Goal: Task Accomplishment & Management: Use online tool/utility

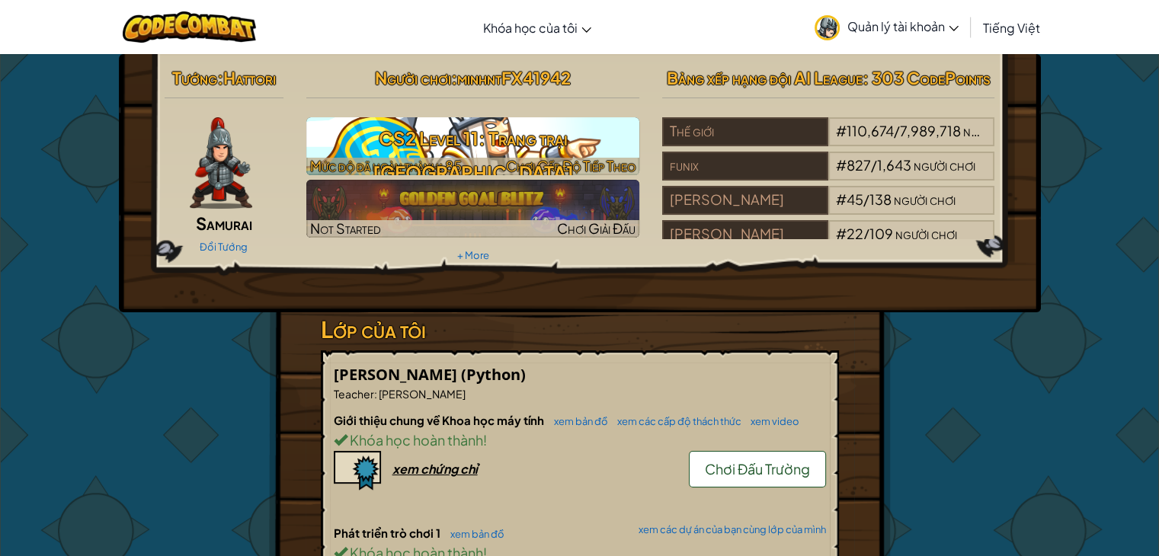
click at [478, 136] on h3 "CS2 Level 11: Trang trại [GEOGRAPHIC_DATA]" at bounding box center [472, 155] width 333 height 69
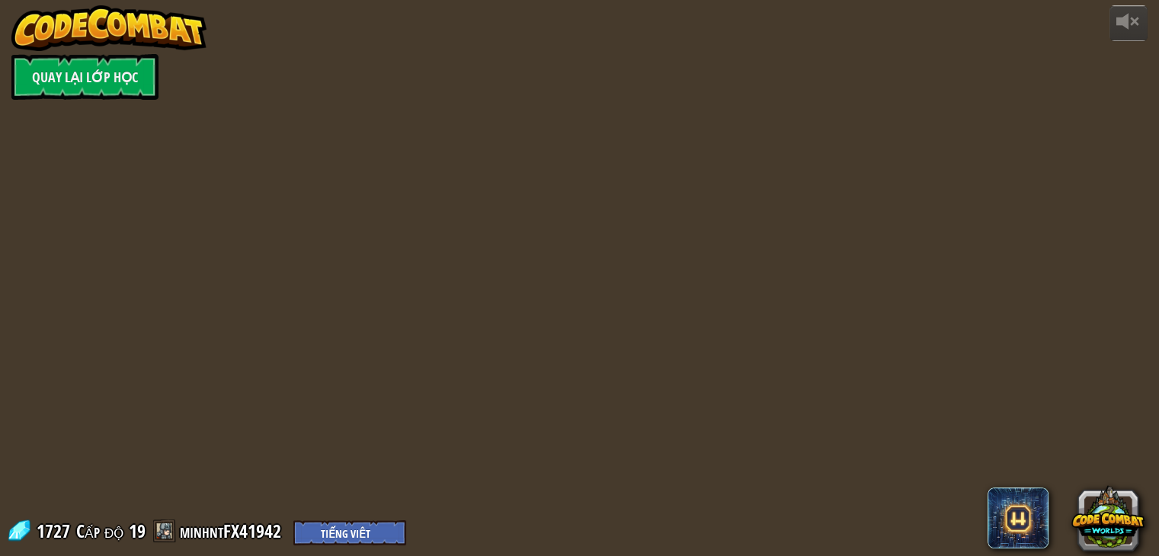
select select "vi"
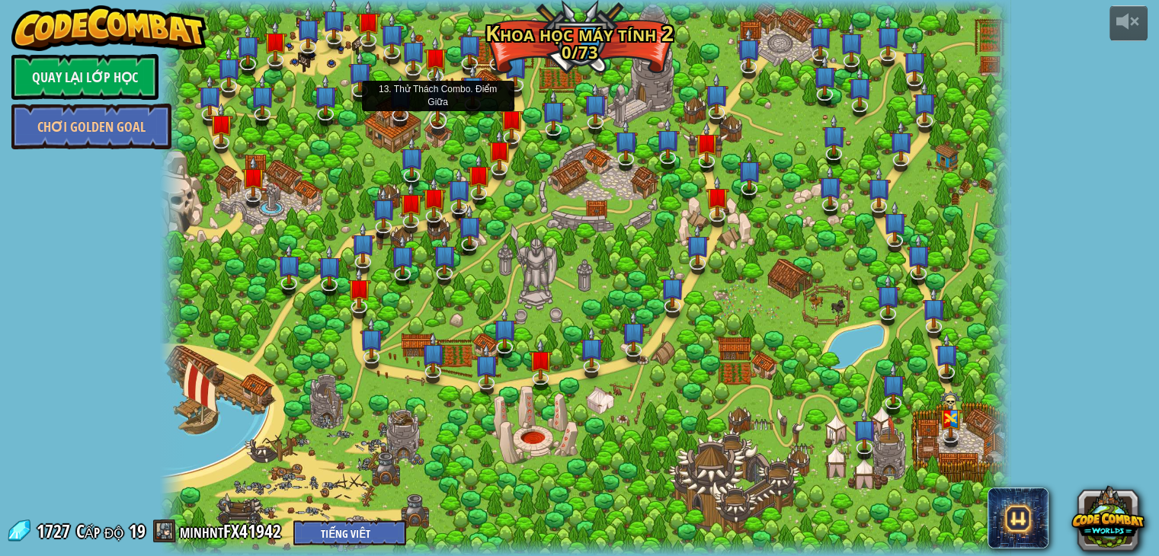
select select "vi"
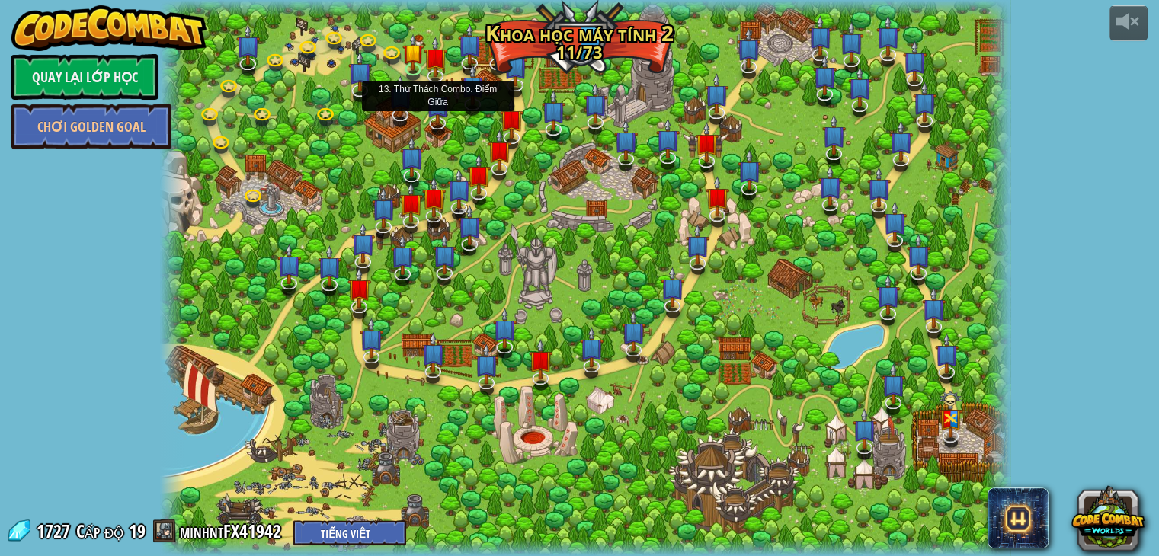
select select "vi"
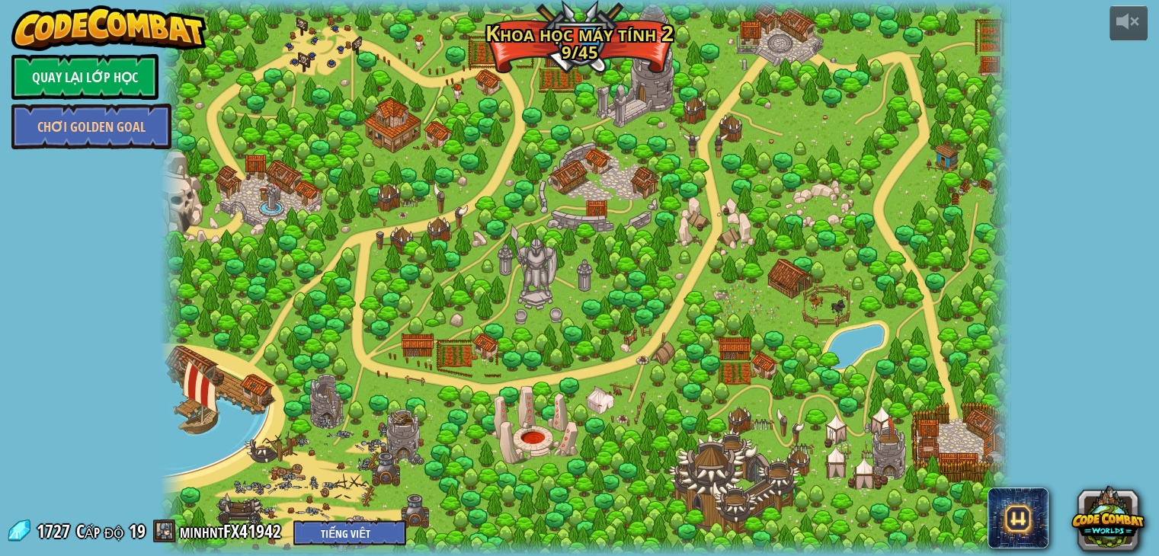
select select "vi"
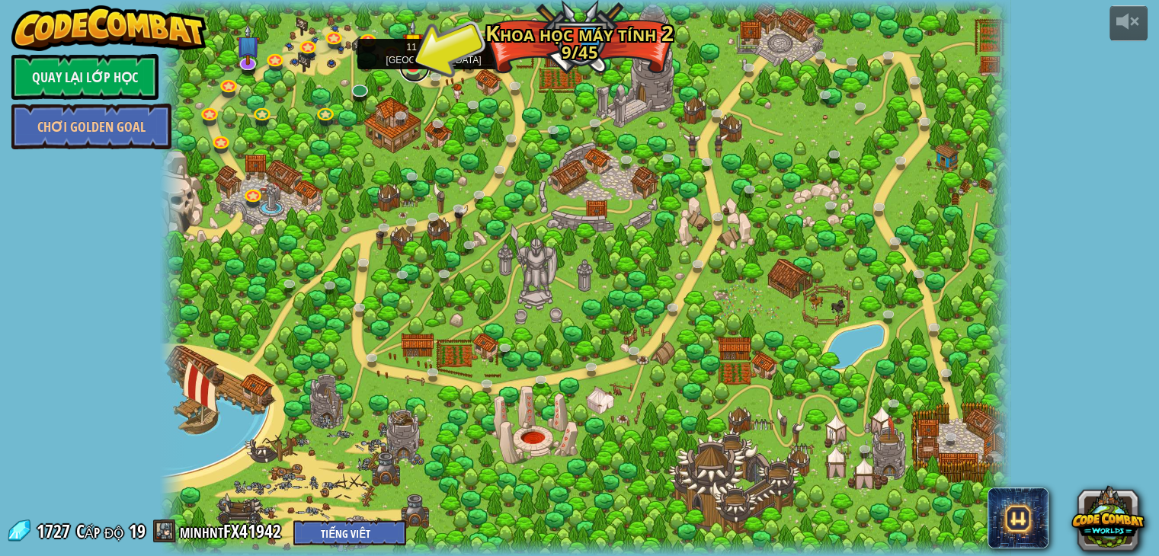
click at [418, 68] on link at bounding box center [414, 67] width 30 height 30
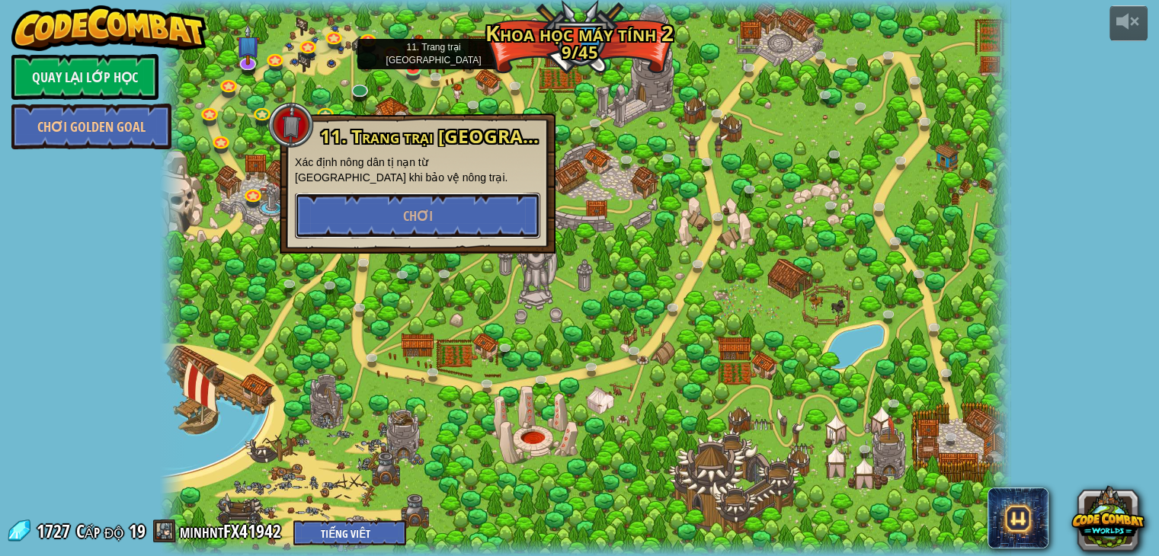
click at [454, 229] on button "Chơi" at bounding box center [417, 216] width 245 height 46
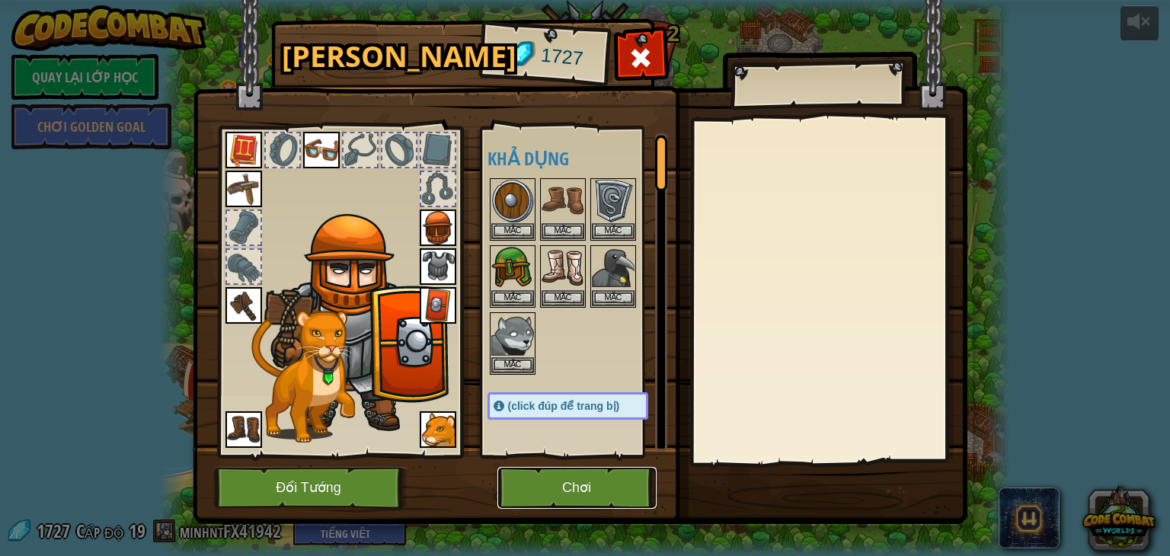
click at [568, 486] on button "Chơi" at bounding box center [577, 488] width 159 height 42
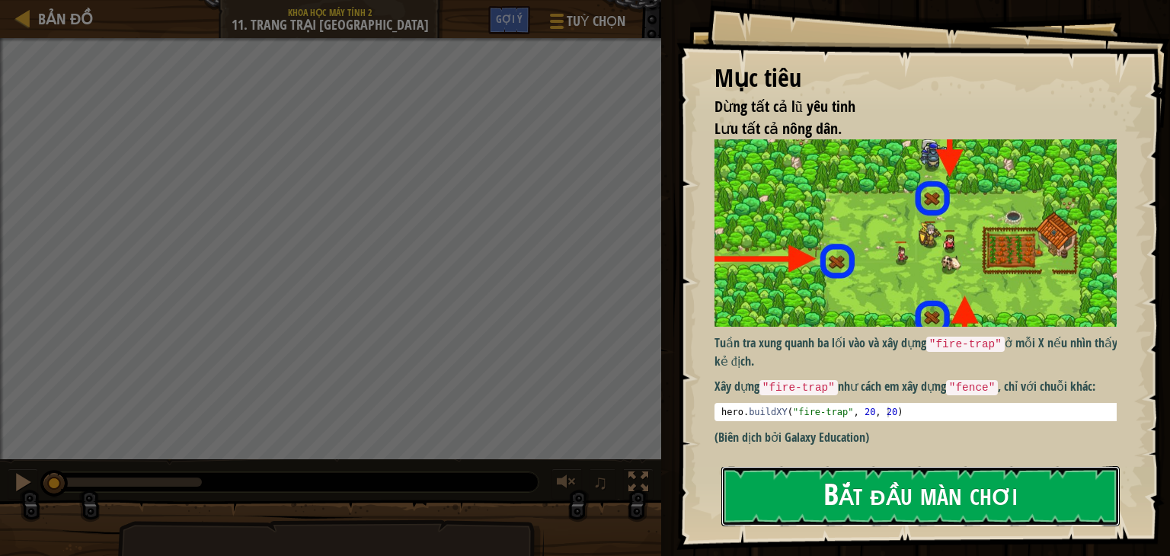
click at [859, 491] on button "Bắt đầu màn chơi" at bounding box center [921, 496] width 398 height 60
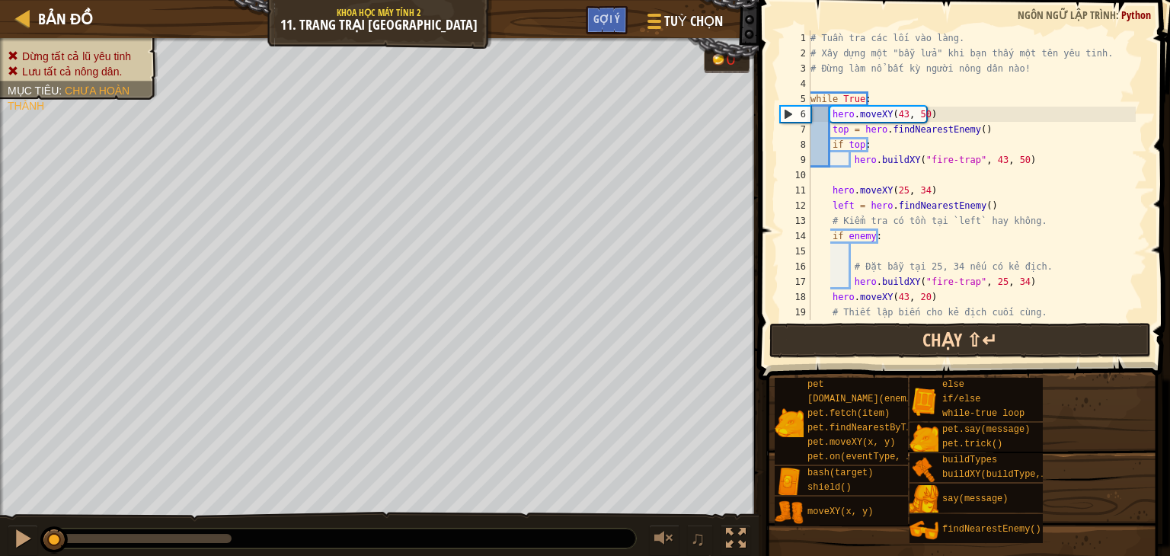
click at [868, 298] on div "# Tuần tra các lối vào làng. # Xây dựng một "bẫy lửa" khi bạn thấy một tên yêu …" at bounding box center [972, 190] width 328 height 320
click at [865, 342] on button "Chạy ⇧↵" at bounding box center [961, 340] width 382 height 35
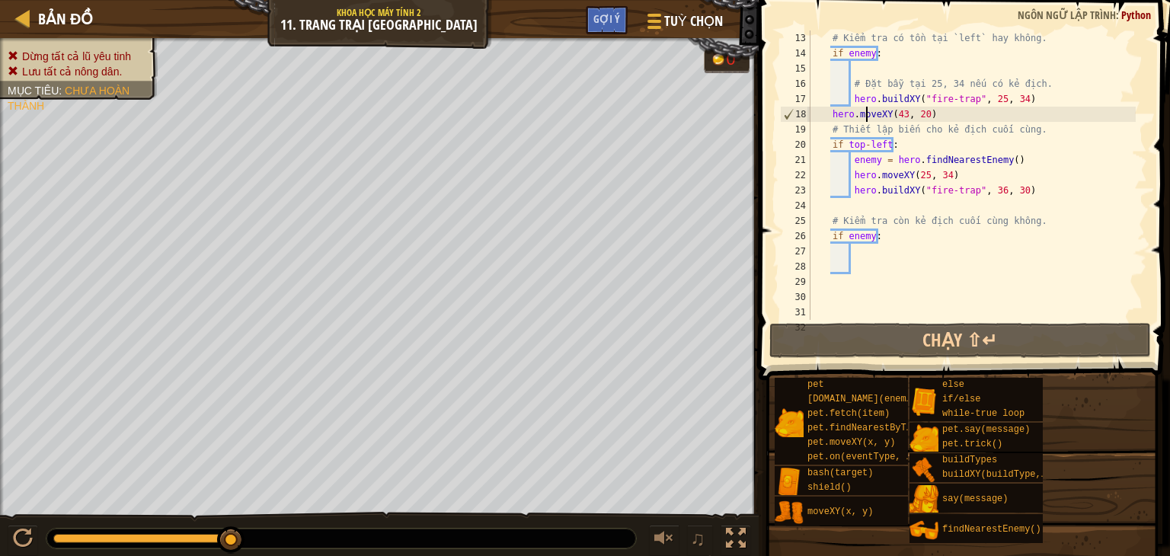
scroll to position [137, 0]
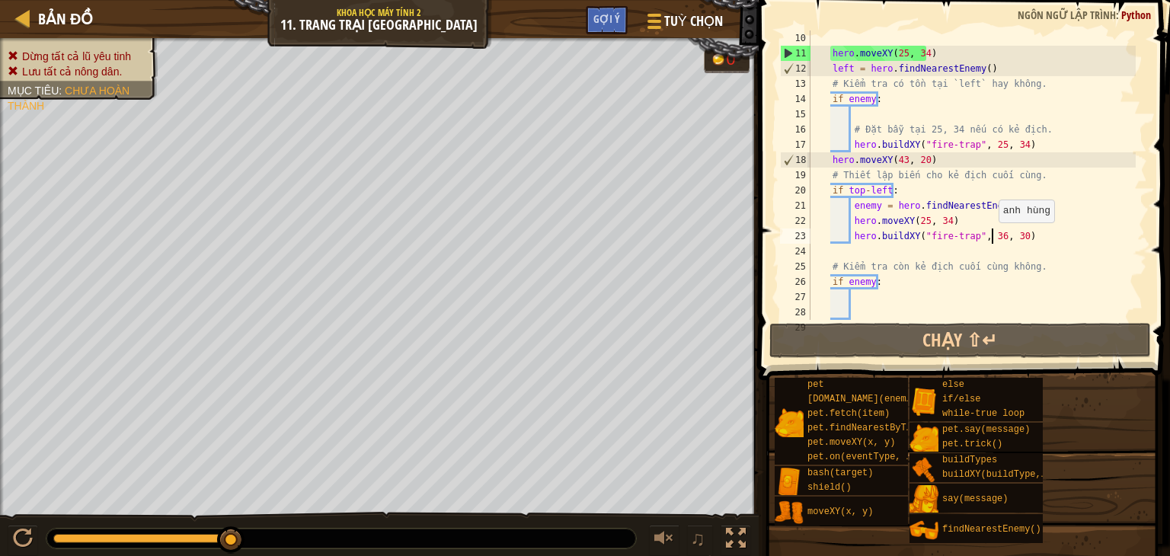
click at [990, 238] on div "hero . moveXY ( 25 , 34 ) left = hero . findNearestEnemy ( ) # Kiểm tra có tồn …" at bounding box center [972, 190] width 328 height 320
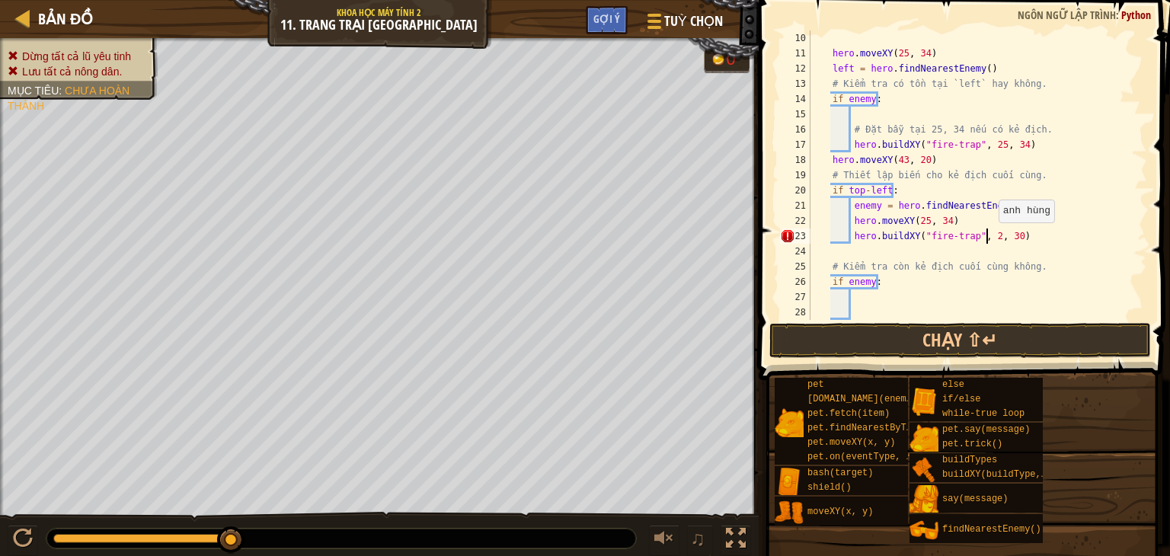
scroll to position [7, 14]
click at [1013, 237] on div "hero . moveXY ( 25 , 34 ) left = hero . findNearestEnemy ( ) # Kiểm tra có tồn …" at bounding box center [972, 190] width 328 height 320
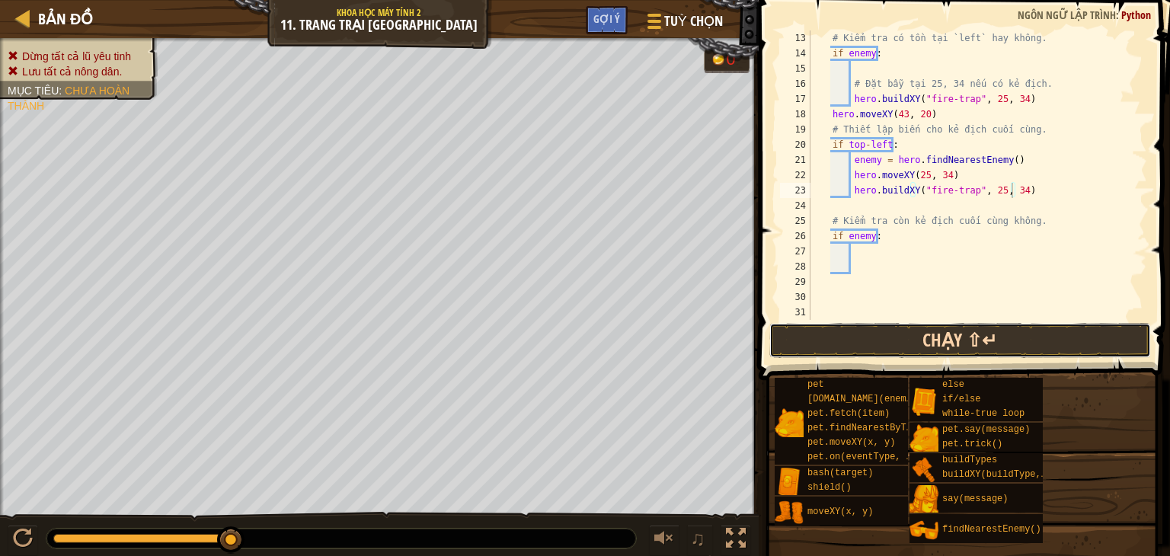
click at [917, 334] on button "Chạy ⇧↵" at bounding box center [961, 340] width 382 height 35
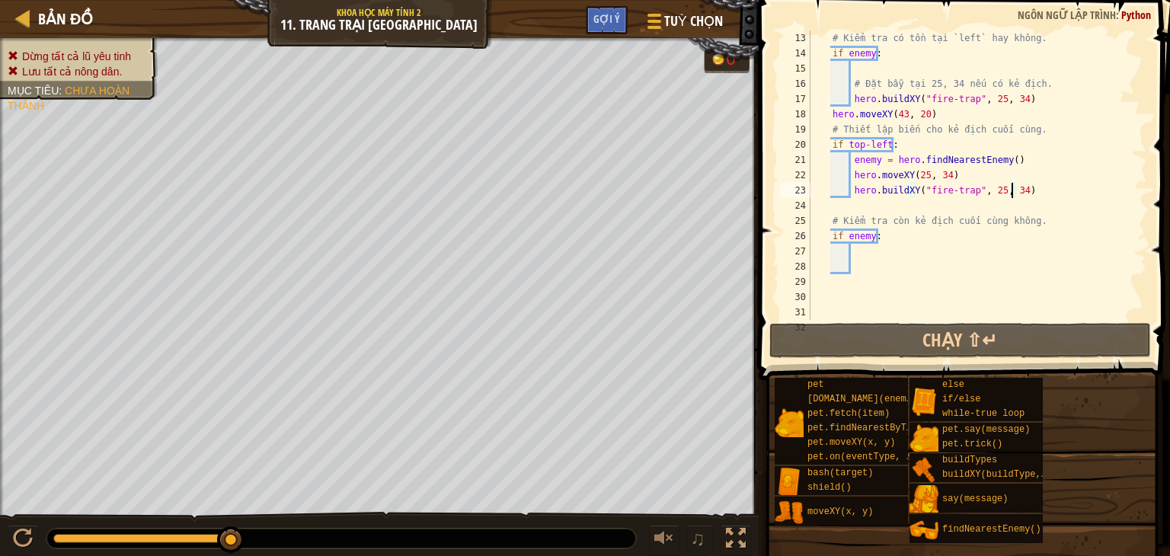
scroll to position [137, 0]
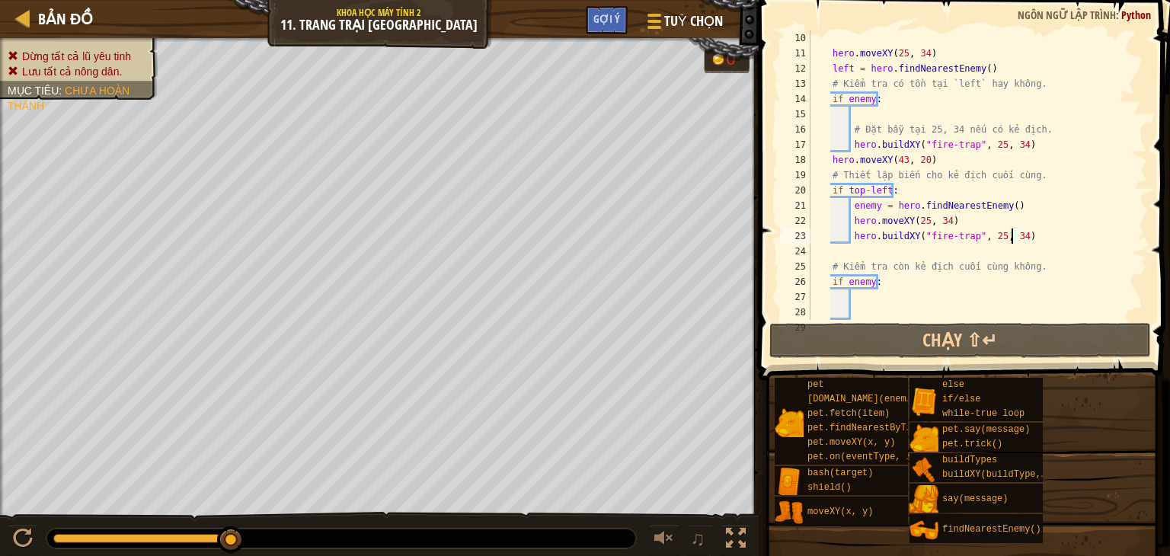
click at [884, 191] on div "hero . moveXY ( 25 , 34 ) left = hero . findNearestEnemy ( ) # Kiểm tra có tồn …" at bounding box center [972, 190] width 328 height 320
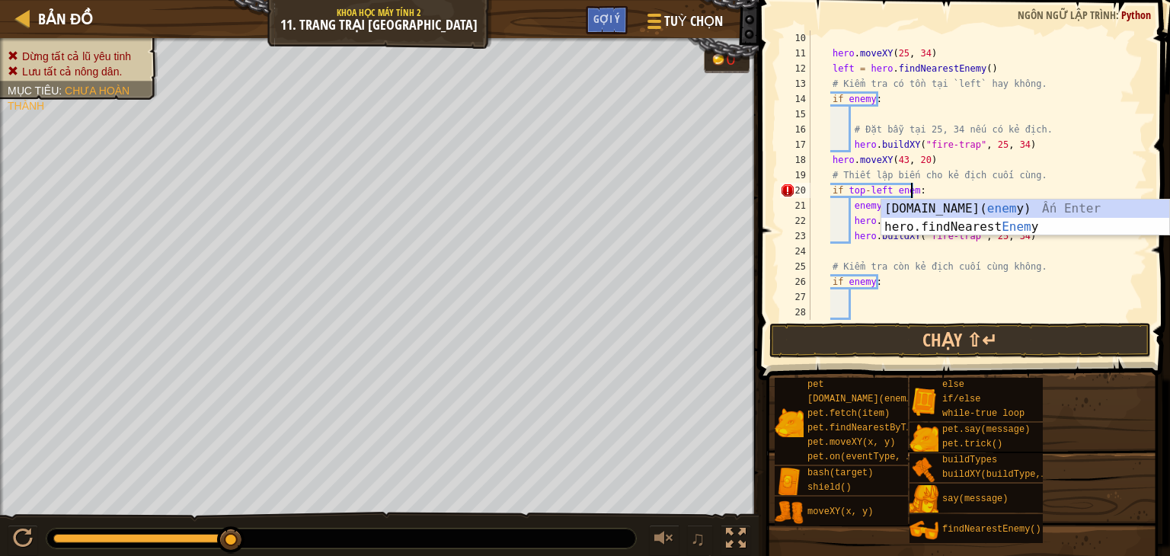
scroll to position [7, 8]
click at [904, 341] on button "Chạy ⇧↵" at bounding box center [961, 340] width 382 height 35
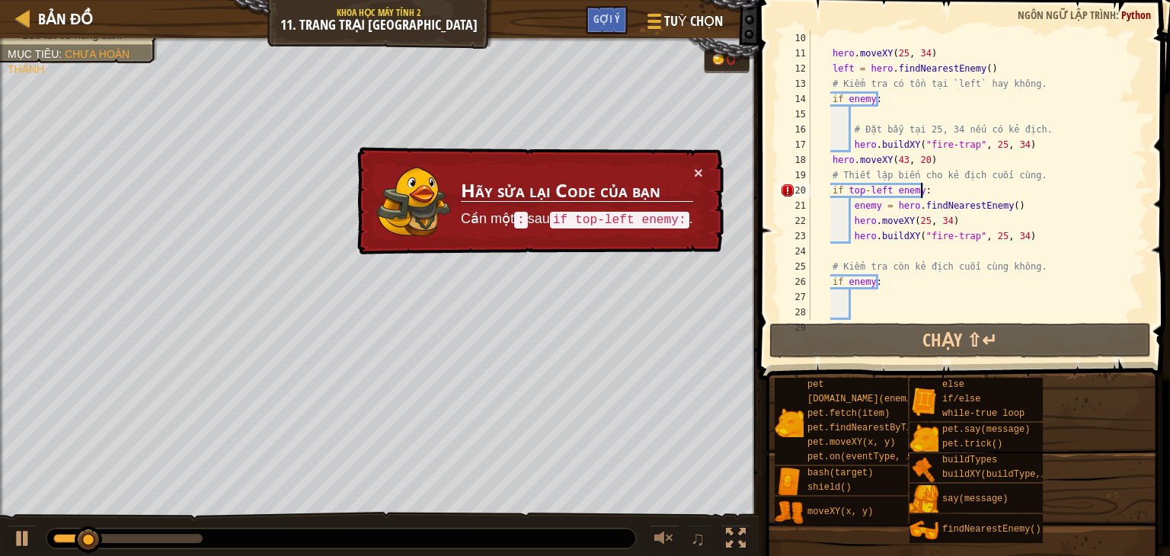
click at [942, 196] on div "hero . moveXY ( 25 , 34 ) left = hero . findNearestEnemy ( ) # Kiểm tra có tồn …" at bounding box center [972, 190] width 328 height 320
click at [914, 194] on div "hero . moveXY ( 25 , 34 ) left = hero . findNearestEnemy ( ) # Kiểm tra có tồn …" at bounding box center [972, 190] width 328 height 320
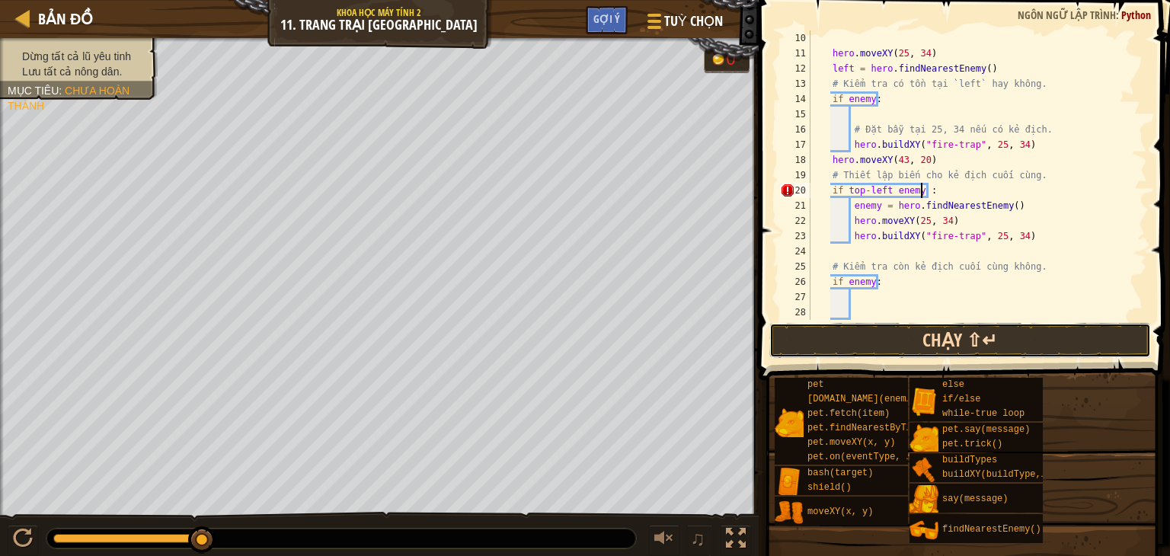
click at [888, 344] on button "Chạy ⇧↵" at bounding box center [961, 340] width 382 height 35
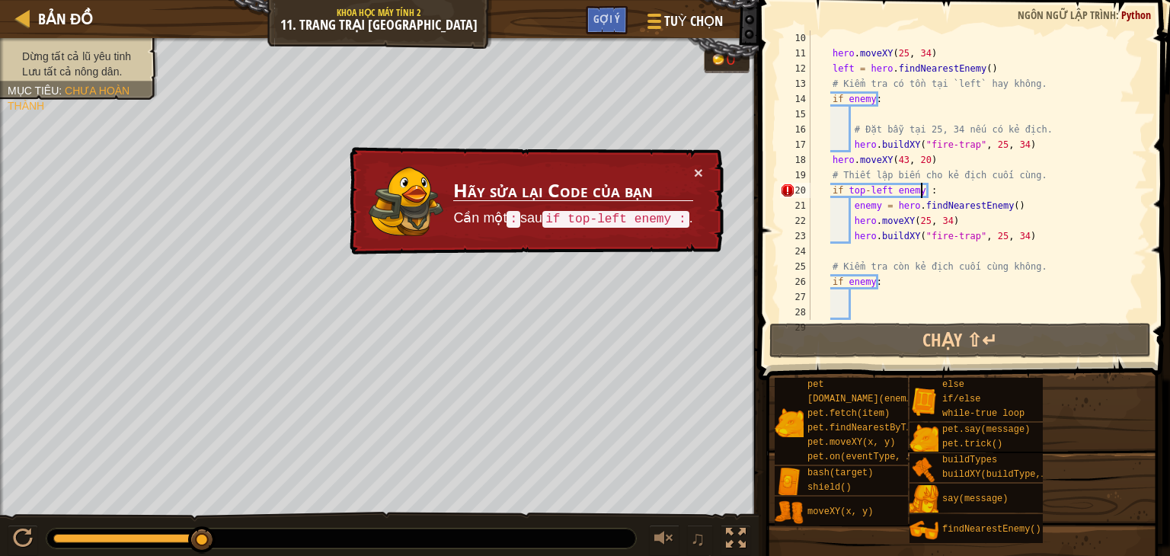
click at [928, 191] on div "hero . moveXY ( 25 , 34 ) left = hero . findNearestEnemy ( ) # Kiểm tra có tồn …" at bounding box center [972, 190] width 328 height 320
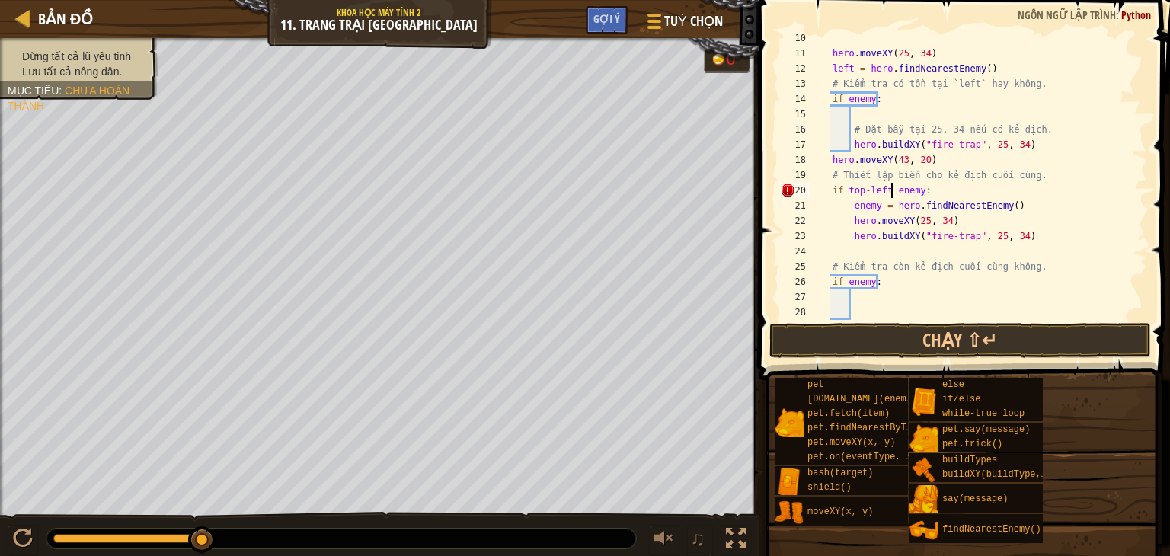
click at [891, 188] on div "hero . moveXY ( 25 , 34 ) left = hero . findNearestEnemy ( ) # Kiểm tra có tồn …" at bounding box center [972, 190] width 328 height 320
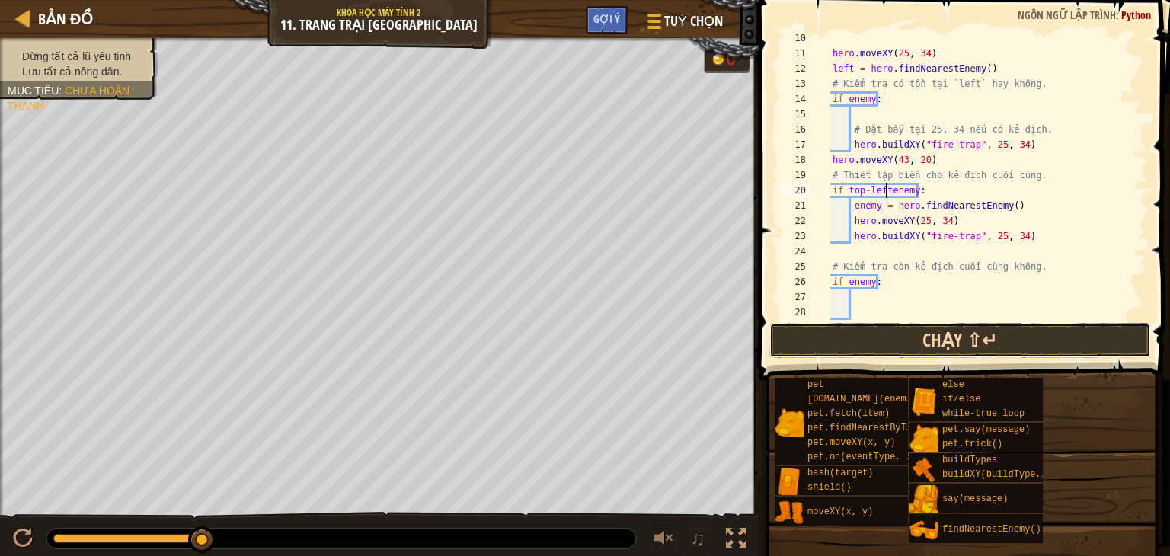
click at [888, 347] on button "Chạy ⇧↵" at bounding box center [961, 340] width 382 height 35
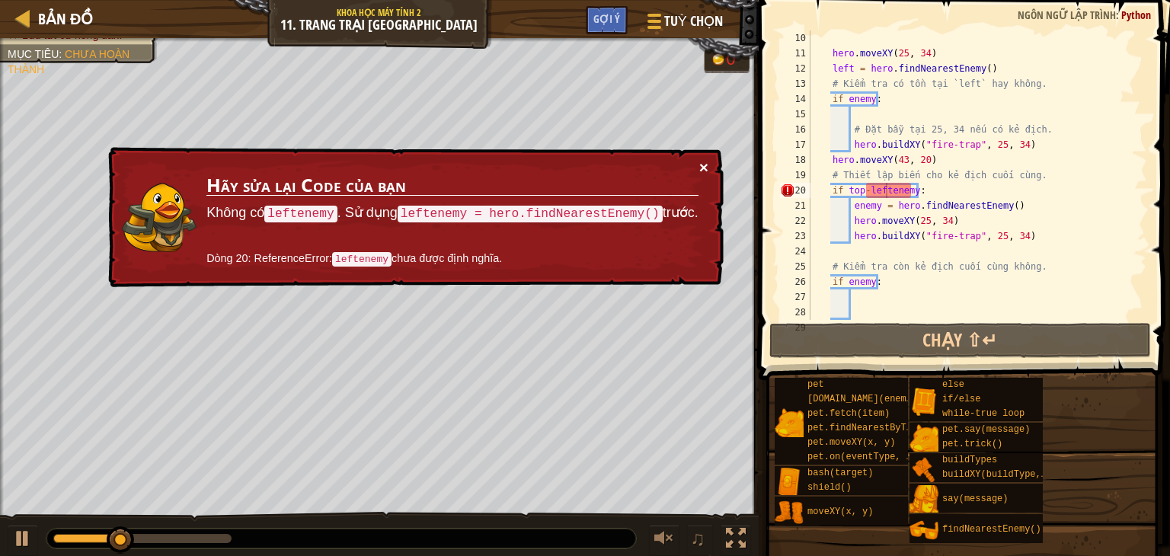
click at [706, 159] on button "×" at bounding box center [703, 167] width 9 height 16
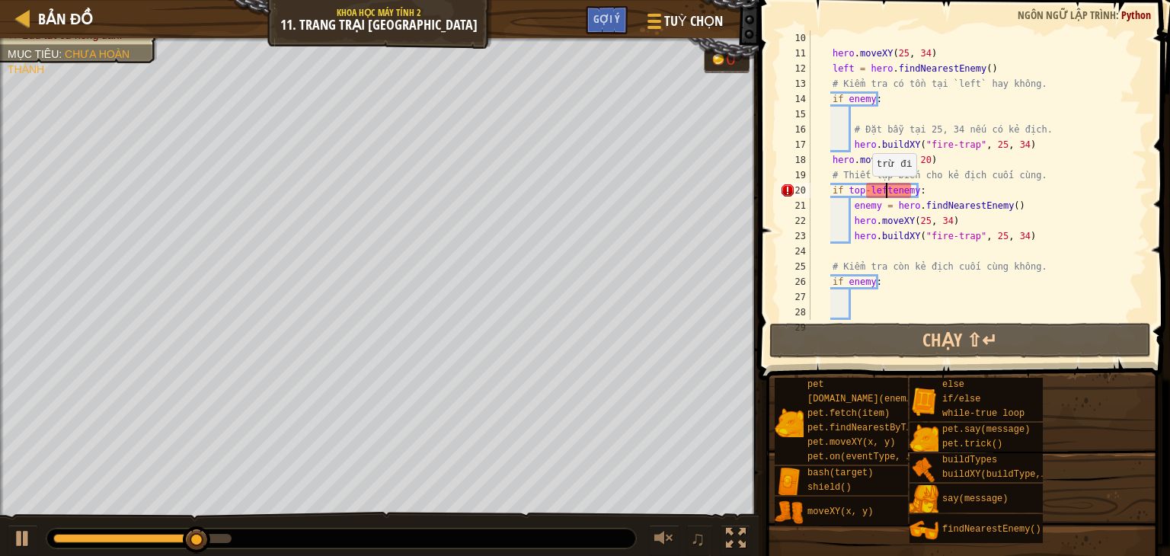
click at [864, 190] on div "hero . moveXY ( 25 , 34 ) left = hero . findNearestEnemy ( ) # Kiểm tra có tồn …" at bounding box center [972, 190] width 328 height 320
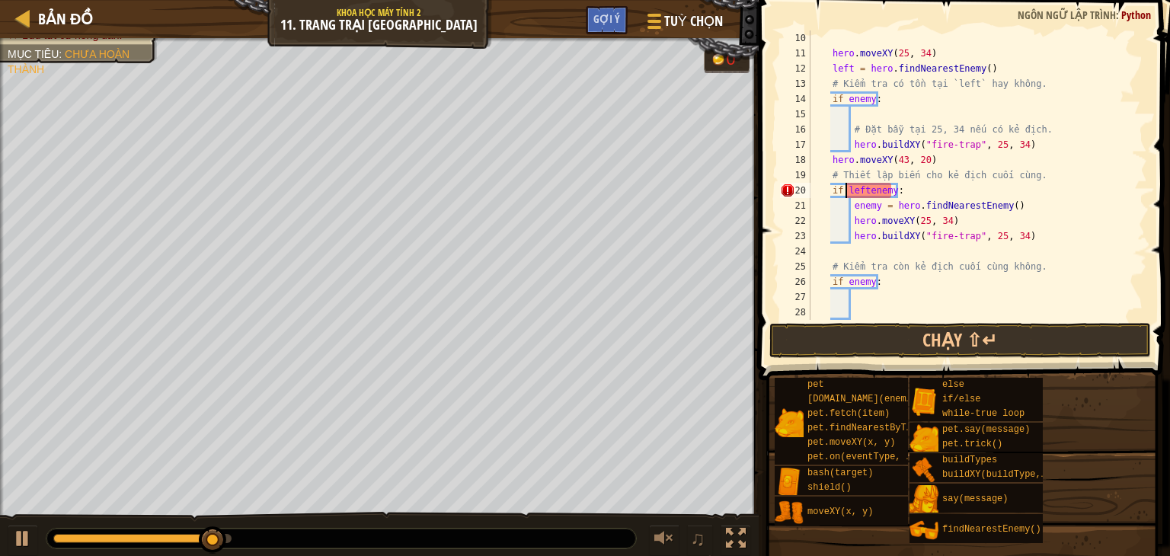
scroll to position [7, 6]
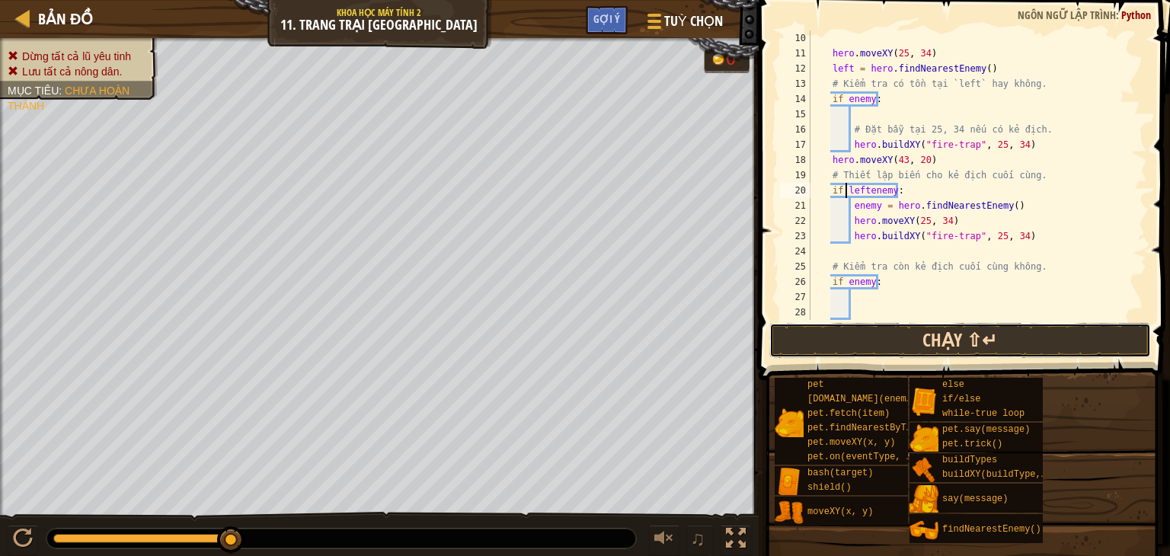
click at [874, 327] on button "Chạy ⇧↵" at bounding box center [961, 340] width 382 height 35
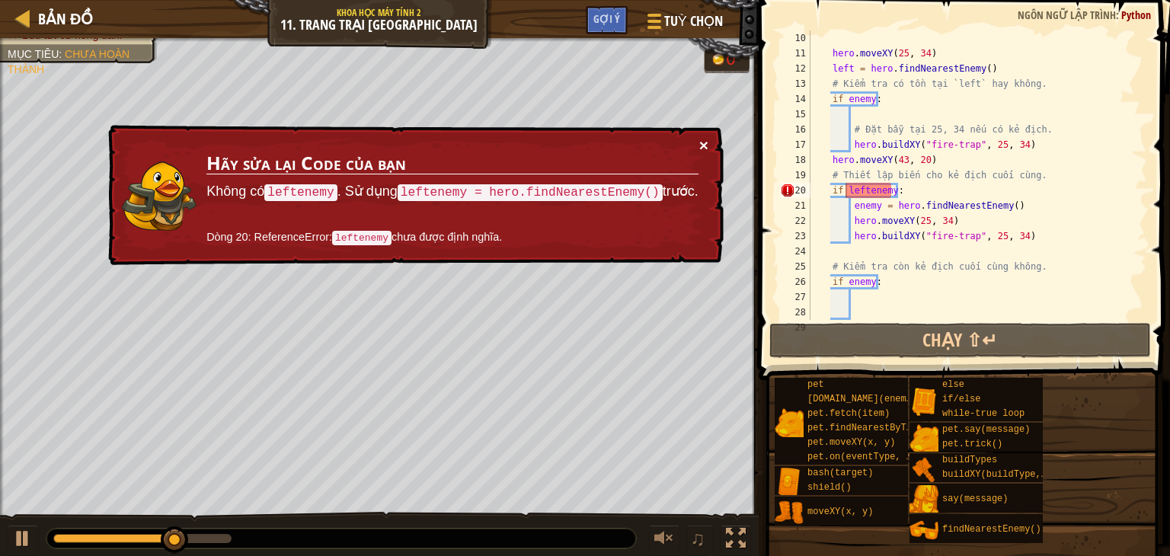
click at [707, 142] on button "×" at bounding box center [703, 145] width 9 height 16
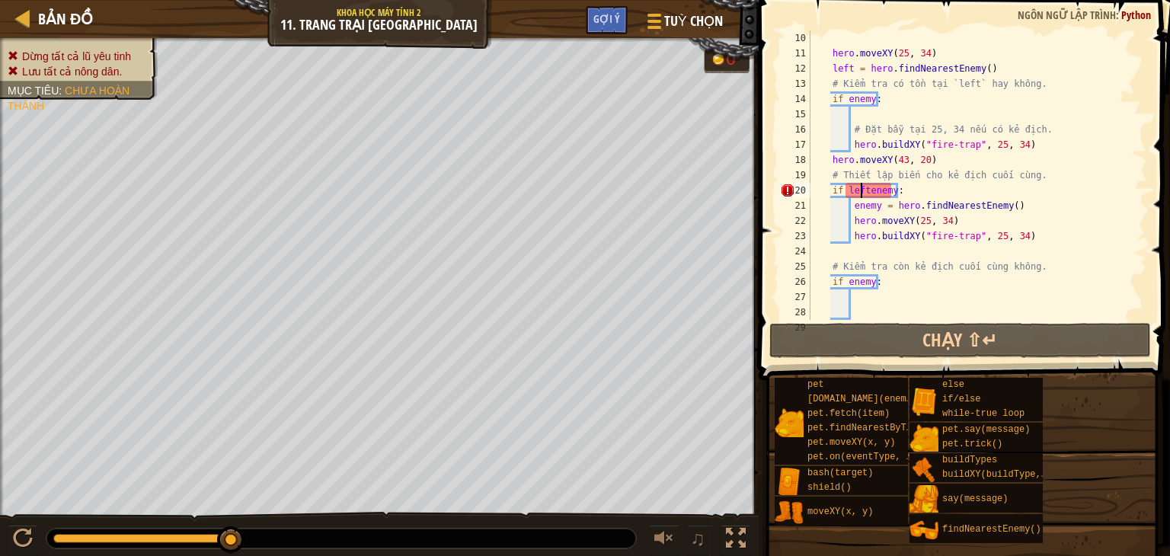
click at [859, 194] on div "hero . moveXY ( 25 , 34 ) left = hero . findNearestEnemy ( ) # Kiểm tra có tồn …" at bounding box center [972, 190] width 328 height 320
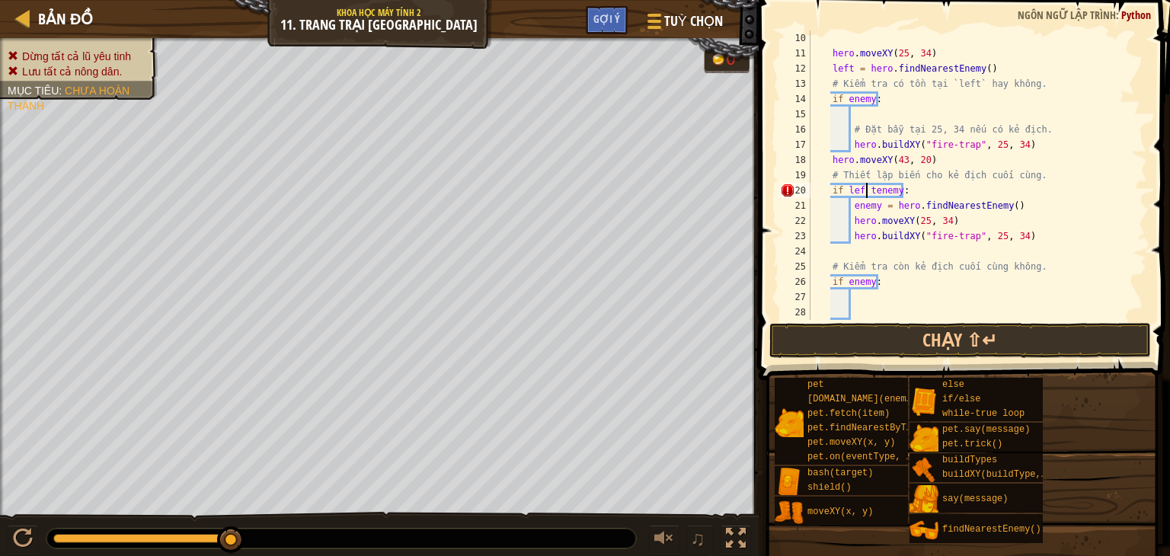
click at [871, 192] on div "hero . moveXY ( 25 , 34 ) left = hero . findNearestEnemy ( ) # Kiểm tra có tồn …" at bounding box center [972, 190] width 328 height 320
click at [871, 196] on div "hero . moveXY ( 25 , 34 ) left = hero . findNearestEnemy ( ) # Kiểm tra có tồn …" at bounding box center [972, 190] width 328 height 320
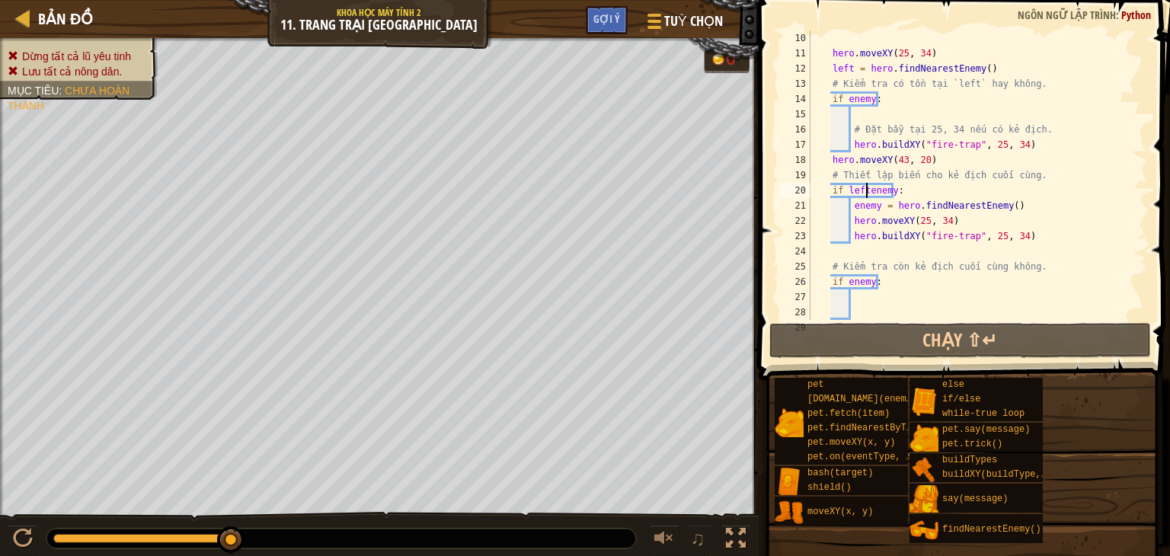
scroll to position [7, 5]
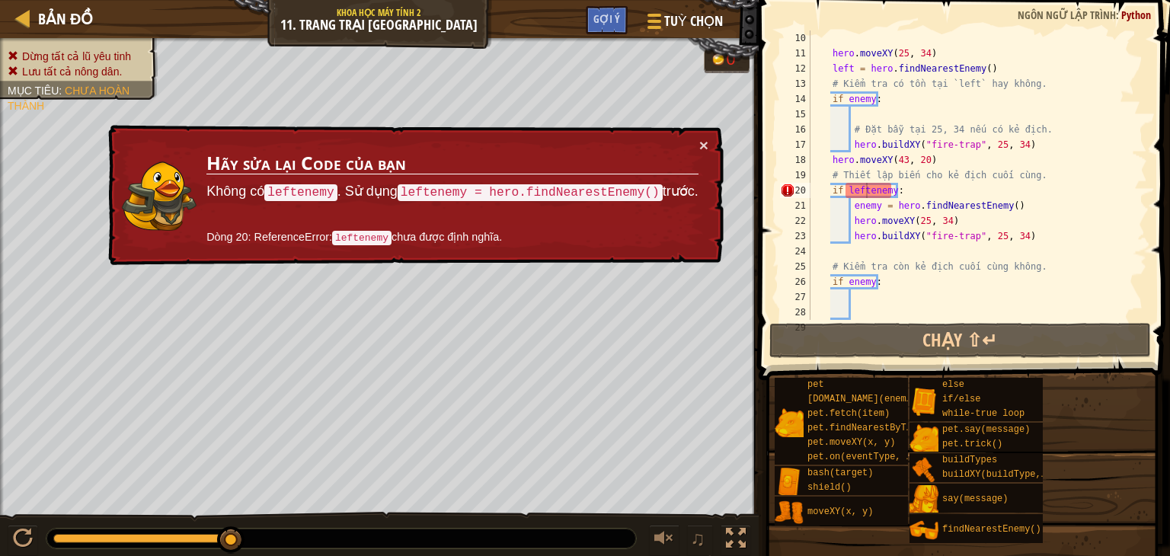
click at [709, 143] on div "× Hãy sửa lại Code của bạn Không có leftenemy . Sử dụng leftenemy = hero.findNe…" at bounding box center [414, 195] width 619 height 141
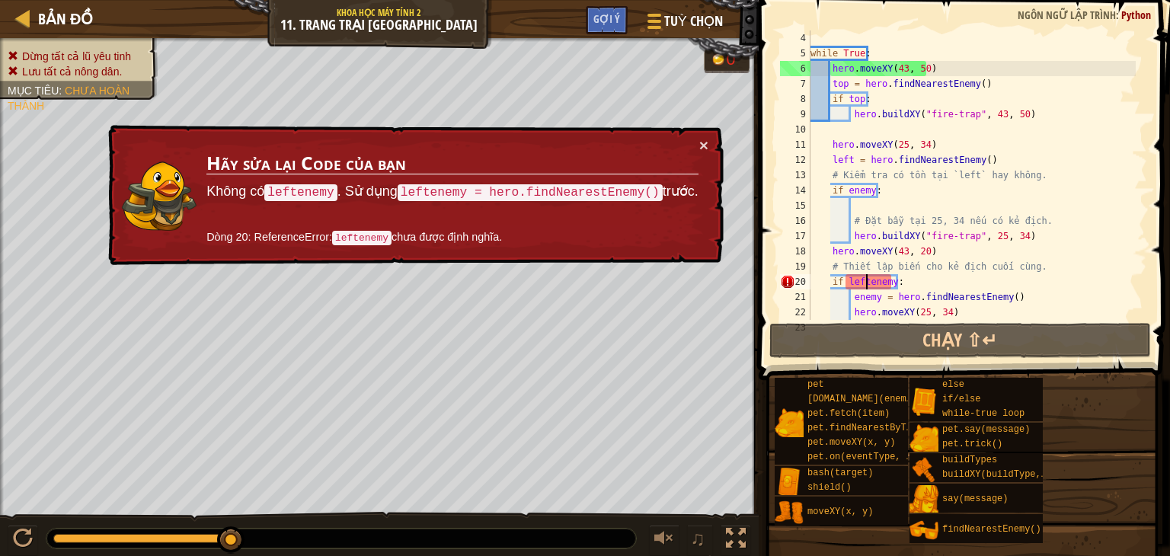
scroll to position [46, 0]
click at [703, 145] on button "×" at bounding box center [703, 145] width 9 height 16
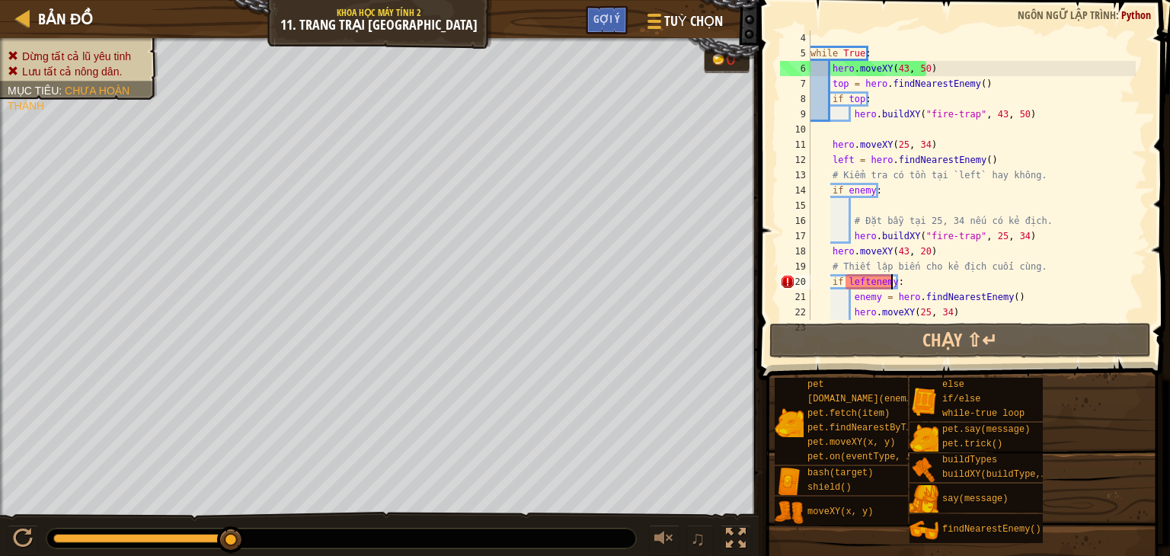
click at [891, 286] on div "while True : hero . moveXY ( 43 , 50 ) top = hero . findNearestEnemy ( ) if top…" at bounding box center [972, 190] width 328 height 320
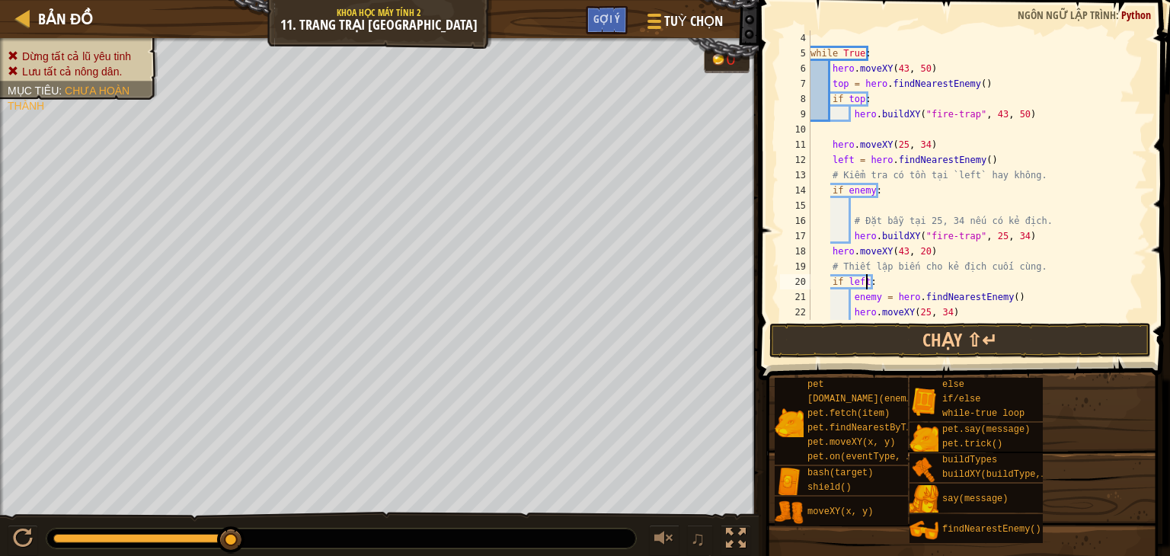
scroll to position [91, 0]
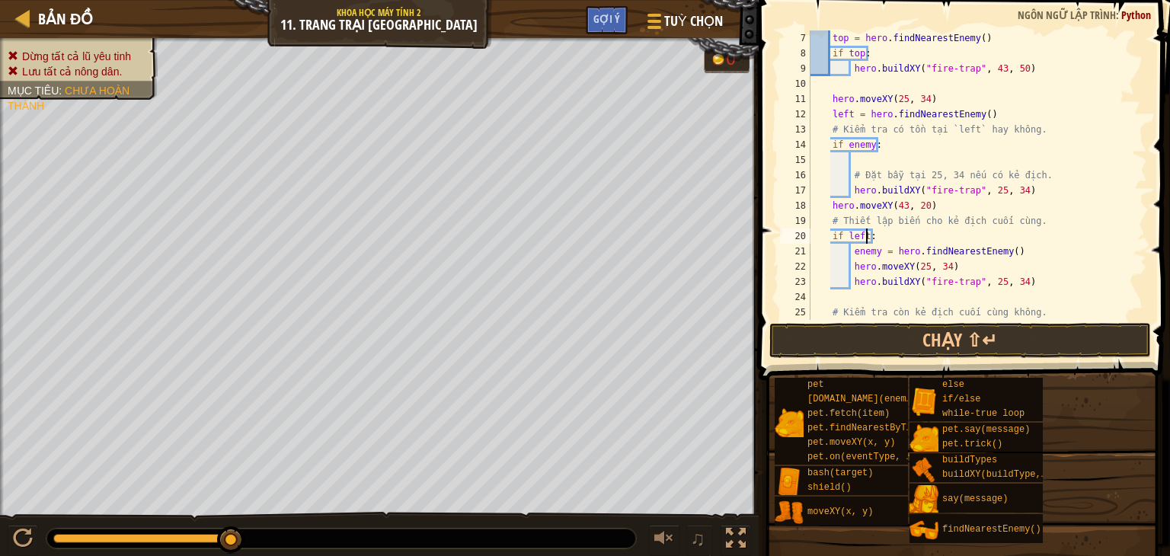
click at [1014, 255] on div "top = hero . findNearestEnemy ( ) if top : hero . buildXY ( "fire-trap" , 43 , …" at bounding box center [972, 190] width 328 height 320
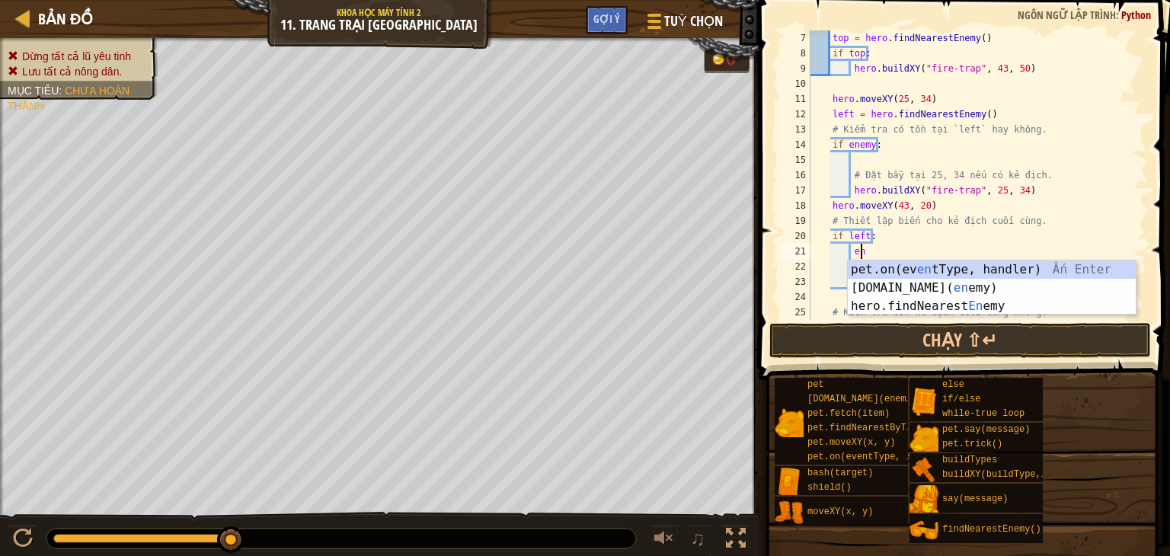
type textarea "e"
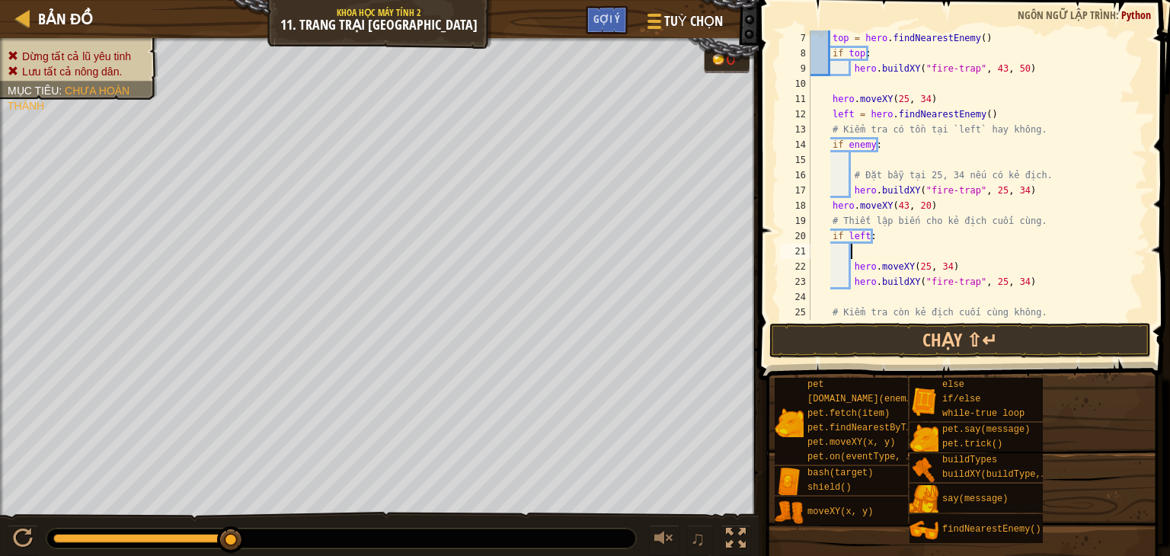
click at [951, 260] on div "top = hero . findNearestEnemy ( ) if top : hero . buildXY ( "fire-trap" , 43 , …" at bounding box center [972, 190] width 328 height 320
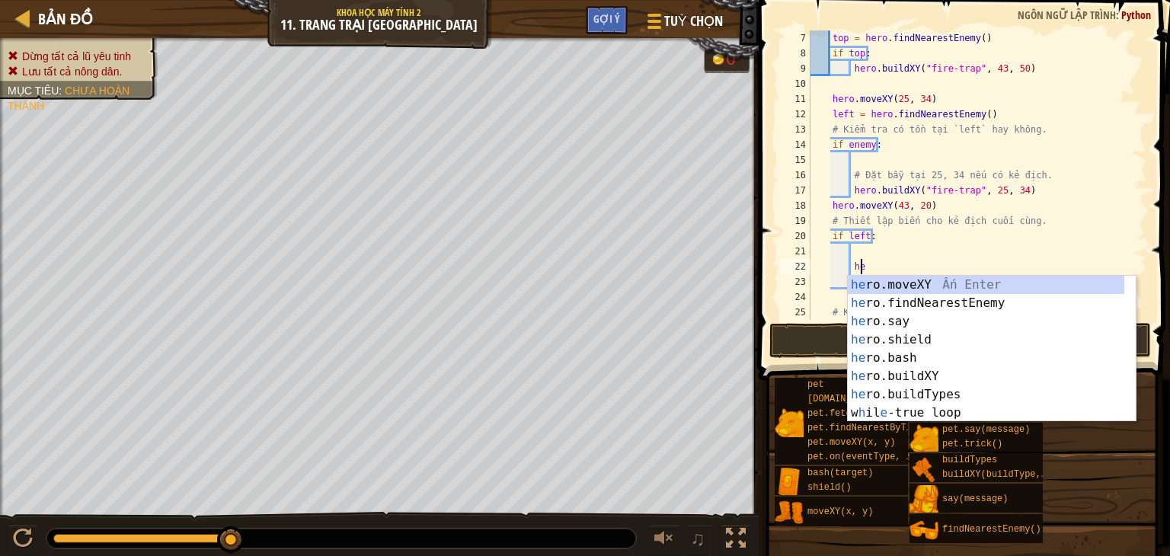
type textarea "h"
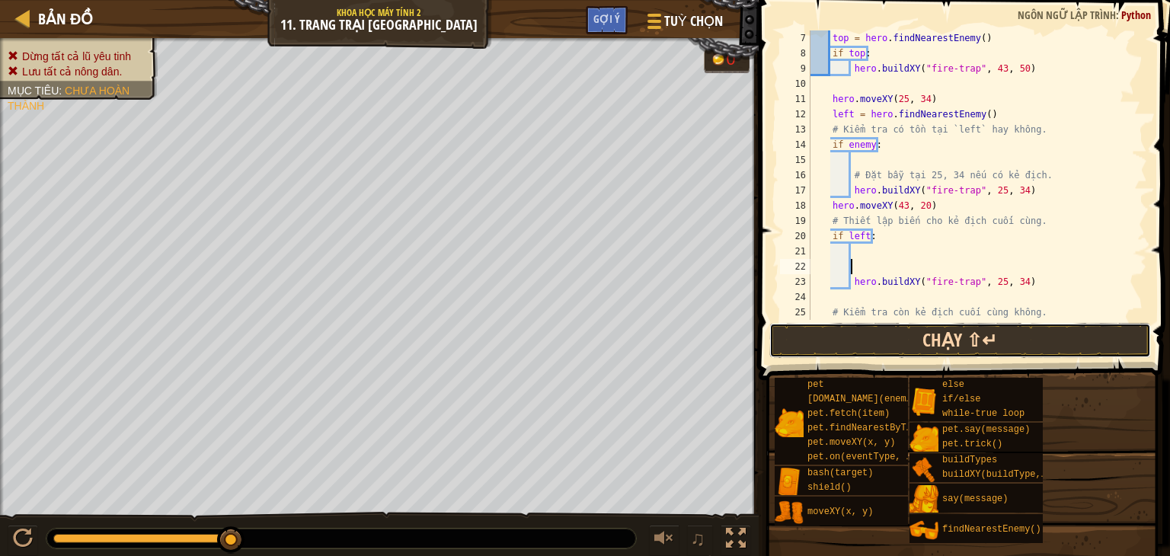
click at [952, 336] on button "Chạy ⇧↵" at bounding box center [961, 340] width 382 height 35
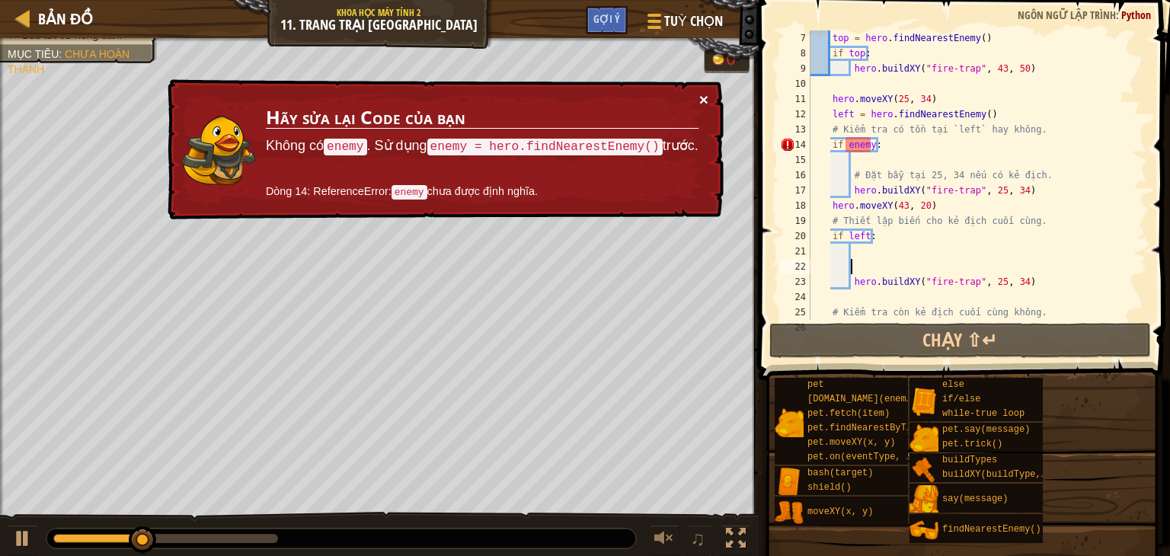
click at [708, 92] on button "×" at bounding box center [703, 99] width 9 height 16
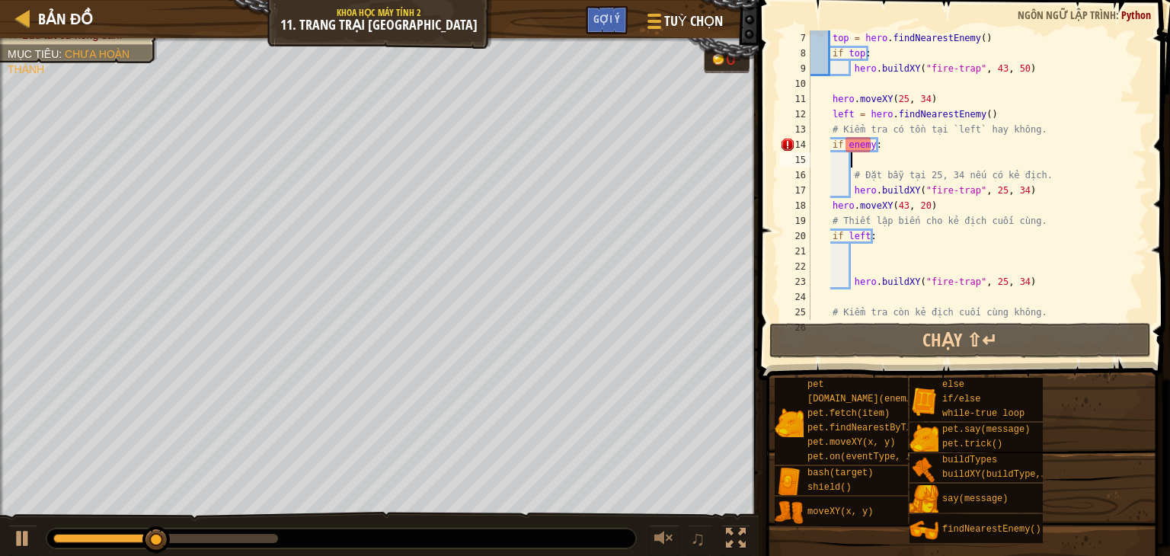
click at [899, 160] on div "top = hero . findNearestEnemy ( ) if top : hero . buildXY ( "fire-trap" , 43 , …" at bounding box center [972, 190] width 328 height 320
type textarea "e"
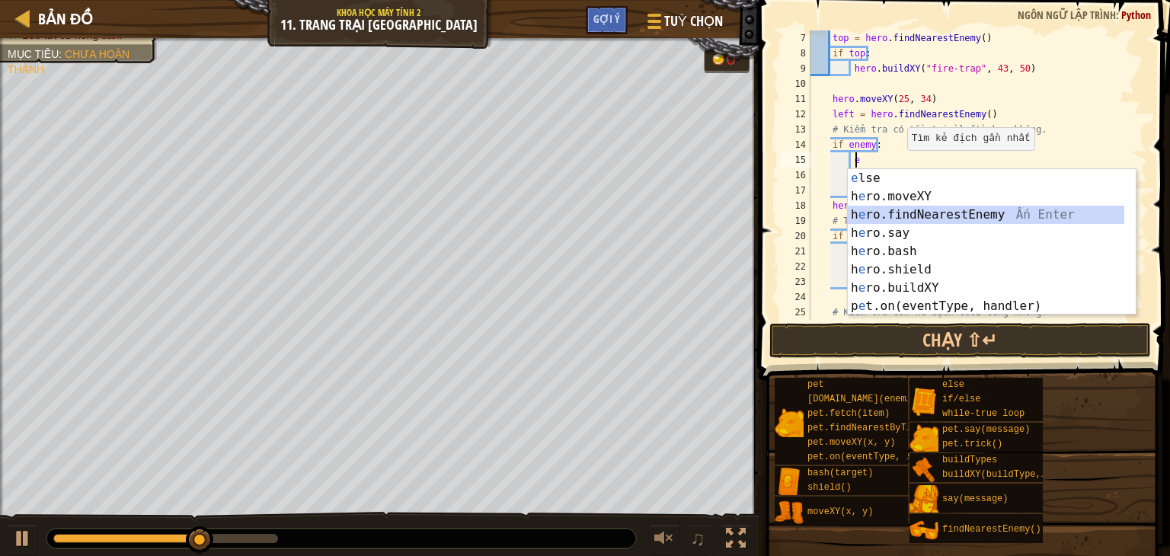
click at [905, 210] on div "e lse Ấn Enter h e ro.moveXY Ấn Enter h e ro.findNearestEnemy Ấn Enter h e ro.s…" at bounding box center [986, 260] width 277 height 183
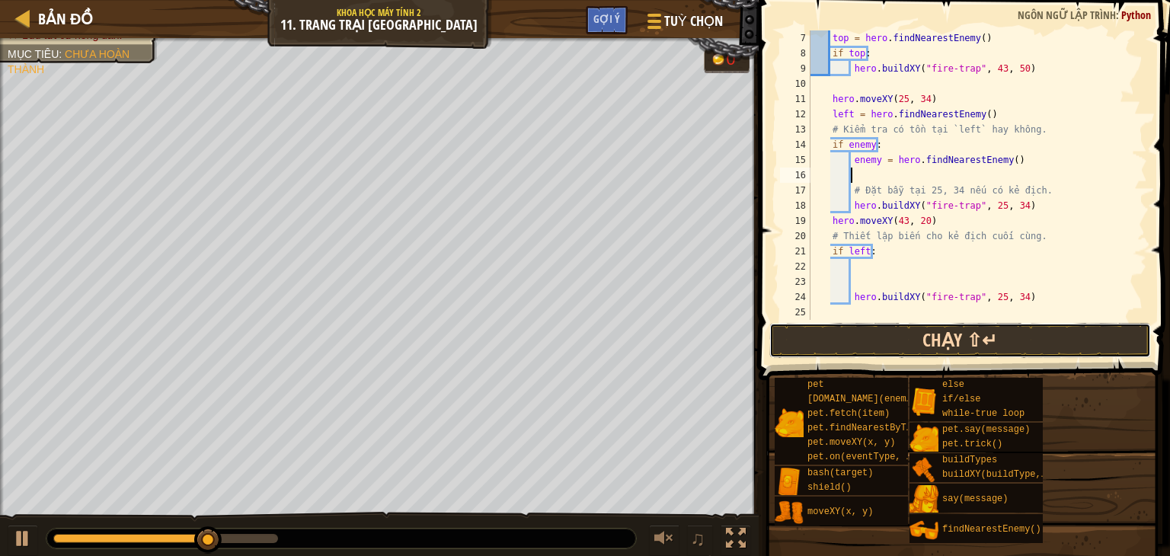
click at [908, 336] on button "Chạy ⇧↵" at bounding box center [961, 340] width 382 height 35
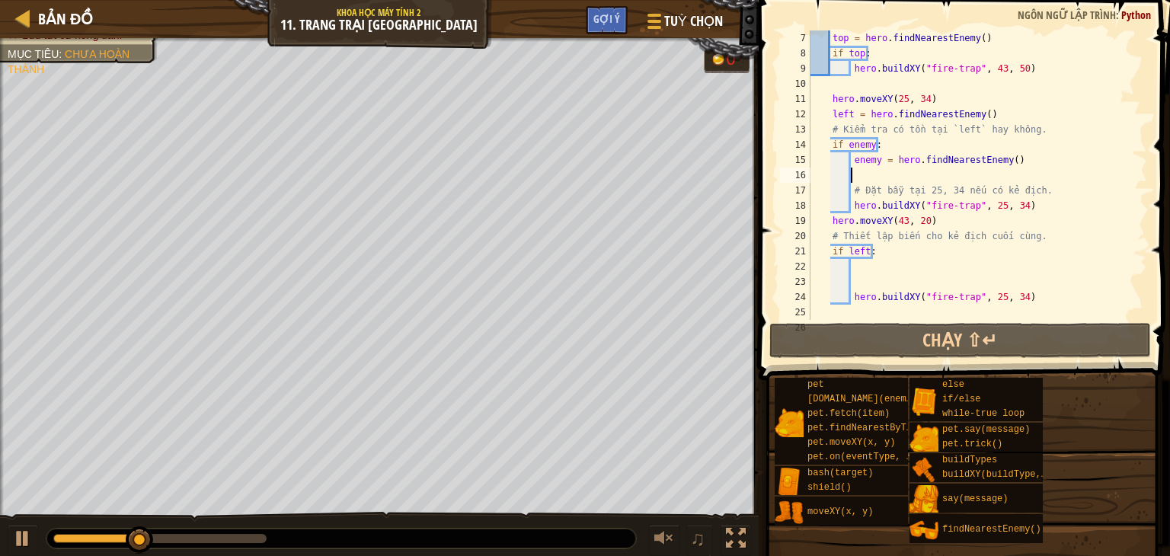
scroll to position [137, 0]
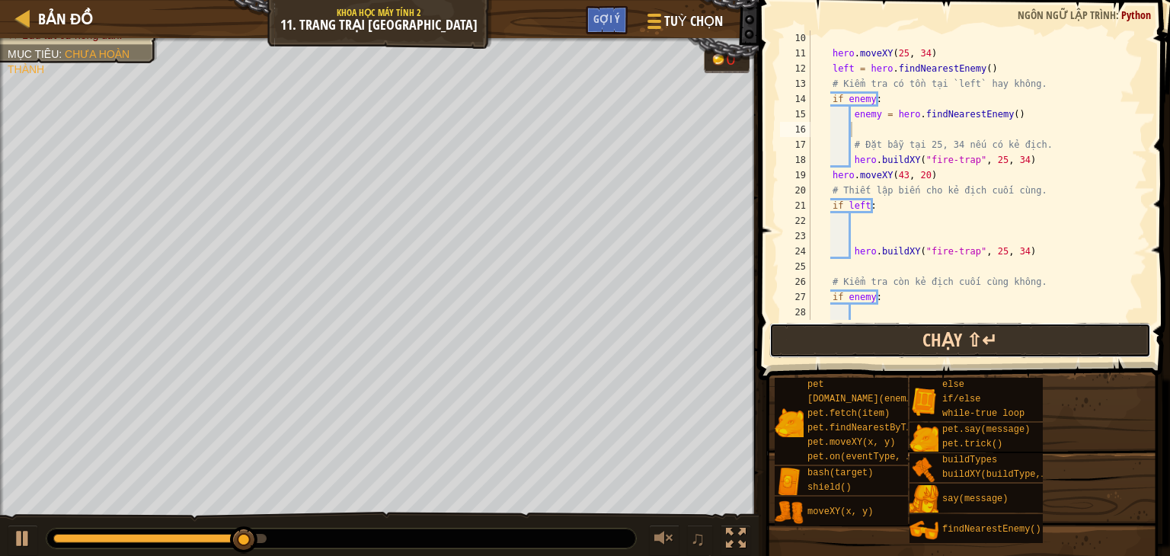
click at [894, 343] on button "Chạy ⇧↵" at bounding box center [961, 340] width 382 height 35
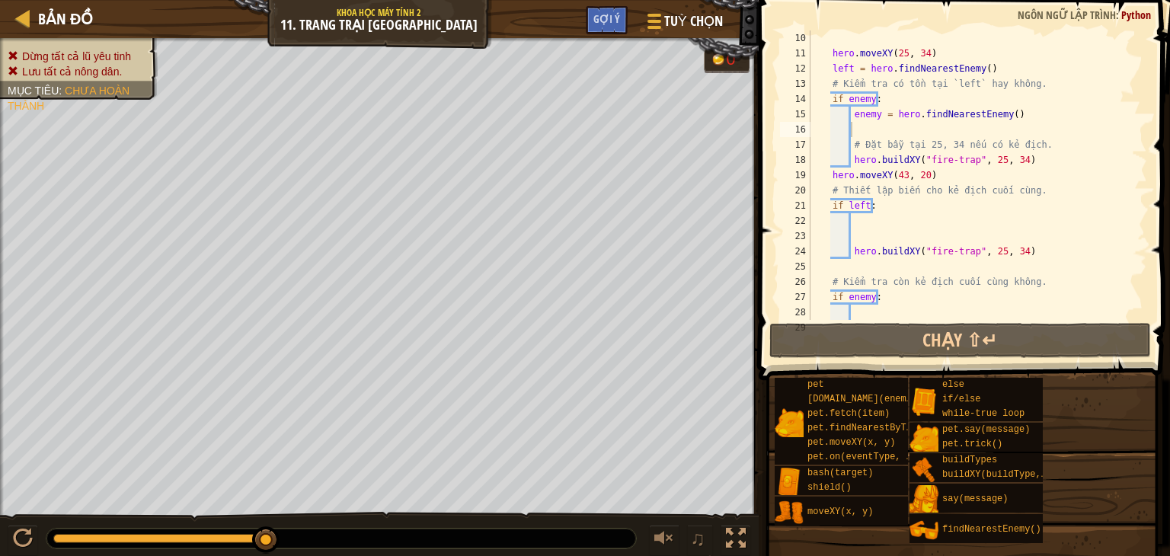
click at [850, 269] on div "hero . moveXY ( 25 , 34 ) left = hero . findNearestEnemy ( ) # Kiểm tra có tồn …" at bounding box center [972, 190] width 328 height 320
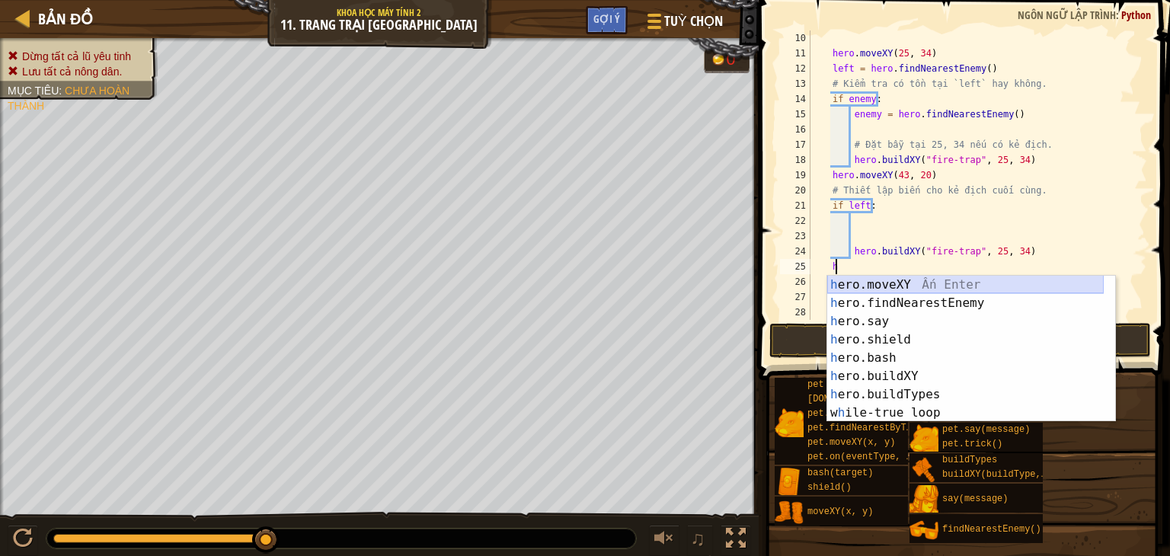
click at [847, 285] on div "h ero.moveXY Ấn Enter h ero.findNearestEnemy Ấn Enter h ero.say Ấn Enter h ero.…" at bounding box center [965, 367] width 277 height 183
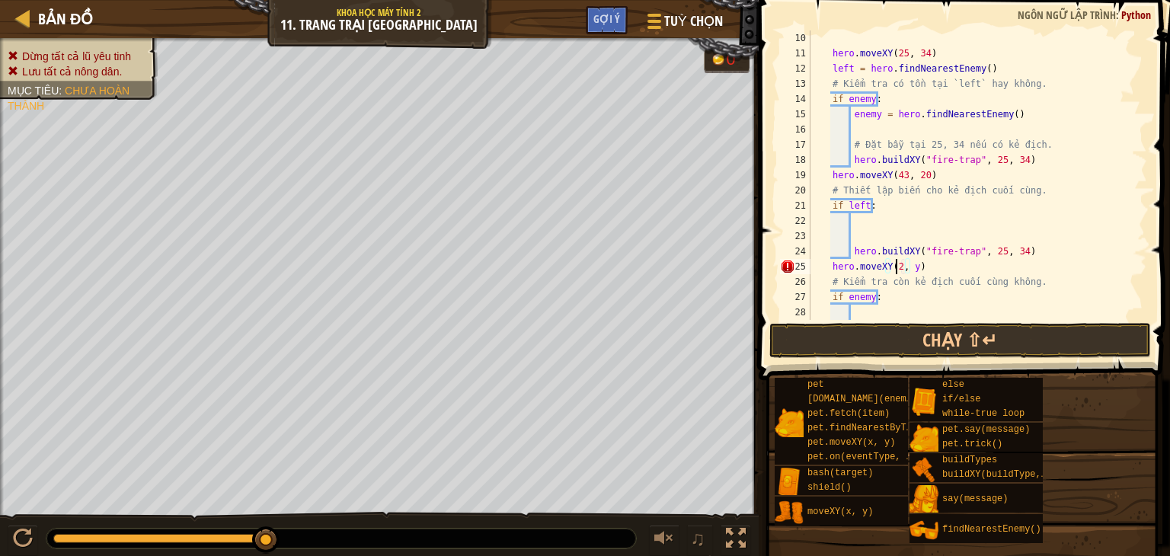
scroll to position [7, 7]
click at [917, 265] on div "hero . moveXY ( 25 , 34 ) left = hero . findNearestEnemy ( ) # Kiểm tra có tồn …" at bounding box center [972, 190] width 328 height 320
click at [931, 340] on button "Chạy ⇧↵" at bounding box center [961, 340] width 382 height 35
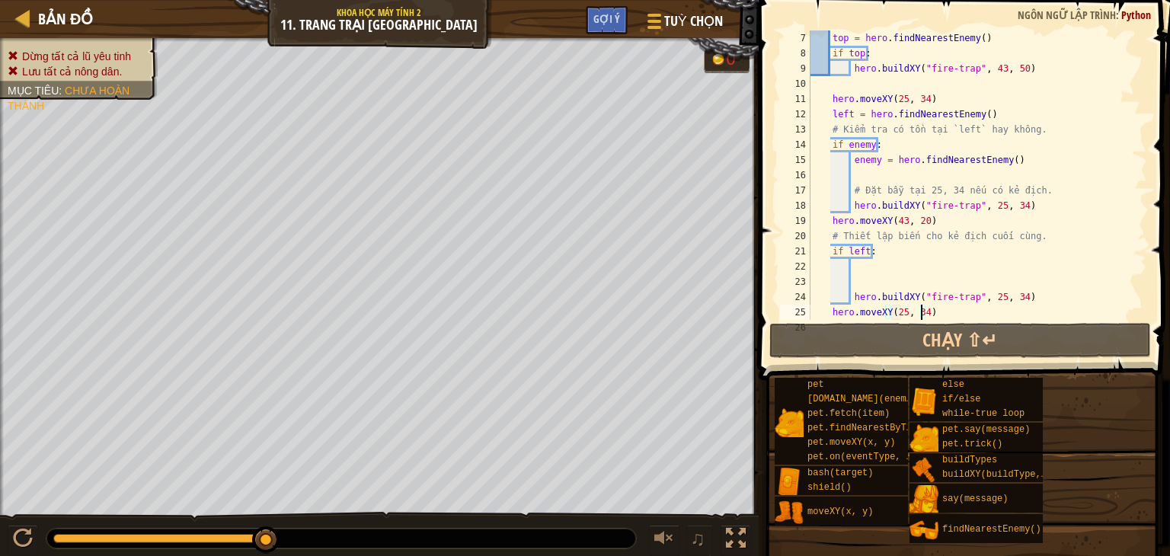
scroll to position [91, 0]
click at [900, 220] on div "top = hero . findNearestEnemy ( ) if top : hero . buildXY ( "fire-trap" , 43 , …" at bounding box center [972, 190] width 328 height 320
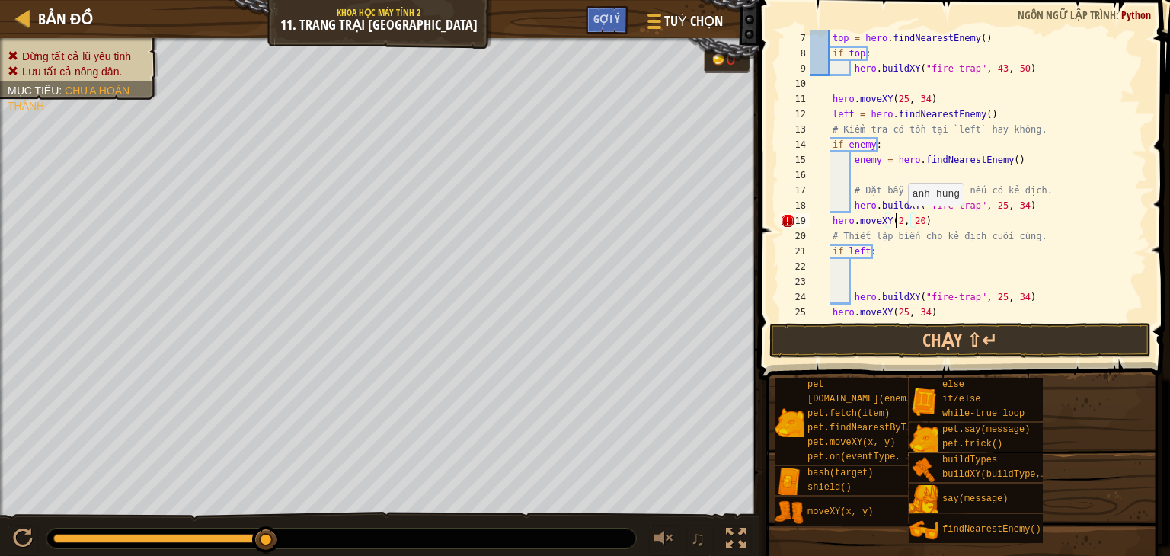
scroll to position [7, 7]
click at [920, 225] on div "top = hero . findNearestEnemy ( ) if top : hero . buildXY ( "fire-trap" , 43 , …" at bounding box center [972, 190] width 328 height 320
click at [955, 345] on button "Chạy ⇧↵" at bounding box center [961, 340] width 382 height 35
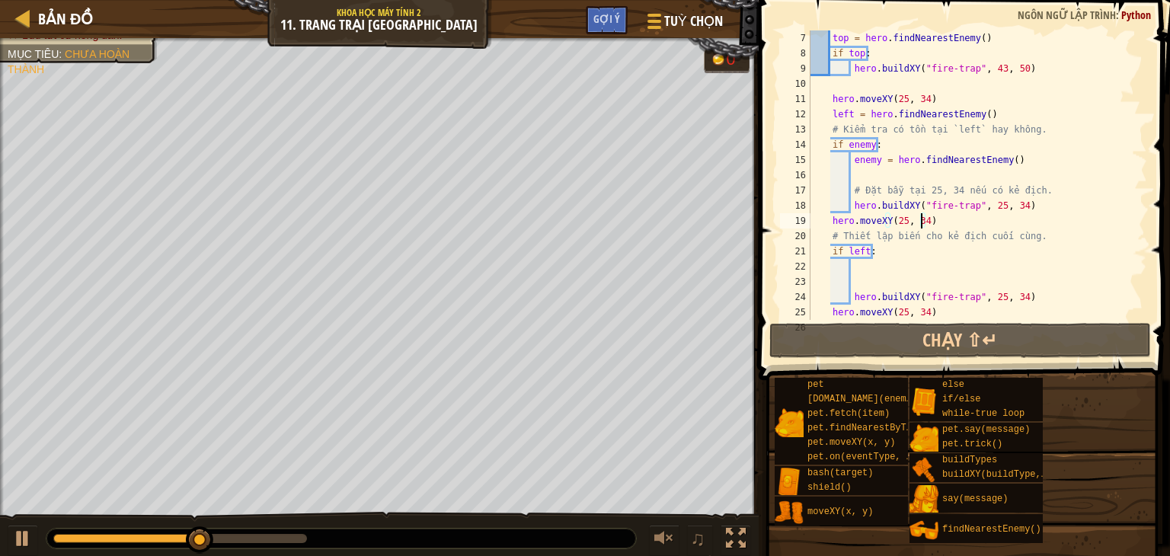
scroll to position [137, 0]
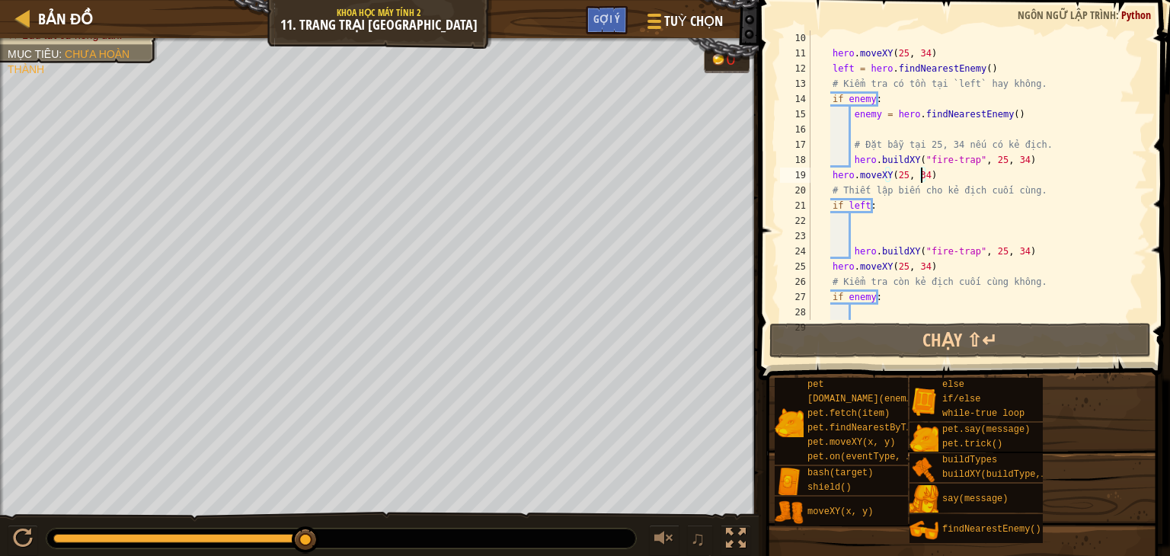
click at [864, 202] on div "hero . moveXY ( 25 , 34 ) left = hero . findNearestEnemy ( ) # Kiểm tra có tồn …" at bounding box center [972, 190] width 328 height 320
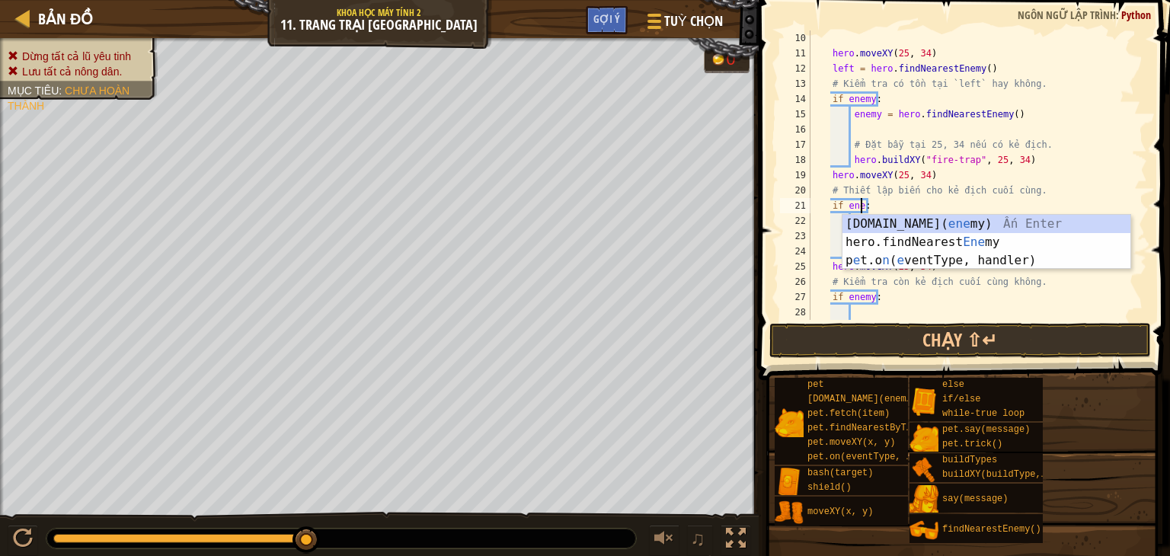
scroll to position [7, 4]
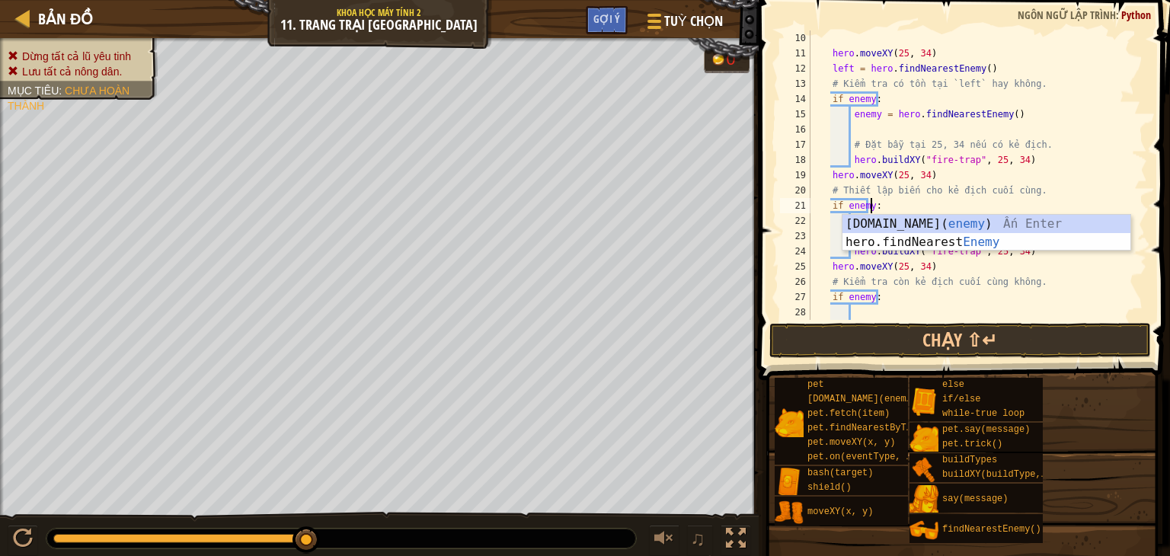
click at [890, 205] on div "hero . moveXY ( 25 , 34 ) left = hero . findNearestEnemy ( ) # Kiểm tra có tồn …" at bounding box center [972, 190] width 328 height 320
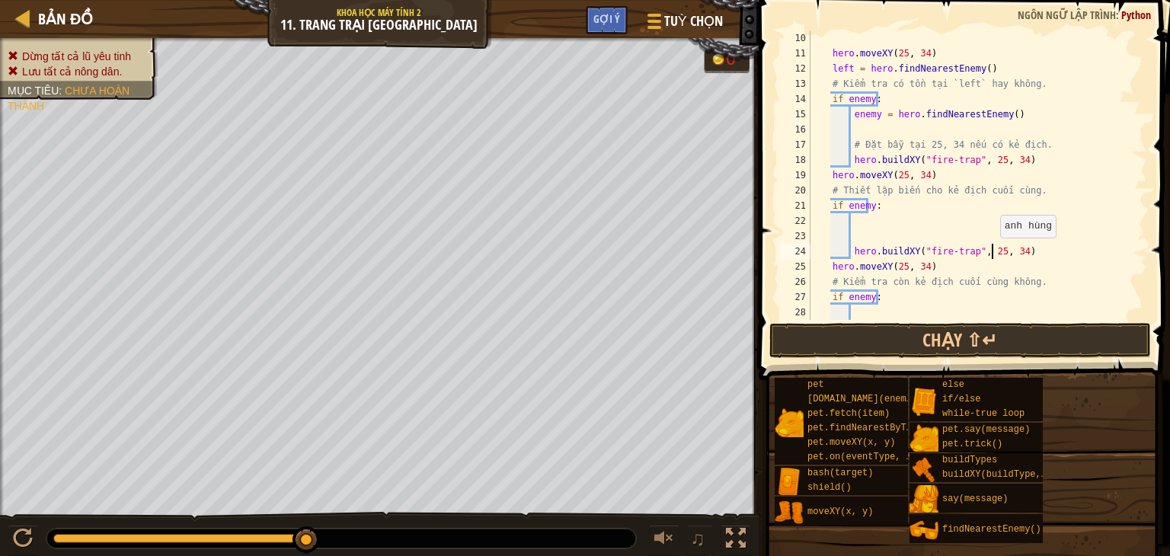
click at [993, 253] on div "hero . moveXY ( 25 , 34 ) left = hero . findNearestEnemy ( ) # Kiểm tra có tồn …" at bounding box center [972, 190] width 328 height 320
click at [1011, 253] on div "hero . moveXY ( 25 , 34 ) left = hero . findNearestEnemy ( ) # Kiểm tra có tồn …" at bounding box center [972, 190] width 328 height 320
click at [898, 263] on div "hero . moveXY ( 25 , 34 ) left = hero . findNearestEnemy ( ) # Kiểm tra có tồn …" at bounding box center [972, 190] width 328 height 320
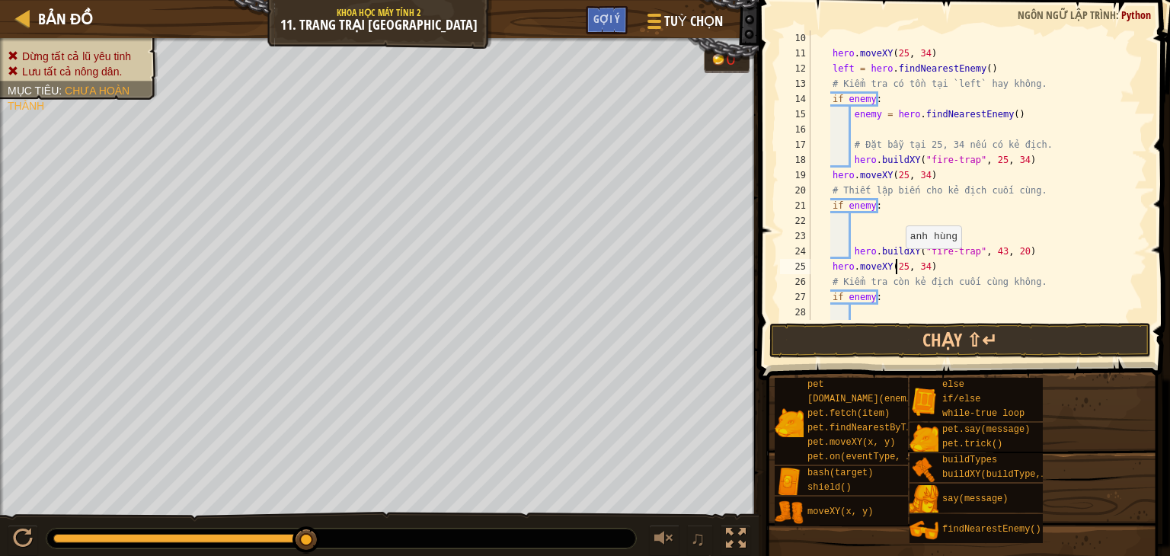
scroll to position [7, 8]
click at [903, 267] on div "hero . moveXY ( 25 , 34 ) left = hero . findNearestEnemy ( ) # Kiểm tra có tồn …" at bounding box center [972, 190] width 328 height 320
click at [920, 269] on div "hero . moveXY ( 25 , 34 ) left = hero . findNearestEnemy ( ) # Kiểm tra có tồn …" at bounding box center [972, 190] width 328 height 320
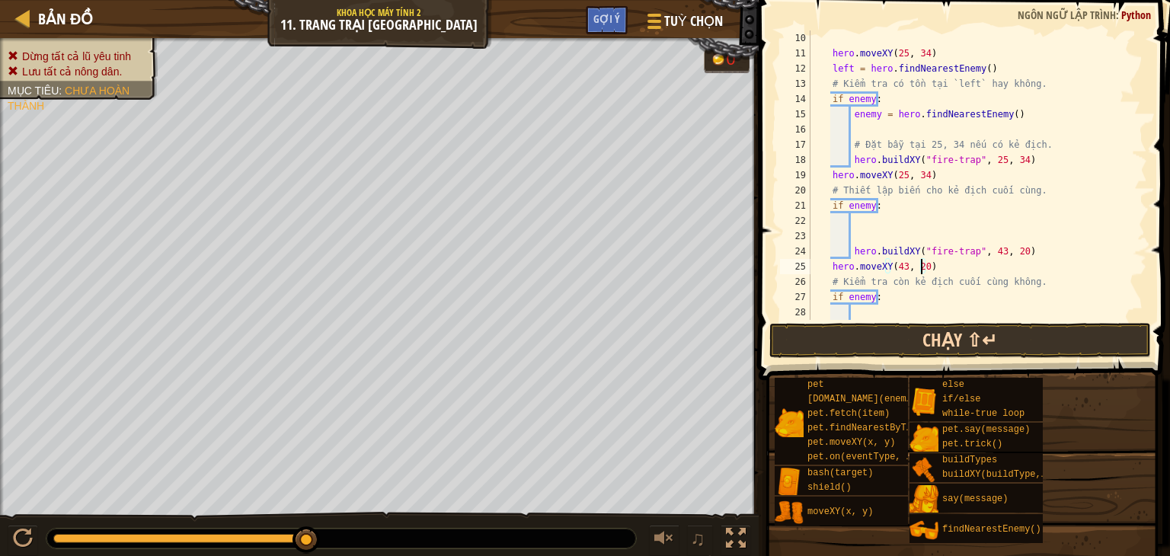
type textarea "hero.moveXY(43, 20)"
click at [926, 341] on button "Chạy ⇧↵" at bounding box center [961, 340] width 382 height 35
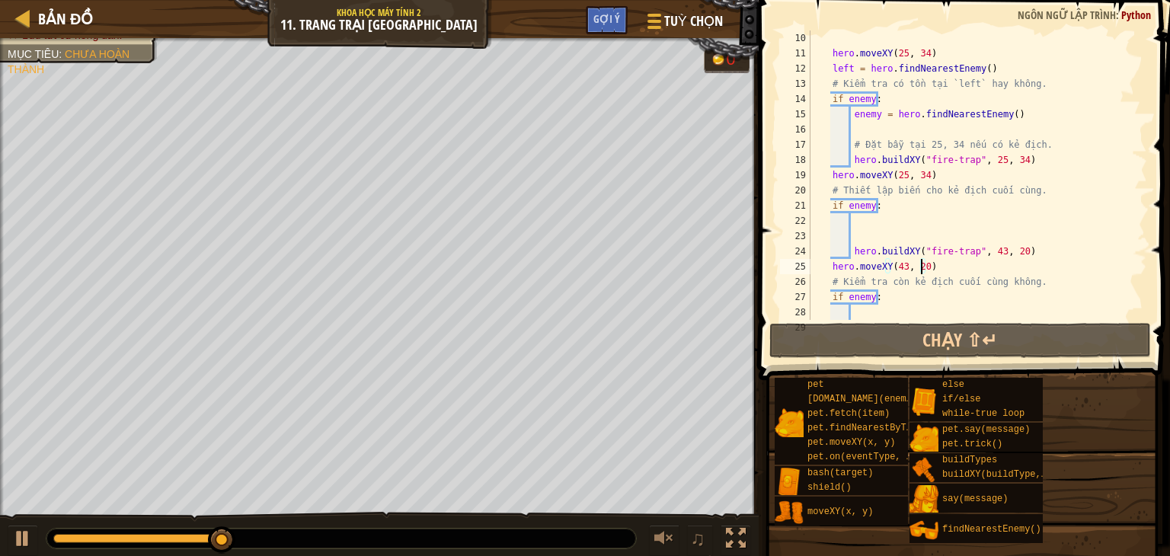
scroll to position [229, 0]
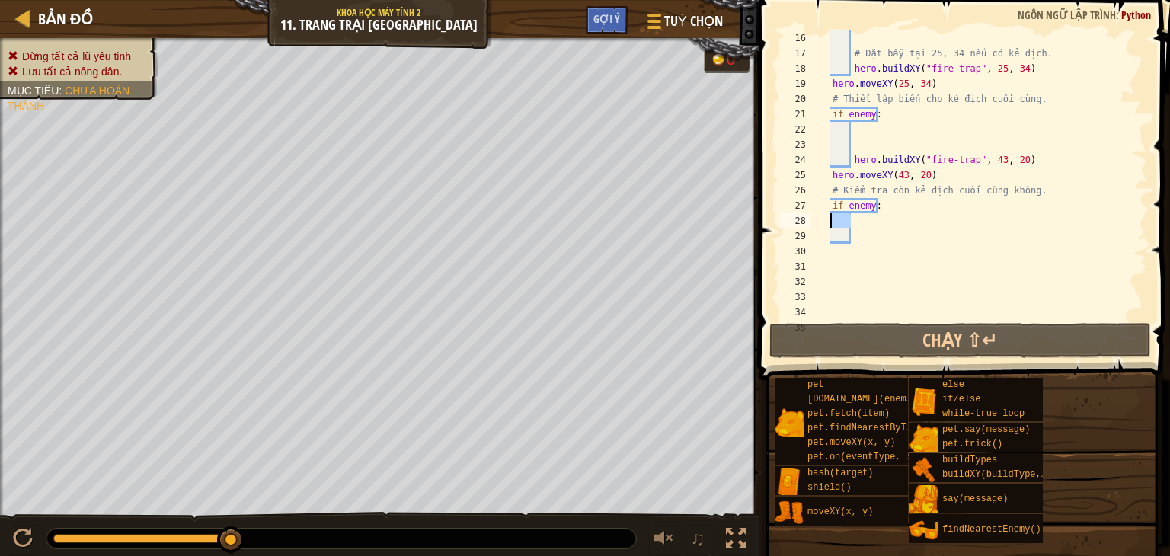
drag, startPoint x: 881, startPoint y: 214, endPoint x: 831, endPoint y: 216, distance: 49.5
click at [831, 216] on div "# Đặt bẫy tại 25, 34 nếu có kẻ địch. hero . buildXY ( "fire-trap" , 25 , 34 ) h…" at bounding box center [972, 197] width 328 height 335
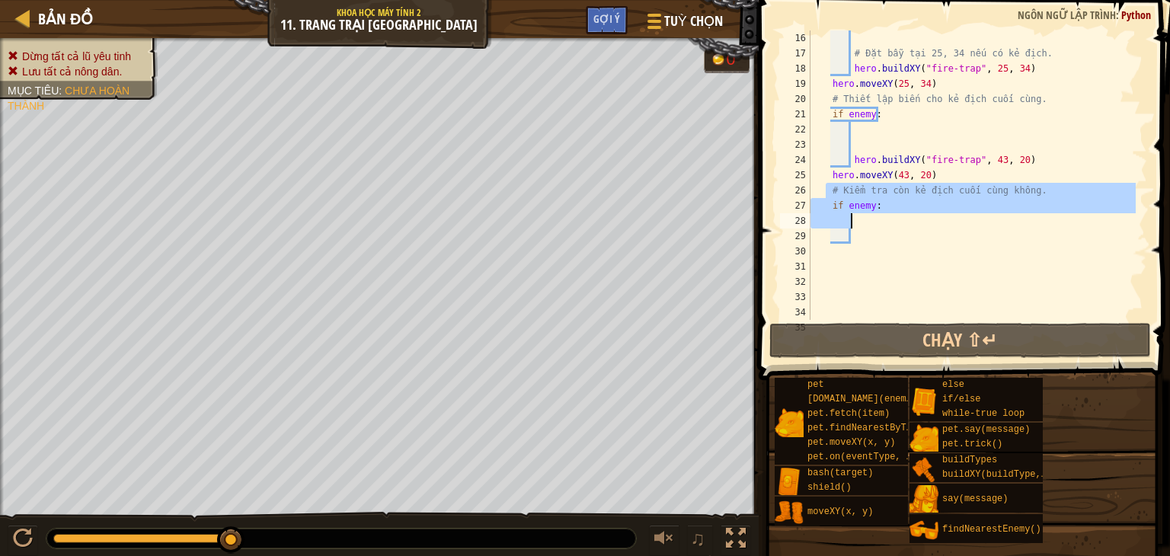
drag, startPoint x: 826, startPoint y: 197, endPoint x: 853, endPoint y: 214, distance: 31.9
click at [853, 214] on div "# Đặt bẫy tại 25, 34 nếu có kẻ địch. hero . buildXY ( "fire-trap" , 25 , 34 ) h…" at bounding box center [972, 197] width 328 height 335
type textarea "if enemy:"
click at [893, 217] on div "# Đặt bẫy tại 25, 34 nếu có kẻ địch. hero . buildXY ( "fire-trap" , 25 , 34 ) h…" at bounding box center [972, 175] width 328 height 290
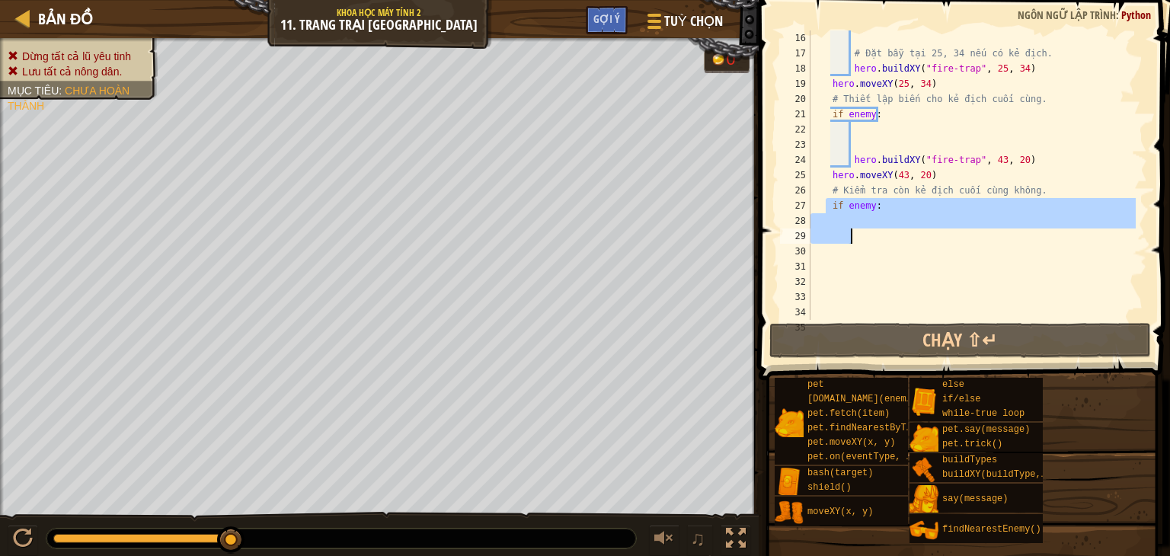
drag, startPoint x: 826, startPoint y: 205, endPoint x: 859, endPoint y: 243, distance: 50.7
click at [859, 235] on div "# Đặt bẫy tại 25, 34 nếu có kẻ địch. hero . buildXY ( "fire-trap" , 25 , 34 ) h…" at bounding box center [972, 197] width 328 height 335
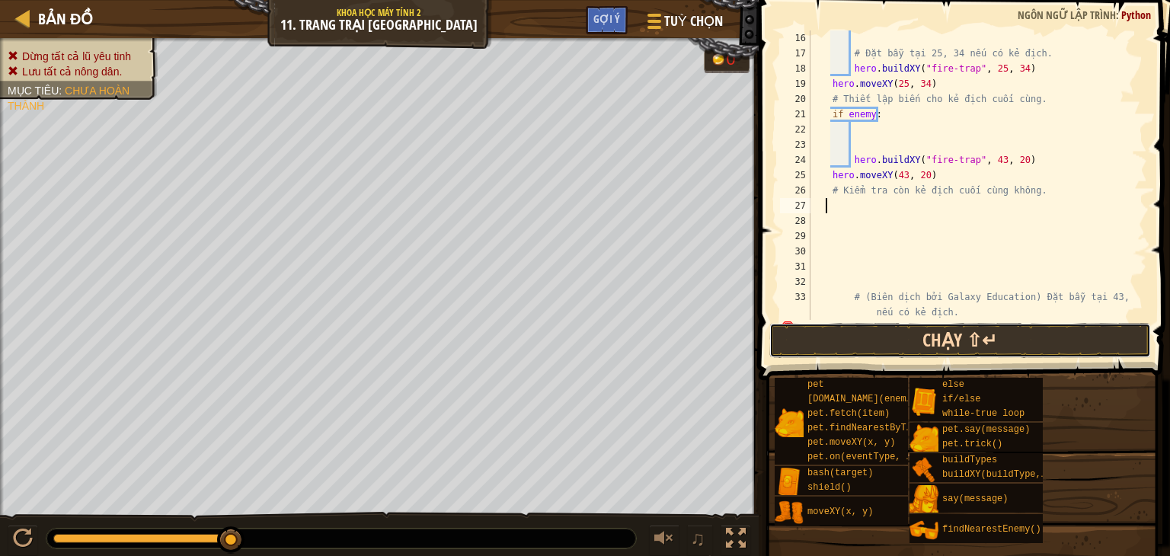
click at [950, 336] on button "Chạy ⇧↵" at bounding box center [961, 340] width 382 height 35
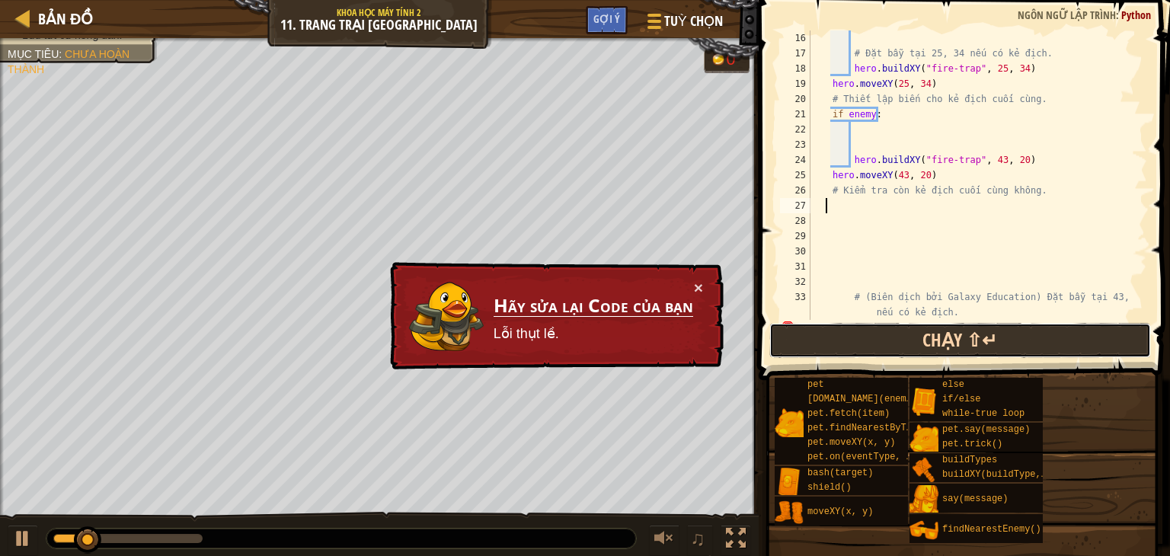
click at [812, 340] on button "Chạy ⇧↵" at bounding box center [961, 340] width 382 height 35
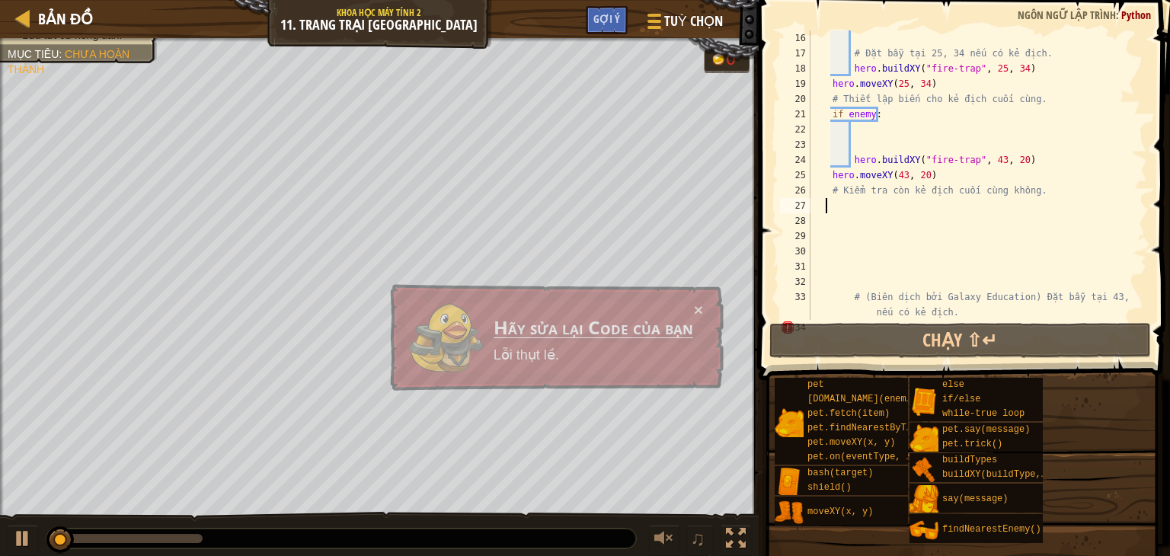
scroll to position [259, 0]
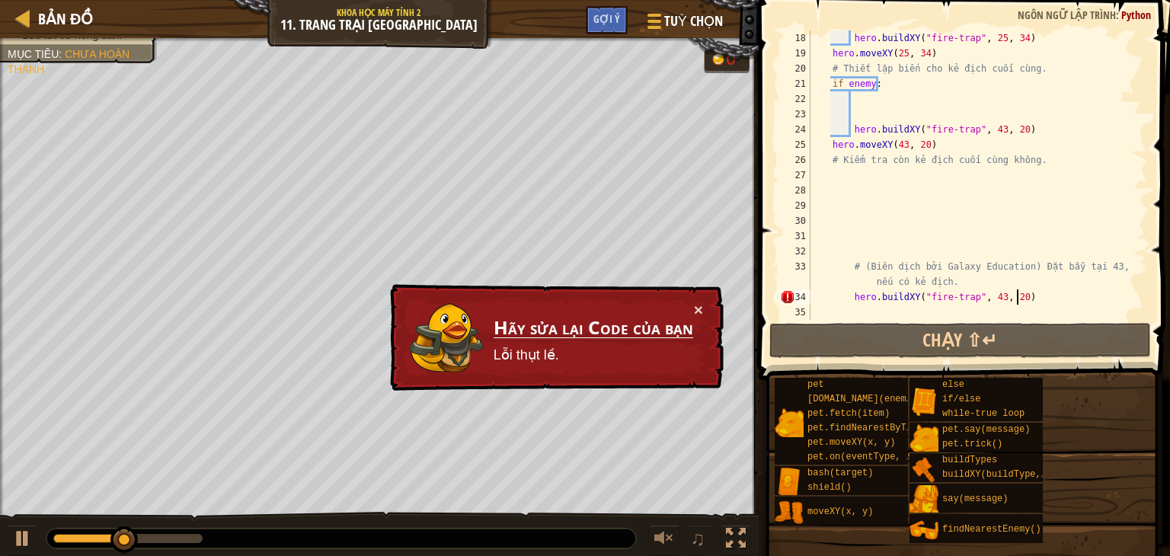
click at [1022, 300] on div "hero . buildXY ( "fire-trap" , 25 , 34 ) hero . moveXY ( 25 , 34 ) # Thiết lập …" at bounding box center [972, 190] width 328 height 320
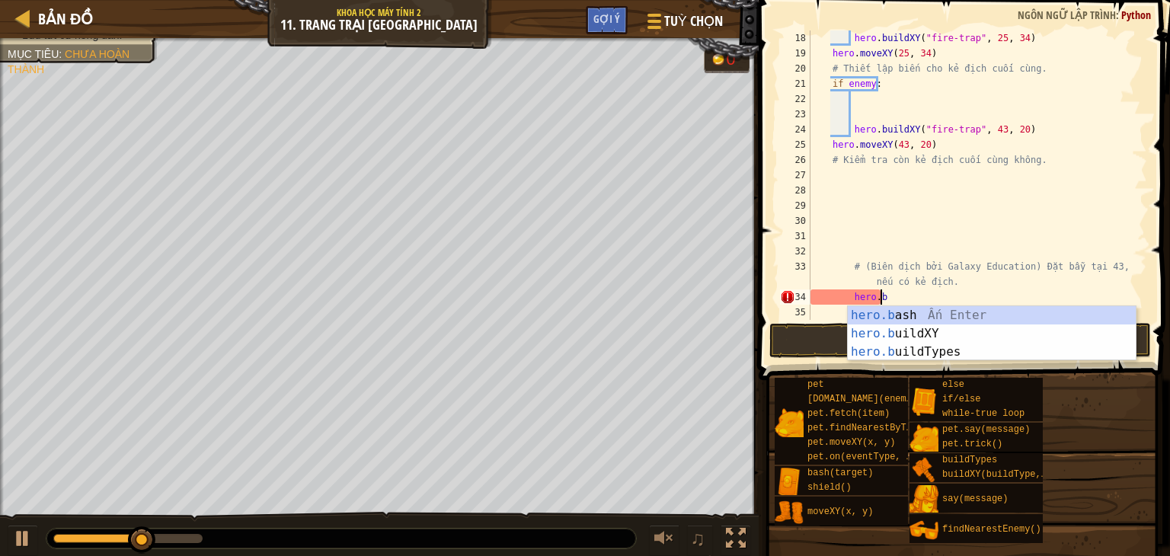
type textarea "h"
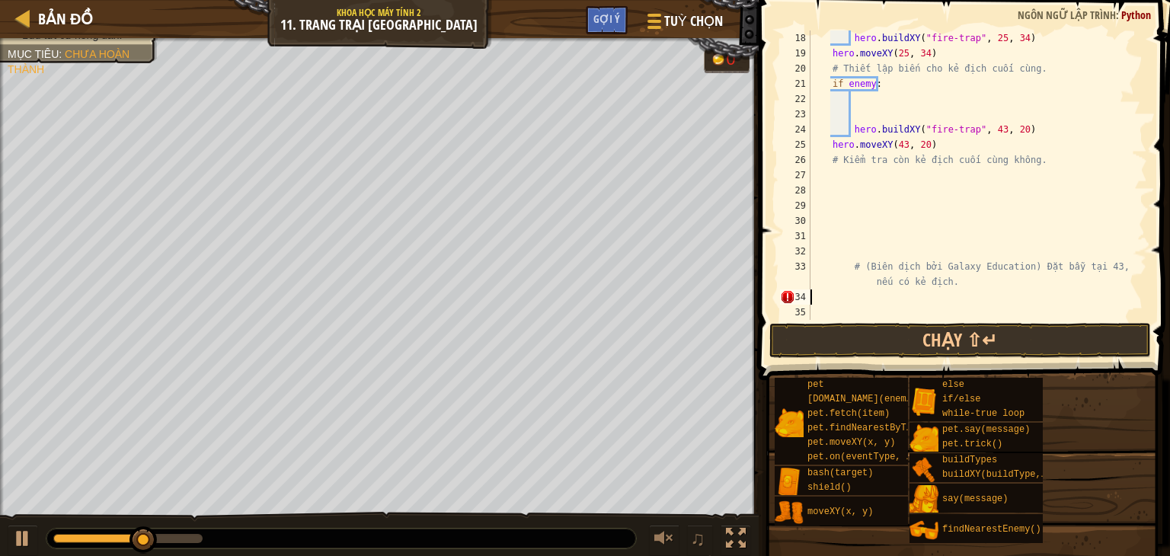
type textarea "# (Biên dịch bởi Galaxy Education) Đặt bẫy tại 43, 20 nếu có kẻ địc"
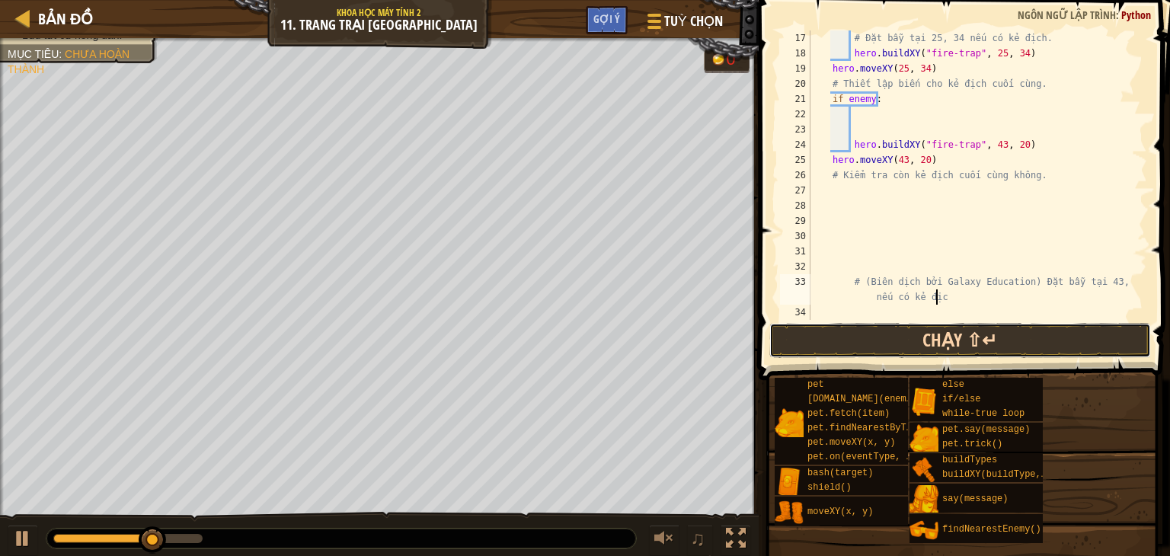
click at [954, 343] on button "Chạy ⇧↵" at bounding box center [961, 340] width 382 height 35
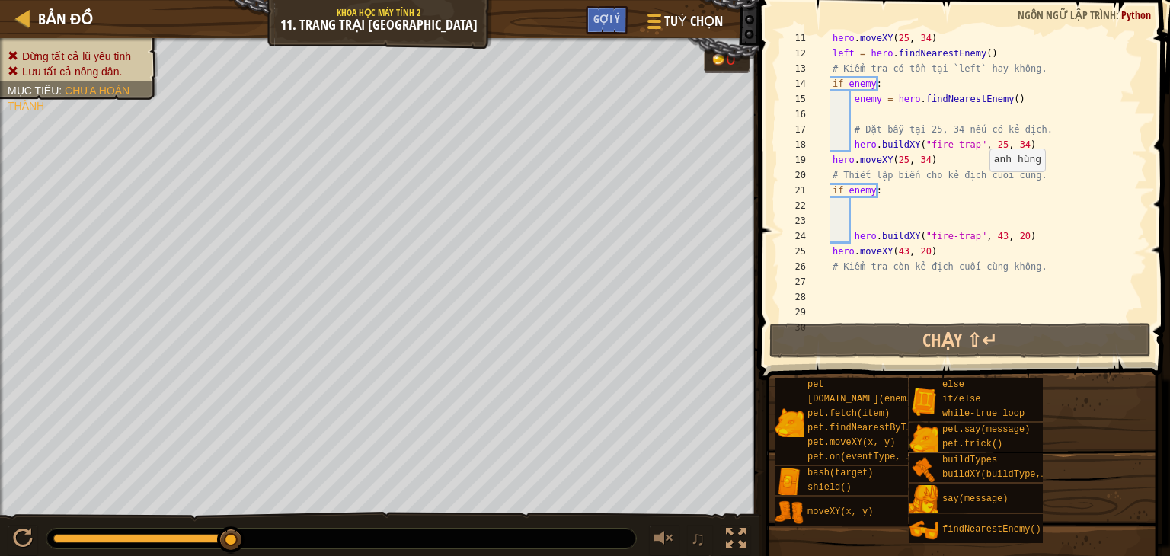
scroll to position [152, 0]
click at [858, 209] on div "hero . moveXY ( 25 , 34 ) left = hero . findNearestEnemy ( ) # Kiểm tra có tồn …" at bounding box center [972, 190] width 328 height 320
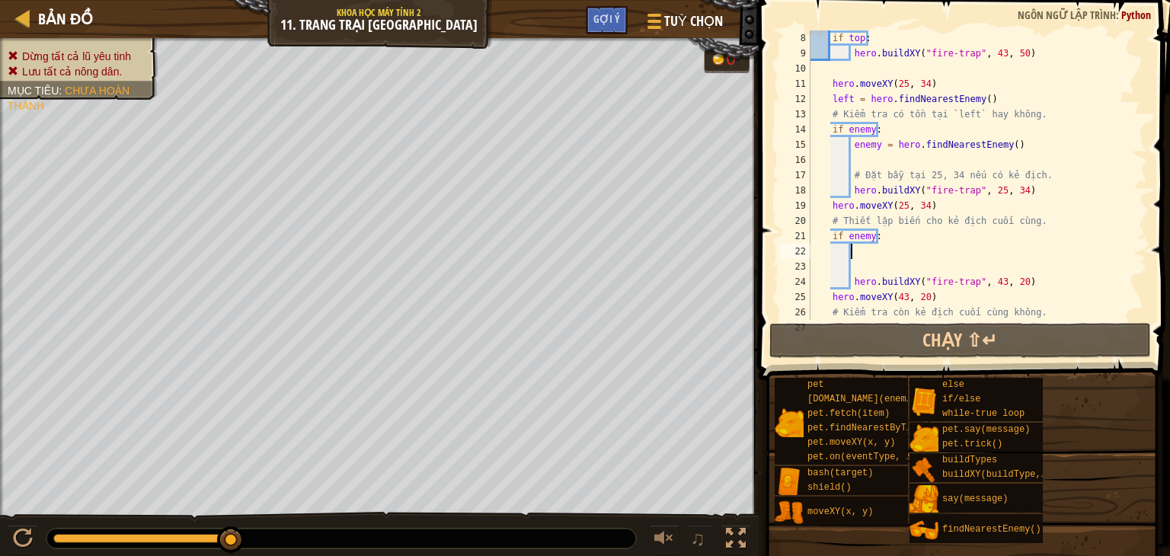
type textarea "r"
type textarea "e"
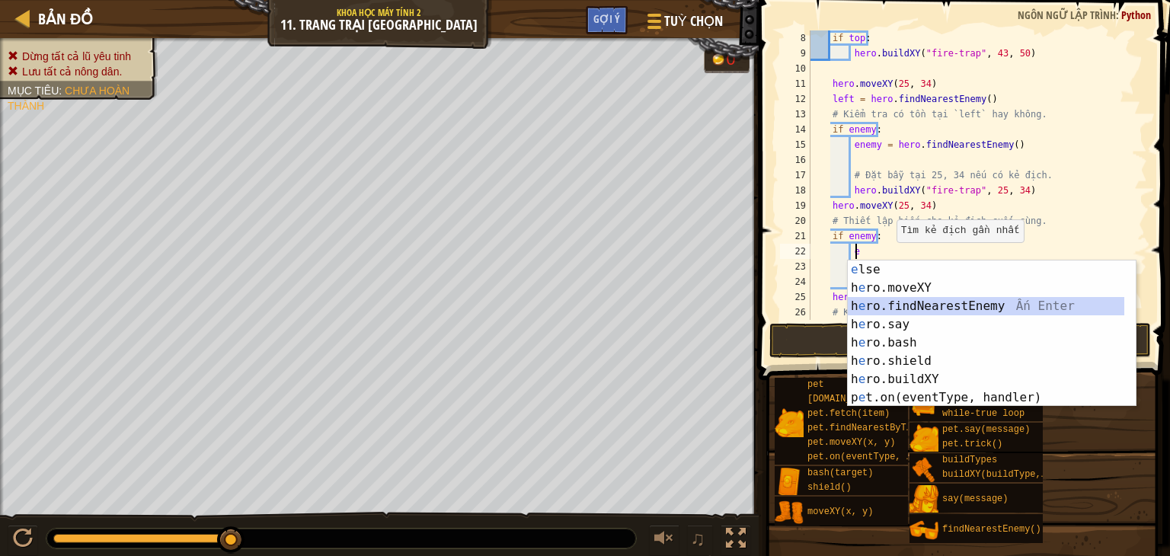
click at [913, 302] on div "e lse Ấn Enter h e ro.moveXY Ấn Enter h e ro.findNearestEnemy Ấn Enter h e ro.s…" at bounding box center [986, 352] width 277 height 183
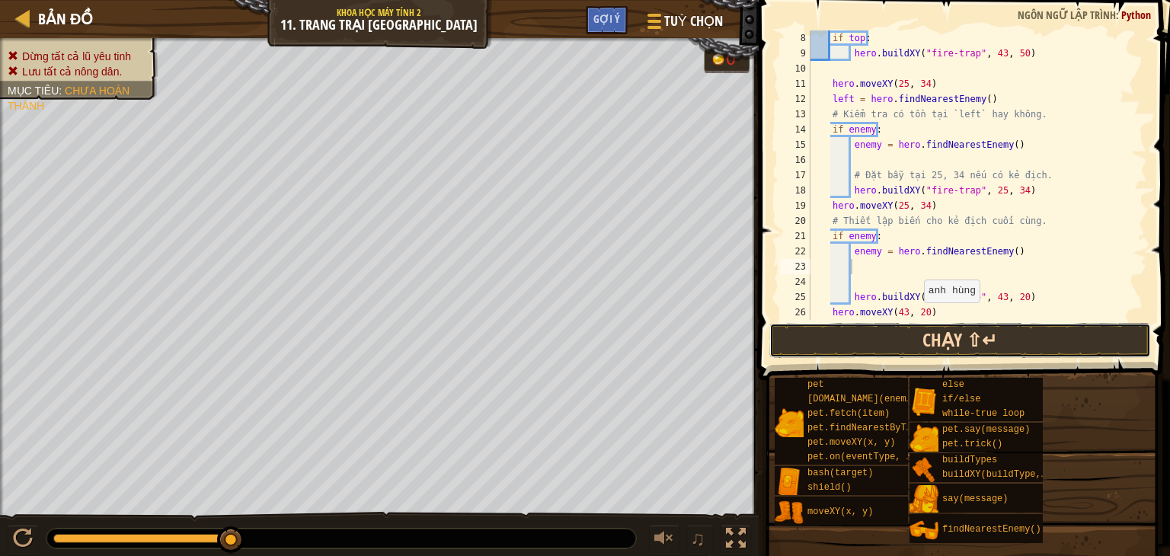
click at [918, 344] on button "Chạy ⇧↵" at bounding box center [961, 340] width 382 height 35
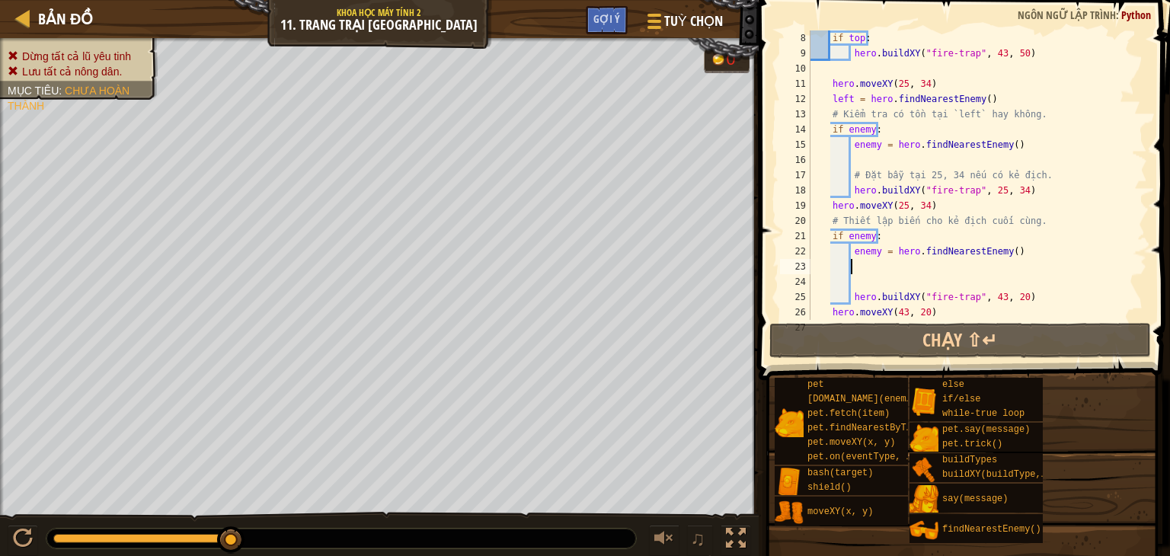
click at [1009, 218] on div "if top : hero . buildXY ( "fire-trap" , 43 , 50 ) hero . moveXY ( 25 , 34 ) lef…" at bounding box center [972, 190] width 328 height 320
type textarea "# Thiết lập biến cho kẻ địch cuối cùng."
click at [1025, 282] on div "if top : hero . buildXY ( "fire-trap" , 43 , 50 ) hero . moveXY ( 25 , 34 ) lef…" at bounding box center [972, 190] width 328 height 320
click at [1029, 293] on div "if top : hero . buildXY ( "fire-trap" , 43 , 50 ) hero . moveXY ( 25 , 34 ) lef…" at bounding box center [972, 190] width 328 height 320
click at [984, 85] on div "if top : hero . buildXY ( "fire-trap" , 43 , 50 ) hero . moveXY ( 25 , 34 ) lef…" at bounding box center [972, 190] width 328 height 320
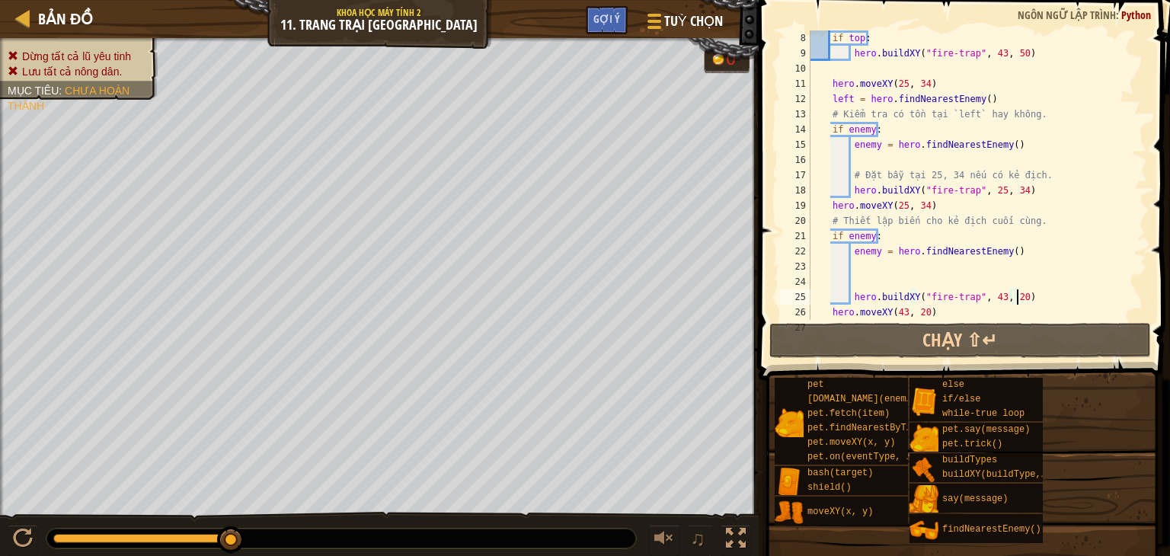
type textarea "hero.moveXY(25, 34)"
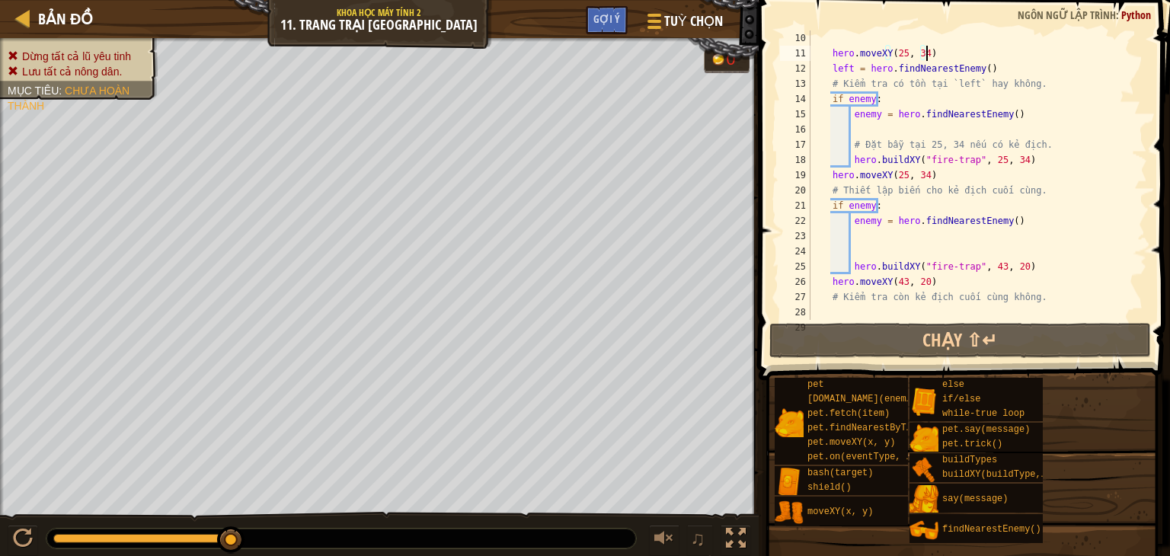
scroll to position [91, 0]
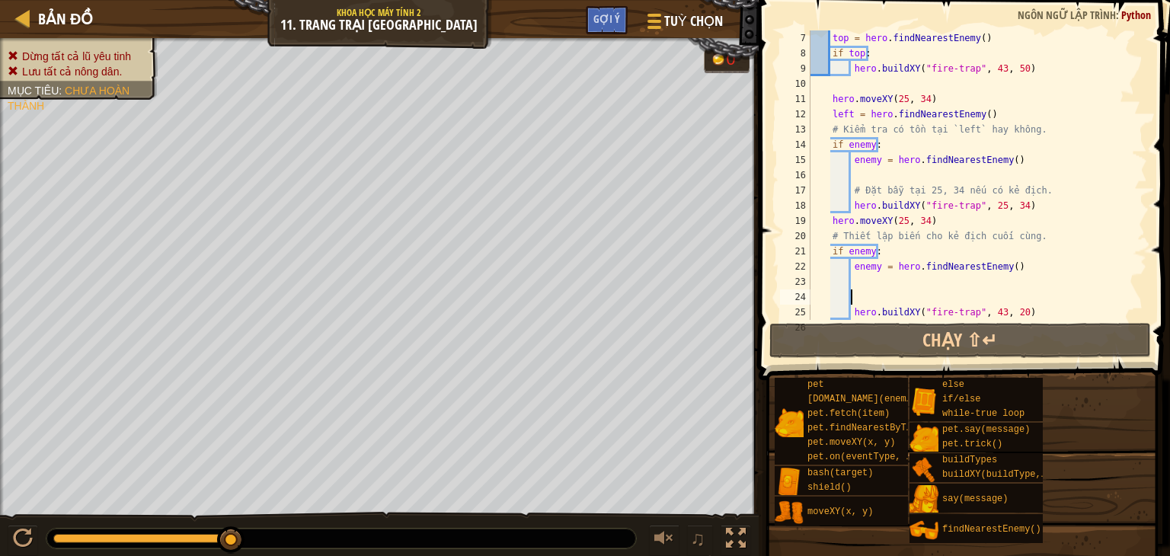
click at [910, 297] on div "top = hero . findNearestEnemy ( ) if top : hero . buildXY ( "fire-trap" , 43 , …" at bounding box center [972, 190] width 328 height 320
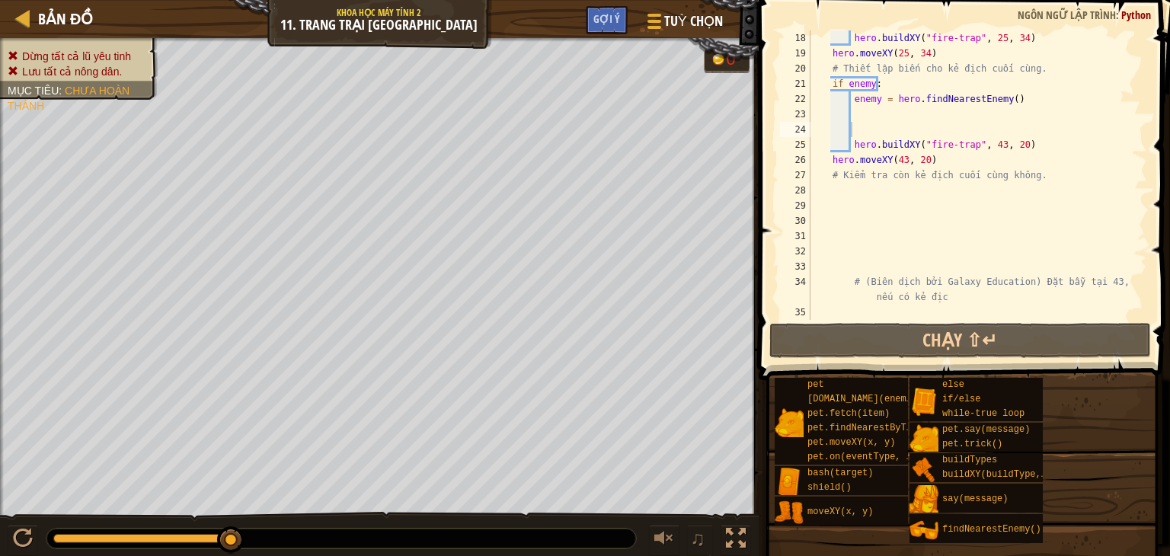
scroll to position [259, 0]
click at [907, 257] on div "hero . buildXY ( "fire-trap" , 25 , 34 ) hero . moveXY ( 25 , 34 ) # Thiết lập …" at bounding box center [972, 190] width 328 height 320
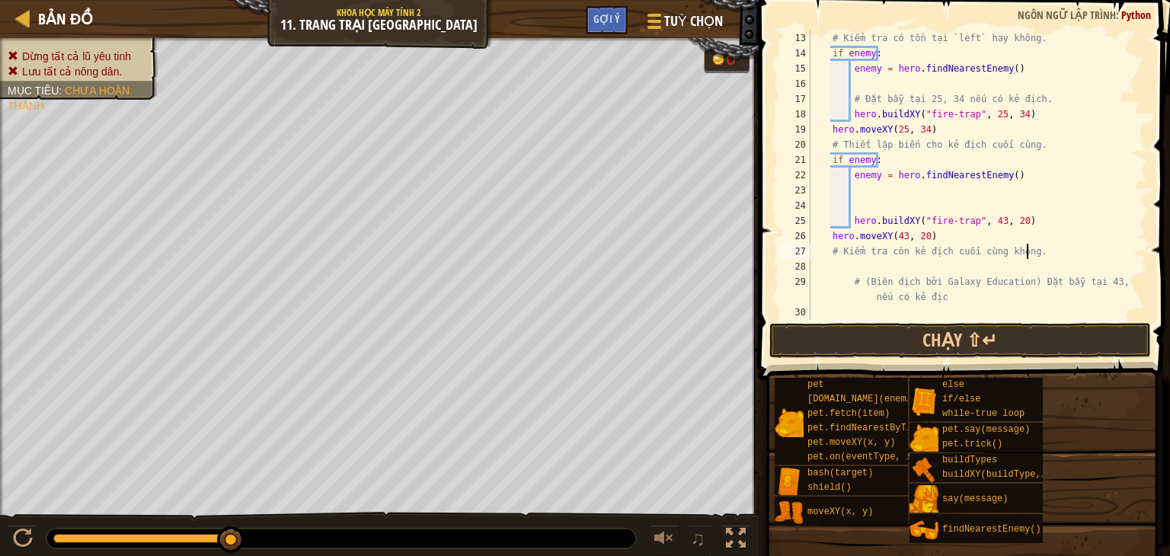
scroll to position [183, 0]
click at [916, 345] on button "Chạy ⇧↵" at bounding box center [961, 340] width 382 height 35
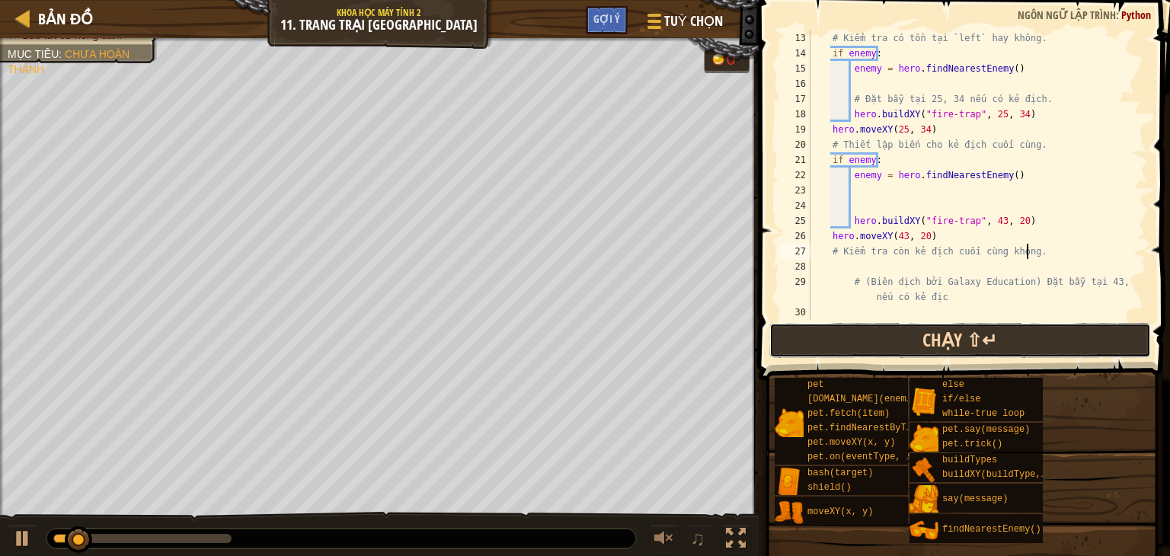
click at [894, 338] on button "Chạy ⇧↵" at bounding box center [961, 340] width 382 height 35
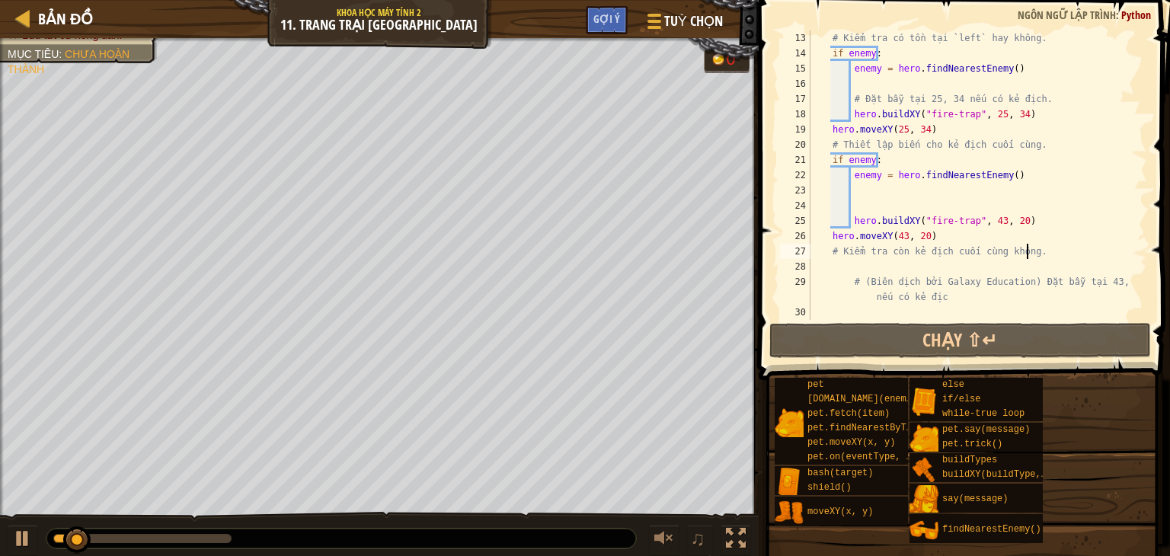
click at [246, 534] on div at bounding box center [341, 539] width 590 height 20
click at [223, 537] on div "0:13.5 Bây giờ: 0:02.6 Tối đa: 0:14.2" at bounding box center [142, 538] width 178 height 9
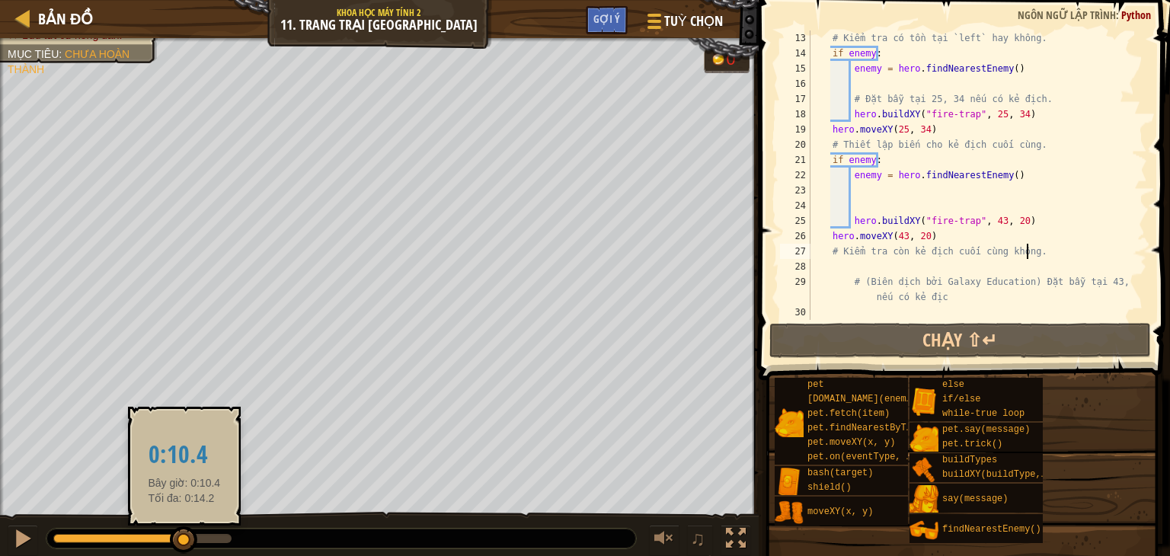
click at [184, 539] on div at bounding box center [118, 538] width 131 height 9
click at [197, 534] on div at bounding box center [142, 538] width 178 height 9
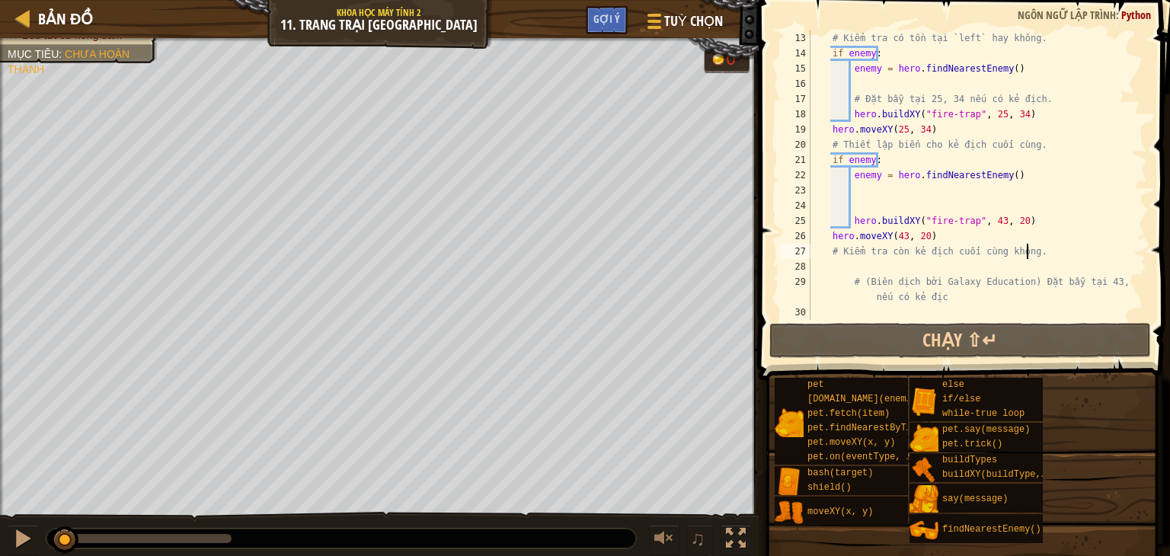
drag, startPoint x: 204, startPoint y: 533, endPoint x: 66, endPoint y: 512, distance: 140.3
click at [66, 512] on div "♫" at bounding box center [379, 535] width 759 height 46
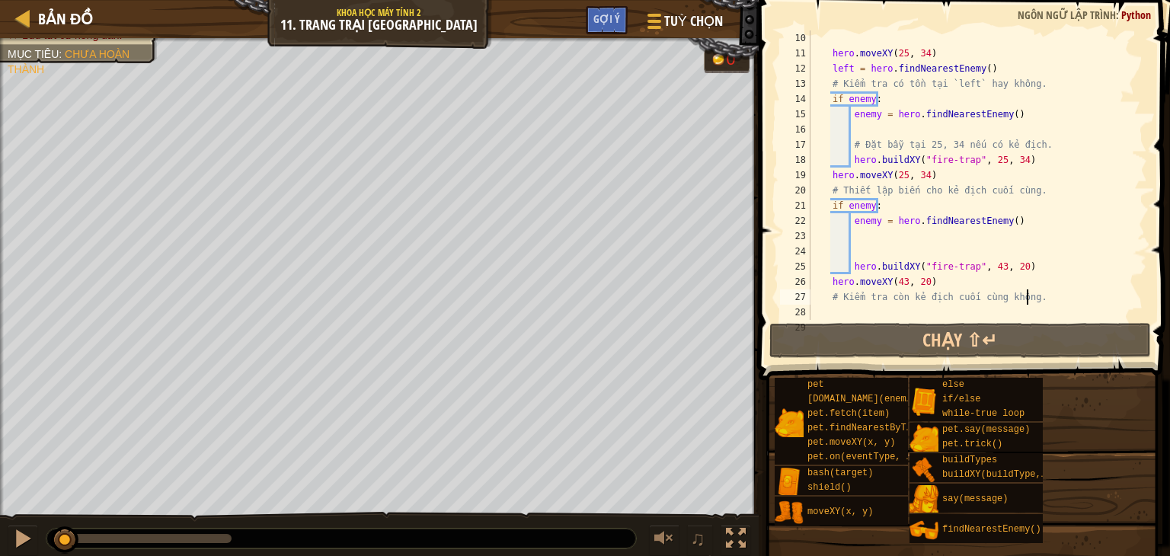
scroll to position [137, 0]
click at [840, 94] on div "hero . moveXY ( 25 , 34 ) left = hero . findNearestEnemy ( ) # Kiểm tra có tồn …" at bounding box center [972, 197] width 328 height 335
click at [848, 100] on div "hero . moveXY ( 25 , 34 ) left = hero . findNearestEnemy ( ) # Kiểm tra có tồn …" at bounding box center [972, 197] width 328 height 335
click at [845, 101] on div "hero . moveXY ( 25 , 34 ) left = hero . findNearestEnemy ( ) # Kiểm tra có tồn …" at bounding box center [972, 197] width 328 height 335
click at [869, 95] on div "hero . moveXY ( 25 , 34 ) left = hero . findNearestEnemy ( ) # Kiểm tra có tồn …" at bounding box center [972, 197] width 328 height 335
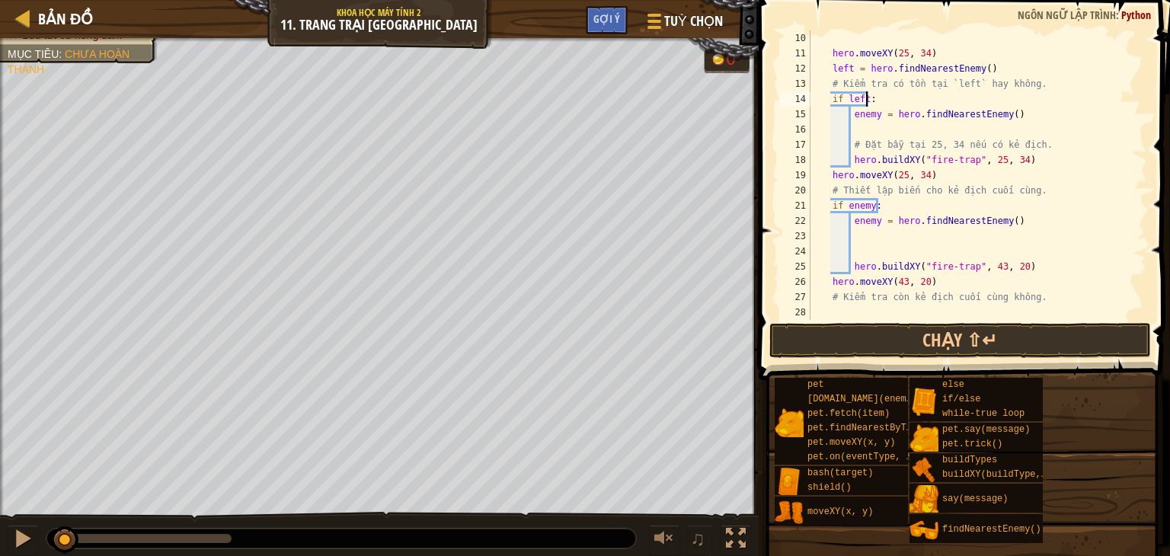
scroll to position [7, 4]
click at [875, 140] on div "hero . moveXY ( 25 , 34 ) left = hero . findNearestEnemy ( ) # Kiểm tra có tồn …" at bounding box center [972, 197] width 328 height 335
type textarea "# Đặt bẫy tại 25, 34 nếu có kẻ địch."
click at [945, 137] on div "hero . moveXY ( 25 , 34 ) left = hero . findNearestEnemy ( ) # Kiểm tra có tồn …" at bounding box center [972, 197] width 328 height 335
click at [1010, 130] on div "hero . moveXY ( 25 , 34 ) left = hero . findNearestEnemy ( ) # Kiểm tra có tồn …" at bounding box center [972, 197] width 328 height 335
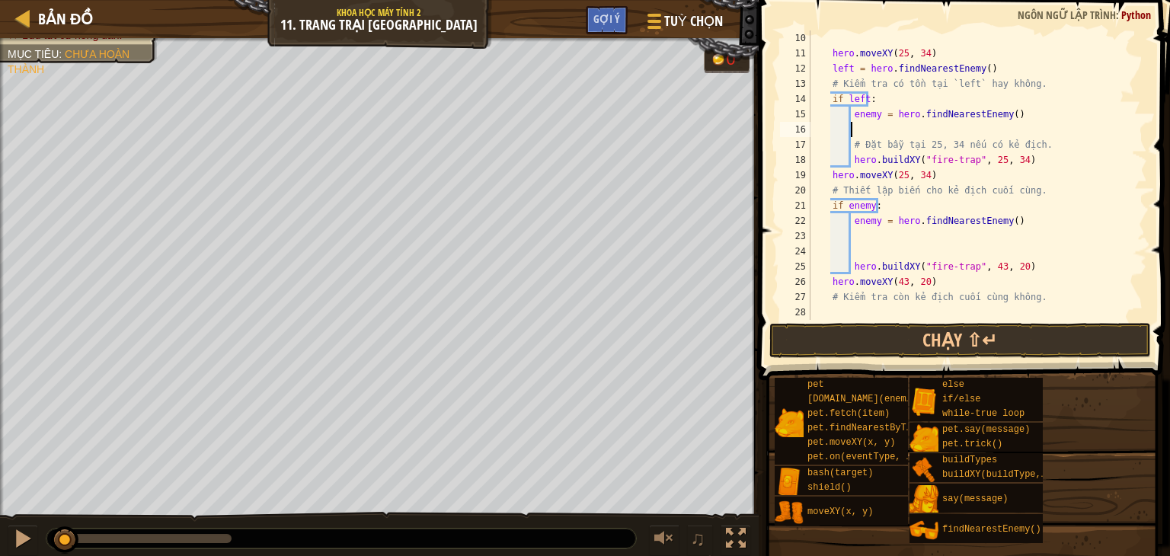
scroll to position [7, 2]
click at [1018, 118] on div "hero . moveXY ( 25 , 34 ) left = hero . findNearestEnemy ( ) # Kiểm tra có tồn …" at bounding box center [972, 197] width 328 height 335
type textarea "e"
click at [900, 176] on div "hero . moveXY ( 25 , 34 ) left = hero . findNearestEnemy ( ) # Kiểm tra có tồn …" at bounding box center [972, 197] width 328 height 335
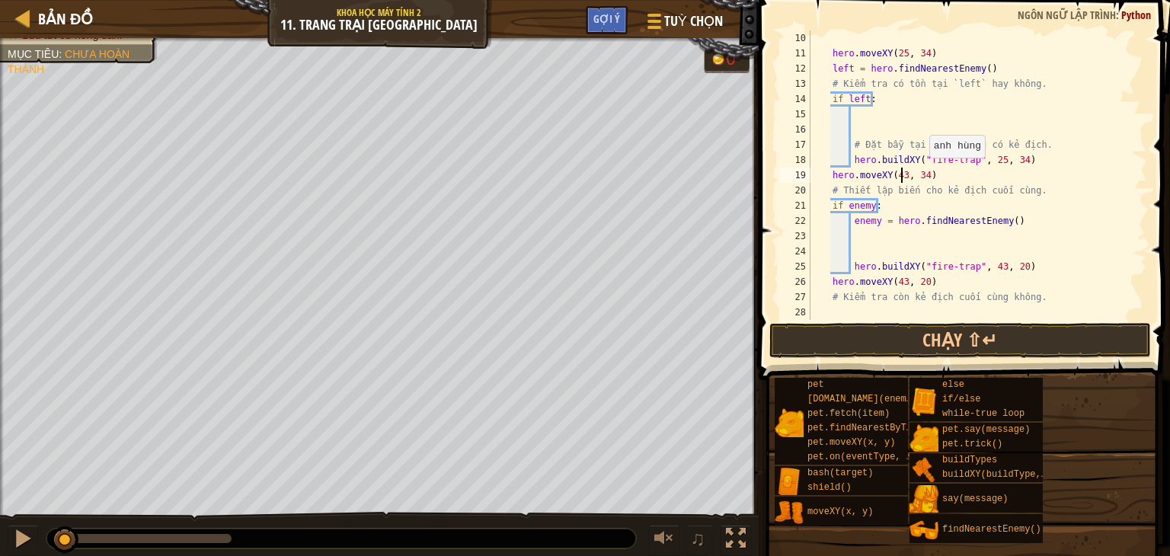
click at [921, 173] on div "hero . moveXY ( 25 , 34 ) left = hero . findNearestEnemy ( ) # Kiểm tra có tồn …" at bounding box center [972, 197] width 328 height 335
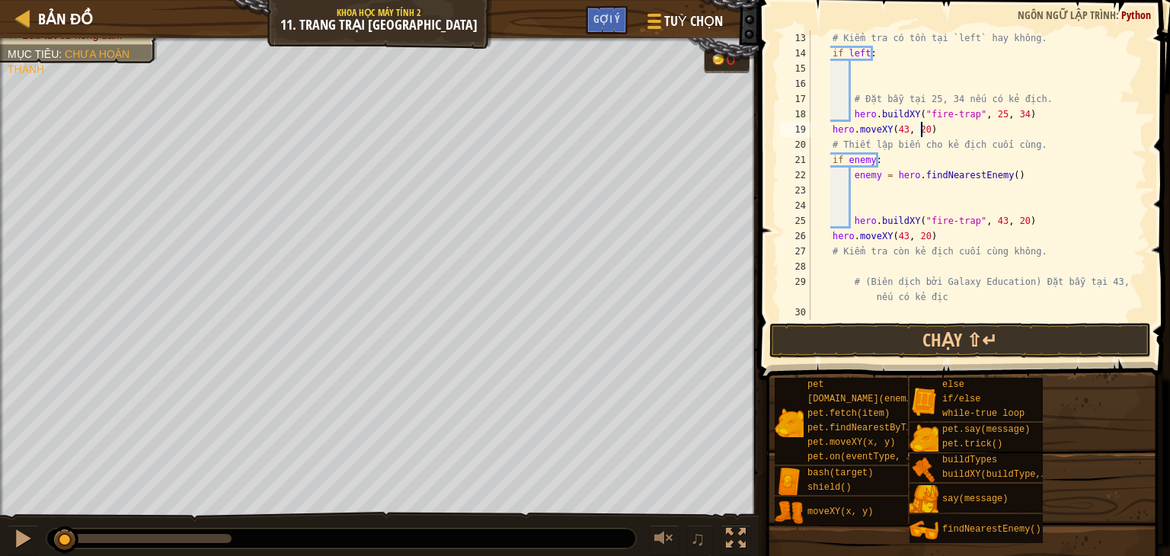
scroll to position [183, 0]
click at [906, 331] on button "Chạy ⇧↵" at bounding box center [961, 340] width 382 height 35
click at [847, 326] on button "Chạy ⇧↵" at bounding box center [961, 340] width 382 height 35
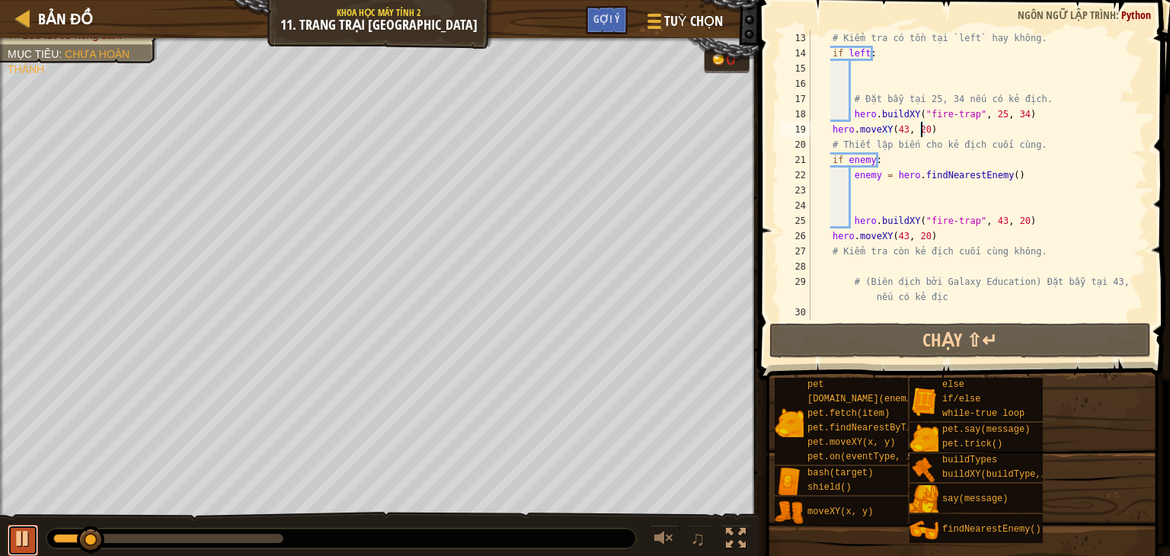
click at [27, 540] on div at bounding box center [23, 539] width 20 height 20
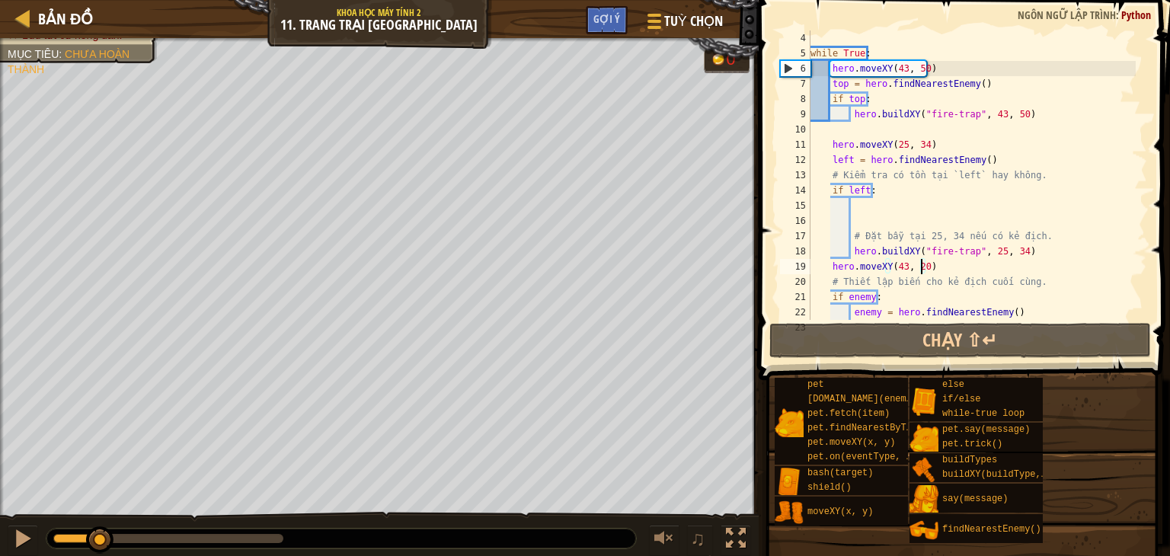
scroll to position [137, 0]
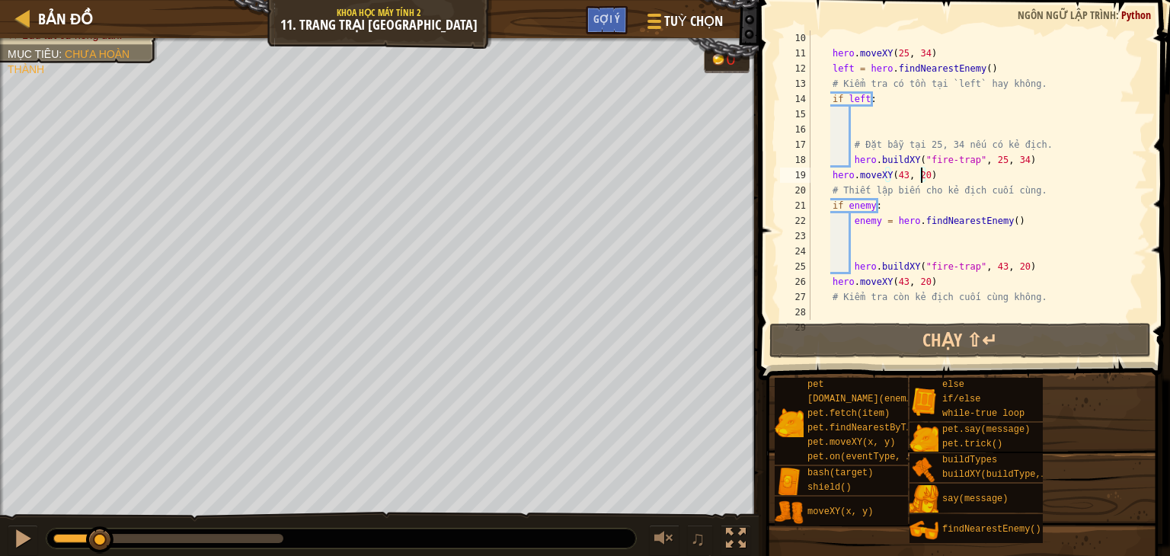
click at [883, 208] on div "hero . moveXY ( 25 , 34 ) left = hero . findNearestEnemy ( ) # Kiểm tra có tồn …" at bounding box center [972, 197] width 328 height 335
type textarea "if enemy:"
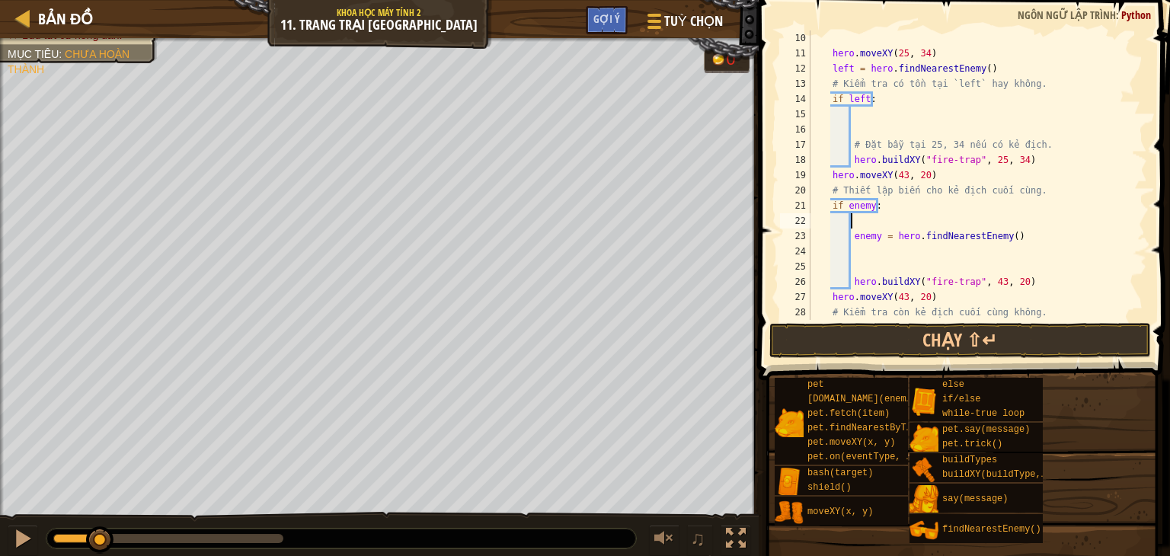
click at [1033, 189] on div "hero . moveXY ( 25 , 34 ) left = hero . findNearestEnemy ( ) # Kiểm tra có tồn …" at bounding box center [972, 190] width 328 height 320
type textarea "# Thiết lập biến cho kẻ địch cuối cùng."
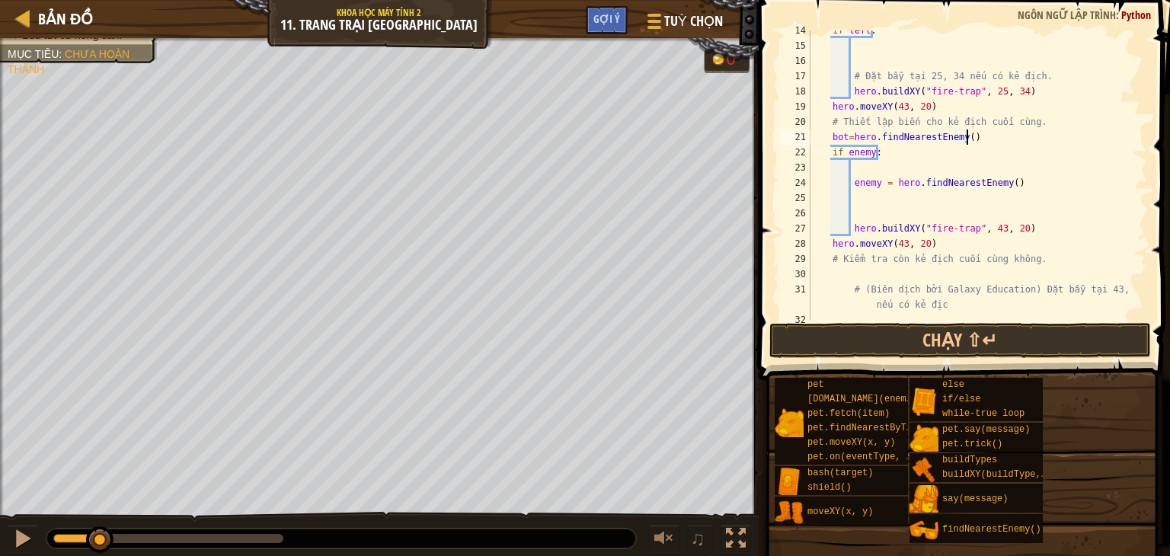
scroll to position [206, 0]
click at [871, 152] on div "if left : # Đặt bẫy tại 25, 34 nếu có kẻ địch. hero . buildXY ( "fire-trap" , 2…" at bounding box center [972, 183] width 328 height 320
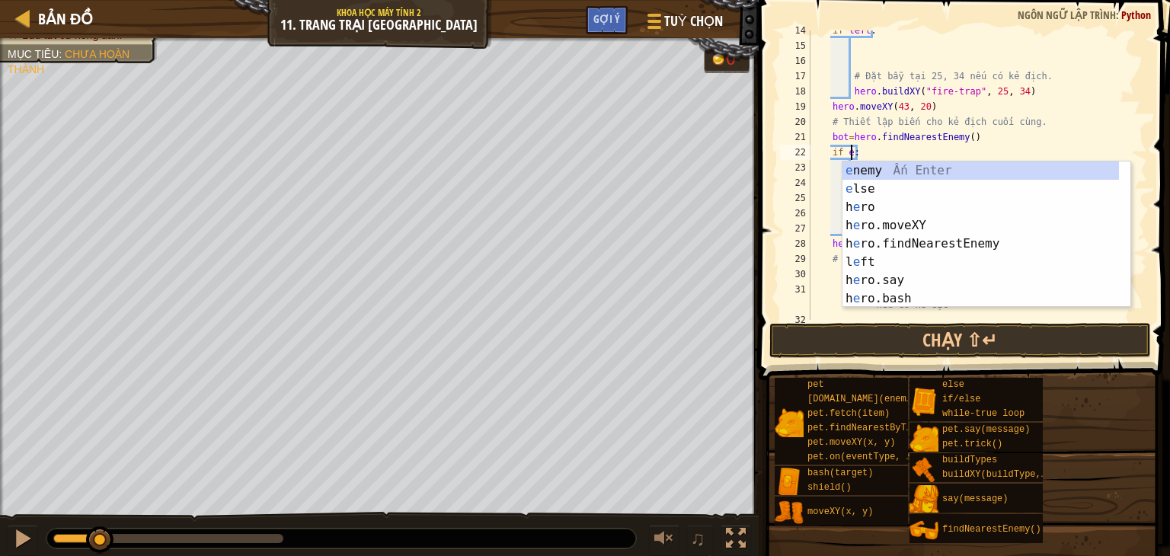
scroll to position [7, 2]
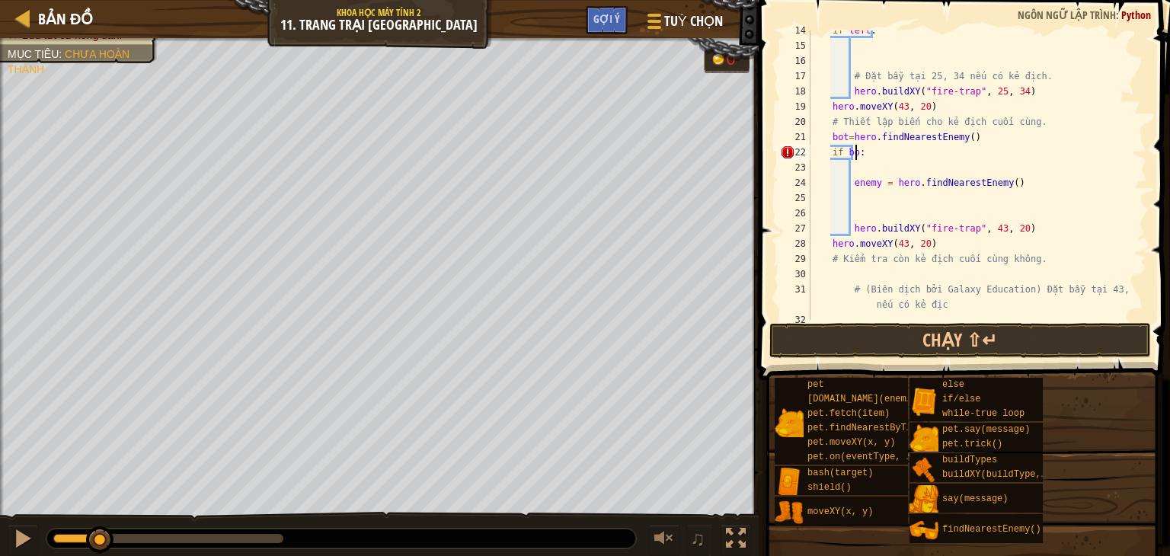
type textarea "if bot:"
click at [871, 152] on div "if left : # Đặt bẫy tại 25, 34 nếu có kẻ địch. hero . buildXY ( "fire-trap" , 2…" at bounding box center [972, 183] width 328 height 320
click at [1018, 173] on div "if left : # Đặt bẫy tại 25, 34 nếu có kẻ địch. hero . buildXY ( "fire-trap" , 2…" at bounding box center [972, 183] width 328 height 320
click at [1015, 183] on div "if left : # Đặt bẫy tại 25, 34 nếu có kẻ địch. hero . buildXY ( "fire-trap" , 2…" at bounding box center [972, 183] width 328 height 320
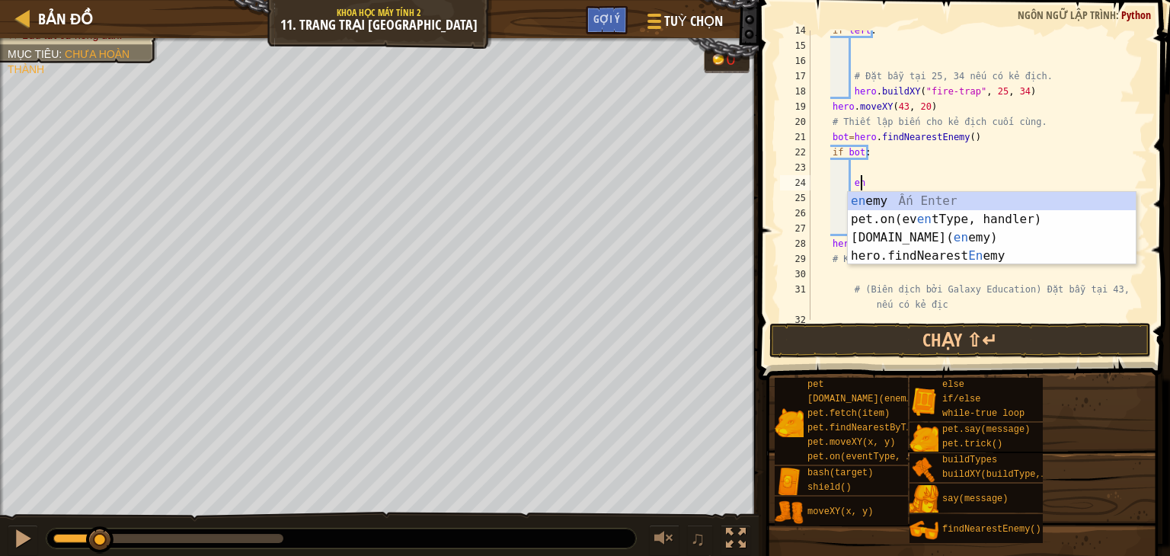
type textarea "e"
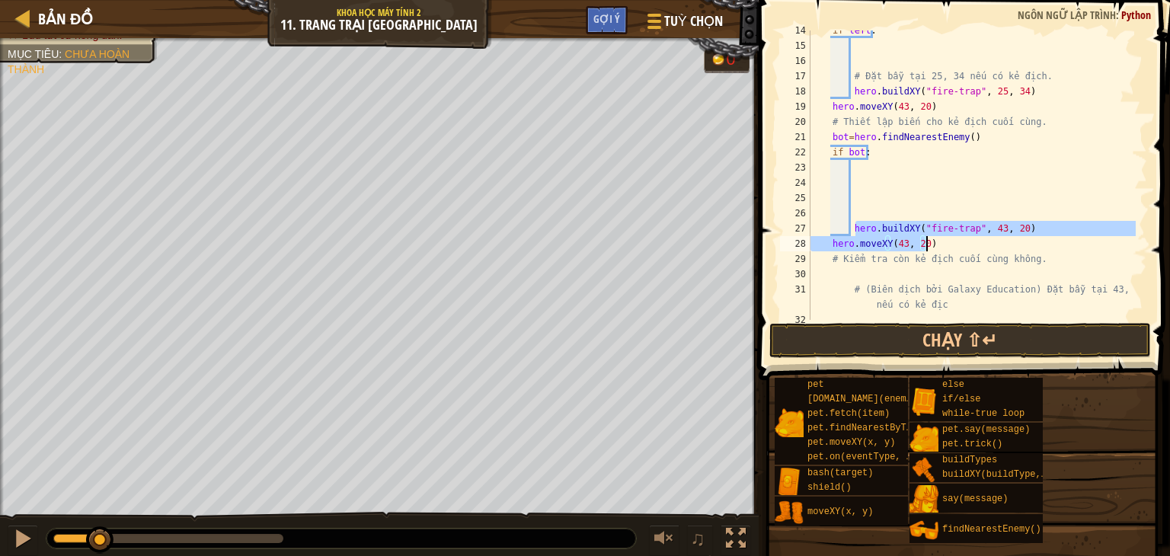
drag, startPoint x: 853, startPoint y: 226, endPoint x: 959, endPoint y: 243, distance: 107.2
click at [959, 243] on div "if left : # Đặt bẫy tại 25, 34 nếu có kẻ địch. hero . buildXY ( "fire-trap" , 2…" at bounding box center [972, 183] width 328 height 320
type textarea "h"
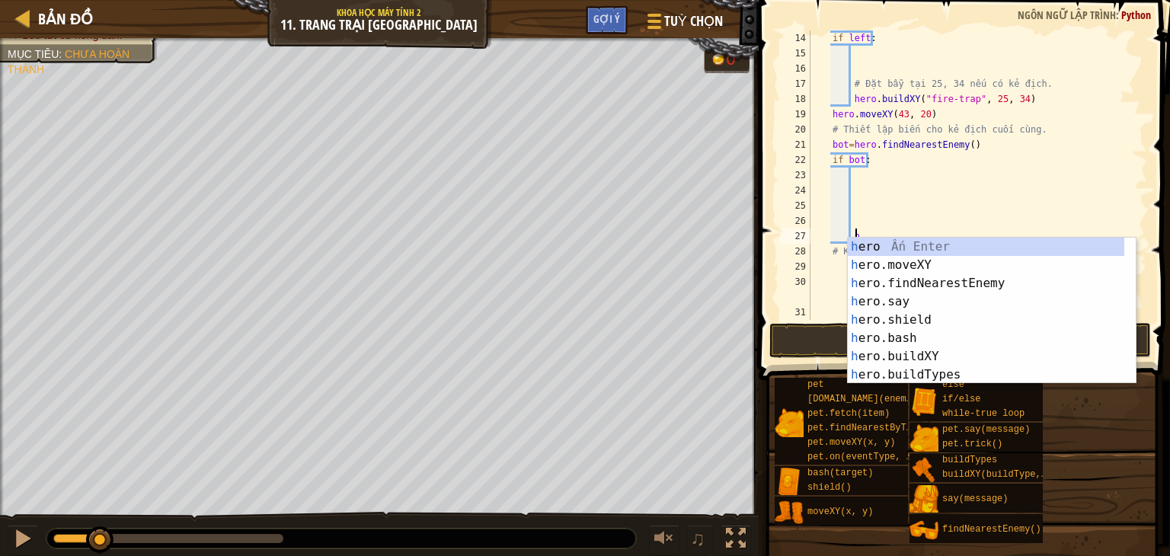
scroll to position [198, 0]
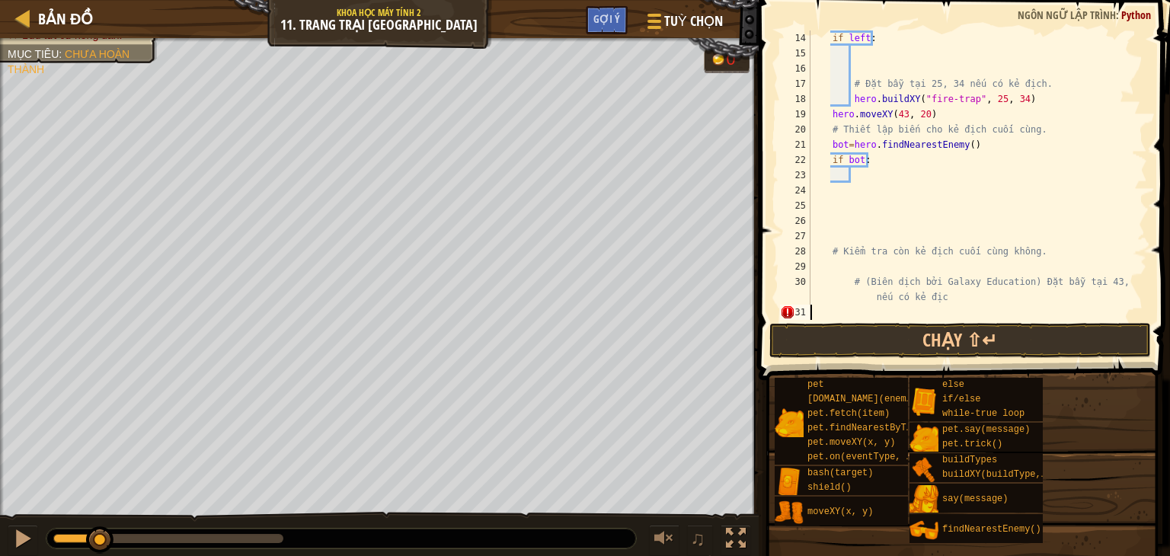
click at [843, 309] on div "if left : # Đặt bẫy tại 25, 34 nếu có kẻ địch. hero . buildXY ( "fire-trap" , 2…" at bounding box center [972, 190] width 328 height 320
click at [859, 182] on div "if left : # Đặt bẫy tại 25, 34 nếu có kẻ địch. hero . buildXY ( "fire-trap" , 2…" at bounding box center [972, 190] width 328 height 320
click at [821, 318] on div "if left : # Đặt bẫy tại 25, 34 nếu có kẻ địch. hero . buildXY ( "fire-trap" , 2…" at bounding box center [972, 190] width 328 height 320
type textarea "# (Biên dịch bởi Galaxy Education) Đặt bẫy tại 43, 20 nếu có kẻ địc"
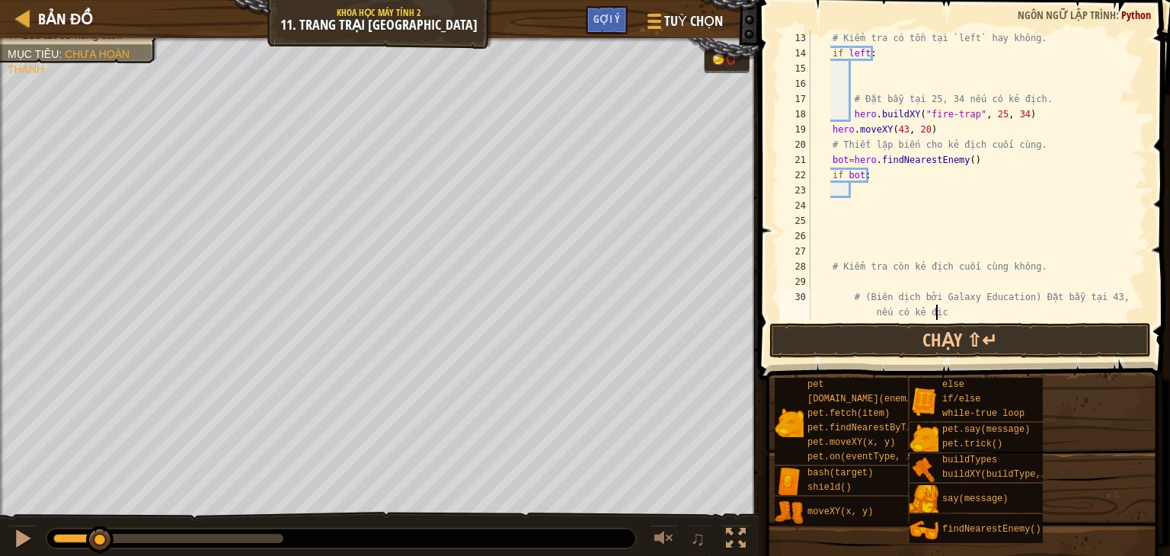
scroll to position [183, 0]
click at [887, 193] on div "# Kiểm tra có tồn tại `left` hay không. if left : # Đặt bẫy tại 25, 34 nếu có k…" at bounding box center [972, 190] width 328 height 320
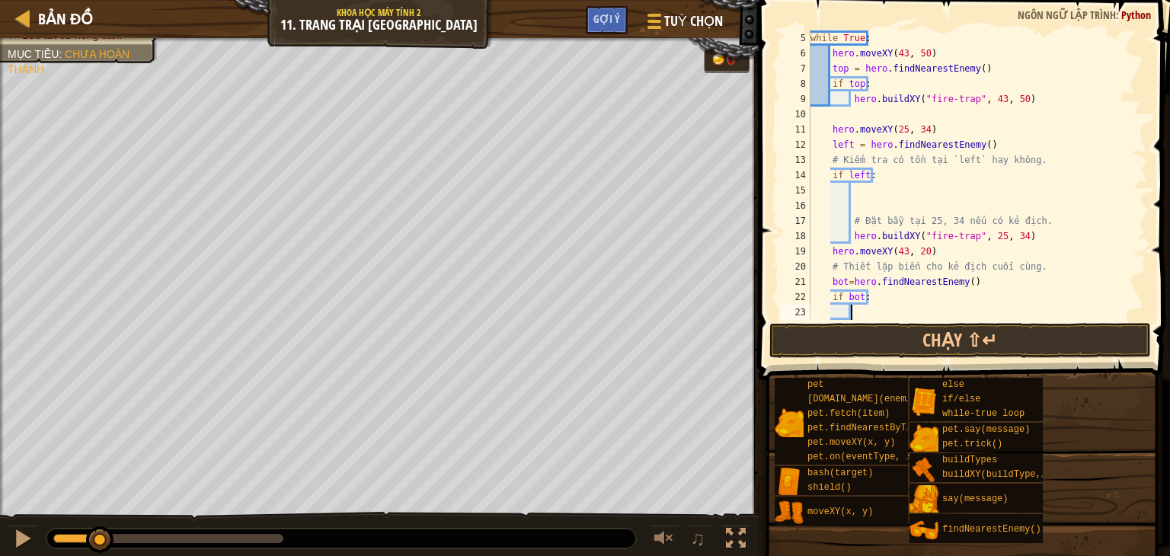
scroll to position [61, 0]
click at [925, 340] on button "Chạy ⇧↵" at bounding box center [961, 340] width 382 height 35
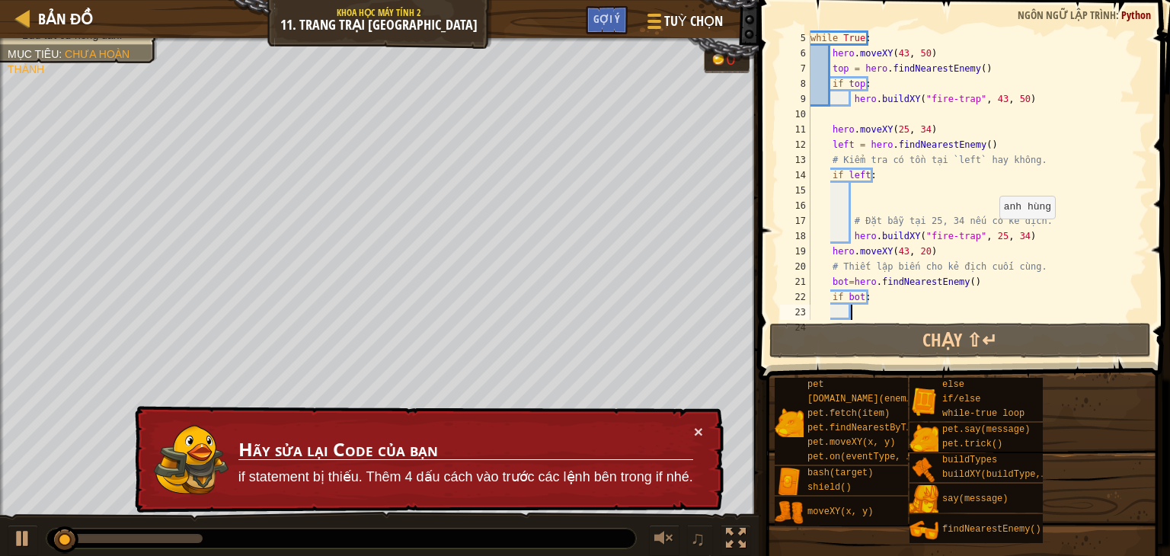
click at [991, 234] on div "while True : hero . moveXY ( 43 , 50 ) top = hero . findNearestEnemy ( ) if top…" at bounding box center [972, 190] width 328 height 320
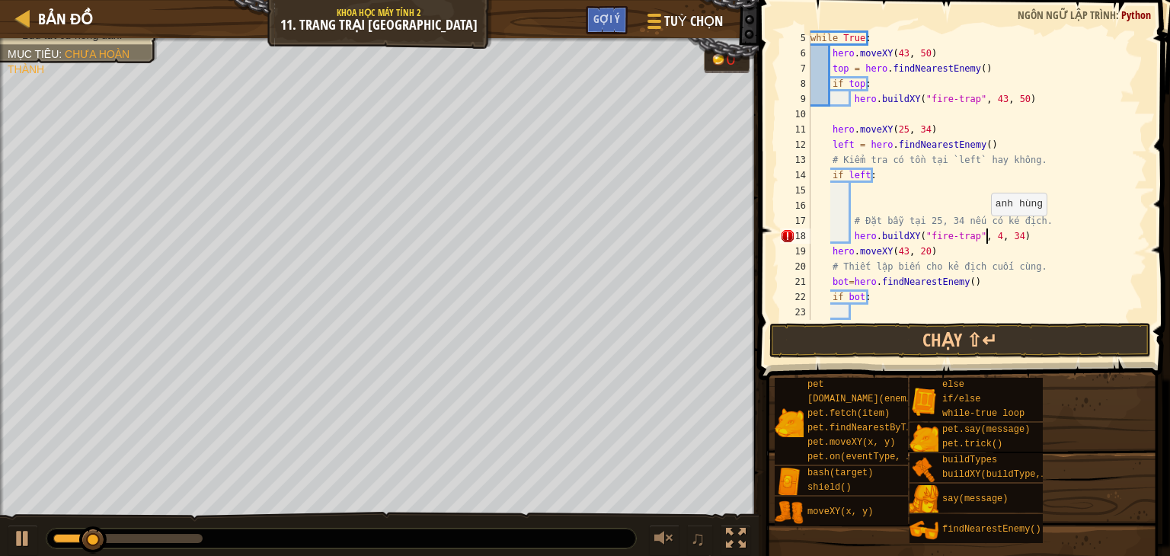
scroll to position [7, 14]
click at [1013, 235] on div "while True : hero . moveXY ( 43 , 50 ) top = hero . findNearestEnemy ( ) if top…" at bounding box center [972, 190] width 328 height 320
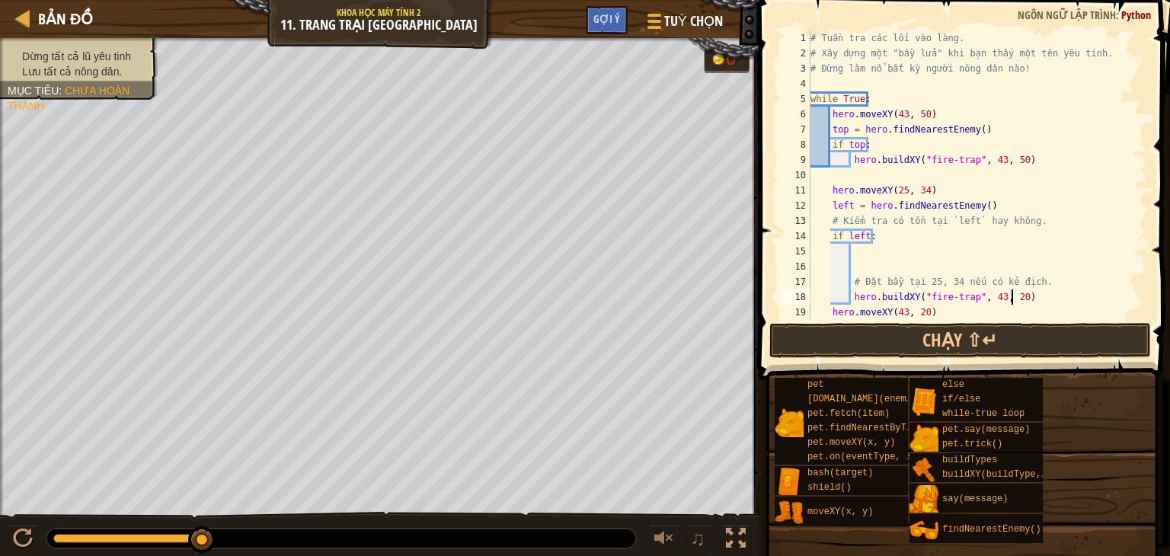
scroll to position [0, 0]
click at [990, 155] on div "# Tuần tra các lối vào làng. # Xây dựng một "bẫy lửa" khi bạn thấy một tên yêu …" at bounding box center [972, 190] width 328 height 320
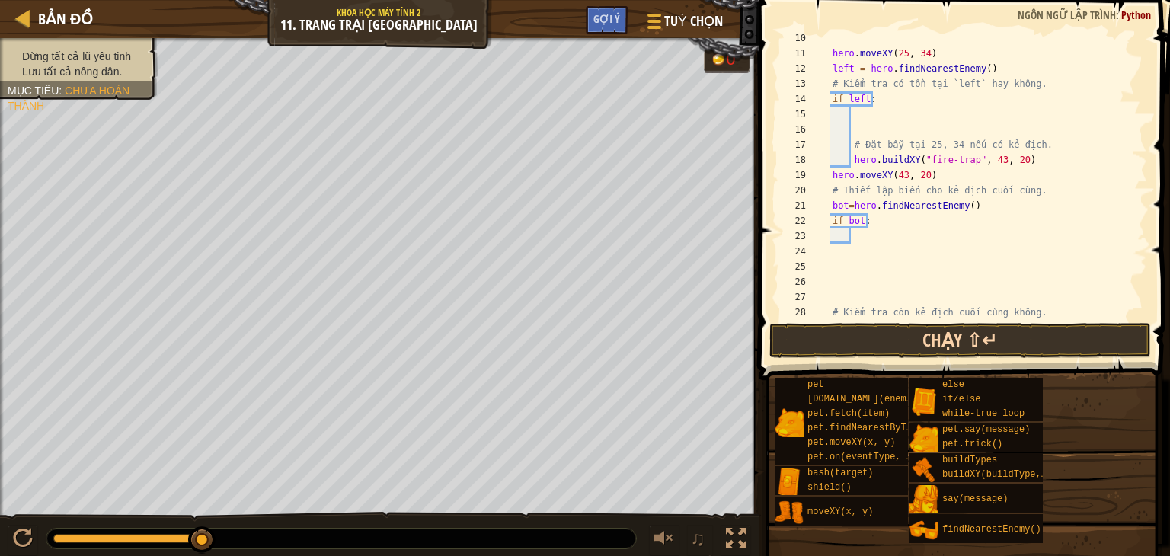
scroll to position [137, 0]
click at [994, 351] on button "Chạy ⇧↵" at bounding box center [961, 340] width 382 height 35
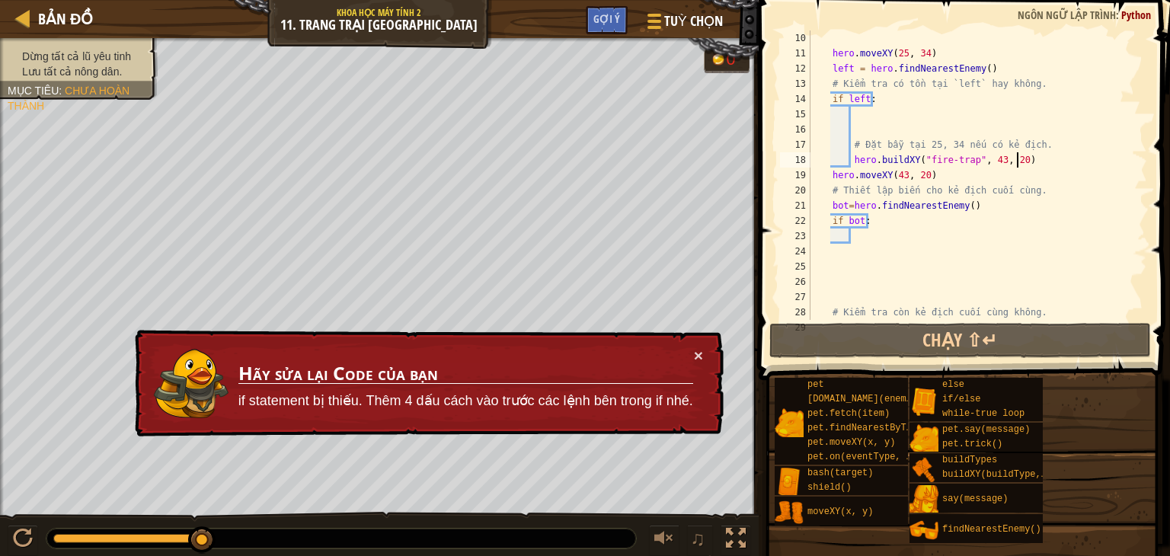
click at [1022, 165] on div "hero . moveXY ( 25 , 34 ) left = hero . findNearestEnemy ( ) # Kiểm tra có tồn …" at bounding box center [972, 190] width 328 height 320
click at [992, 155] on div "hero . moveXY ( 25 , 34 ) left = hero . findNearestEnemy ( ) # Kiểm tra có tồn …" at bounding box center [972, 190] width 328 height 320
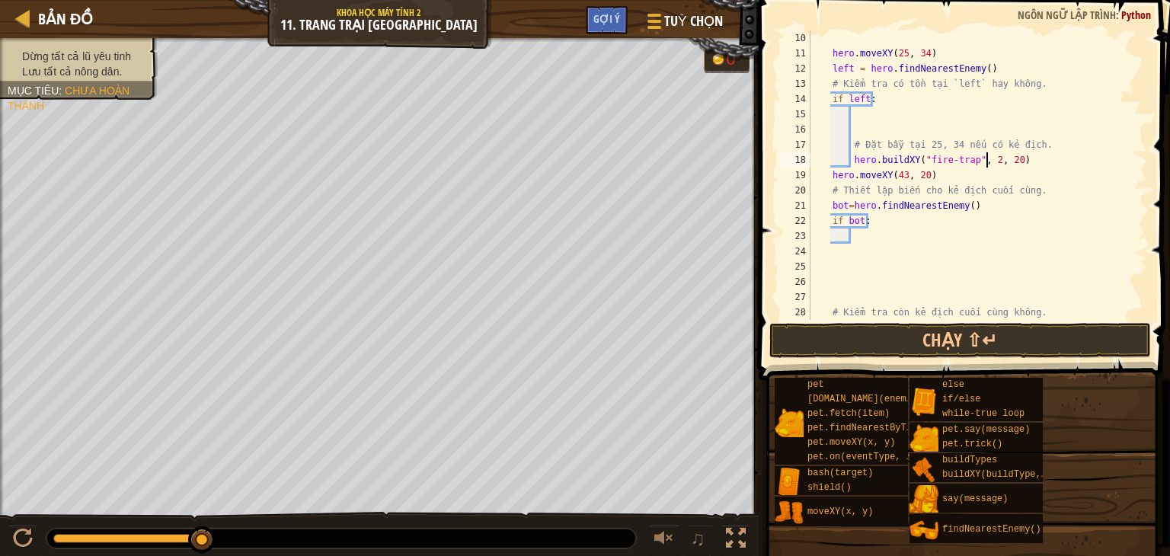
scroll to position [7, 14]
click at [1012, 164] on div "hero . moveXY ( 25 , 34 ) left = hero . findNearestEnemy ( ) # Kiểm tra có tồn …" at bounding box center [972, 190] width 328 height 320
type textarea "hero.buildXY("fire-trap", 25, 34)"
click at [857, 240] on div "hero . moveXY ( 25 , 34 ) left = hero . findNearestEnemy ( ) # Kiểm tra có tồn …" at bounding box center [972, 190] width 328 height 320
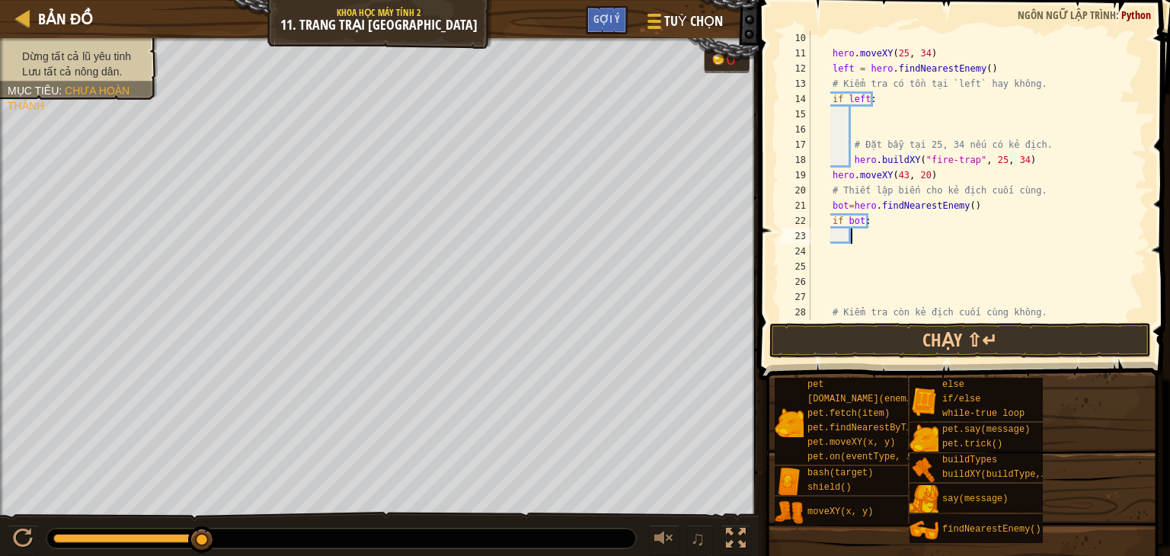
scroll to position [7, 2]
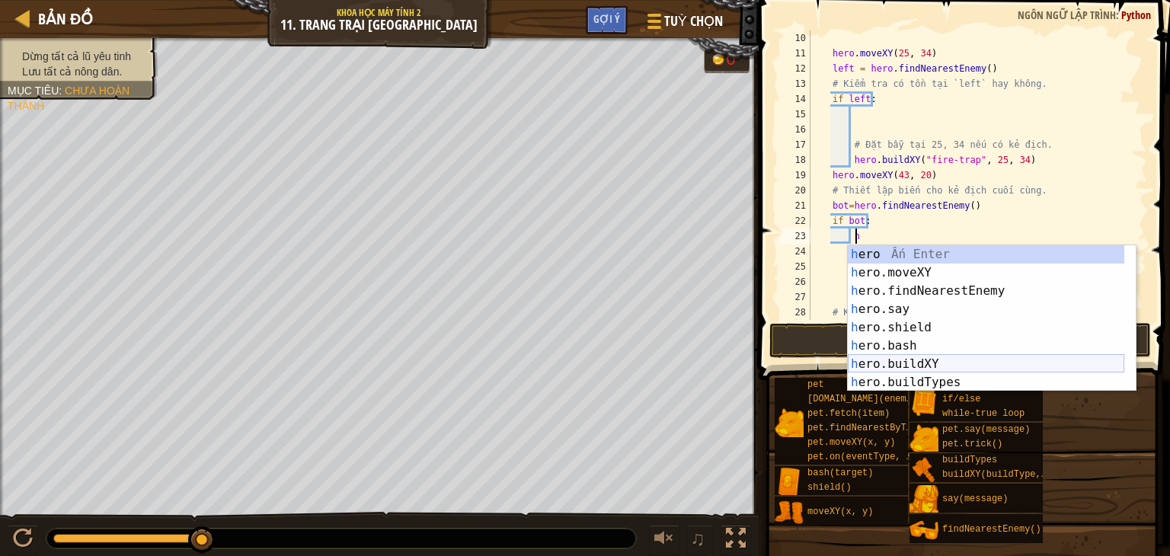
click at [904, 358] on div "h ero Ấn Enter h ero.moveXY Ấn Enter h ero.findNearestEnemy Ấn Enter h ero.say …" at bounding box center [986, 336] width 277 height 183
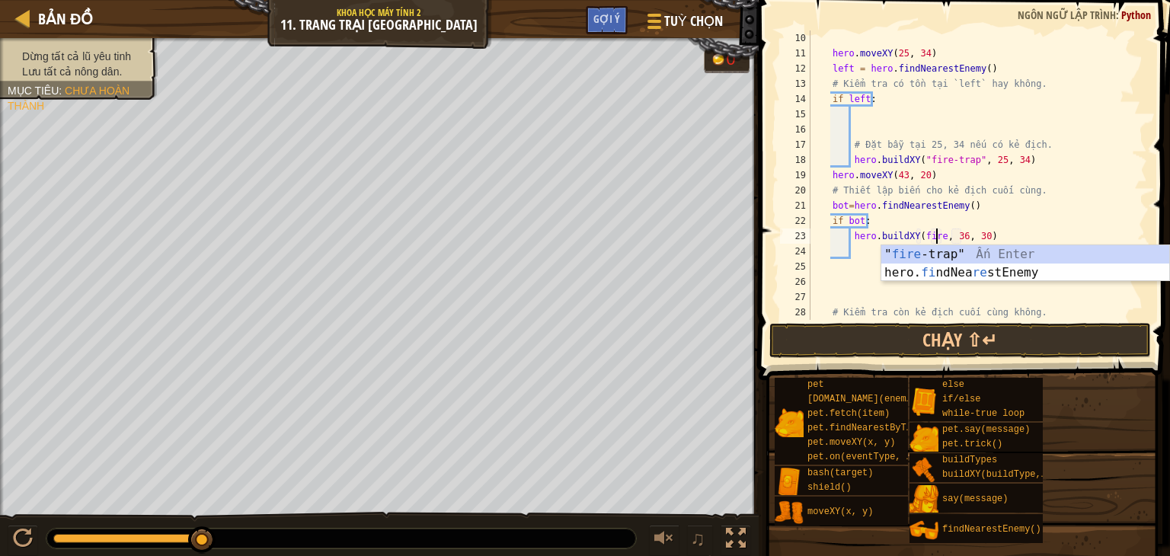
scroll to position [7, 11]
click at [919, 251] on div "" fire -trap" Ấn Enter hero. fi ndNea re stEnemy Ấn Enter" at bounding box center [1026, 281] width 288 height 73
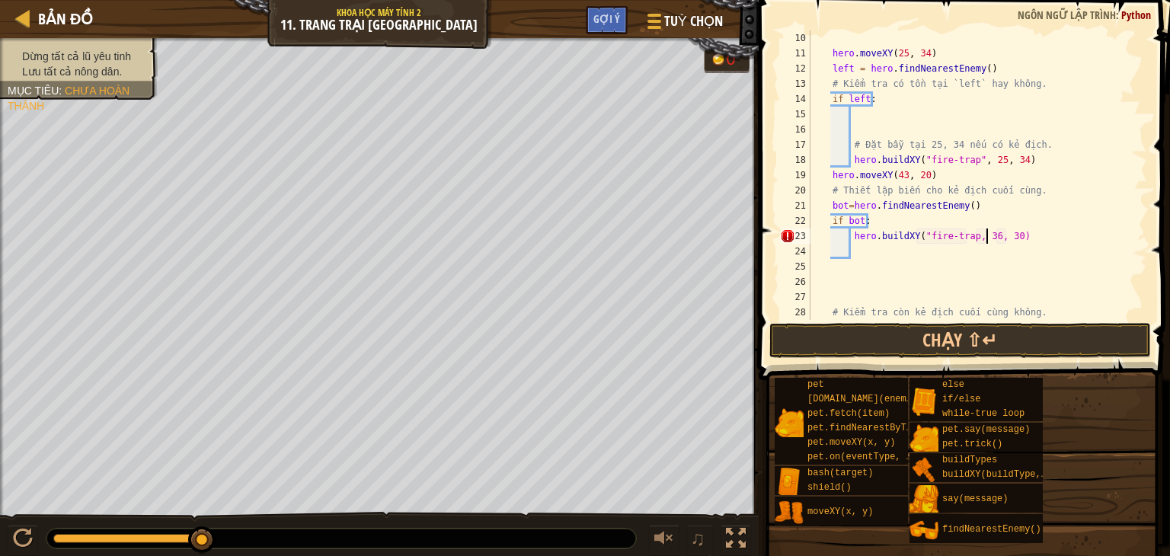
click at [986, 233] on div "hero . moveXY ( 25 , 34 ) left = hero . findNearestEnemy ( ) # Kiểm tra có tồn …" at bounding box center [972, 190] width 328 height 320
click at [1006, 235] on div "hero . moveXY ( 25 , 34 ) left = hero . findNearestEnemy ( ) # Kiểm tra có tồn …" at bounding box center [972, 190] width 328 height 320
click at [930, 345] on button "Chạy ⇧↵" at bounding box center [961, 340] width 382 height 35
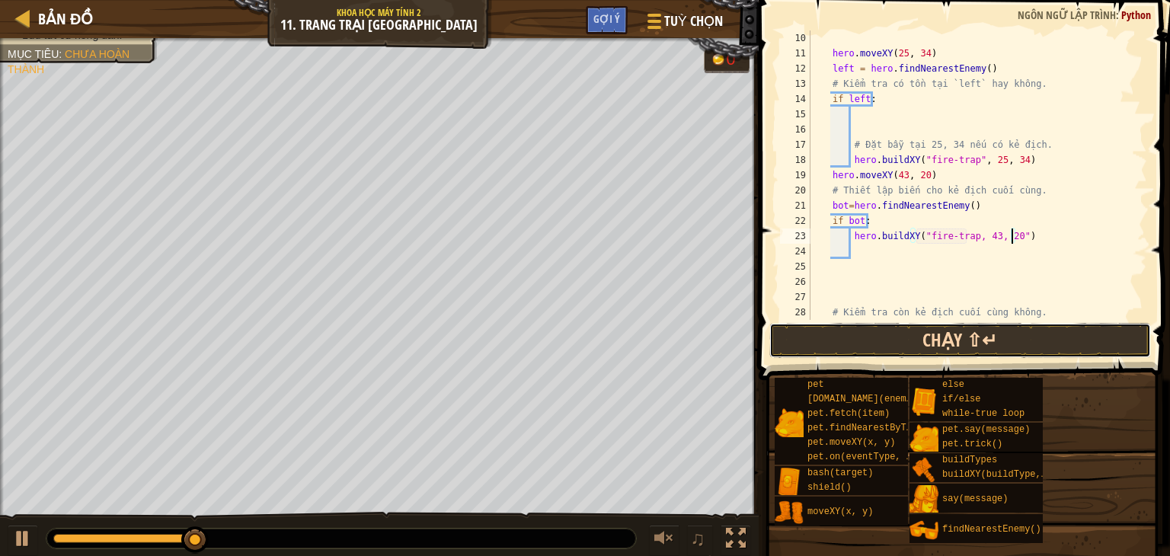
click at [1000, 341] on button "Chạy ⇧↵" at bounding box center [961, 340] width 382 height 35
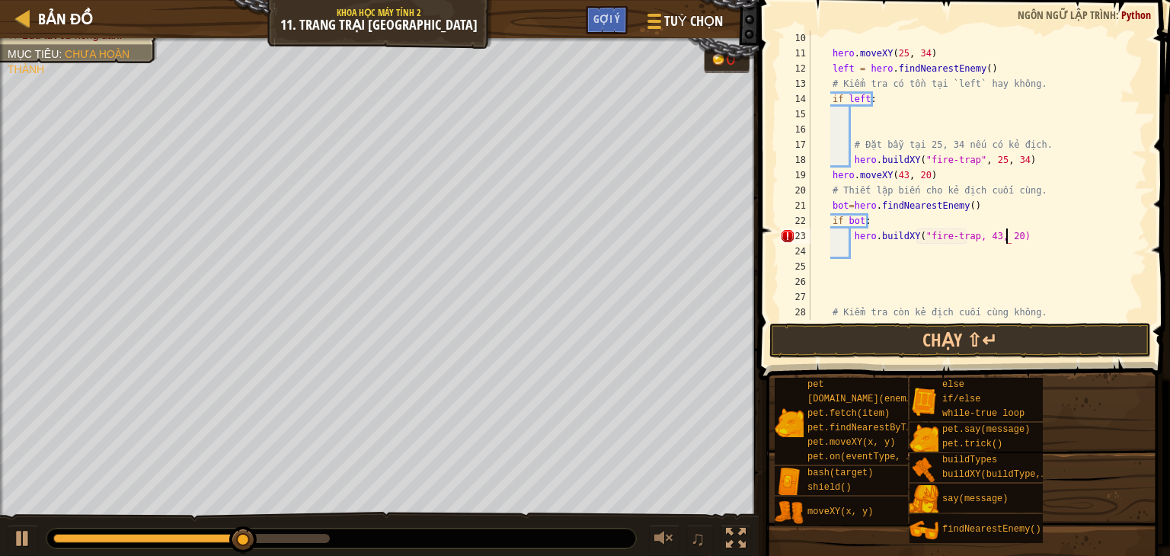
click at [968, 238] on div "hero . moveXY ( 25 , 34 ) left = hero . findNearestEnemy ( ) # Kiểm tra có tồn …" at bounding box center [972, 190] width 328 height 320
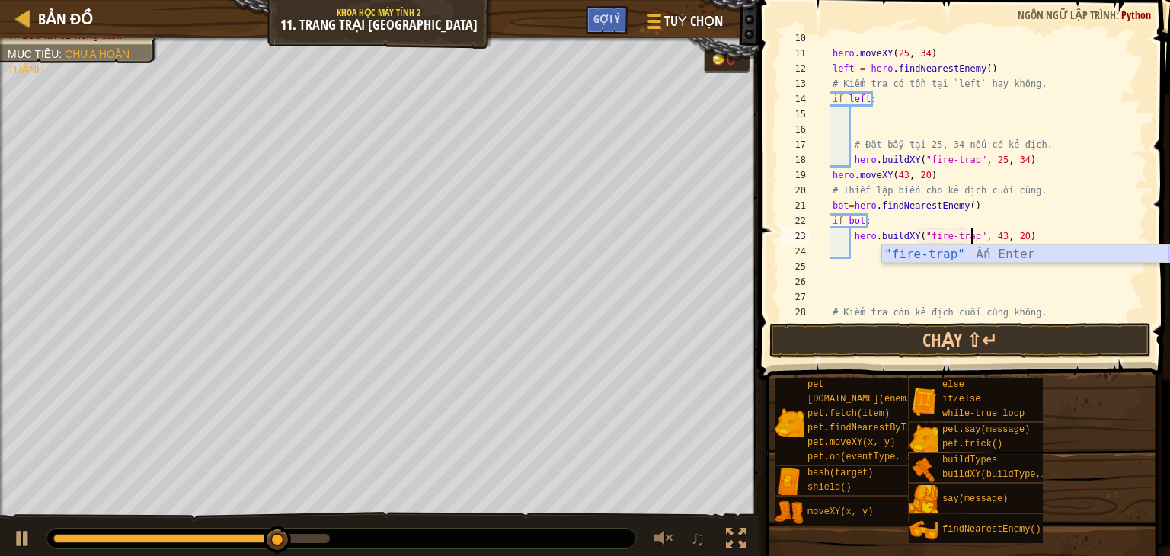
click at [940, 258] on div ""fire-trap" Ấn Enter" at bounding box center [1026, 272] width 288 height 55
type textarea "hero.buildXY("fire-trap", 43, 20)"
click at [881, 290] on div "hero . moveXY ( 25 , 34 ) left = hero . findNearestEnemy ( ) # Kiểm tra có tồn …" at bounding box center [972, 190] width 328 height 320
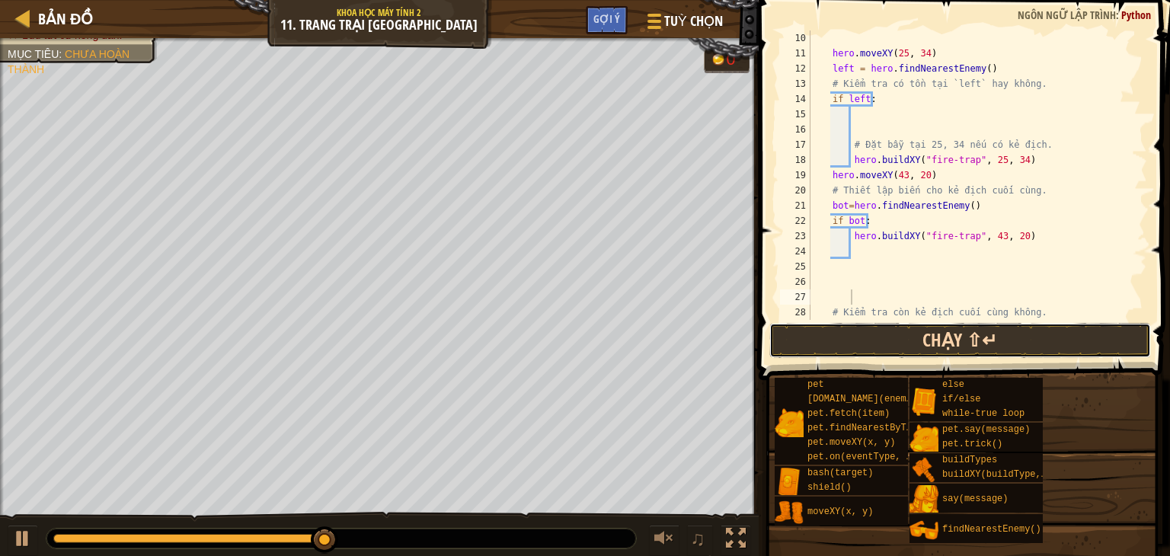
click at [906, 348] on button "Chạy ⇧↵" at bounding box center [961, 340] width 382 height 35
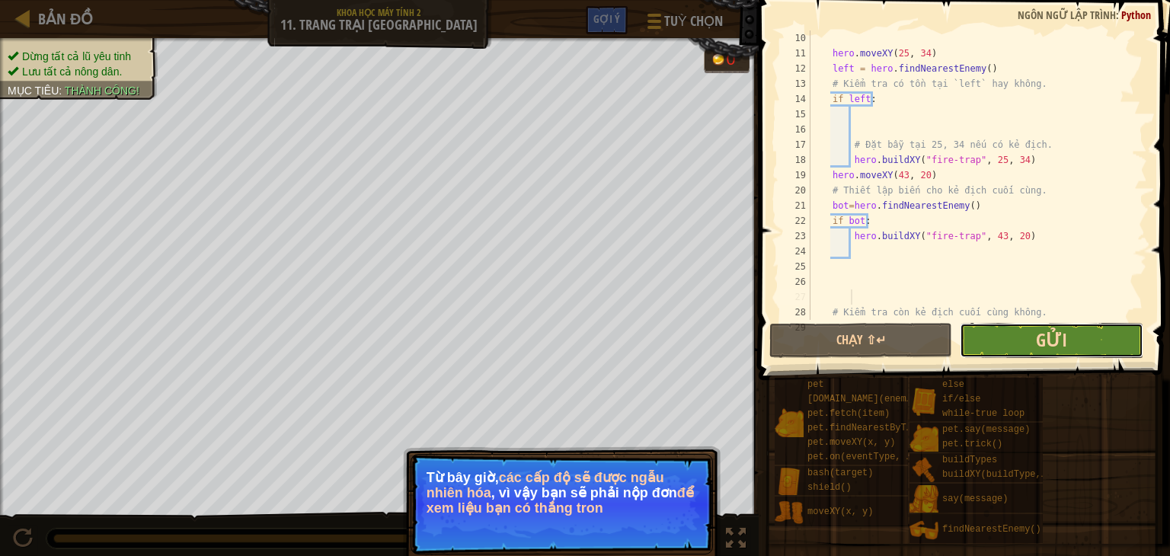
click at [1045, 337] on span "Gửi" at bounding box center [1051, 340] width 31 height 24
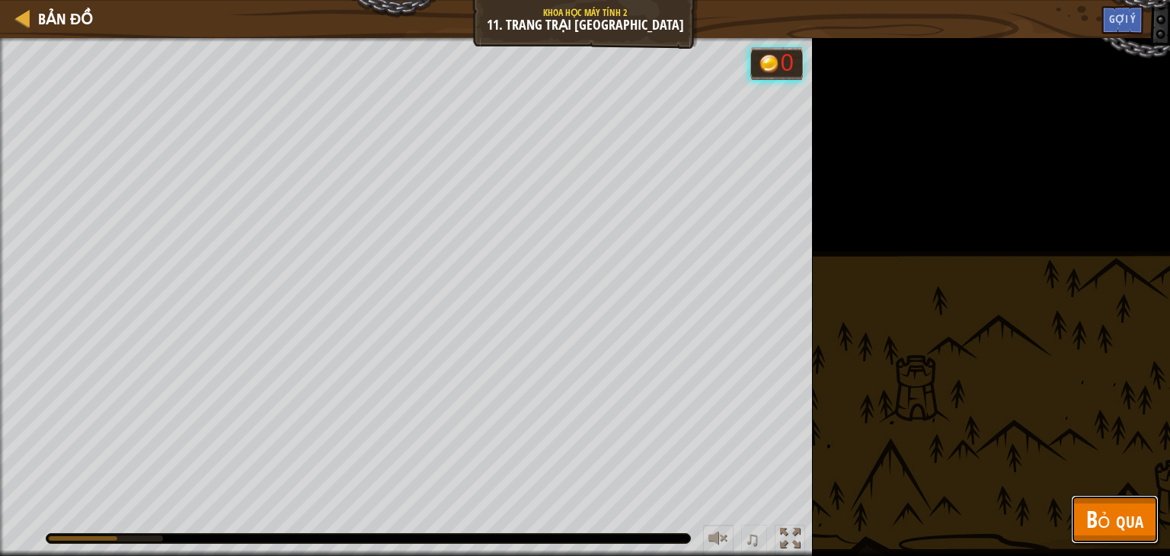
click at [1106, 519] on span "Bỏ qua" at bounding box center [1115, 519] width 57 height 31
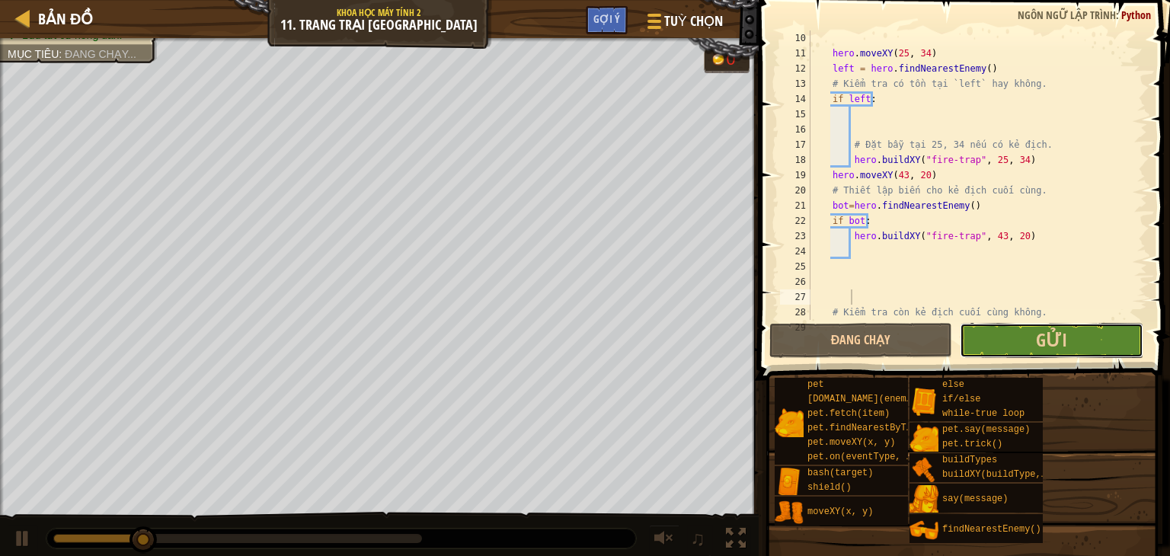
click at [1034, 342] on button "Gửi" at bounding box center [1051, 340] width 183 height 35
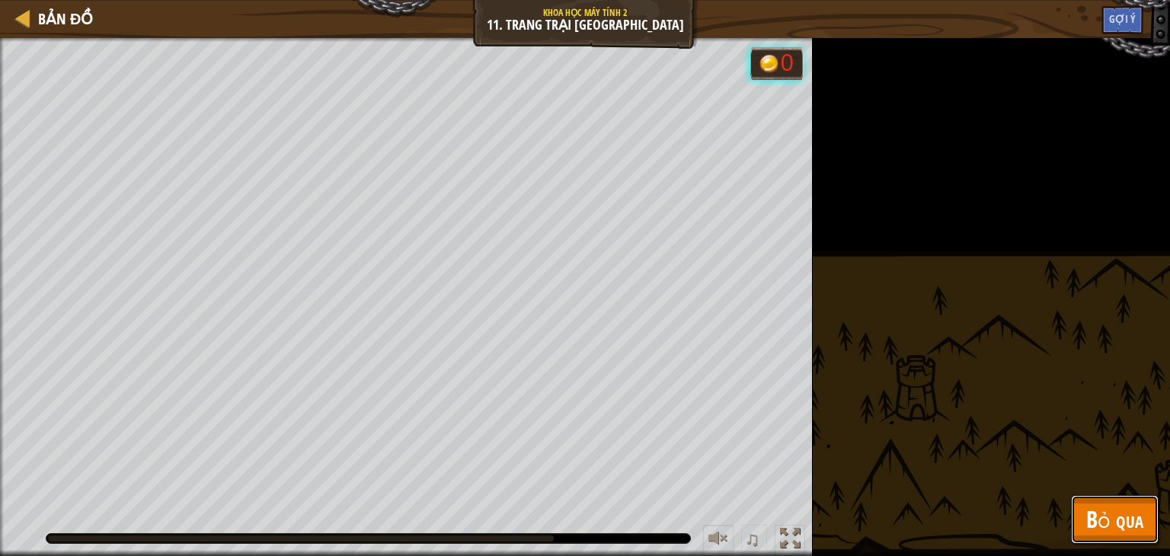
click at [1155, 517] on button "Bỏ qua" at bounding box center [1115, 519] width 88 height 49
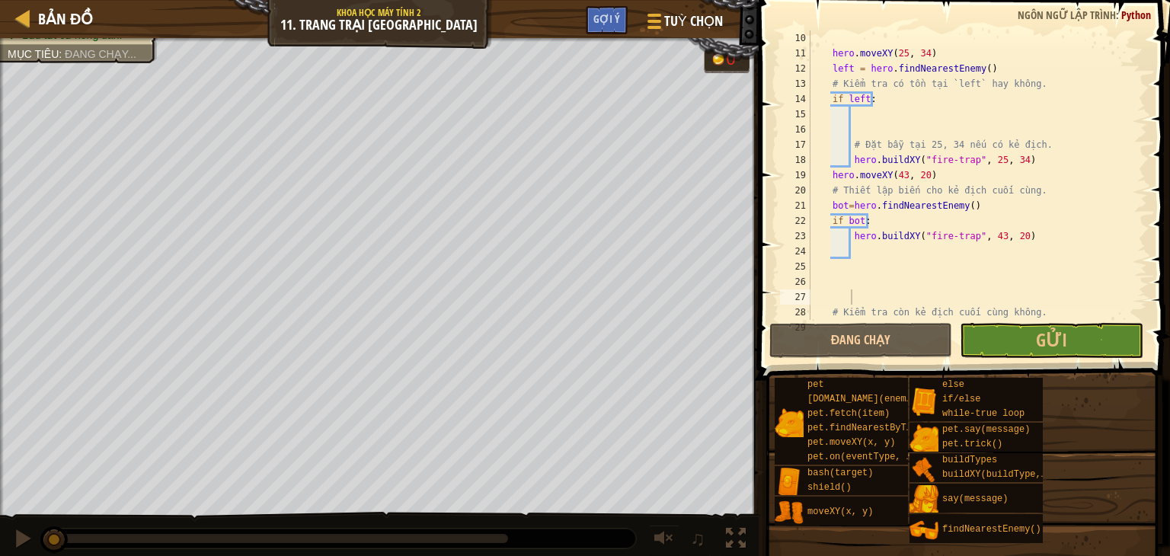
click at [1133, 526] on div "pet [DOMAIN_NAME](enemy) pet.fetch(item) pet.findNearestByType(type) pet.moveXY…" at bounding box center [967, 460] width 386 height 167
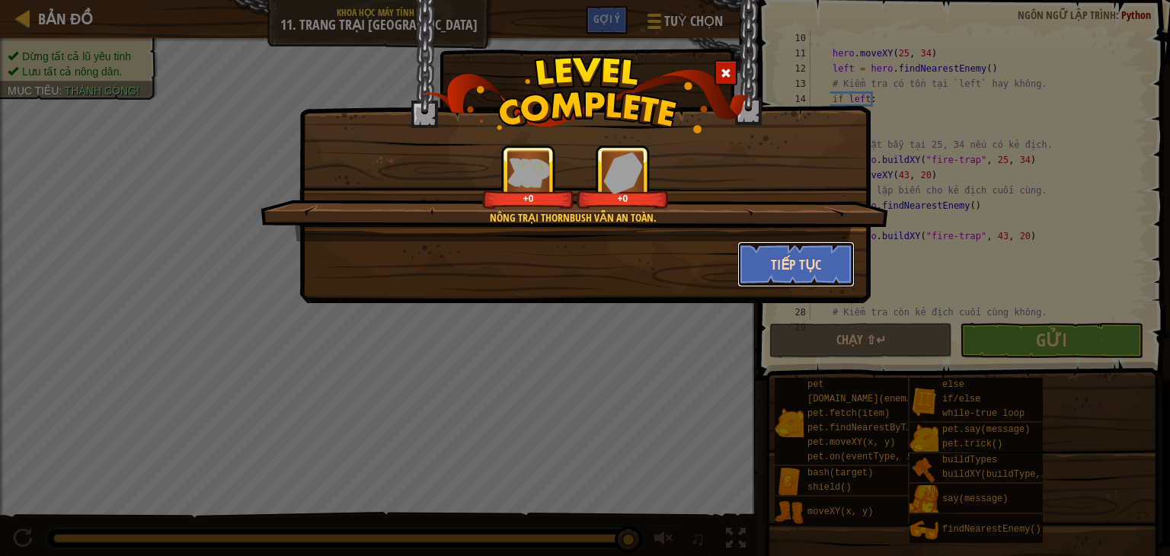
click at [781, 260] on button "Tiếp tục" at bounding box center [797, 265] width 118 height 46
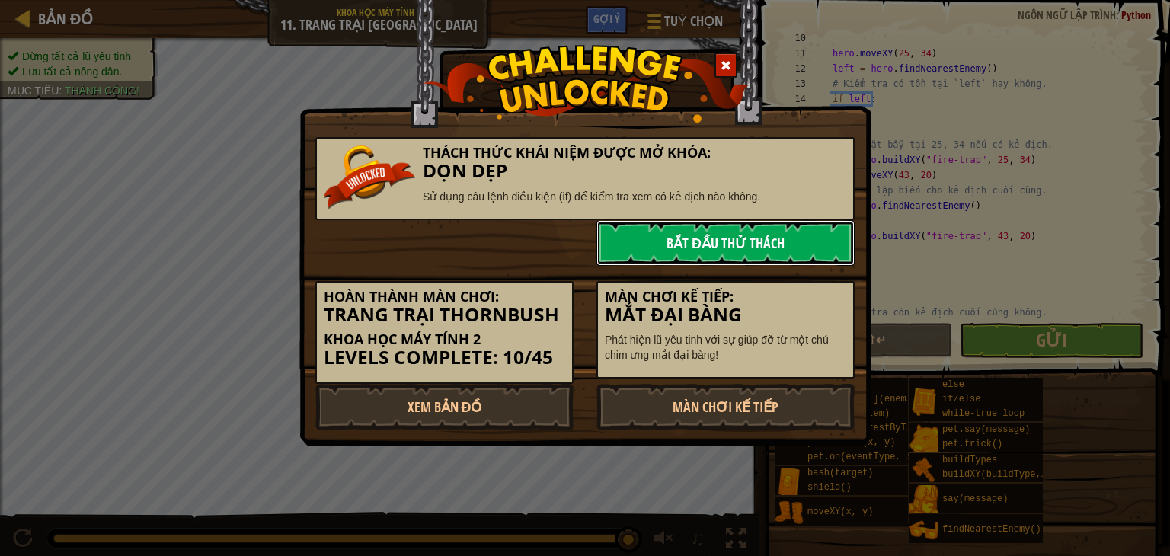
click at [737, 242] on link "Bắt đầu Thử Thách" at bounding box center [726, 243] width 258 height 46
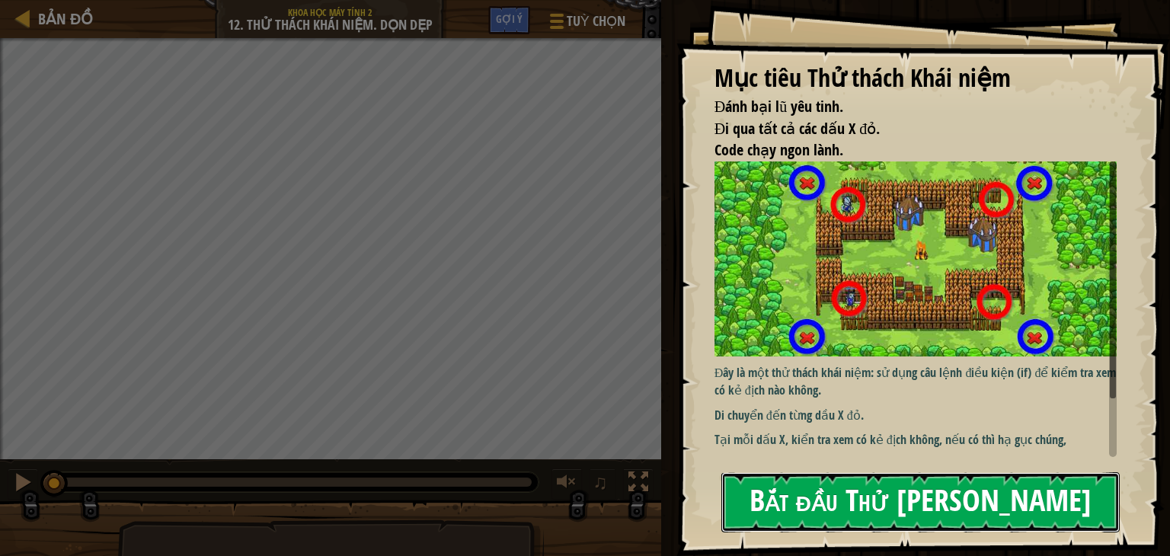
click at [840, 502] on button "Bắt đầu Thử [PERSON_NAME]" at bounding box center [921, 502] width 398 height 60
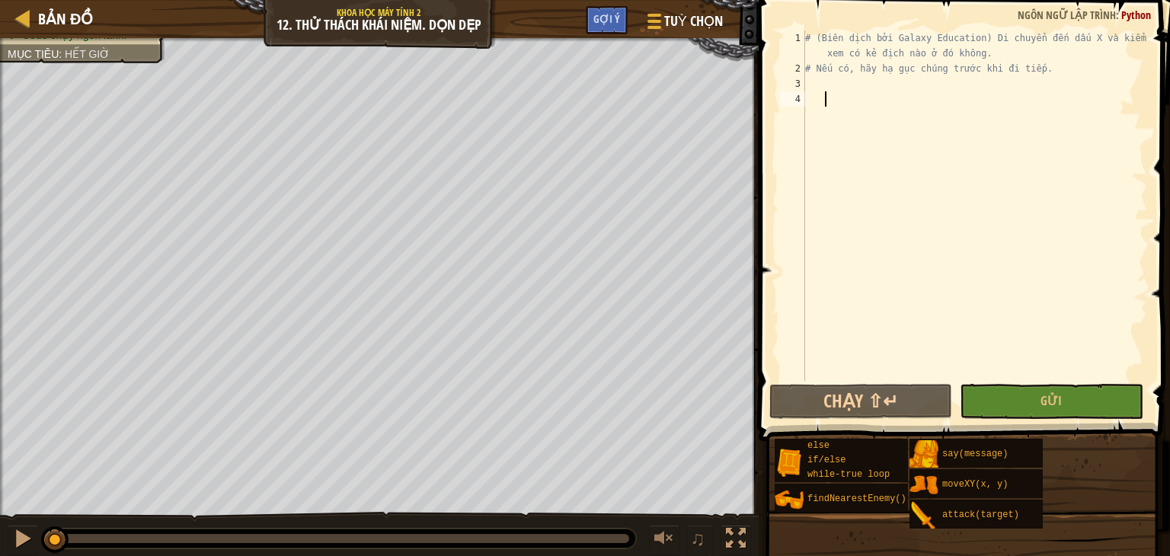
click at [838, 79] on div "# (Biên dịch bởi Galaxy Education) Di chuyển đến dấu X và kiểm tra xem có kẻ đị…" at bounding box center [974, 228] width 345 height 396
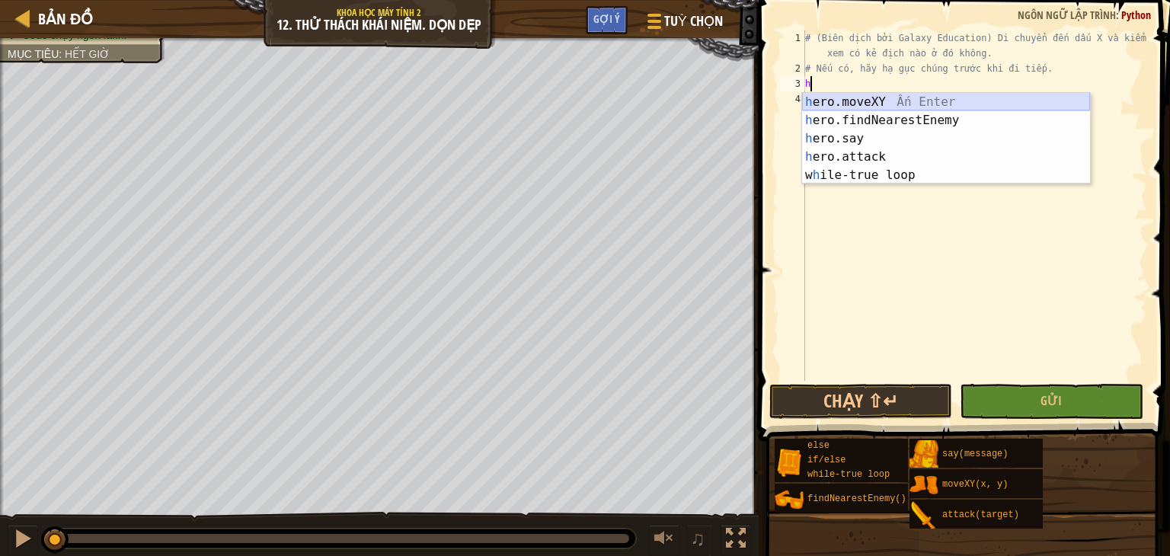
click at [876, 99] on div "h ero.moveXY Ấn Enter h ero.findNearestEnemy Ấn Enter h ero.say Ấn Enter h ero.…" at bounding box center [946, 157] width 288 height 128
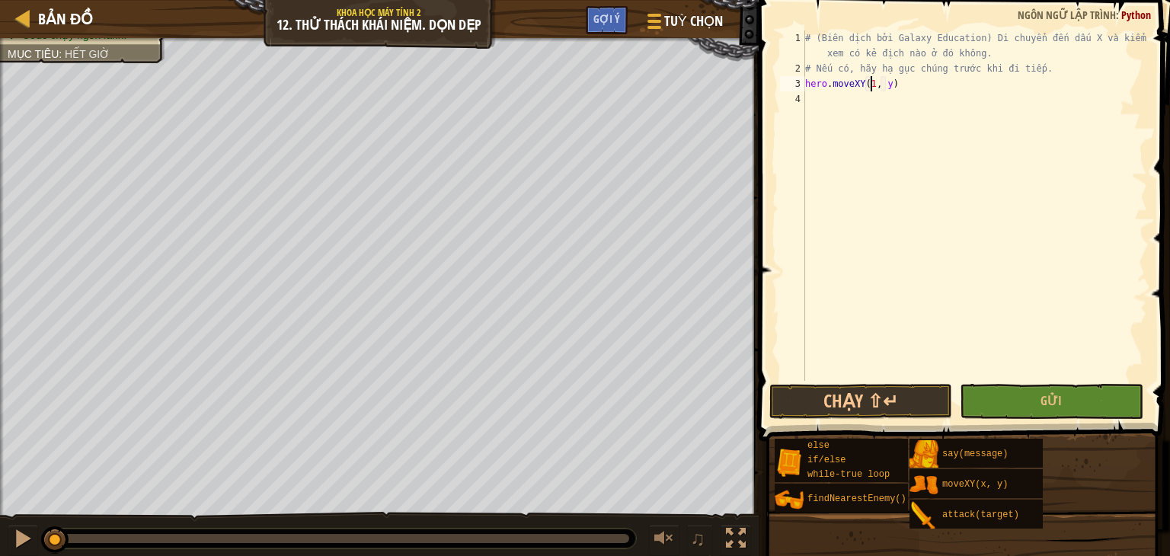
scroll to position [7, 5]
click at [889, 90] on div "# (Biên dịch bởi Galaxy Education) Di chuyển đến dấu X và kiểm tra xem có kẻ đị…" at bounding box center [974, 228] width 345 height 396
type textarea "hero.moveXY(18, 14)"
click at [856, 101] on div "# (Biên dịch bởi Galaxy Education) Di chuyển đến dấu X và kiểm tra xem có kẻ đị…" at bounding box center [974, 228] width 345 height 396
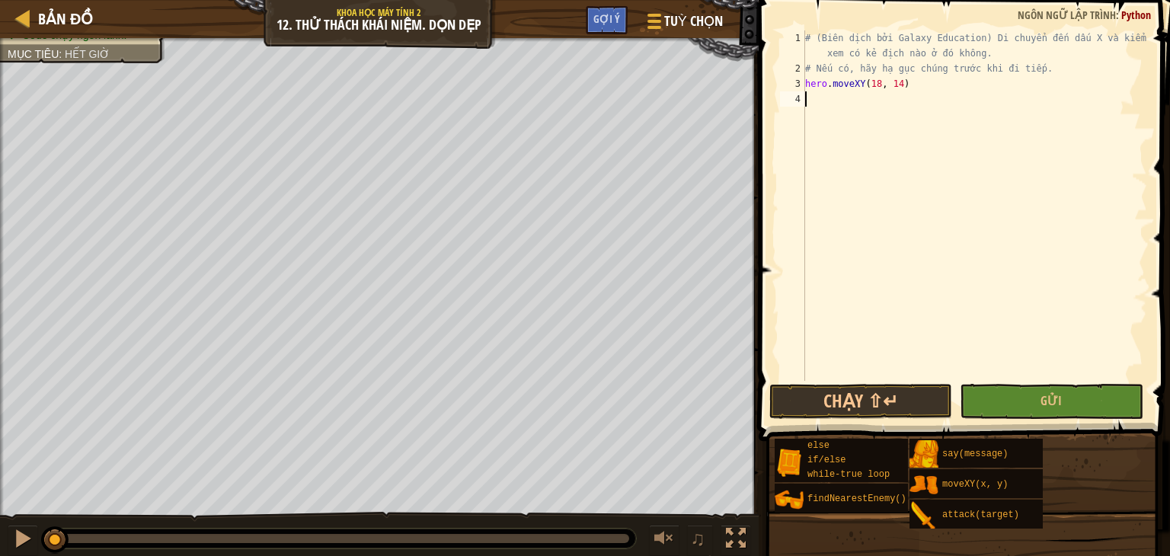
scroll to position [7, 0]
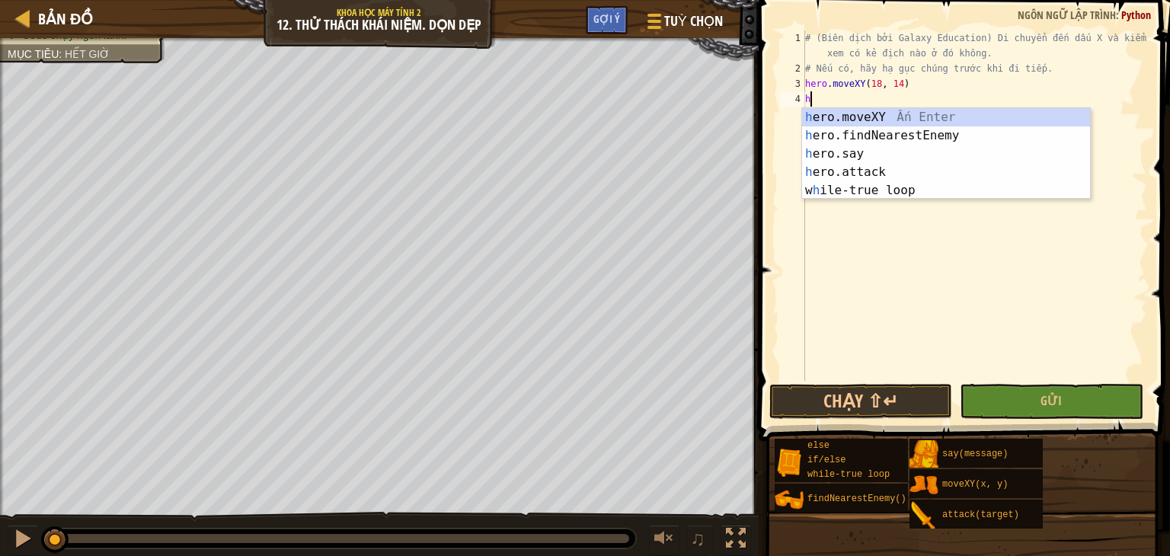
type textarea "h"
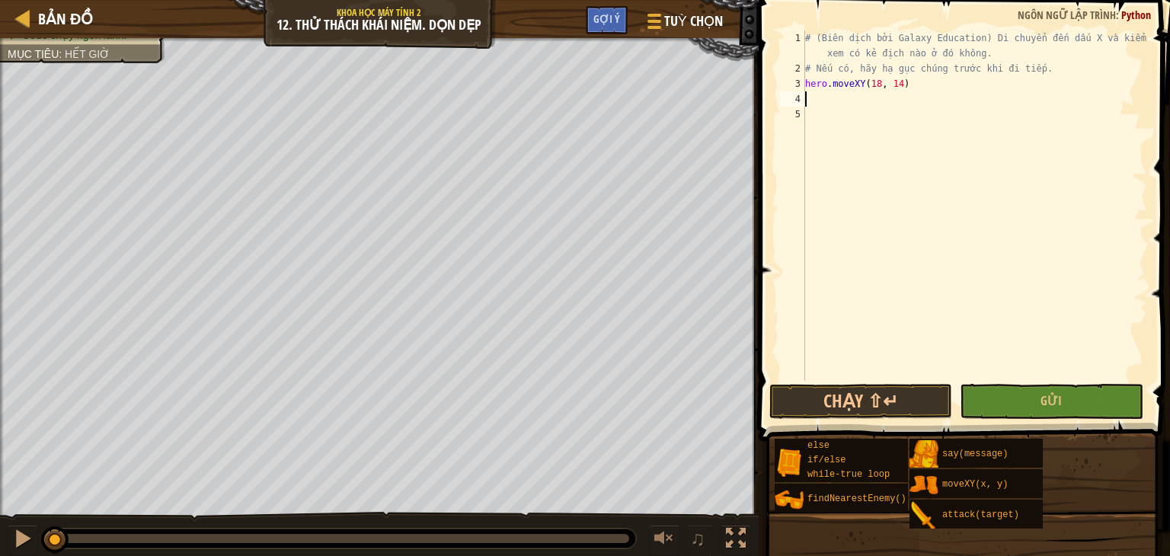
type textarea "i"
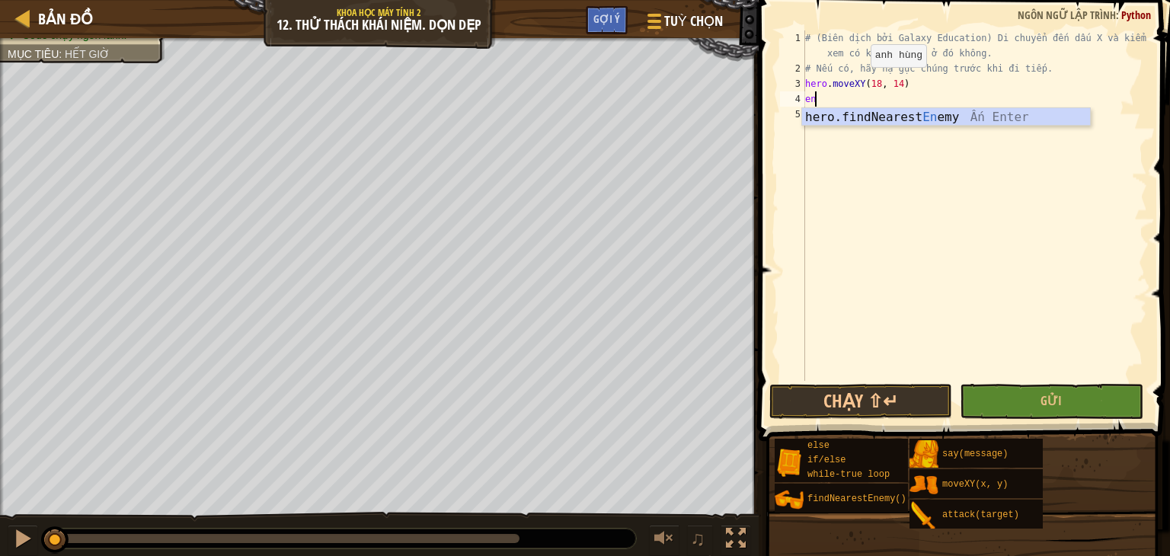
type textarea "e"
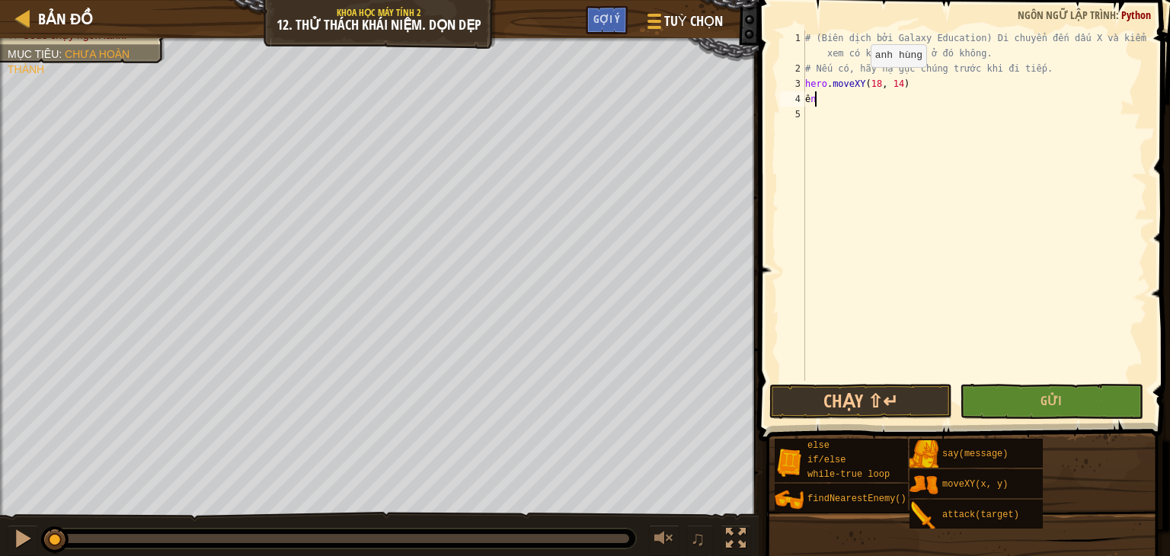
type textarea "ê"
type textarea "enemy=hero.findNearestEnemy()"
click at [853, 110] on div "# (Biên dịch bởi Galaxy Education) Di chuyển đến dấu X và kiểm tra xem có kẻ đị…" at bounding box center [974, 228] width 345 height 396
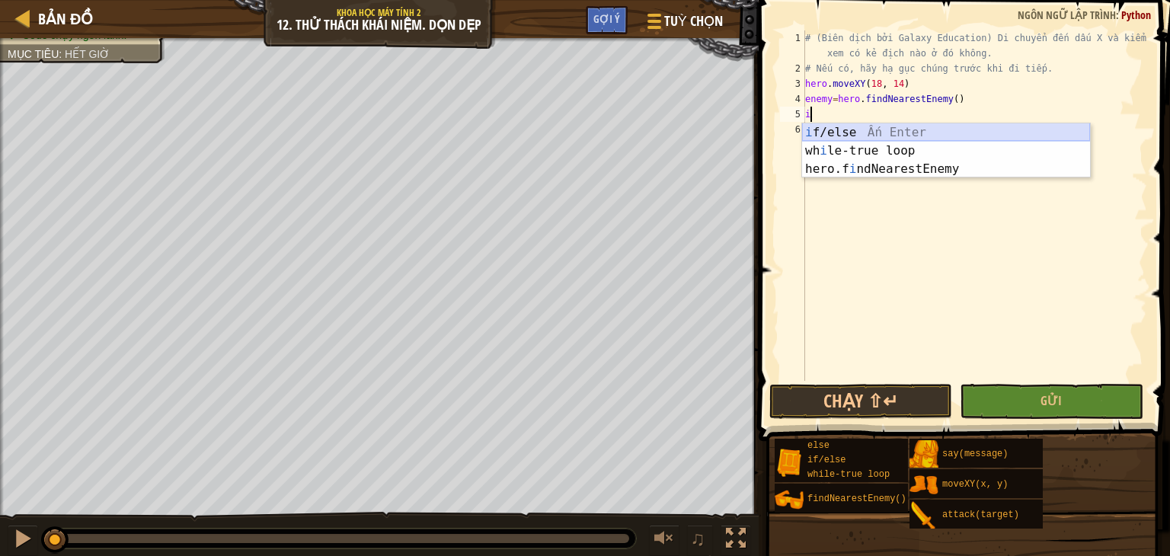
click at [837, 135] on div "i f/else Ấn Enter wh i le-true loop Ấn Enter hero.f i ndNearestEnemy Ấn Enter" at bounding box center [946, 168] width 288 height 91
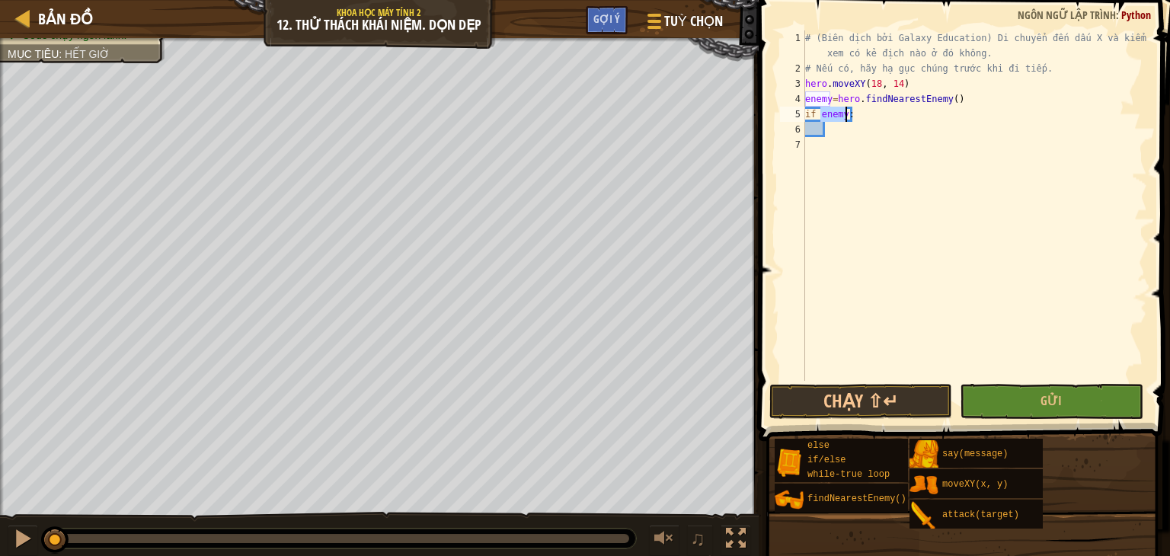
type textarea "if enemy:"
click at [837, 135] on div "# (Biên dịch bởi Galaxy Education) Di chuyển đến dấu X và kiểm tra xem có kẻ đị…" at bounding box center [974, 228] width 345 height 396
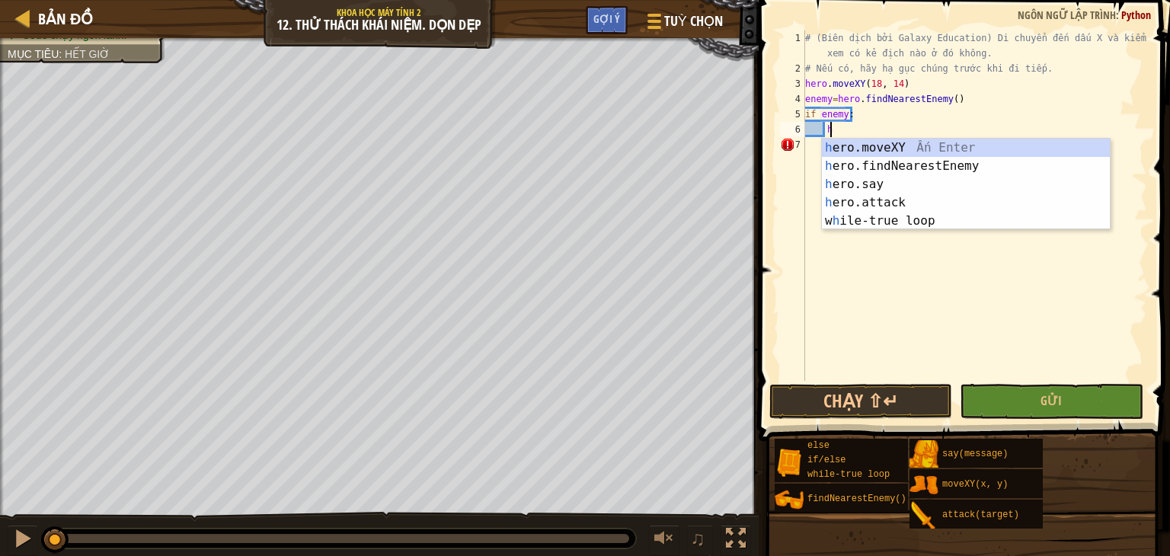
scroll to position [7, 1]
click at [867, 203] on div "h ero.moveXY Ấn Enter h ero.findNearestEnemy Ấn Enter h ero.say Ấn Enter h ero.…" at bounding box center [966, 203] width 288 height 128
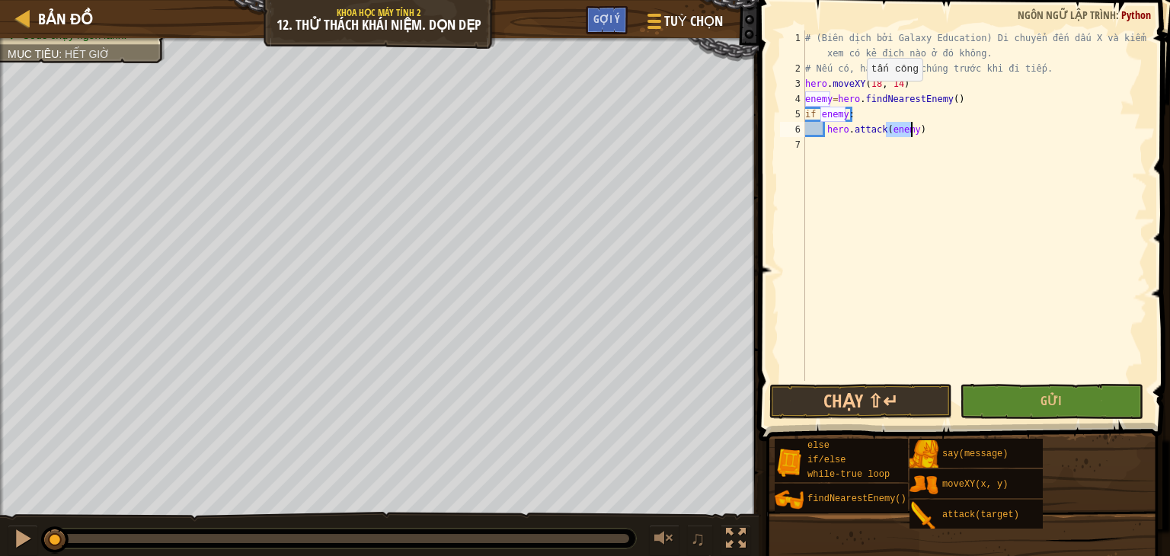
type textarea "hero.attack(enemy)"
click at [917, 129] on div "# (Biên dịch bởi Galaxy Education) Di chuyển đến dấu X và kiểm tra xem có kẻ đị…" at bounding box center [974, 228] width 345 height 396
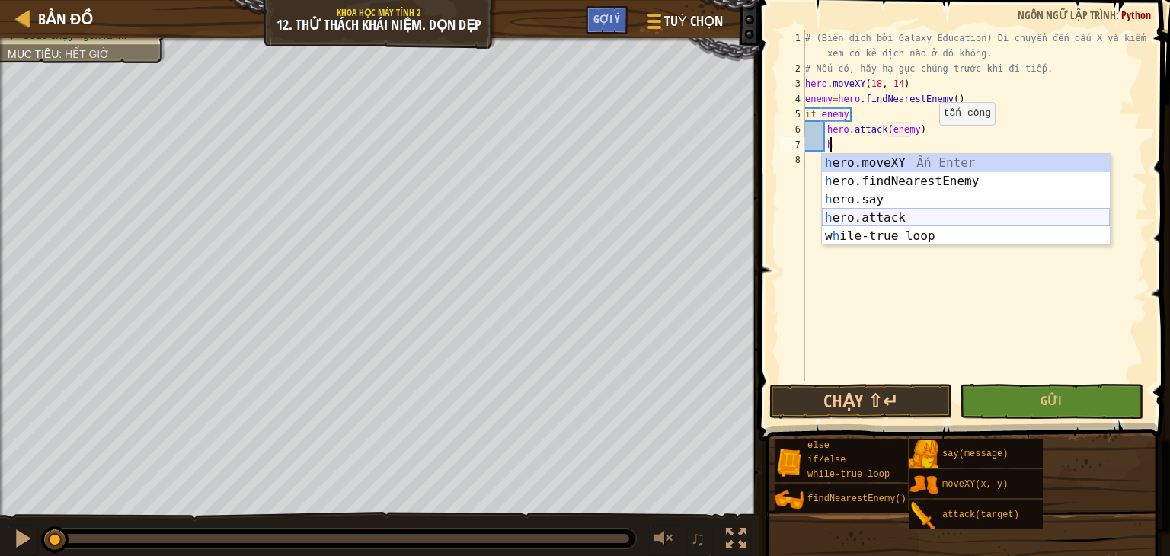
click at [891, 209] on div "h ero.moveXY Ấn Enter h ero.findNearestEnemy Ấn Enter h ero.say Ấn Enter h ero.…" at bounding box center [966, 218] width 288 height 128
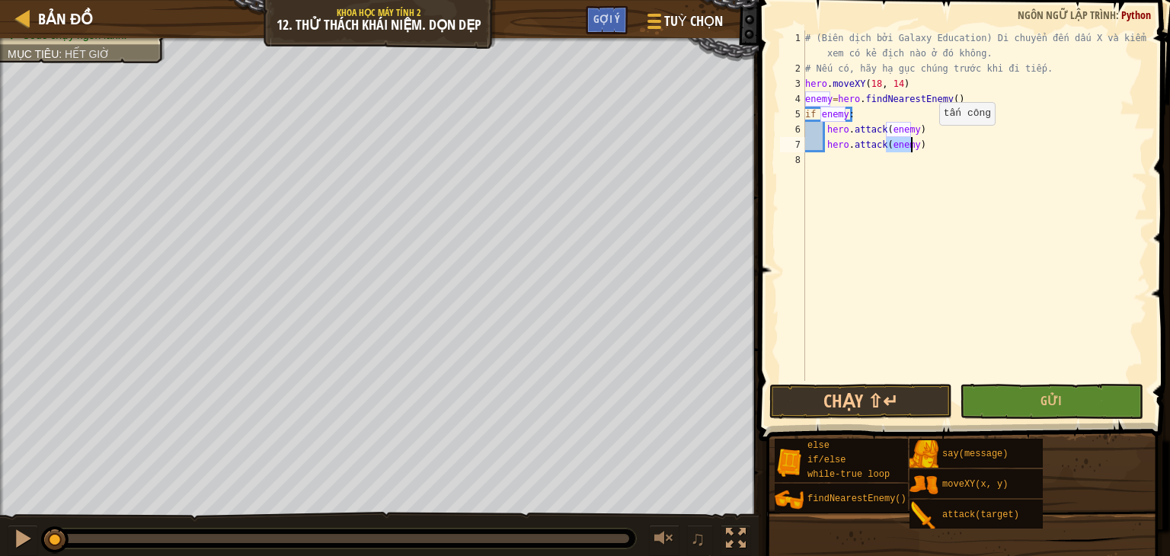
type textarea "hero.attack(enemy)"
click at [831, 171] on div "# (Biên dịch bởi Galaxy Education) Di chuyển đến dấu X và kiểm tra xem có kẻ đị…" at bounding box center [974, 228] width 345 height 396
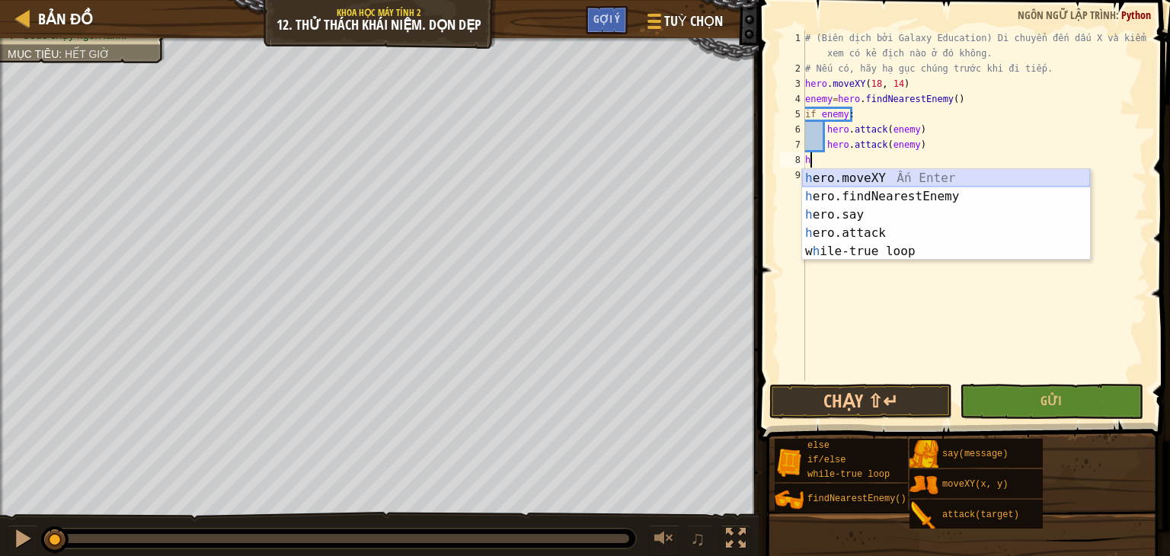
click at [825, 179] on div "h ero.moveXY Ấn Enter h ero.findNearestEnemy Ấn Enter h ero.say Ấn Enter h ero.…" at bounding box center [946, 233] width 288 height 128
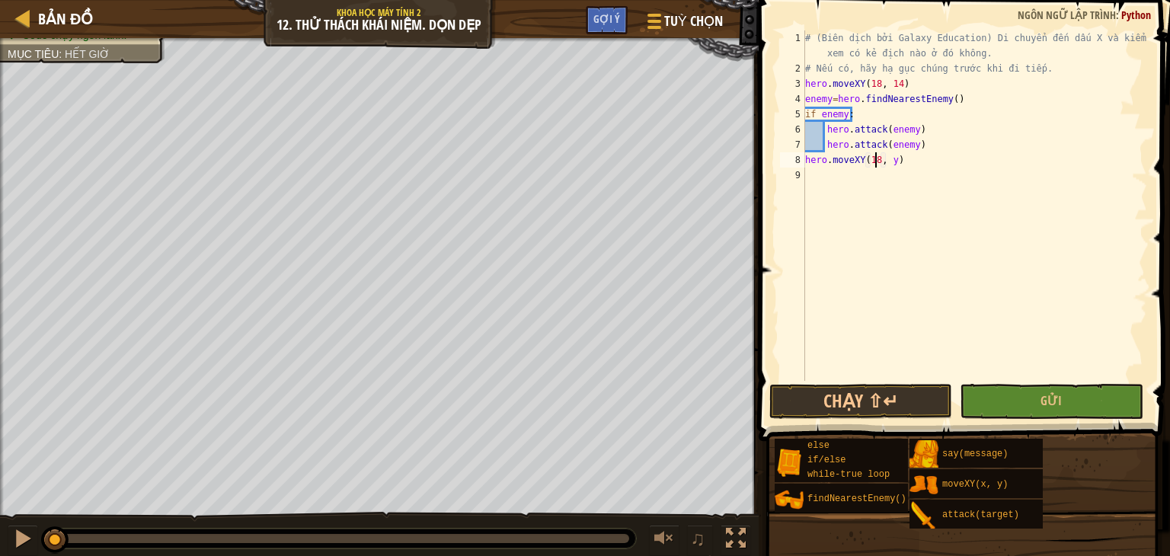
scroll to position [7, 5]
click at [890, 160] on div "# (Biên dịch bởi Galaxy Education) Di chuyển đến dấu X và kiểm tra xem có kẻ đị…" at bounding box center [974, 228] width 345 height 396
type textarea "hero.moveXY(18, 54)"
click at [825, 175] on div "# (Biên dịch bởi Galaxy Education) Di chuyển đến dấu X và kiểm tra xem có kẻ đị…" at bounding box center [974, 228] width 345 height 396
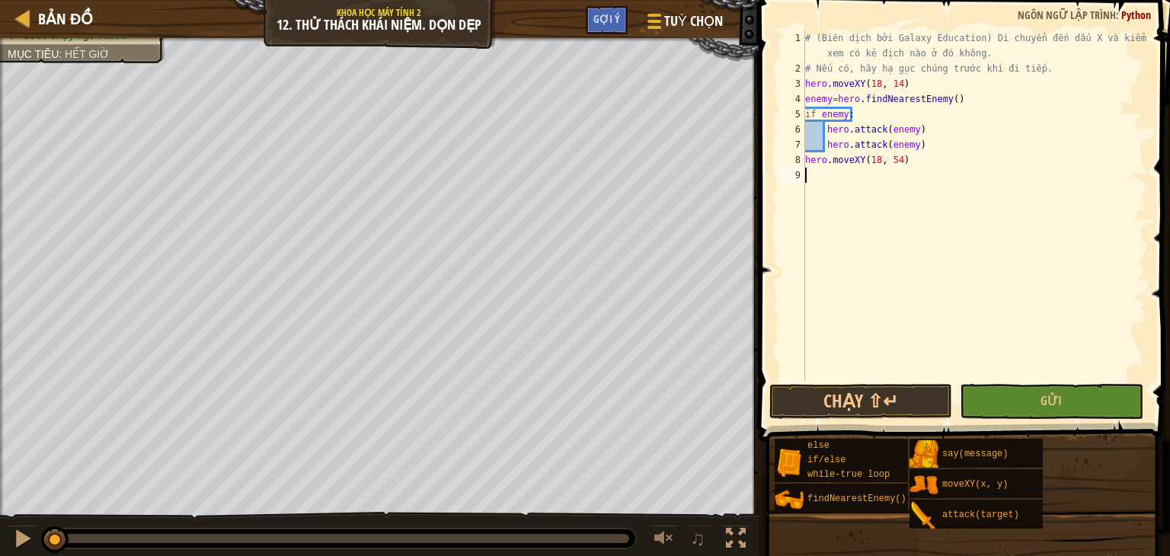
scroll to position [7, 0]
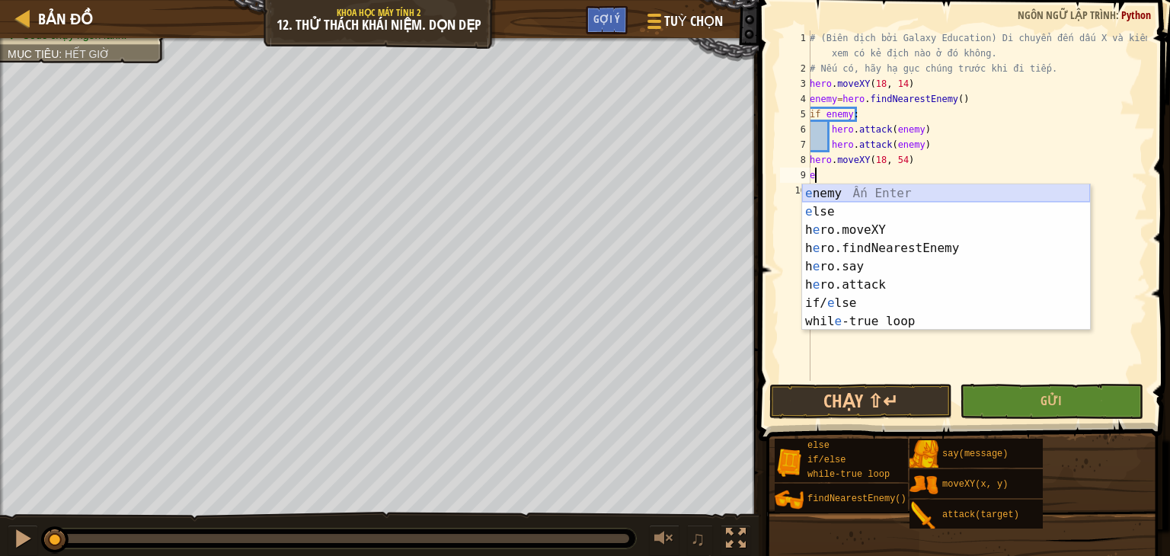
click at [850, 191] on div "e nemy Ấn Enter e lse Ấn Enter h e ro.moveXY Ấn Enter h e ro.findNearestEnemy Ấ…" at bounding box center [946, 275] width 288 height 183
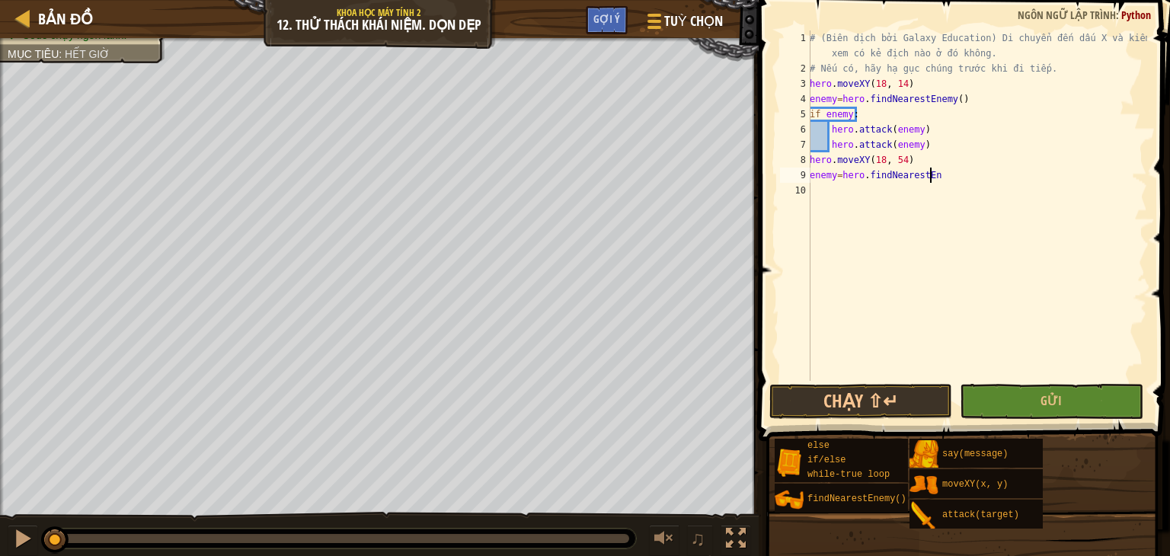
scroll to position [7, 9]
type textarea "enemy=hero.findNearestEnemy"
click at [891, 194] on div "# (Biên dịch bởi Galaxy Education) Di chuyển đến dấu X và kiểm tra xem có kẻ đị…" at bounding box center [977, 228] width 341 height 396
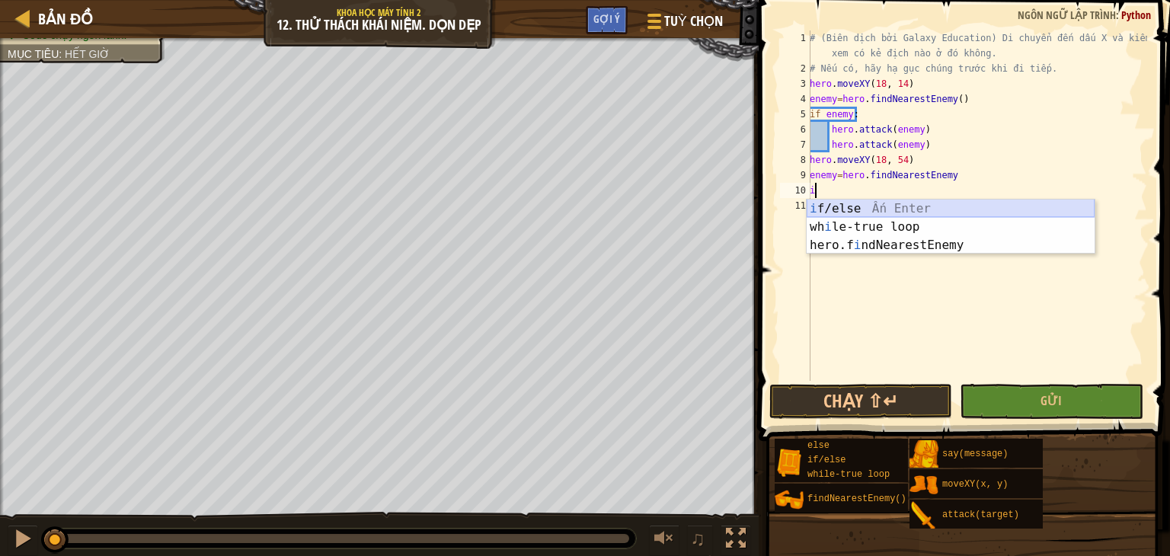
click at [877, 210] on div "i f/else Ấn Enter wh i le-true loop Ấn Enter hero.f i ndNearestEnemy Ấn Enter" at bounding box center [951, 245] width 288 height 91
type textarea "if enemy:"
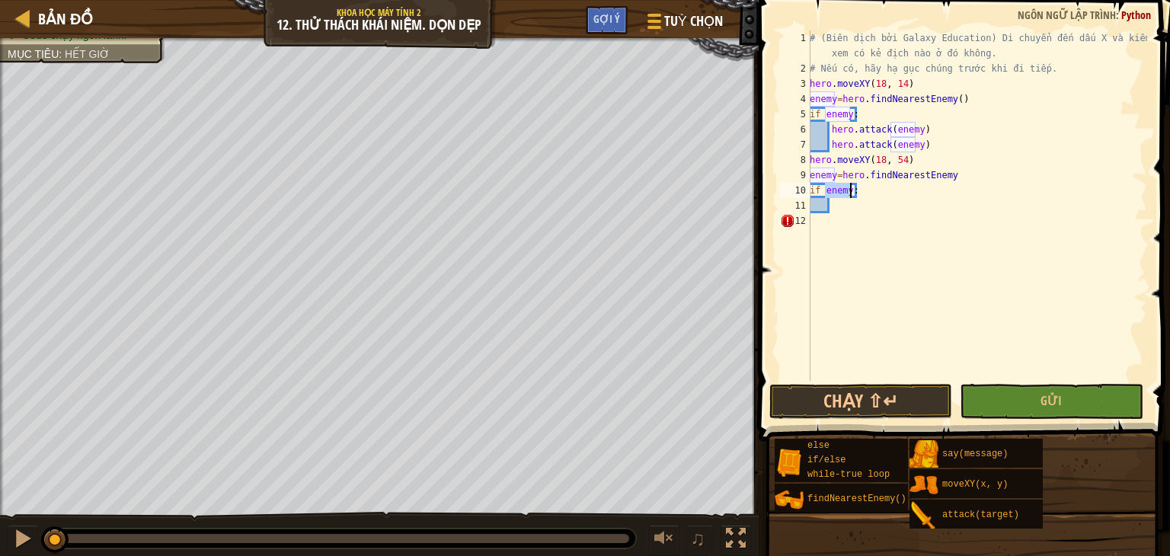
click at [837, 216] on div "# (Biên dịch bởi Galaxy Education) Di chuyển đến dấu X và kiểm tra xem có kẻ đị…" at bounding box center [977, 228] width 341 height 396
click at [834, 209] on div "# (Biên dịch bởi Galaxy Education) Di chuyển đến dấu X và kiểm tra xem có kẻ đị…" at bounding box center [977, 228] width 341 height 396
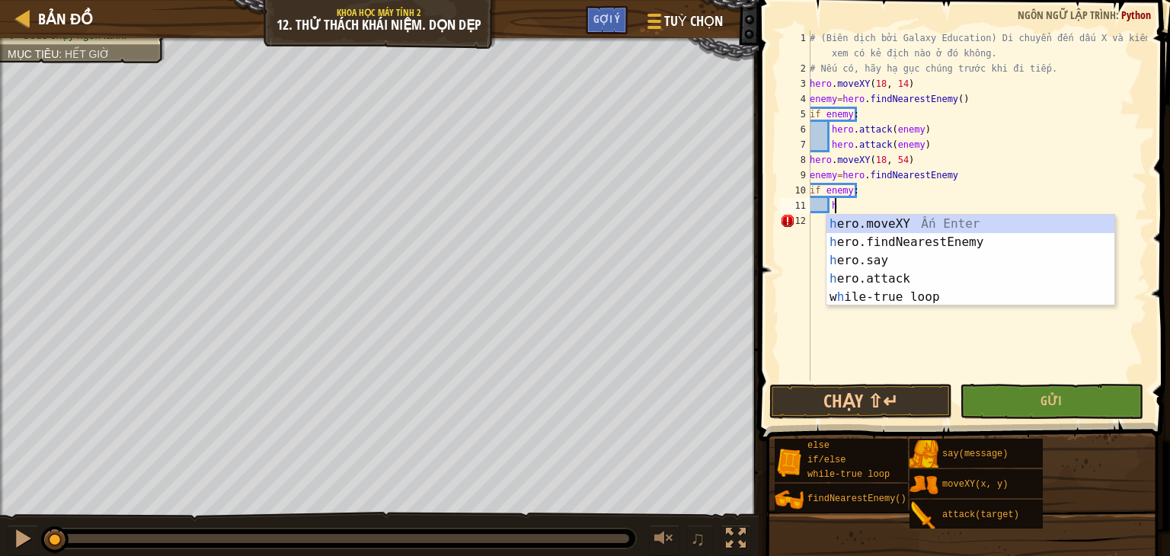
scroll to position [7, 1]
click at [861, 275] on div "h ero.moveXY Ấn Enter h ero.findNearestEnemy Ấn Enter h ero.say Ấn Enter h ero.…" at bounding box center [971, 279] width 288 height 128
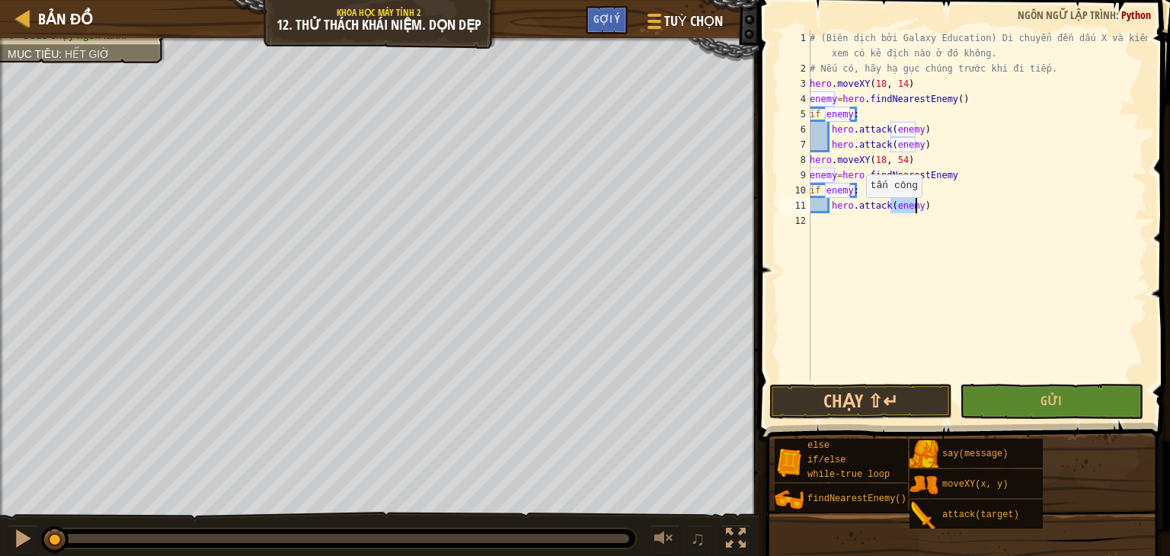
type textarea "hero.attack(enemy)"
click at [941, 209] on div "# (Biên dịch bởi Galaxy Education) Di chuyển đến dấu X và kiểm tra xem có kẻ đị…" at bounding box center [977, 228] width 341 height 396
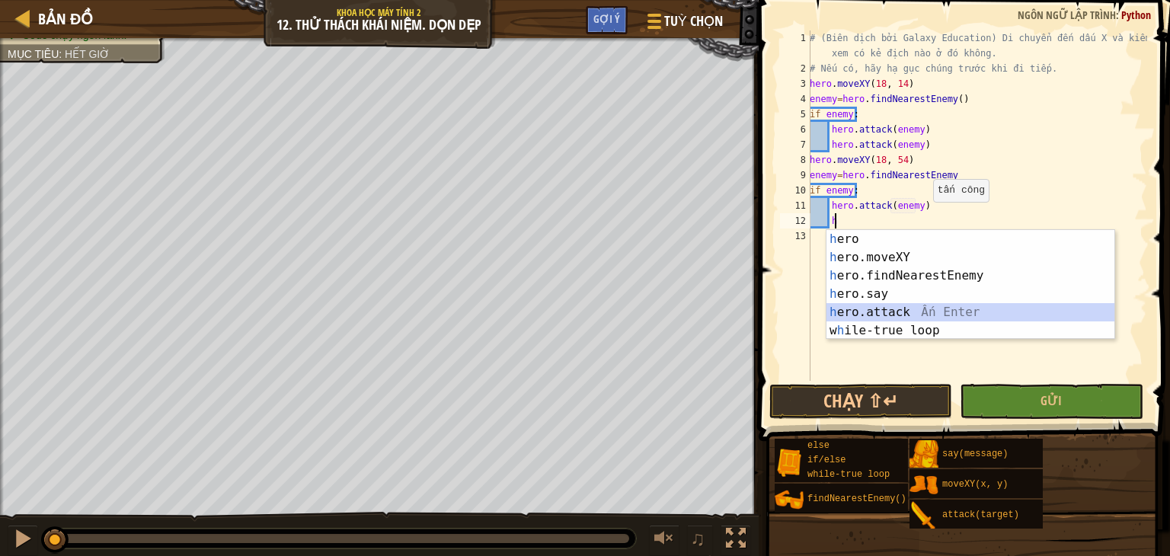
click at [899, 306] on div "h ero Ấn Enter h ero.moveXY Ấn Enter h ero.findNearestEnemy Ấn Enter h ero.say …" at bounding box center [971, 303] width 288 height 146
type textarea "hero.attack(enemy)"
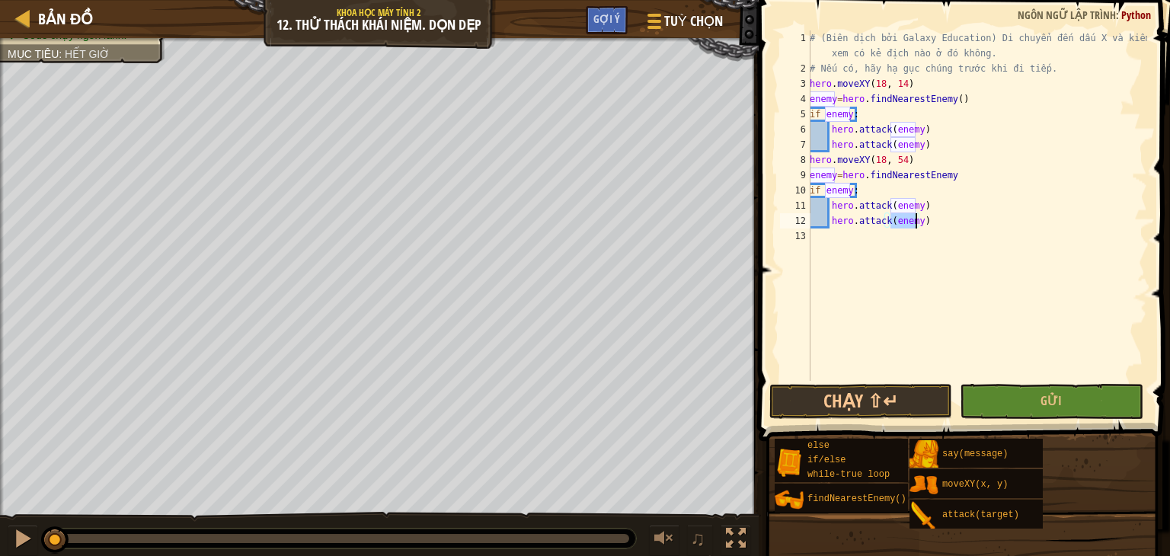
click at [834, 236] on div "# (Biên dịch bởi Galaxy Education) Di chuyển đến dấu X và kiểm tra xem có kẻ đị…" at bounding box center [977, 228] width 341 height 396
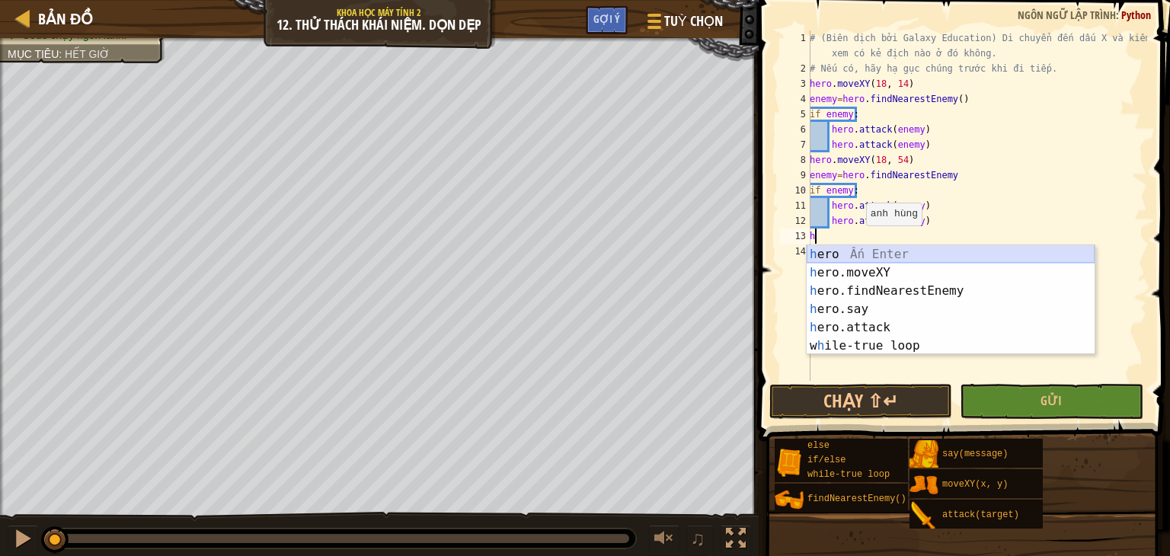
click at [866, 269] on div "h ero Ấn Enter h ero.moveXY Ấn Enter h ero.findNearestEnemy Ấn Enter h ero.say …" at bounding box center [951, 318] width 288 height 146
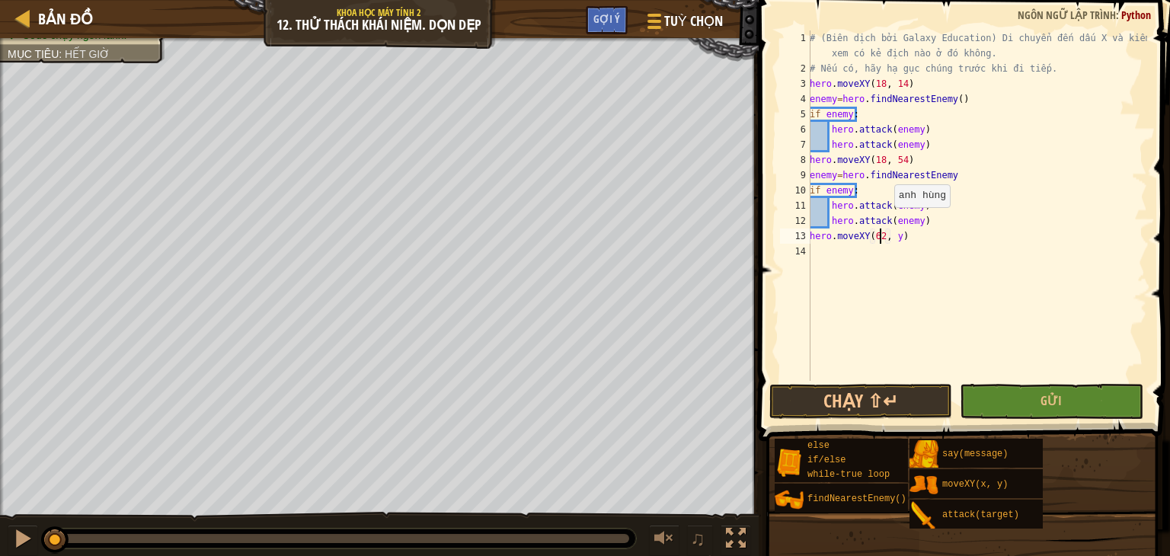
scroll to position [7, 5]
click at [897, 232] on div "# (Biên dịch bởi Galaxy Education) Di chuyển đến dấu X và kiểm tra xem có kẻ đị…" at bounding box center [977, 228] width 341 height 396
type textarea "hero.moveXY(62, 54)"
click at [839, 251] on div "# (Biên dịch bởi Galaxy Education) Di chuyển đến dấu X và kiểm tra xem có kẻ đị…" at bounding box center [977, 228] width 341 height 396
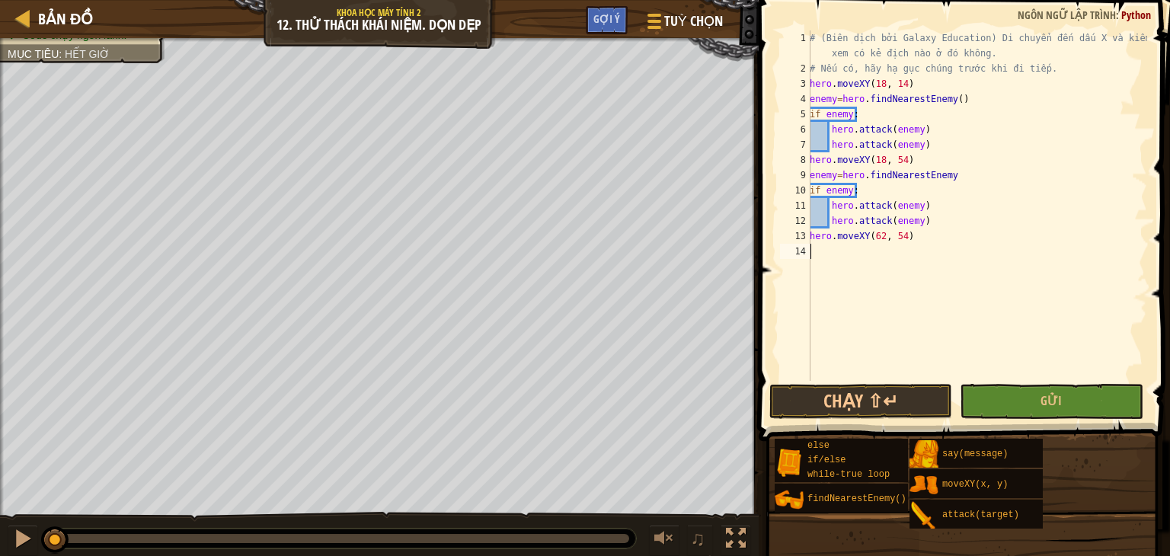
scroll to position [7, 0]
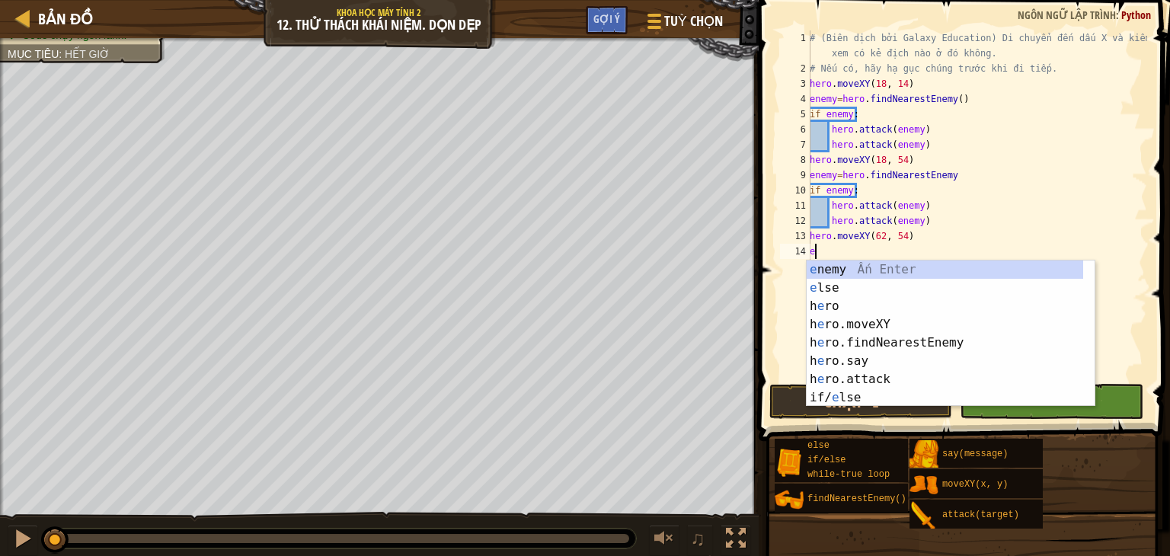
type textarea "e"
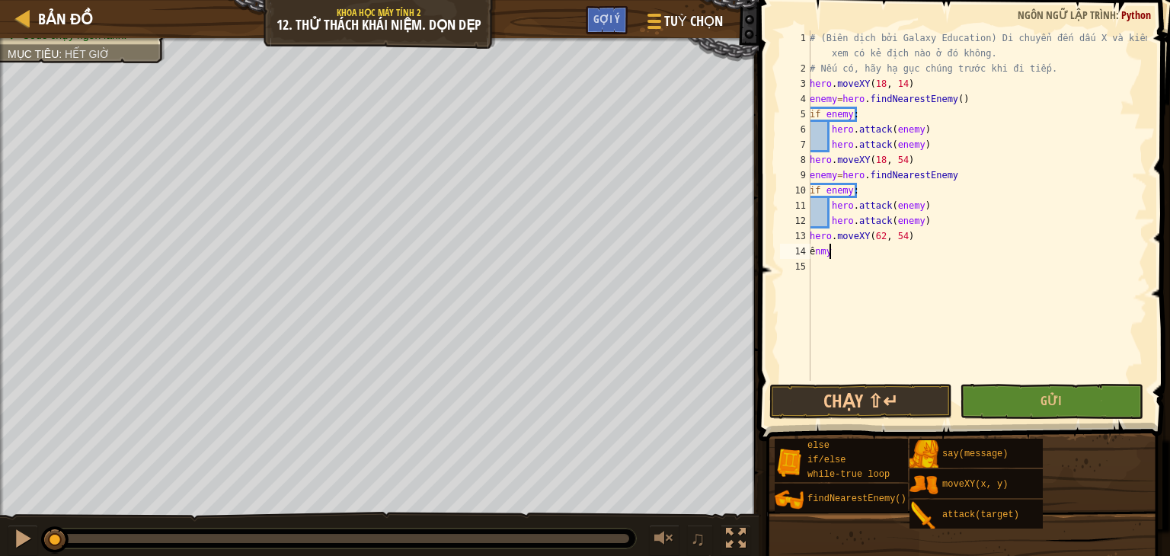
type textarea "ê"
type textarea "enemy=hero.findNearest"
click at [962, 290] on div "# (Biên dịch bởi Galaxy Education) Di chuyển đến dấu X và kiểm tra xem có kẻ đị…" at bounding box center [977, 228] width 341 height 396
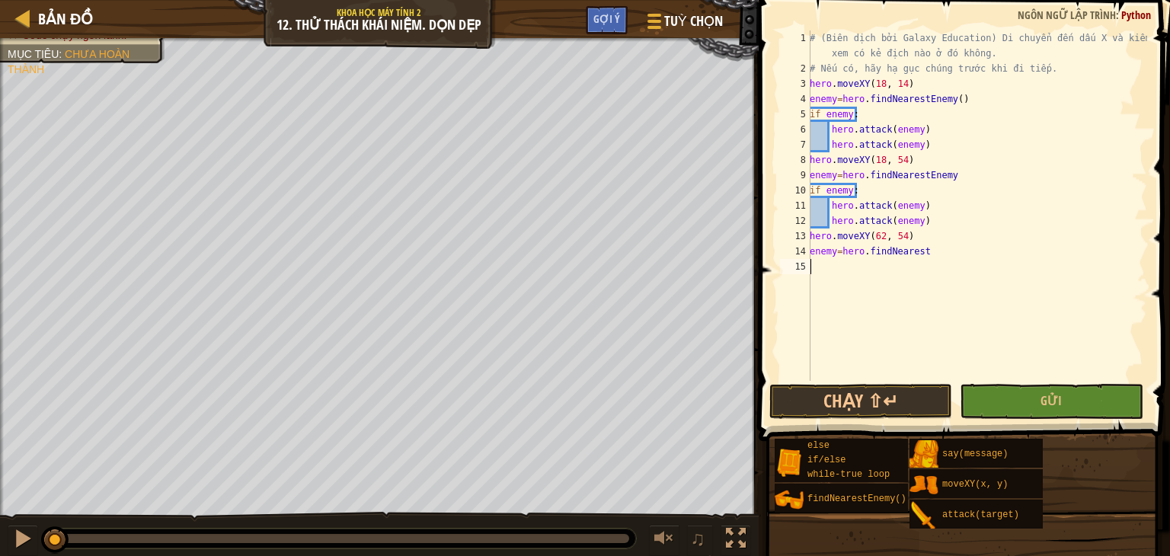
click at [952, 263] on div "# (Biên dịch bởi Galaxy Education) Di chuyển đến dấu X và kiểm tra xem có kẻ đị…" at bounding box center [977, 228] width 341 height 396
click at [933, 251] on div "# (Biên dịch bởi Galaxy Education) Di chuyển đến dấu X và kiểm tra xem có kẻ đị…" at bounding box center [977, 228] width 341 height 396
type textarea "enemy=hero.findNearestEnemy()"
click at [917, 269] on div "# (Biên dịch bởi Galaxy Education) Di chuyển đến dấu X và kiểm tra xem có kẻ đị…" at bounding box center [977, 228] width 341 height 396
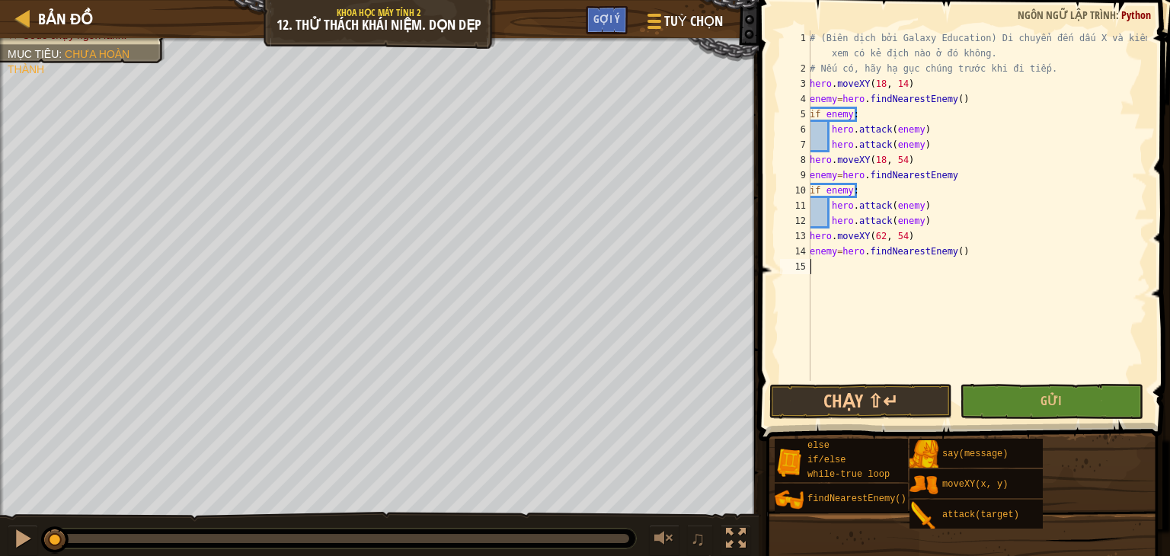
scroll to position [7, 0]
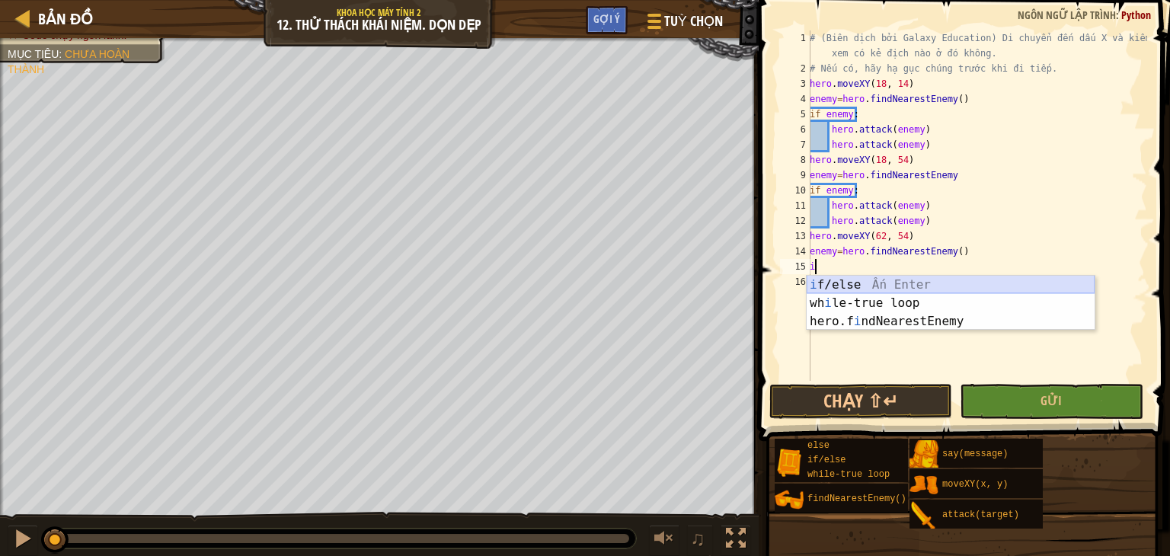
click at [906, 283] on div "i f/else Ấn Enter wh i le-true loop Ấn Enter hero.f i ndNearestEnemy Ấn Enter" at bounding box center [951, 321] width 288 height 91
type textarea "if enemy:"
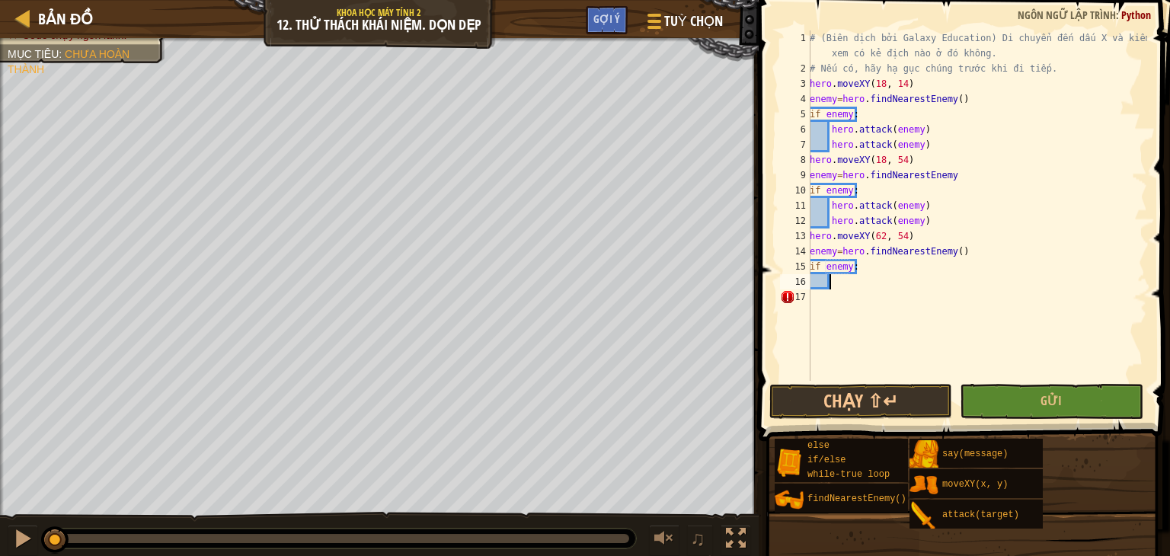
click at [857, 287] on div "# (Biên dịch bởi Galaxy Education) Di chuyển đến dấu X và kiểm tra xem có kẻ đị…" at bounding box center [977, 228] width 341 height 396
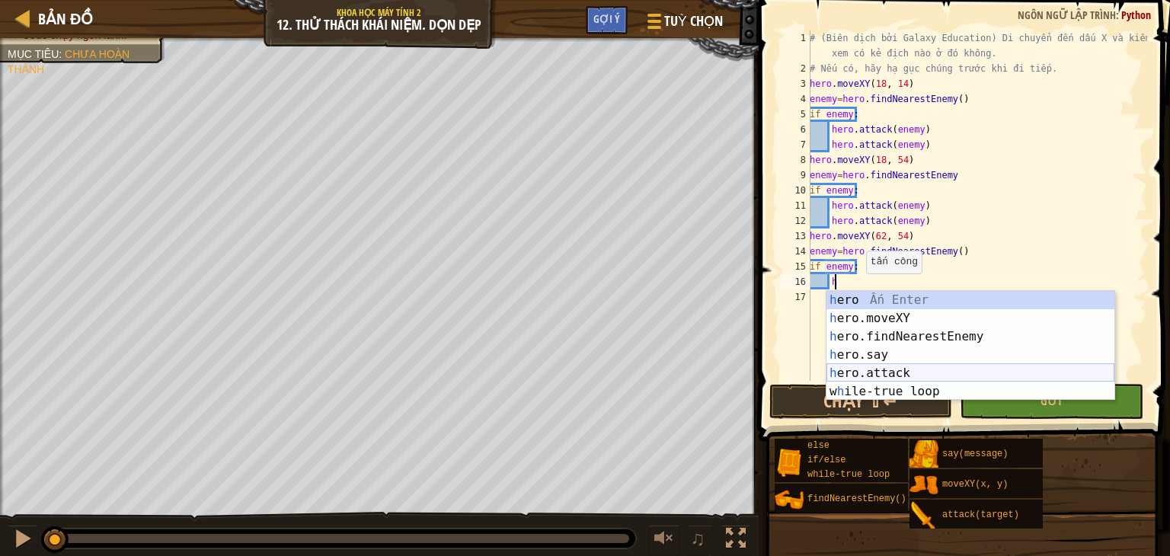
click at [861, 366] on div "h ero Ấn Enter h ero.moveXY Ấn Enter h ero.findNearestEnemy Ấn Enter h ero.say …" at bounding box center [971, 364] width 288 height 146
type textarea "hero.attack(enemy)"
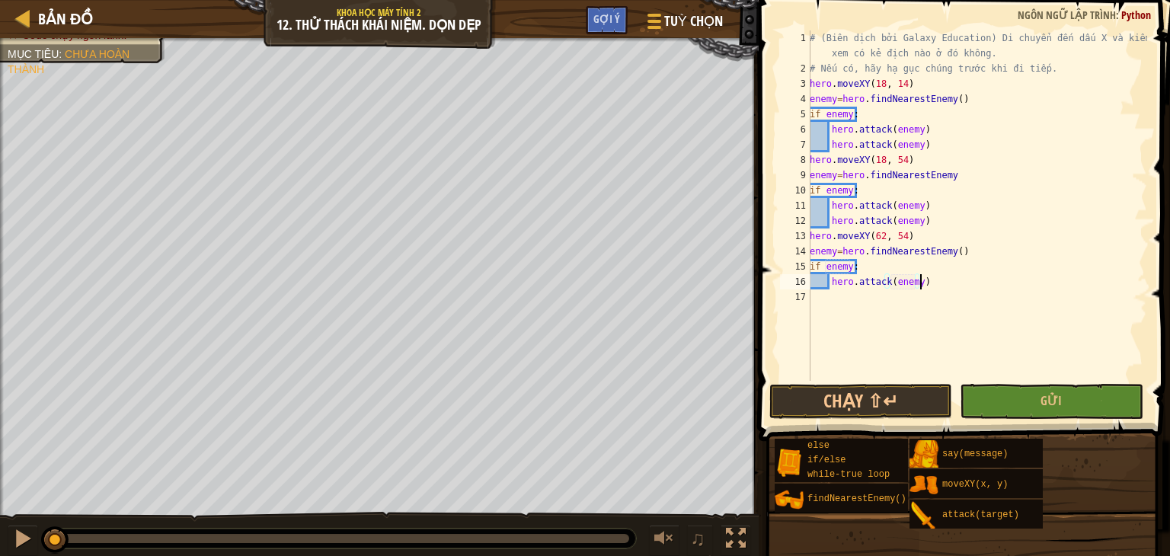
click at [948, 283] on div "# (Biên dịch bởi Galaxy Education) Di chuyển đến dấu X và kiểm tra xem có kẻ đị…" at bounding box center [977, 228] width 341 height 396
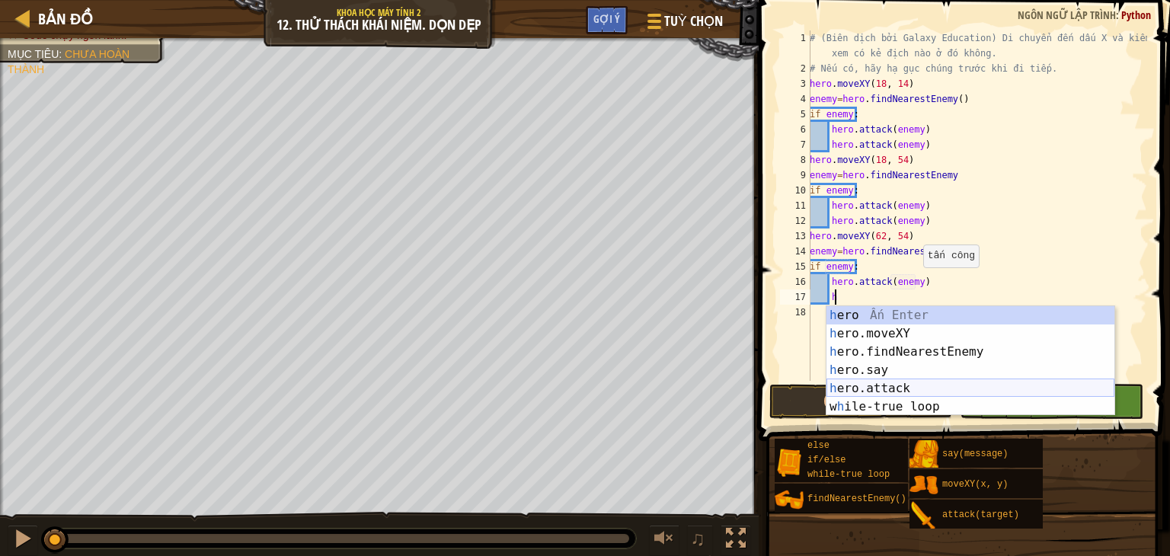
click at [887, 382] on div "h ero Ấn Enter h ero.moveXY Ấn Enter h ero.findNearestEnemy Ấn Enter h ero.say …" at bounding box center [971, 379] width 288 height 146
type textarea "hero.attack(enemy)"
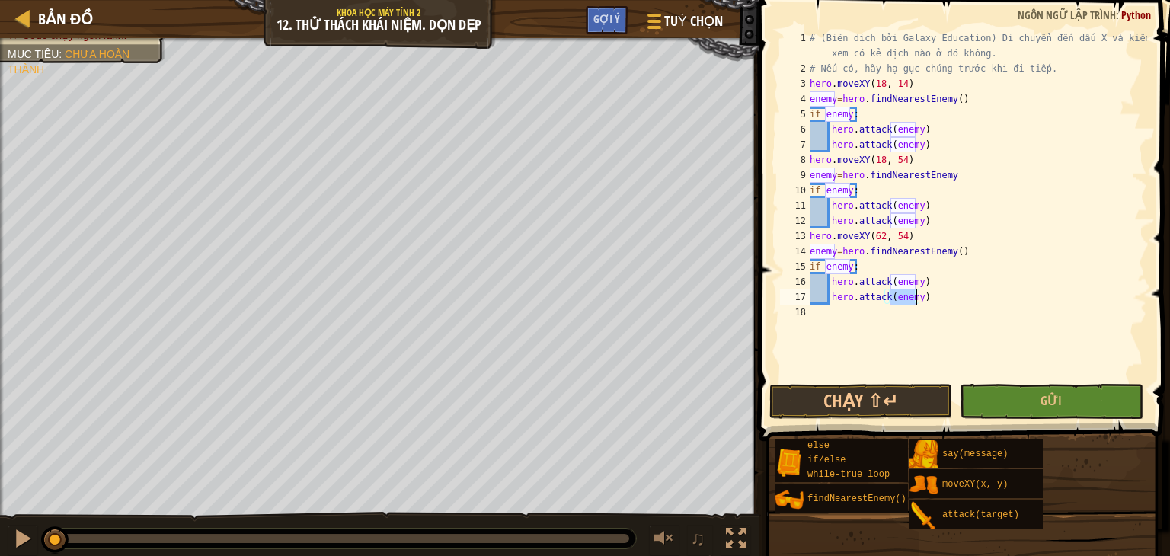
click at [844, 312] on div "# (Biên dịch bởi Galaxy Education) Di chuyển đến dấu X và kiểm tra xem có kẻ đị…" at bounding box center [977, 228] width 341 height 396
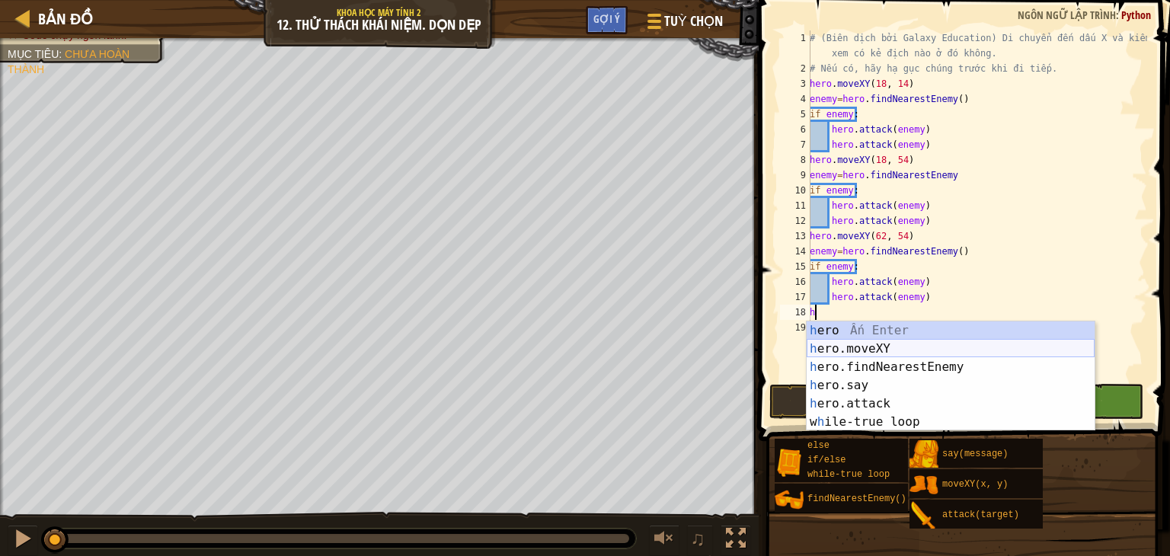
click at [881, 339] on div "h ero Ấn Enter h ero.moveXY Ấn Enter h ero.findNearestEnemy Ấn Enter h ero.say …" at bounding box center [951, 395] width 288 height 146
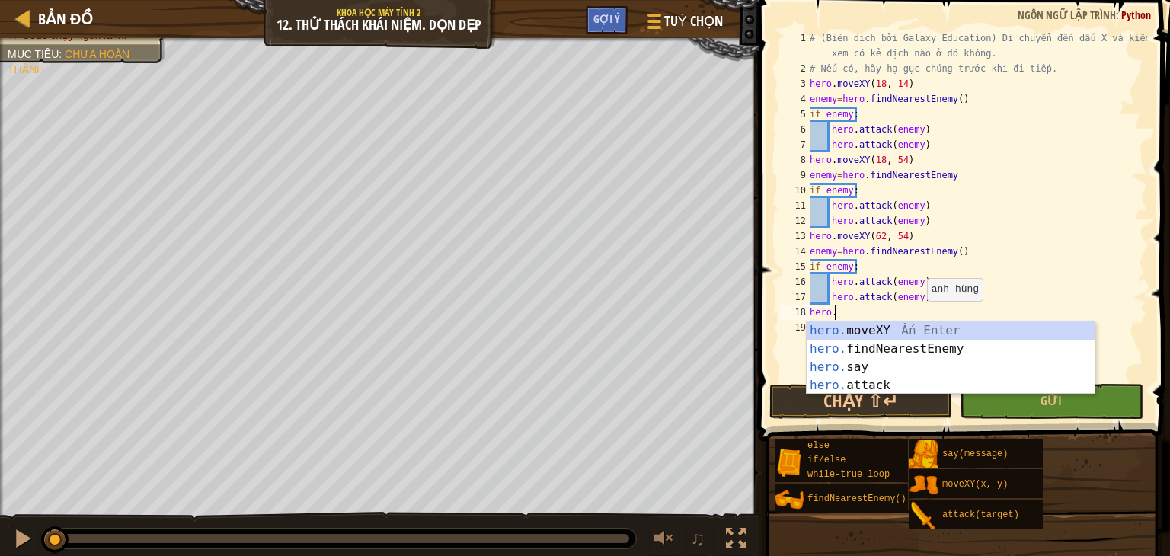
scroll to position [7, 1]
click at [912, 325] on div "hero. moveXY Ấn Enter hero. findNearestEnemy Ấn Enter hero. say Ấn Enter hero. …" at bounding box center [951, 377] width 288 height 110
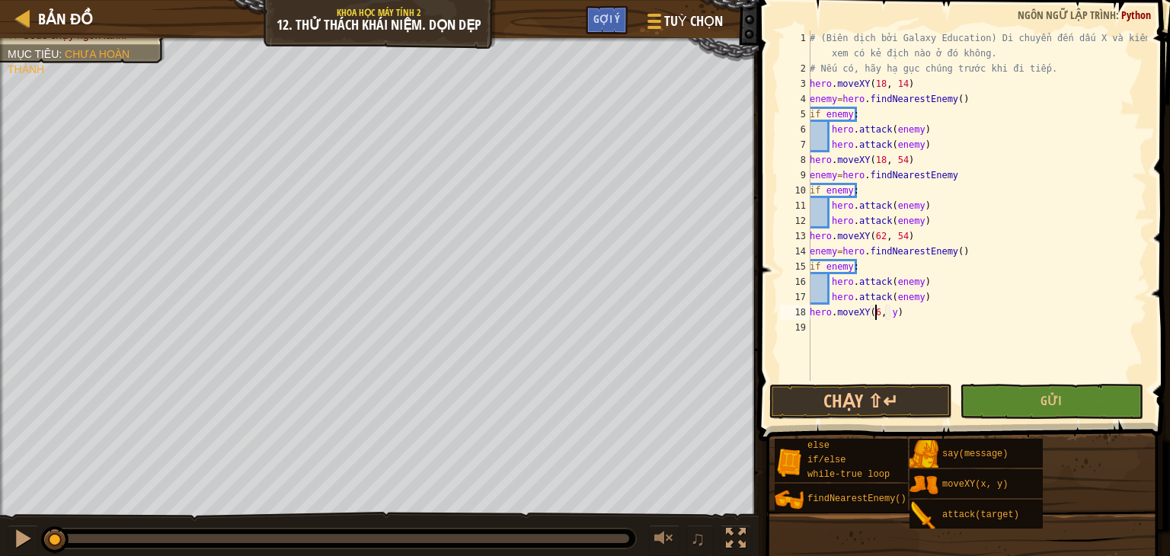
scroll to position [7, 5]
click at [901, 312] on div "# (Biên dịch bởi Galaxy Education) Di chuyển đến dấu X và kiểm tra xem có kẻ đị…" at bounding box center [977, 228] width 341 height 396
click at [894, 315] on div "# (Biên dịch bởi Galaxy Education) Di chuyển đến dấu X và kiểm tra xem có kẻ đị…" at bounding box center [977, 228] width 341 height 396
type textarea "hero.moveXY(62, 14)"
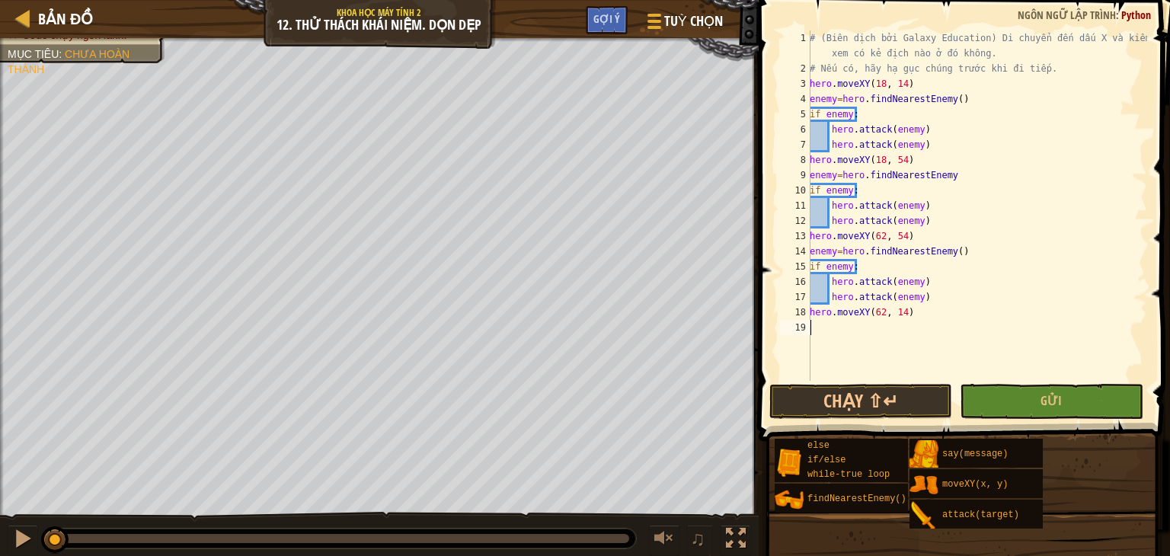
click at [832, 333] on div "# (Biên dịch bởi Galaxy Education) Di chuyển đến dấu X và kiểm tra xem có kẻ đị…" at bounding box center [977, 228] width 341 height 396
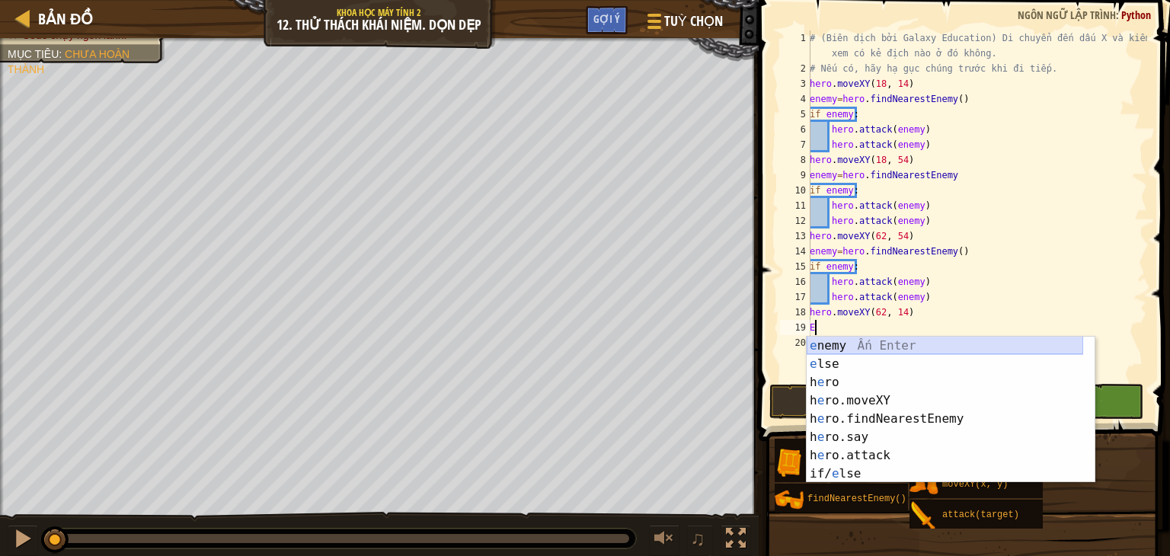
click at [891, 342] on div "e nemy Ấn Enter e lse Ấn Enter h e ro Ấn Enter h e ro.moveXY Ấn Enter h e ro.fi…" at bounding box center [945, 428] width 277 height 183
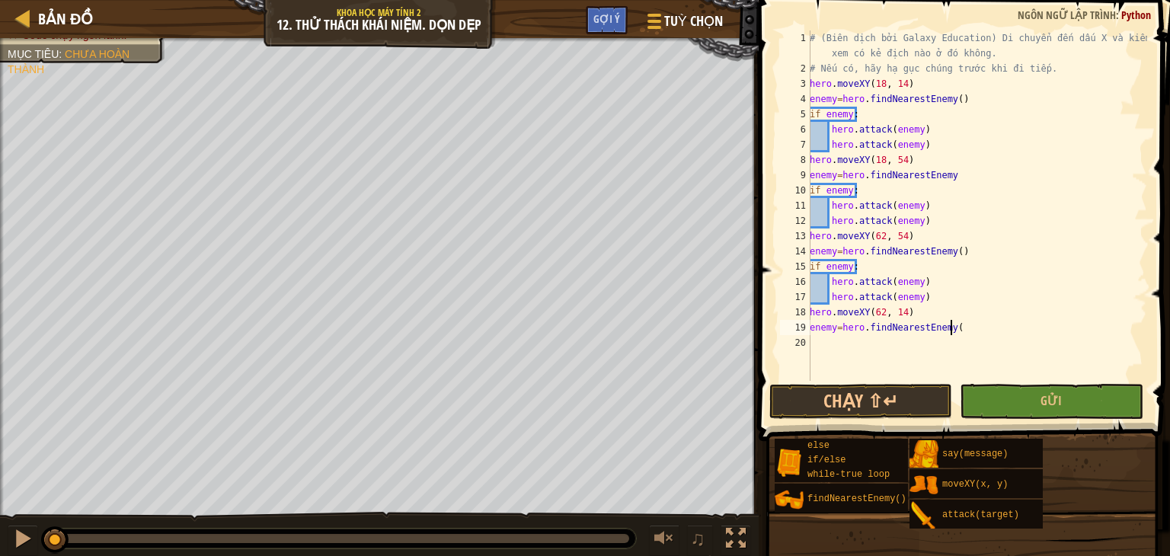
scroll to position [7, 11]
type textarea "enemy=hero.findNearestEnemy()"
click at [885, 338] on div "# (Biên dịch bởi Galaxy Education) Di chuyển đến dấu X và kiểm tra xem có kẻ đị…" at bounding box center [977, 228] width 341 height 396
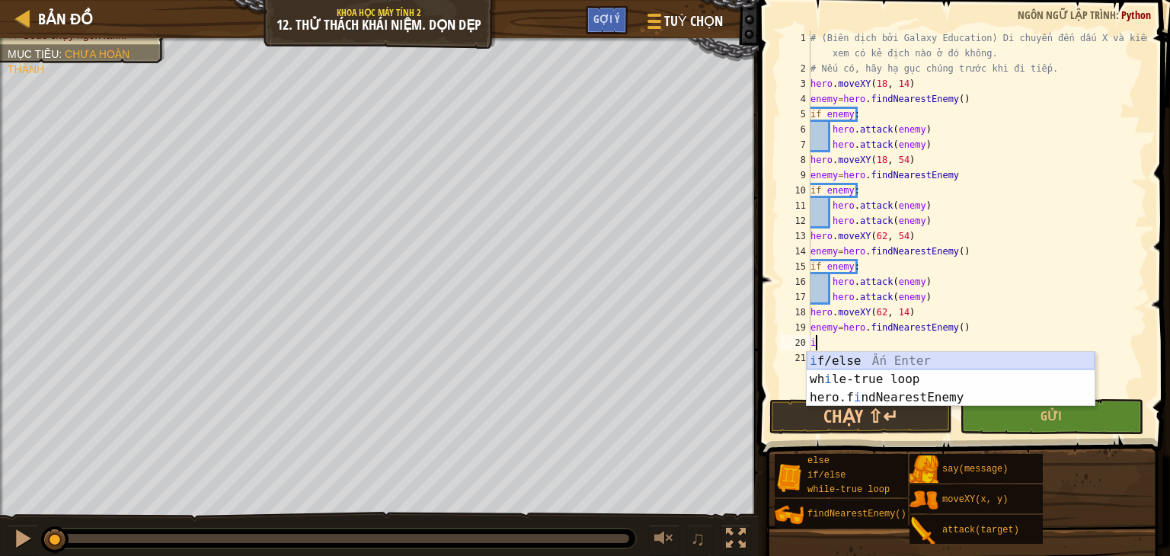
click at [884, 358] on div "i f/else Ấn Enter wh i le-true loop Ấn Enter hero.f i ndNearestEnemy Ấn Enter" at bounding box center [951, 397] width 288 height 91
type textarea "if enemy:"
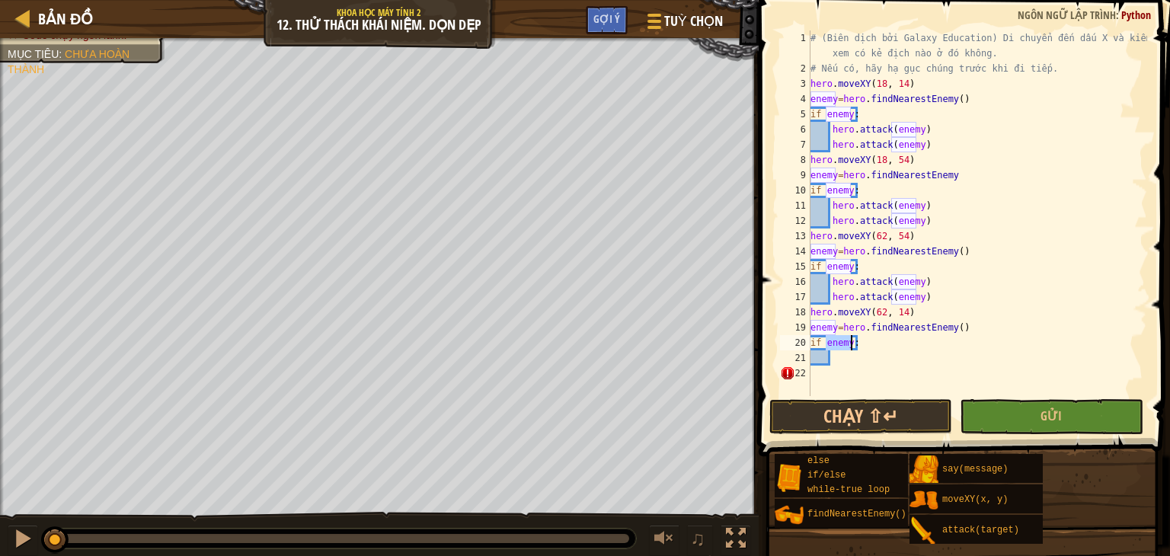
click at [844, 363] on div "# (Biên dịch bởi Galaxy Education) Di chuyển đến dấu X và kiểm tra xem có kẻ đị…" at bounding box center [978, 235] width 340 height 411
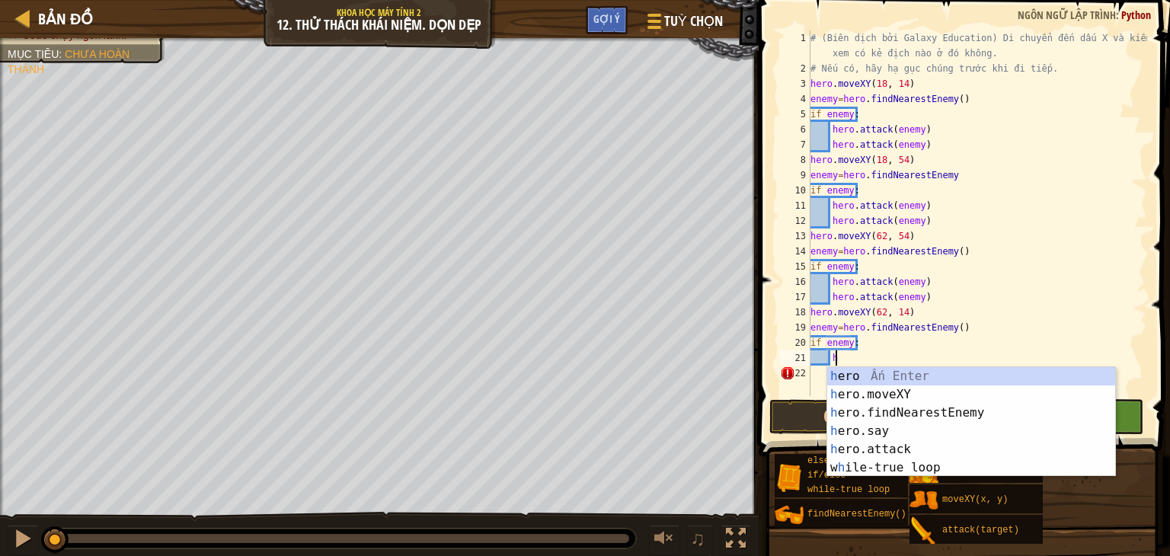
scroll to position [7, 1]
click at [881, 444] on div "h ero Ấn Enter h ero.moveXY Ấn Enter h ero.findNearestEnemy Ấn Enter h ero.say …" at bounding box center [971, 440] width 288 height 146
type textarea "hero.attack(enemy)"
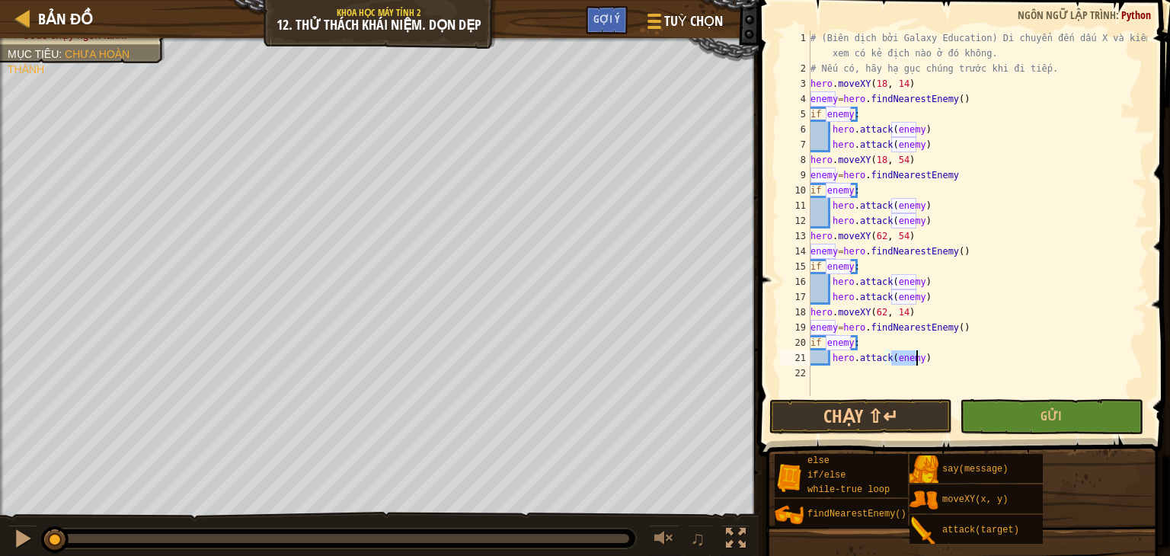
click at [942, 365] on div "# (Biên dịch bởi Galaxy Education) Di chuyển đến dấu X và kiểm tra xem có kẻ đị…" at bounding box center [978, 235] width 340 height 411
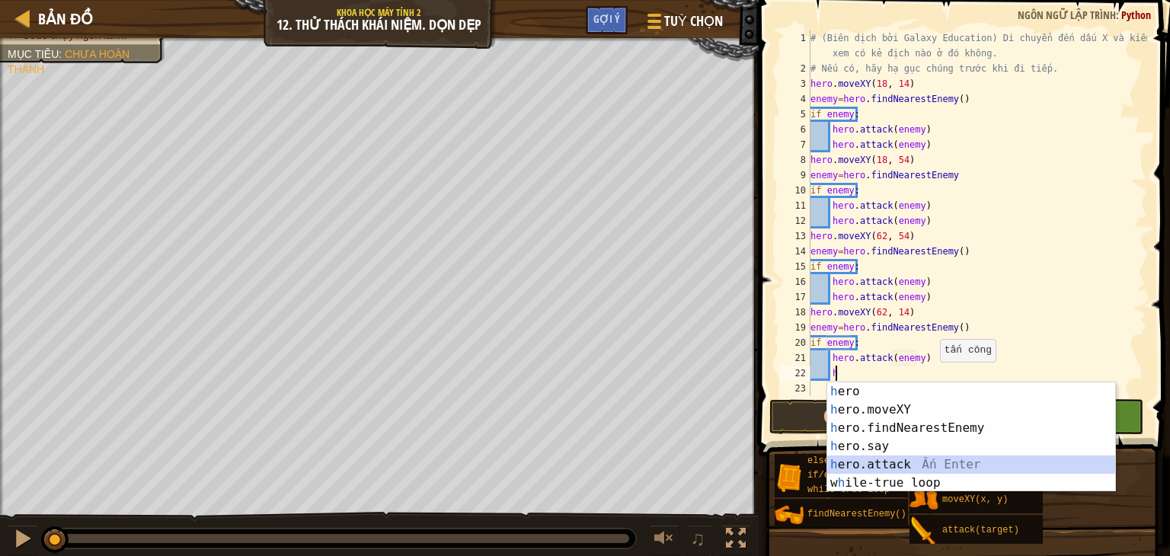
click at [938, 467] on div "h ero Ấn Enter h ero.moveXY Ấn Enter h ero.findNearestEnemy Ấn Enter h ero.say …" at bounding box center [971, 455] width 288 height 146
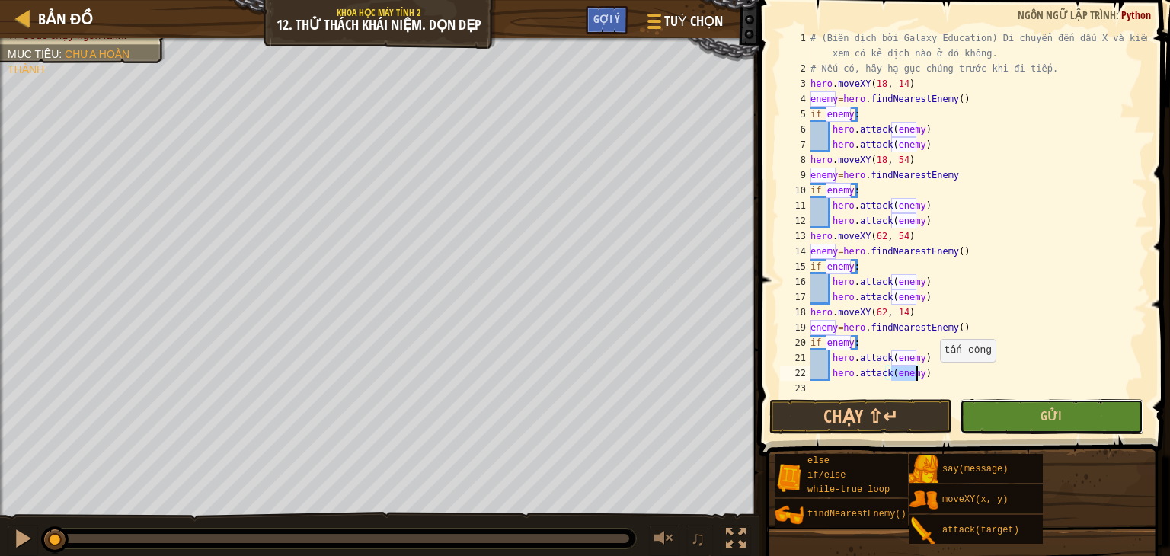
click at [995, 421] on button "Gửi" at bounding box center [1051, 416] width 183 height 35
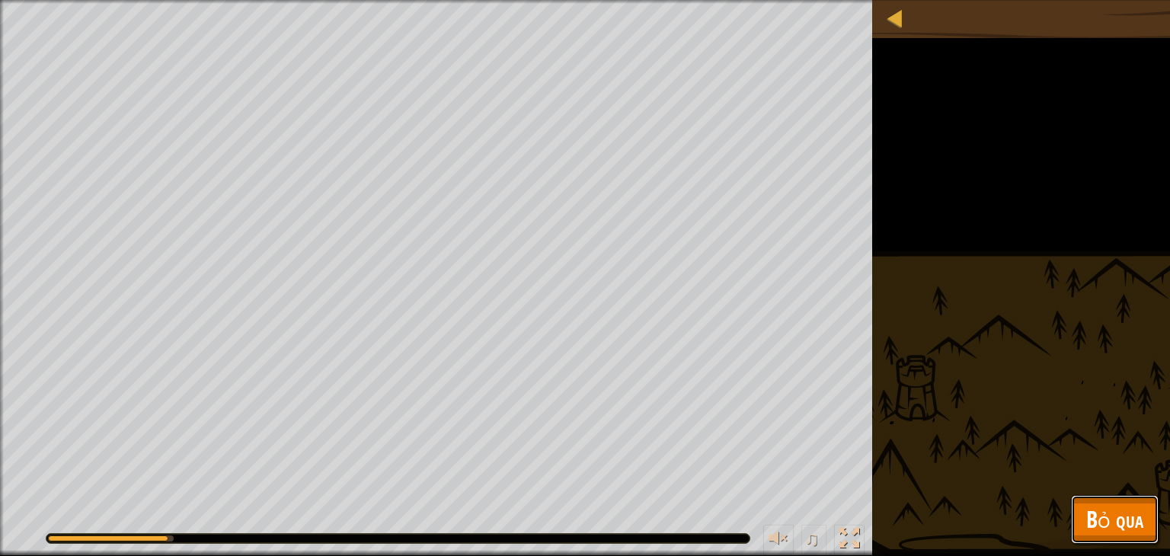
click at [1122, 519] on span "Bỏ qua" at bounding box center [1115, 519] width 57 height 31
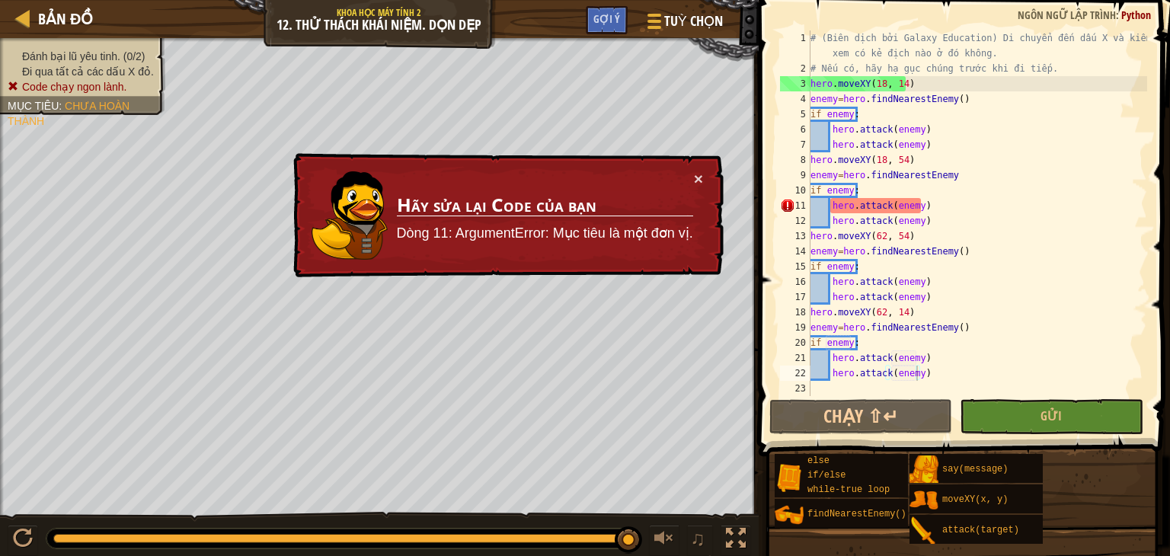
click at [923, 208] on div "# (Biên dịch bởi Galaxy Education) Di chuyển đến dấu X và kiểm tra xem có kẻ đị…" at bounding box center [978, 235] width 340 height 411
click at [1029, 408] on button "Gửi" at bounding box center [1051, 416] width 183 height 35
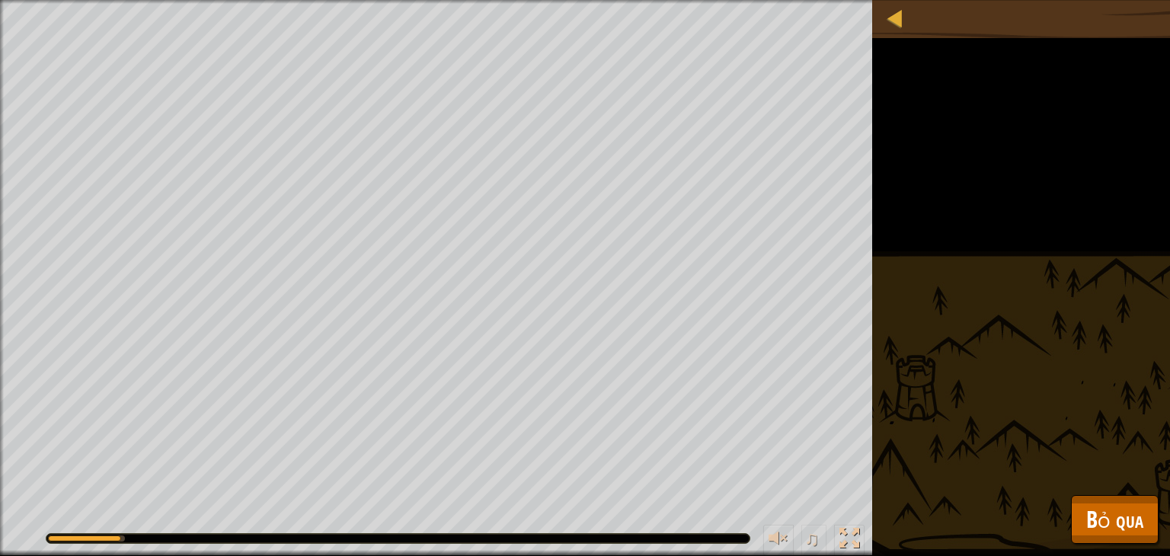
click at [1087, 483] on div "Đánh bại lũ yêu tinh. (0/2) Đi qua tất cả các dấu X đỏ. Code chạy ngon lành. Mụ…" at bounding box center [585, 278] width 1170 height 556
click at [1094, 506] on span "Bỏ qua" at bounding box center [1115, 519] width 57 height 31
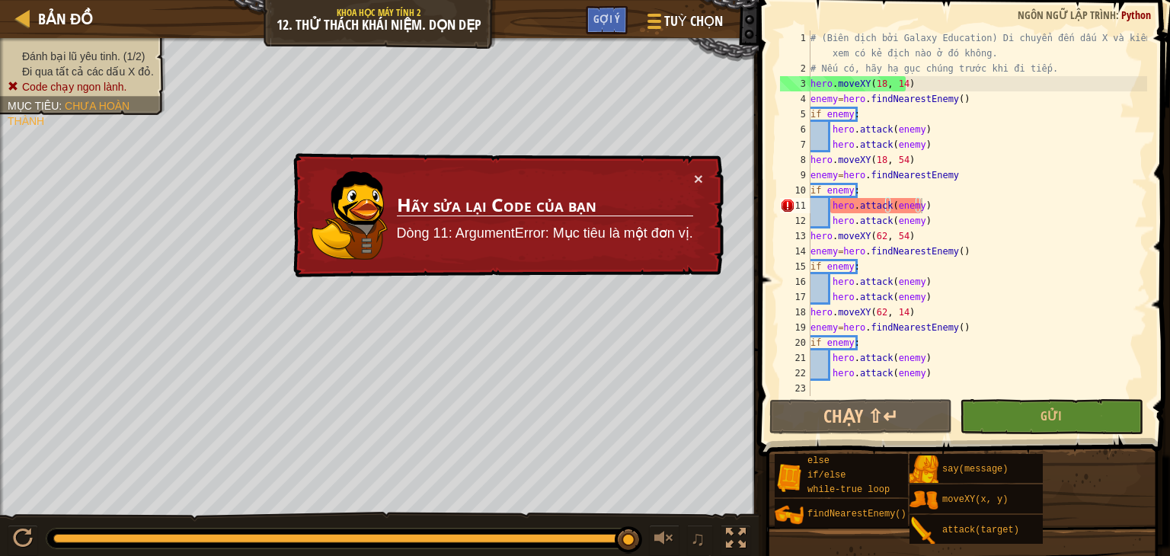
click at [925, 205] on div "# (Biên dịch bởi Galaxy Education) Di chuyển đến dấu X và kiểm tra xem có kẻ đị…" at bounding box center [978, 235] width 340 height 411
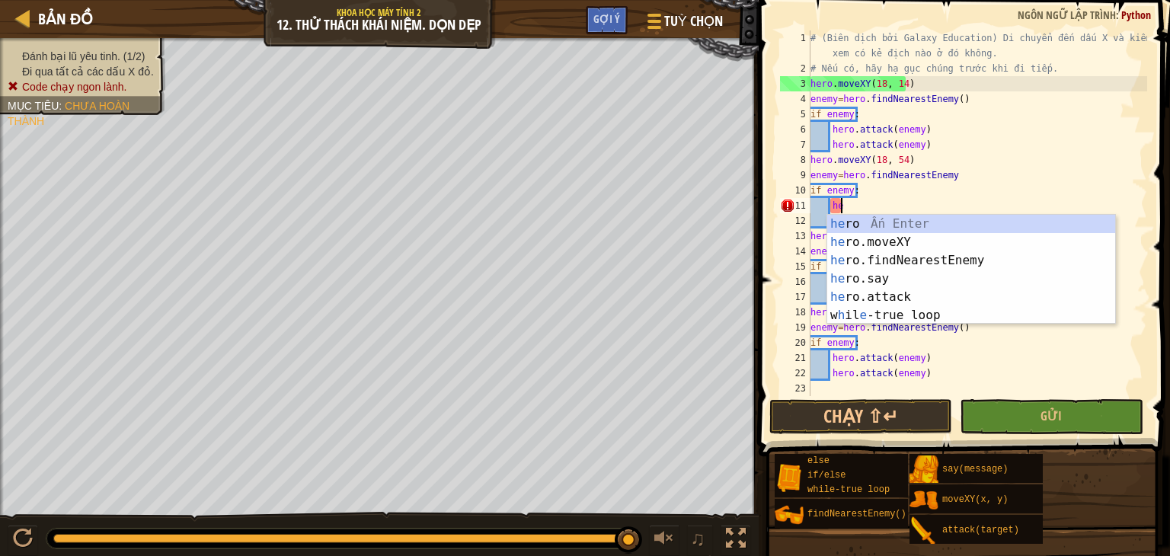
type textarea "h"
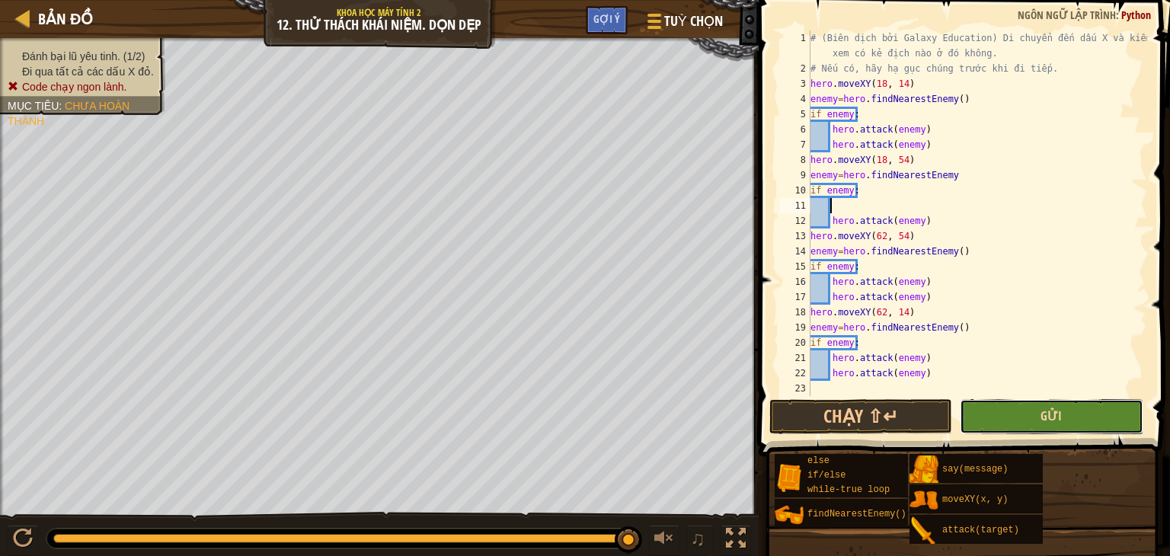
click at [1047, 415] on span "Gửi" at bounding box center [1051, 416] width 21 height 17
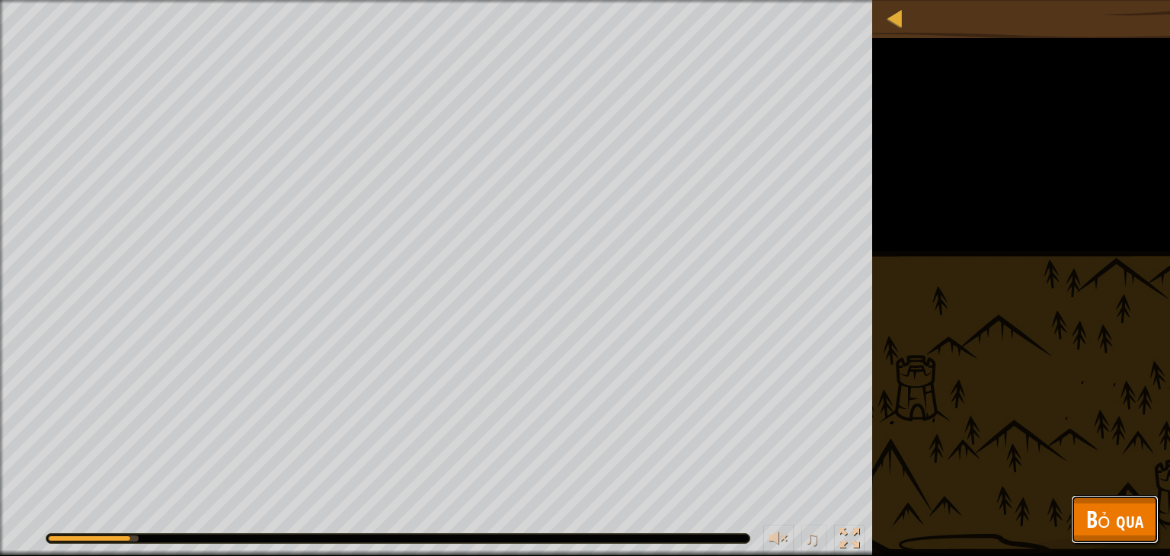
click at [1133, 525] on span "Bỏ qua" at bounding box center [1115, 519] width 57 height 31
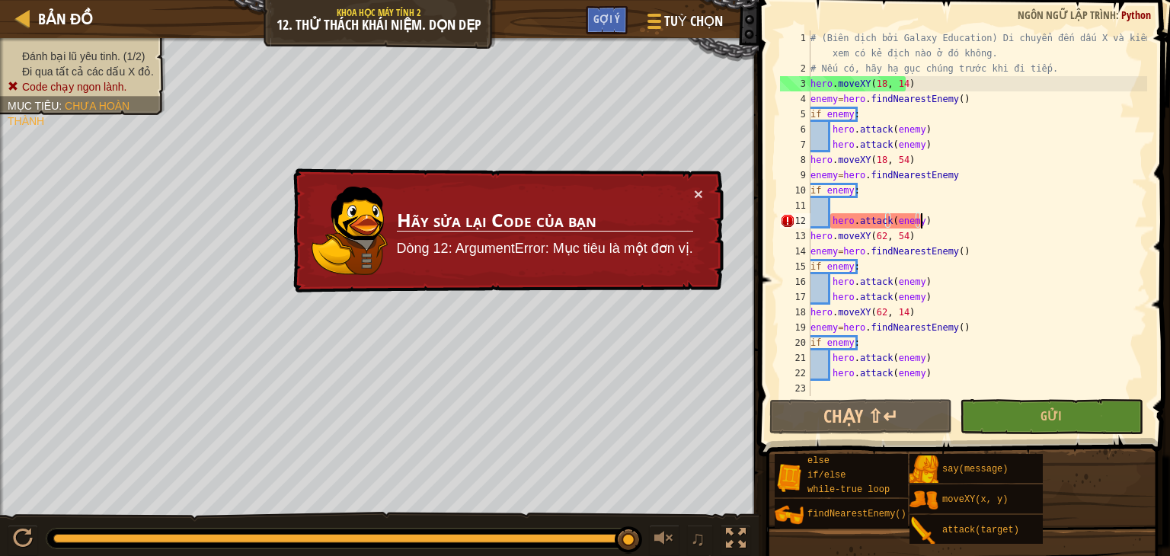
click at [933, 223] on div "# (Biên dịch bởi Galaxy Education) Di chuyển đến dấu X và kiểm tra xem có kẻ đị…" at bounding box center [978, 235] width 340 height 411
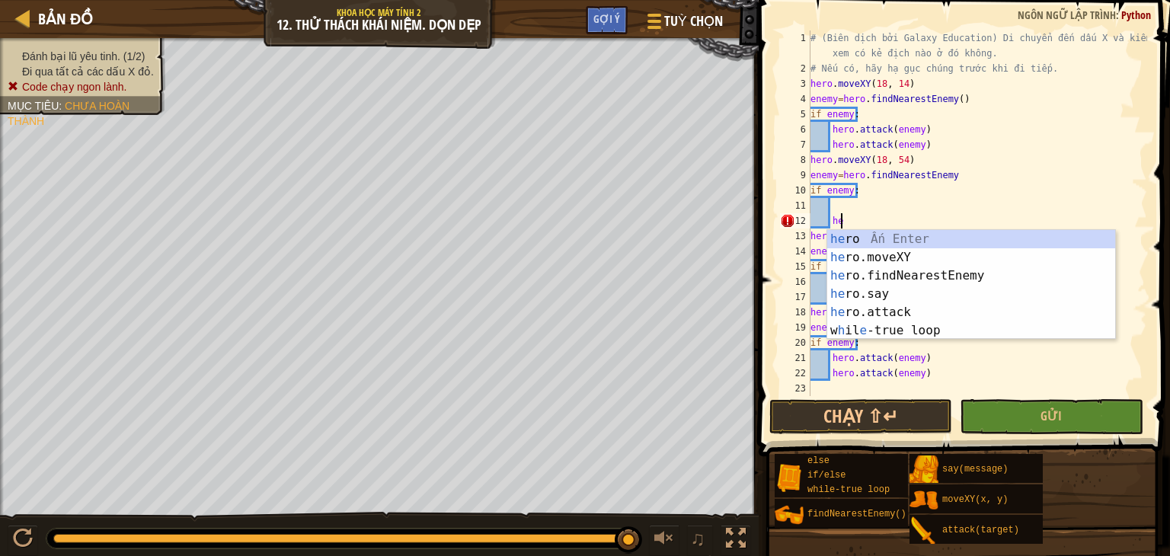
type textarea "h"
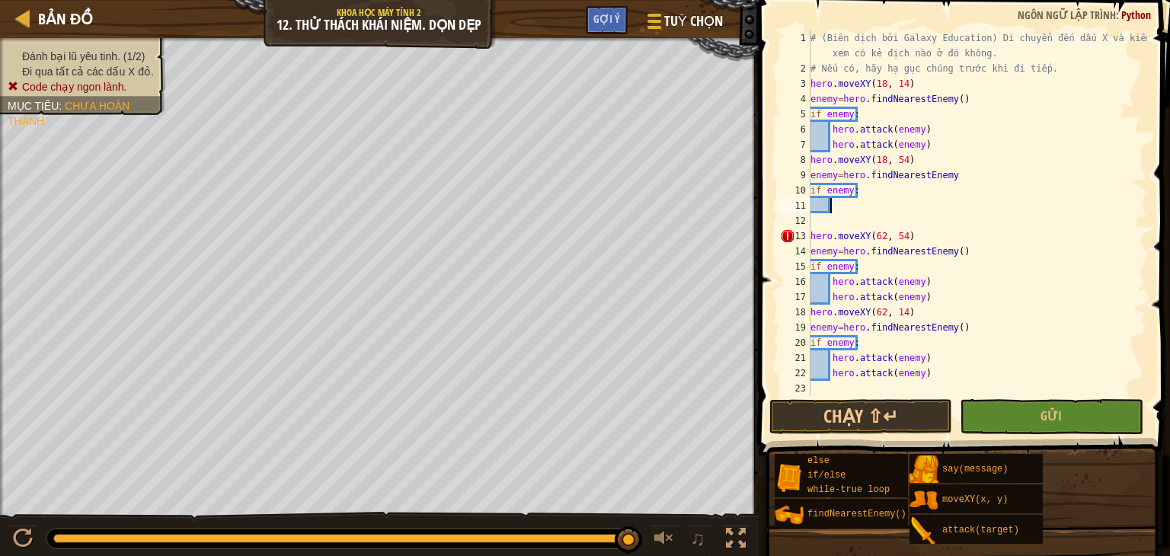
click at [853, 206] on div "# (Biên dịch bởi Galaxy Education) Di chuyển đến dấu X và kiểm tra xem có kẻ đị…" at bounding box center [978, 235] width 340 height 411
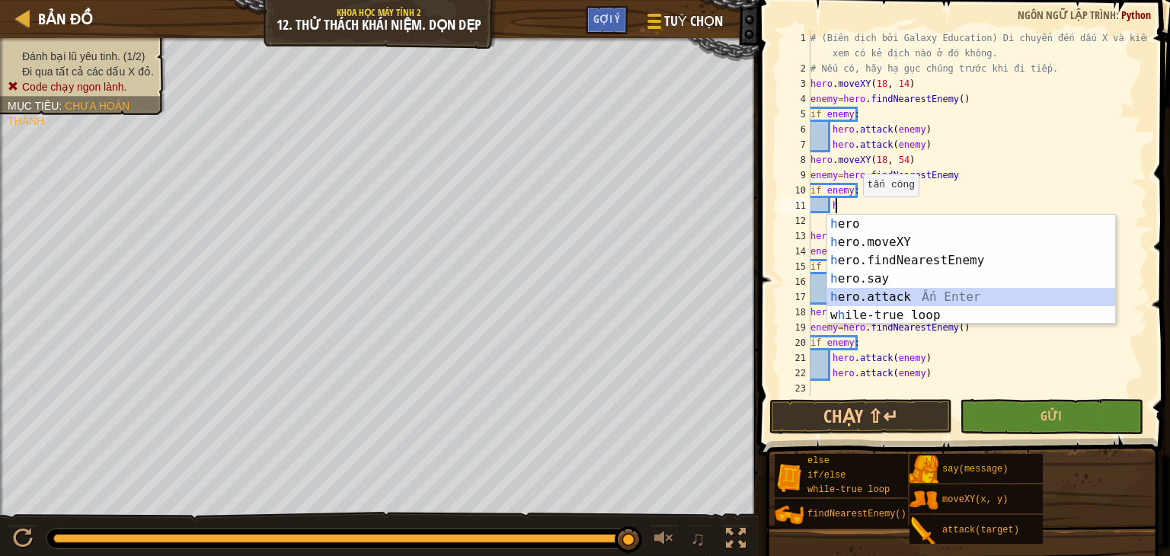
click at [866, 300] on div "h ero Ấn Enter h ero.moveXY Ấn Enter h ero.findNearestEnemy Ấn Enter h ero.say …" at bounding box center [971, 288] width 288 height 146
type textarea "hero.attack(enemy)"
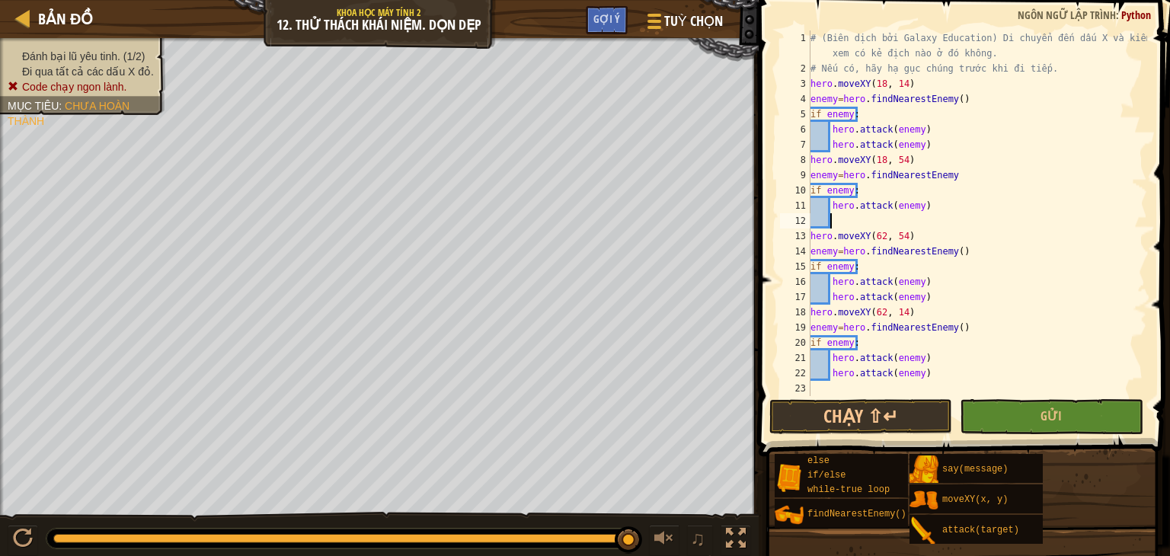
click at [844, 215] on div "# (Biên dịch bởi Galaxy Education) Di chuyển đến dấu X và kiểm tra xem có kẻ đị…" at bounding box center [978, 235] width 340 height 411
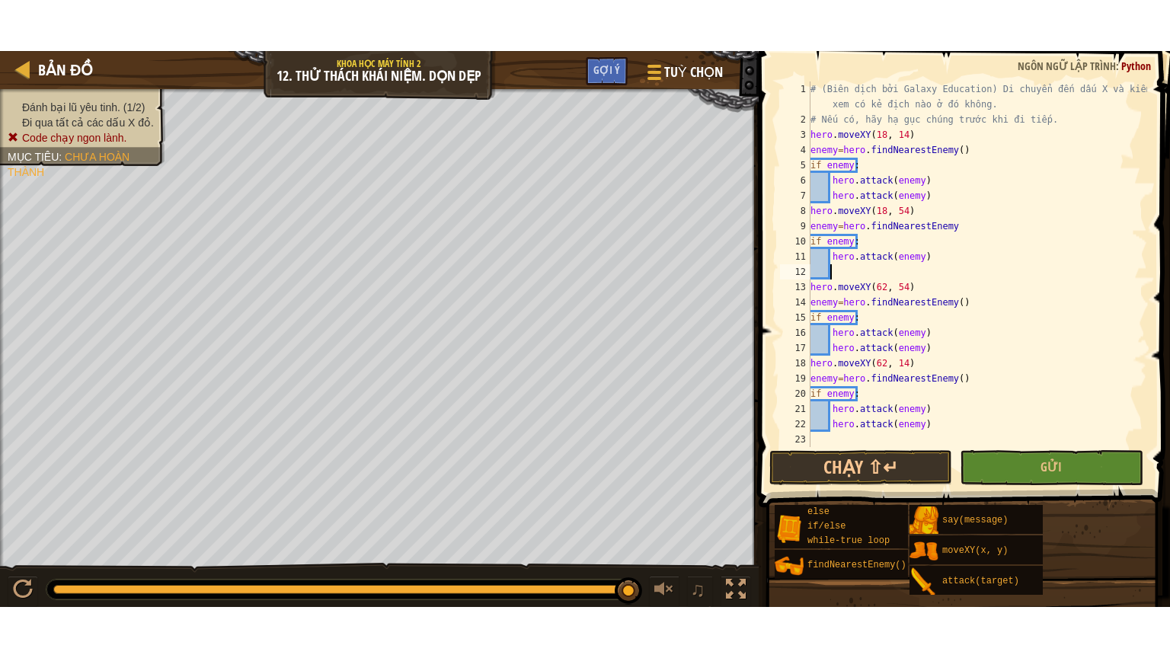
scroll to position [7, 0]
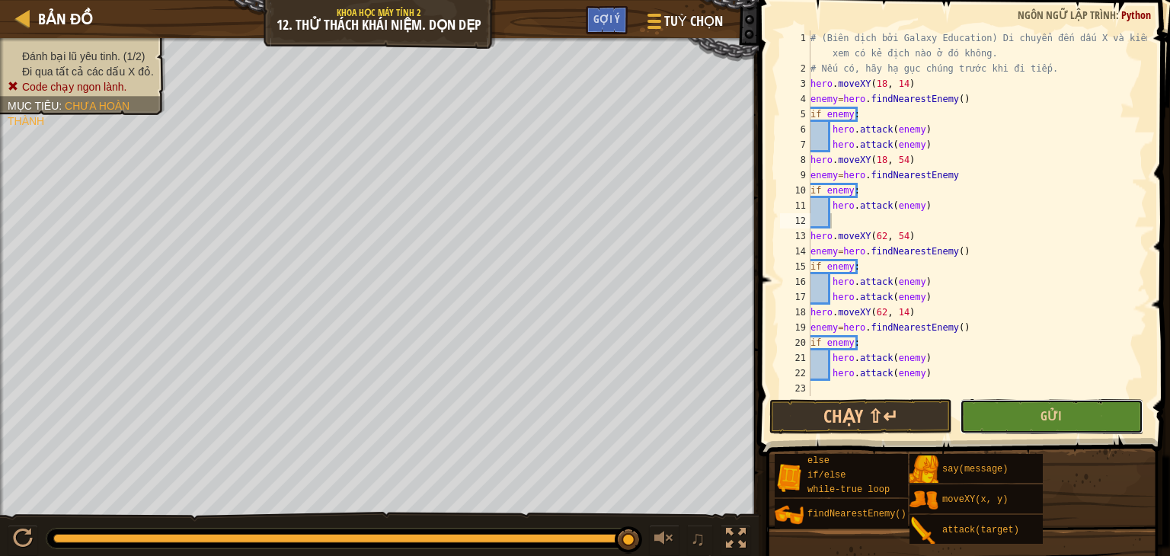
click at [999, 402] on button "Gửi" at bounding box center [1051, 416] width 183 height 35
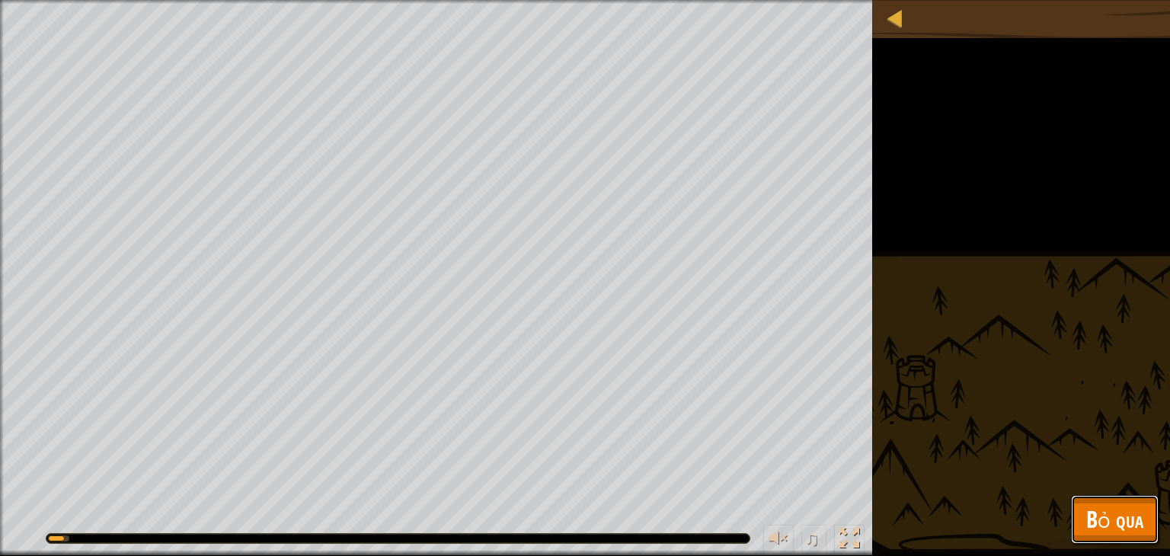
click at [1120, 507] on span "Bỏ qua" at bounding box center [1115, 519] width 57 height 31
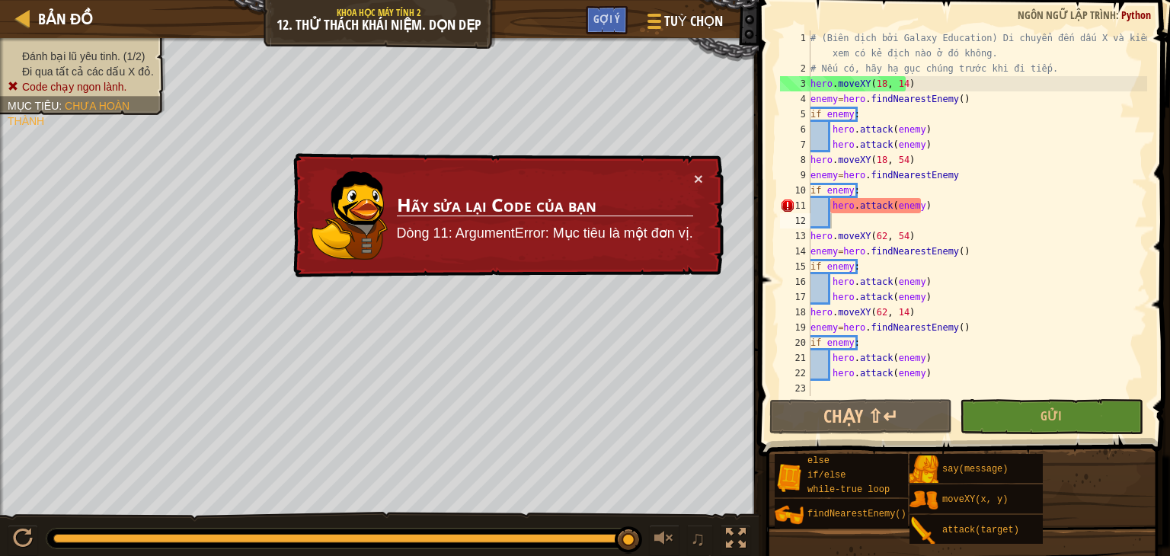
type textarea "hero.attack(enemy)"
click at [916, 208] on div "# (Biên dịch bởi Galaxy Education) Di chuyển đến dấu X và kiểm tra xem có kẻ đị…" at bounding box center [978, 235] width 340 height 411
drag, startPoint x: 538, startPoint y: 184, endPoint x: 549, endPoint y: 224, distance: 41.8
click at [546, 225] on td "Hãy sửa lại Code của bạn Dòng 11: ArgumentError: Mục tiêu là một đơn vị." at bounding box center [545, 216] width 298 height 90
drag, startPoint x: 680, startPoint y: 178, endPoint x: 703, endPoint y: 179, distance: 22.9
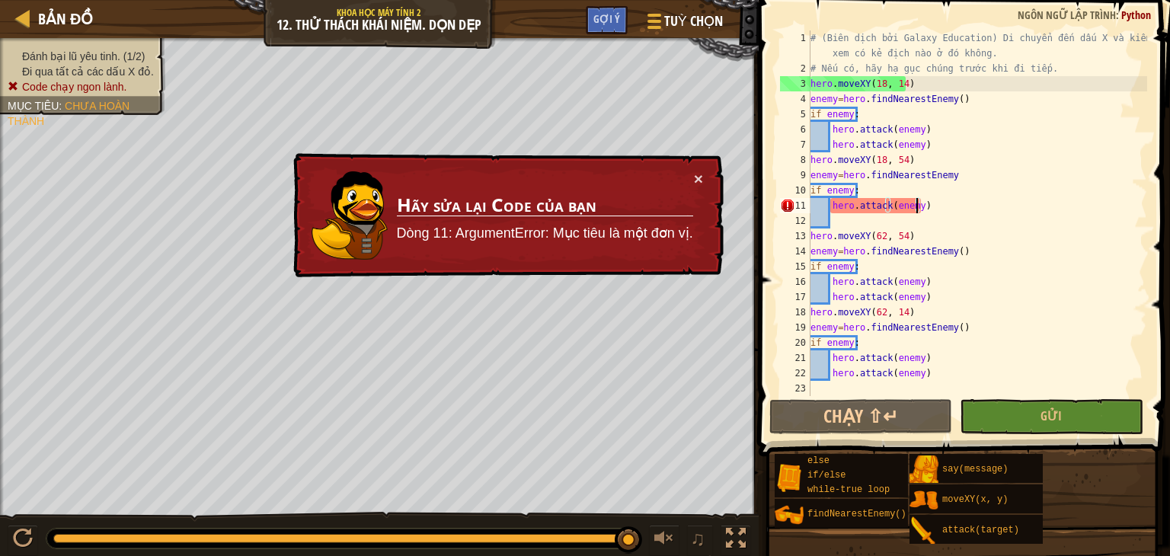
click at [681, 178] on td "Hãy sửa lại Code của bạn Dòng 11: ArgumentError: Mục tiêu là một đơn vị." at bounding box center [545, 216] width 298 height 90
click at [704, 179] on div "× Hãy sửa lại Code của bạn Dòng 11: ArgumentError: Mục tiêu là một đơn vị." at bounding box center [507, 215] width 434 height 125
click at [701, 174] on button "×" at bounding box center [698, 179] width 9 height 16
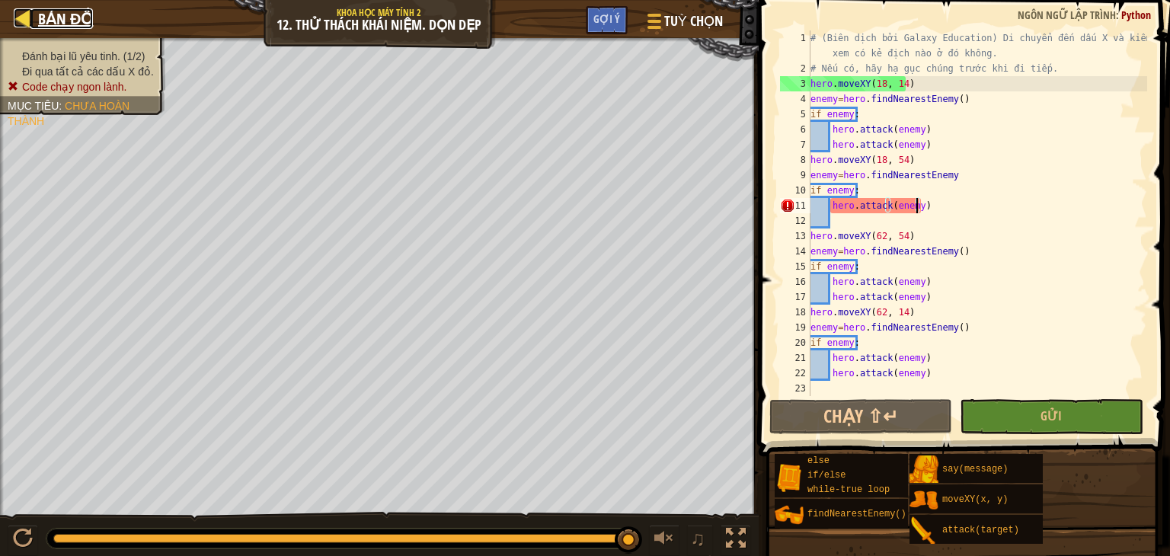
click at [32, 27] on div at bounding box center [23, 17] width 19 height 19
select select "vi"
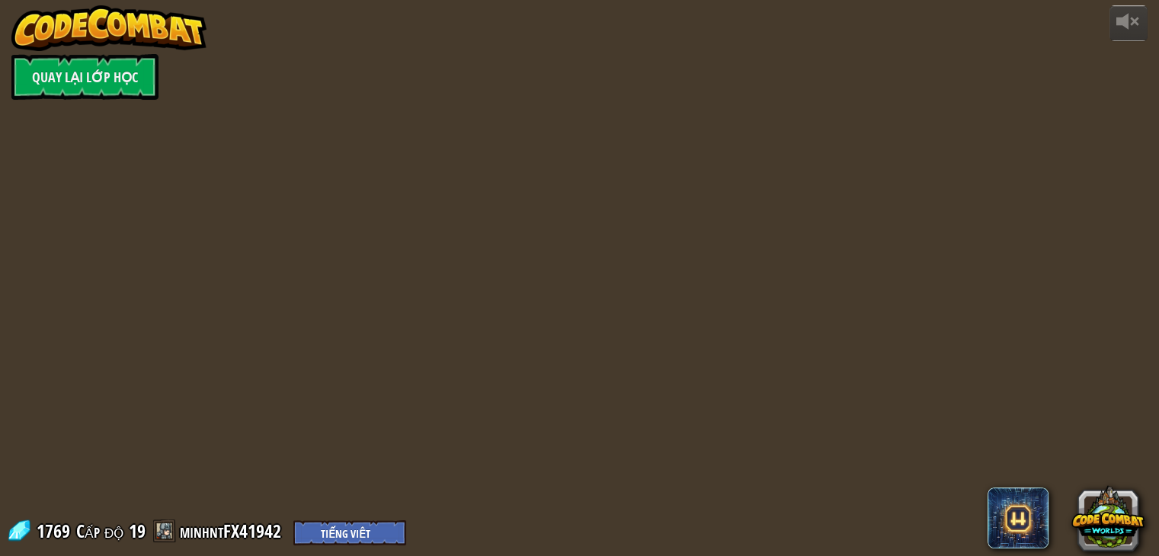
select select "vi"
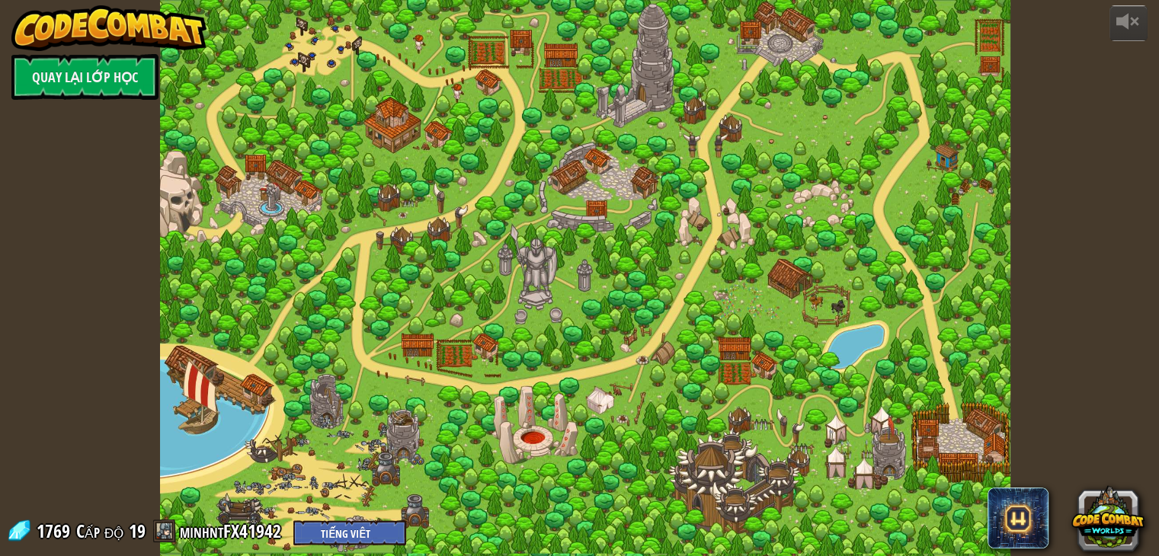
select select "vi"
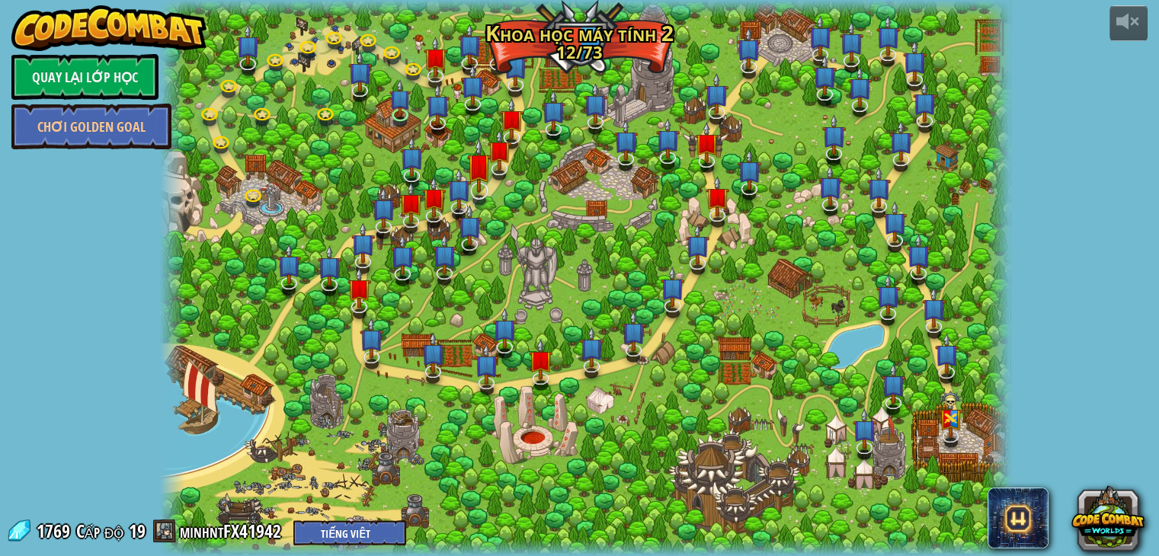
select select "vi"
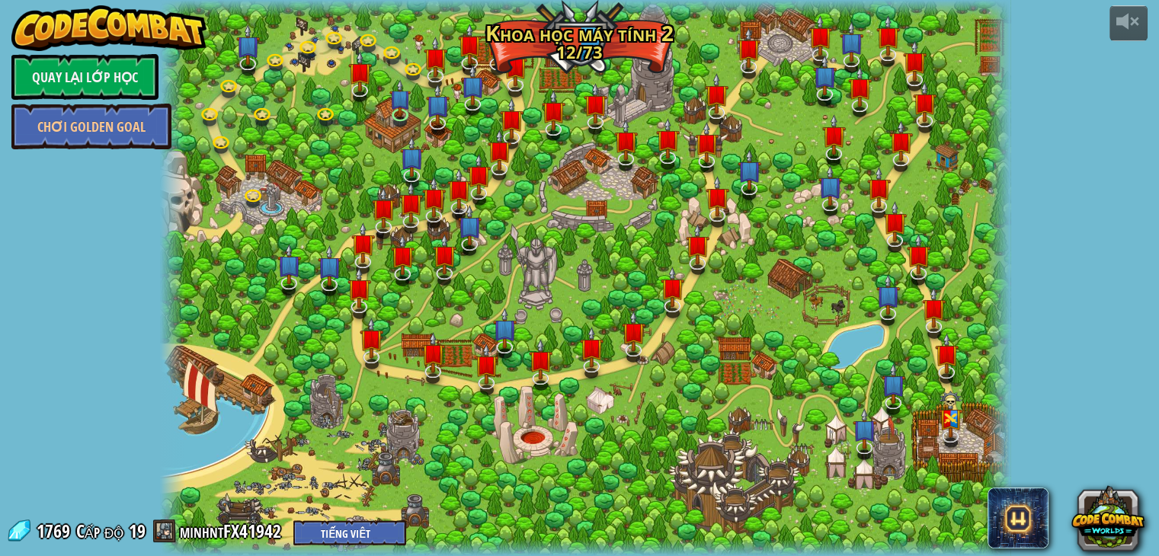
select select "vi"
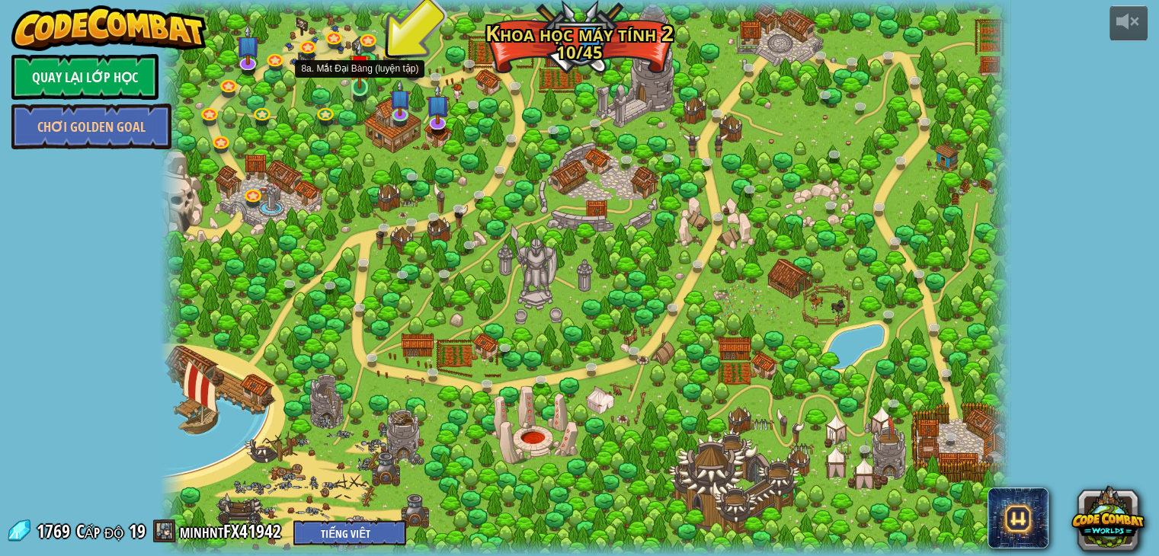
click at [360, 86] on img at bounding box center [359, 64] width 21 height 49
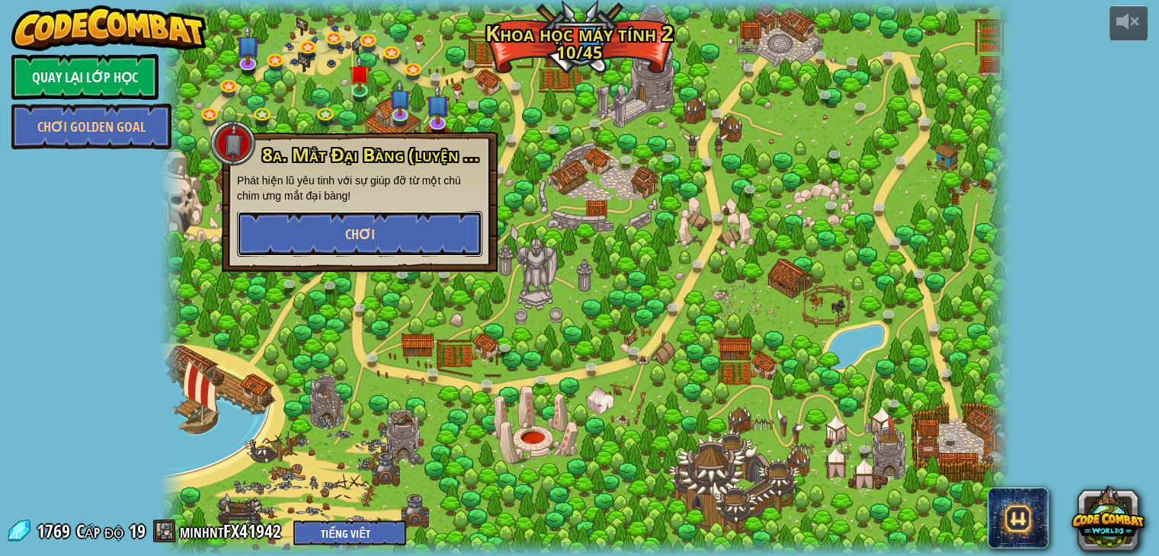
click at [399, 213] on button "Chơi" at bounding box center [359, 234] width 245 height 46
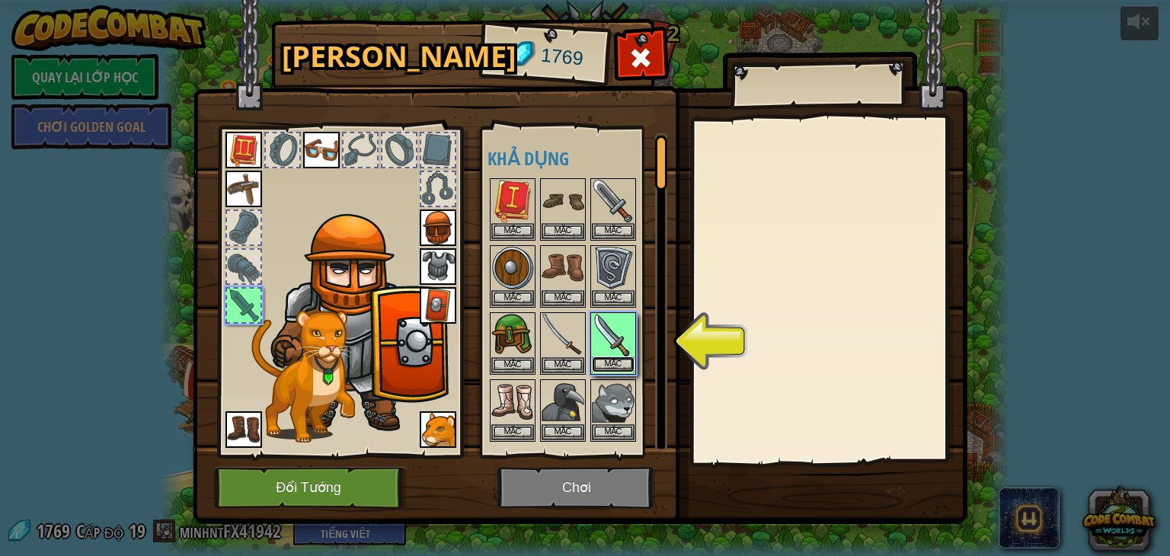
click at [603, 357] on button "Mặc" at bounding box center [613, 365] width 43 height 16
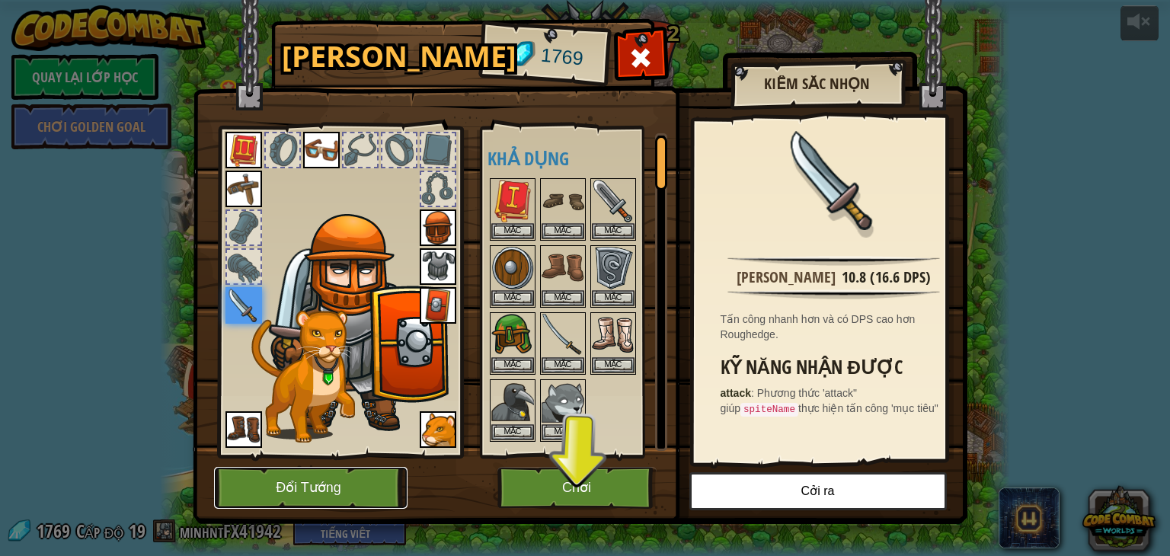
click at [341, 482] on button "Đổi Tướng" at bounding box center [311, 488] width 194 height 42
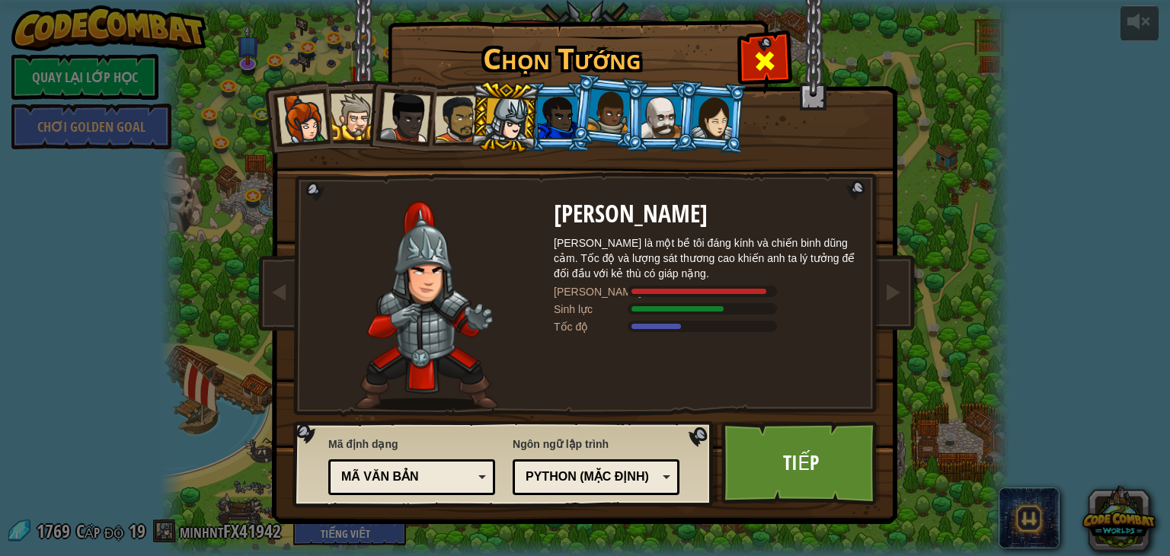
click at [780, 45] on div at bounding box center [765, 59] width 48 height 48
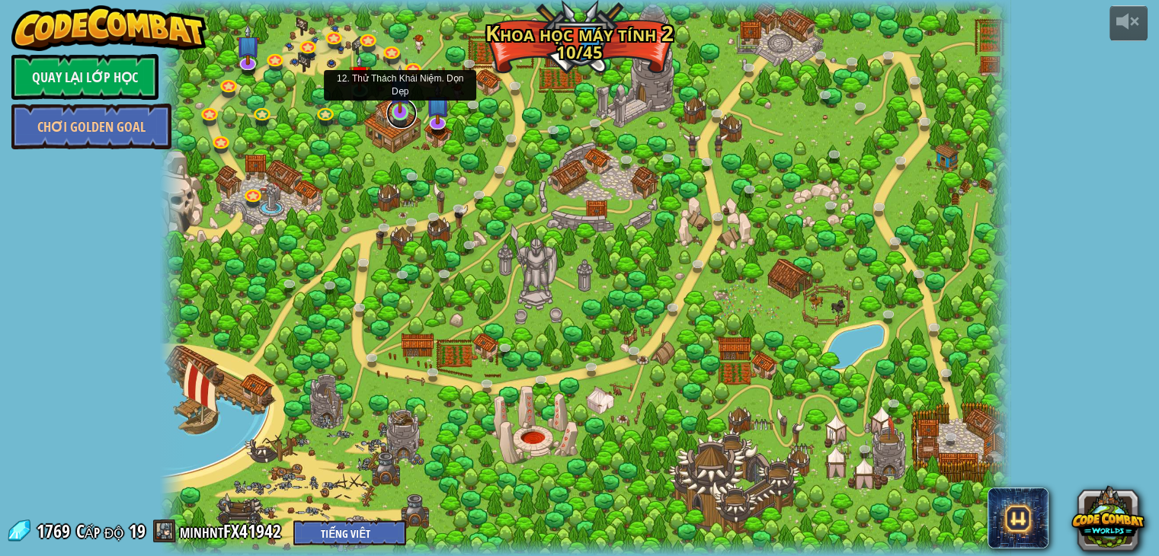
click at [397, 114] on link at bounding box center [401, 113] width 30 height 30
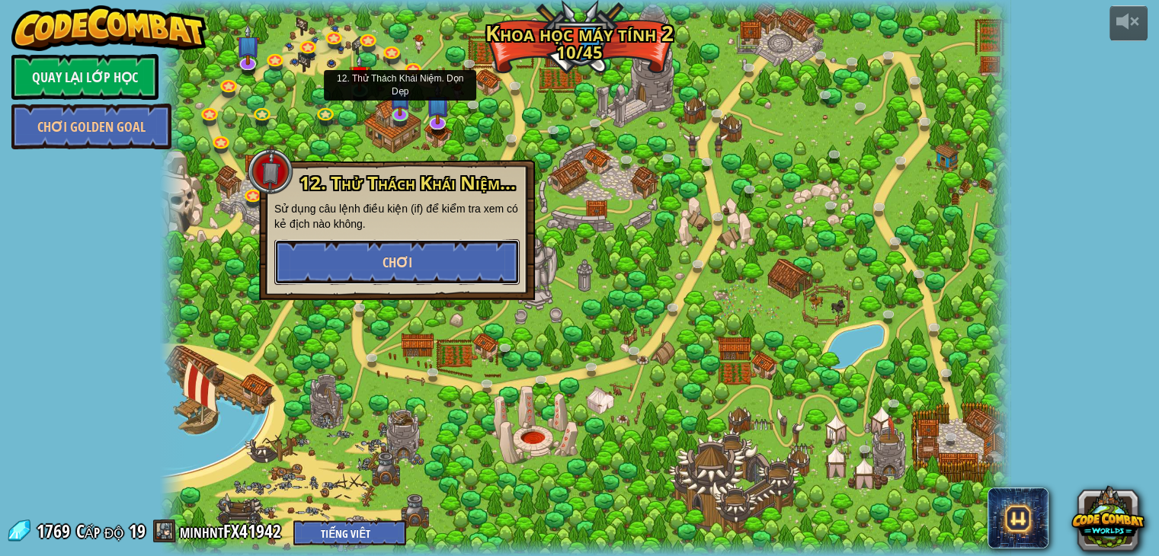
click at [430, 248] on button "Chơi" at bounding box center [396, 262] width 245 height 46
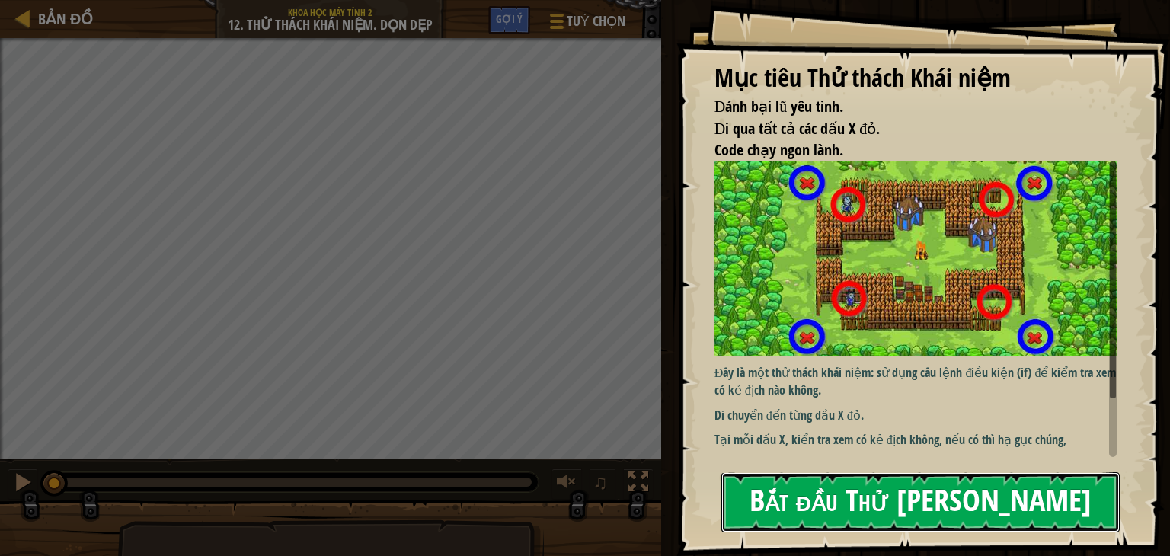
click at [886, 472] on button "Bắt đầu Thử [PERSON_NAME]" at bounding box center [921, 502] width 398 height 60
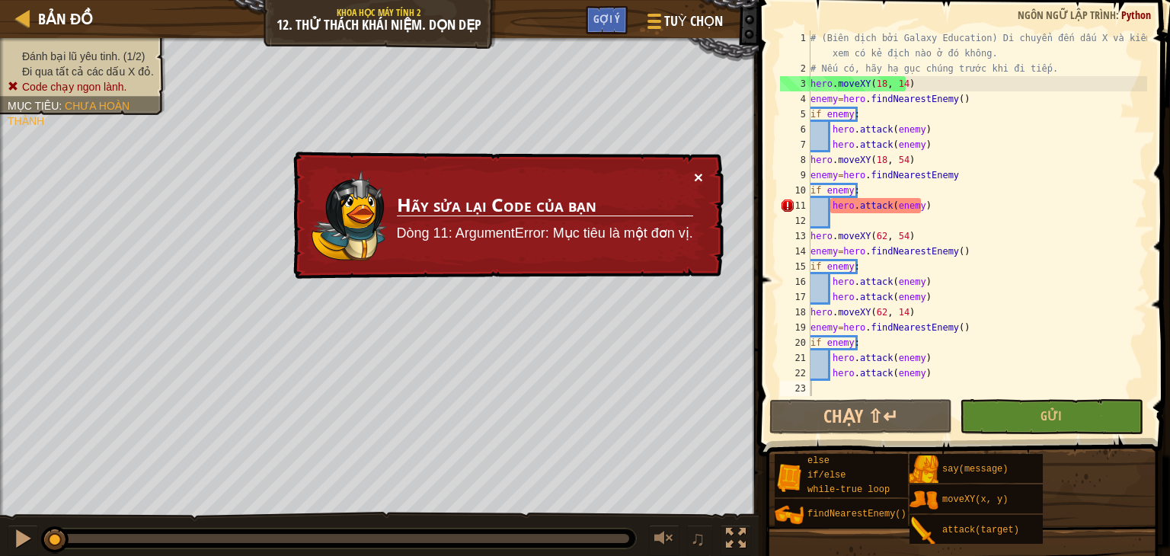
click at [701, 180] on button "×" at bounding box center [698, 177] width 9 height 16
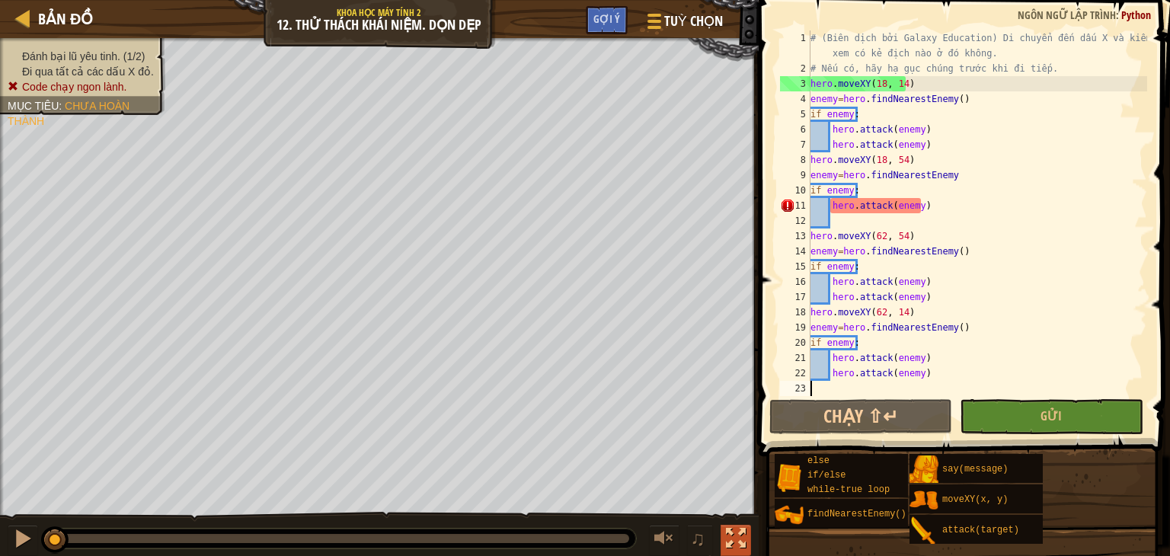
click at [725, 536] on button at bounding box center [736, 540] width 30 height 31
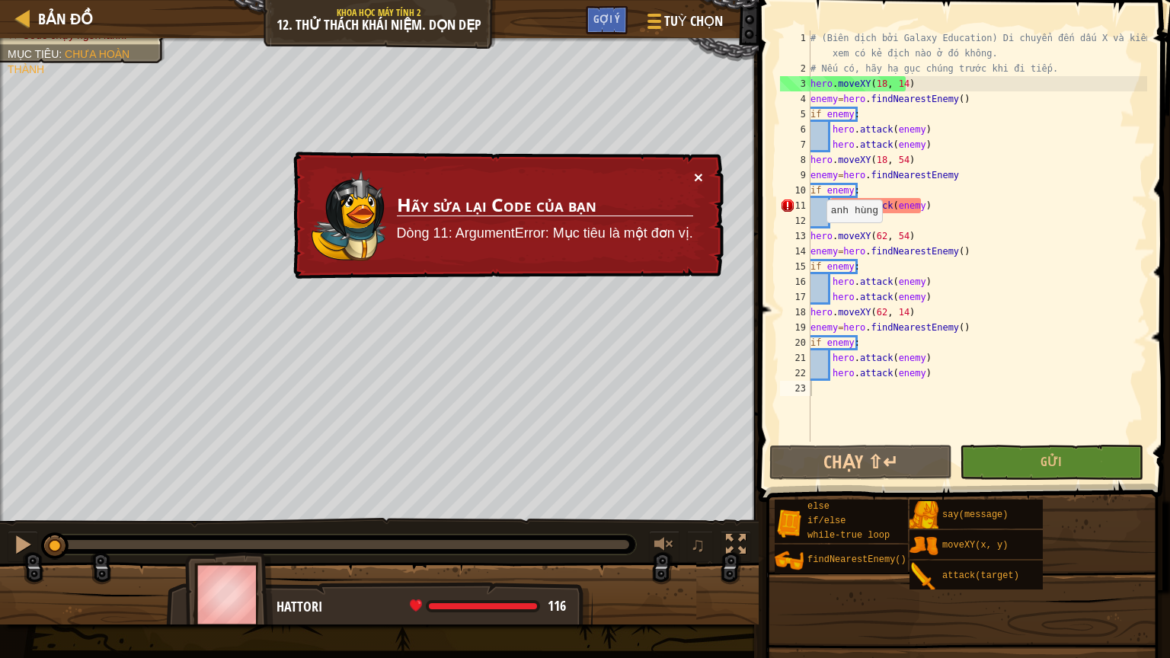
click at [696, 177] on button "×" at bounding box center [698, 177] width 9 height 16
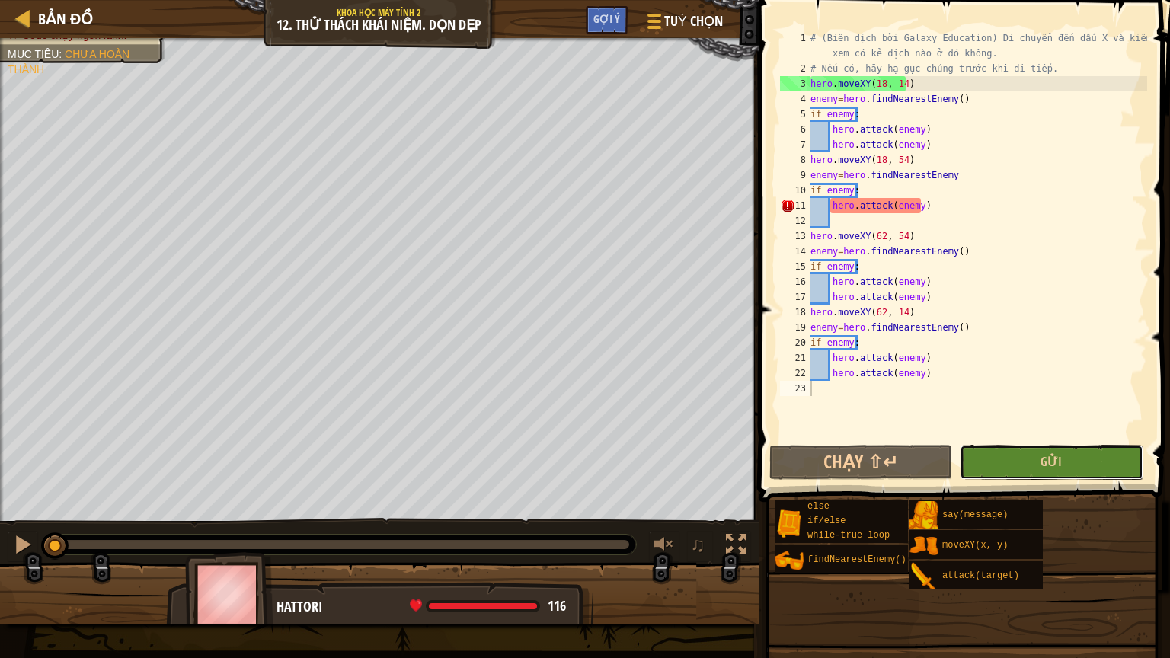
click at [991, 457] on button "Gửi" at bounding box center [1051, 462] width 183 height 35
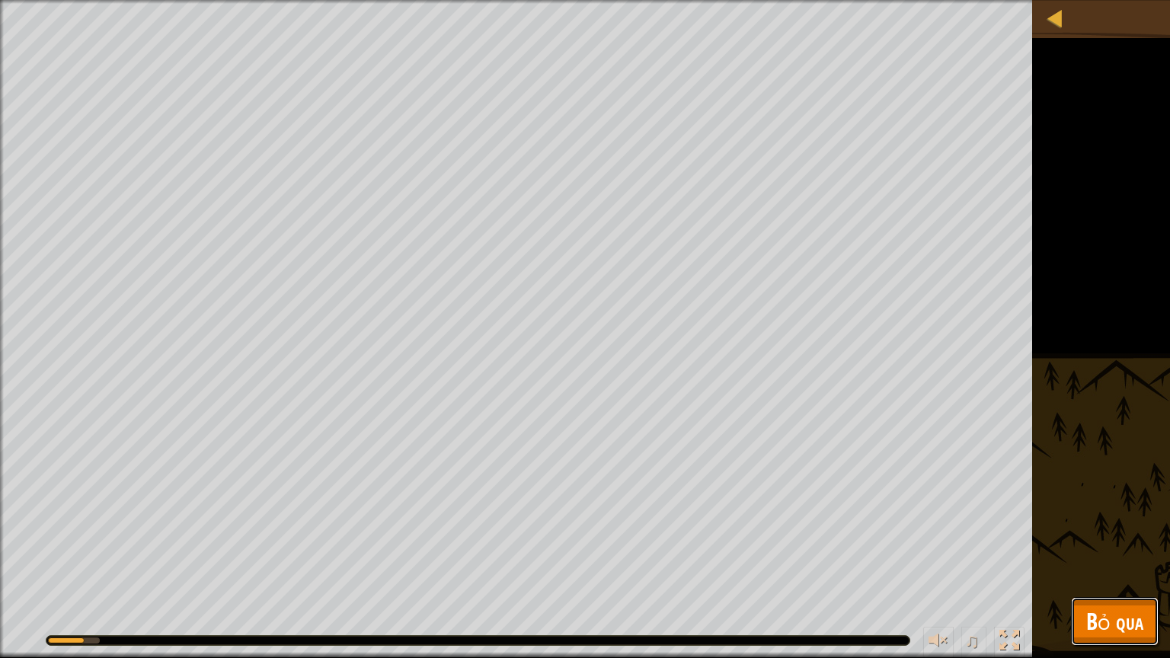
click at [1103, 555] on span "Bỏ qua" at bounding box center [1115, 621] width 57 height 31
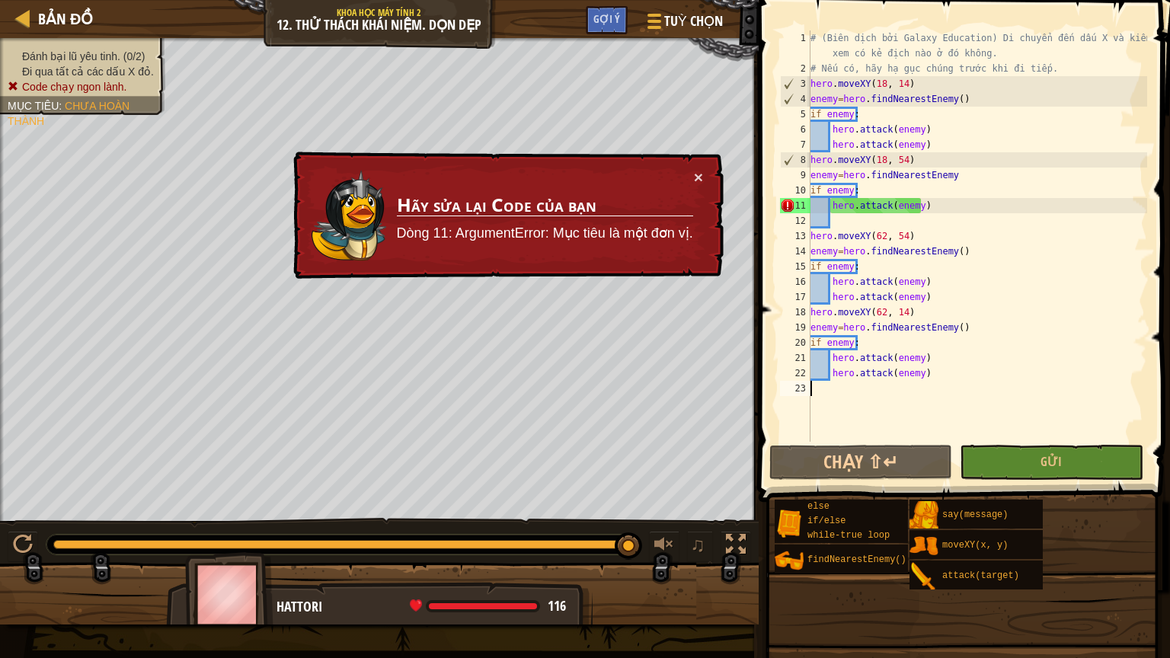
drag, startPoint x: 810, startPoint y: 187, endPoint x: 843, endPoint y: 219, distance: 45.8
click at [843, 219] on div "1 2 3 4 5 6 7 8 9 10 11 12 13 14 15 16 17 18 19 20 21 22 23 # (Biên dịch bởi Ga…" at bounding box center [962, 235] width 370 height 411
drag, startPoint x: 914, startPoint y: 206, endPoint x: 923, endPoint y: 210, distance: 10.6
click at [923, 210] on div "# (Biên dịch bởi Galaxy Education) Di chuyển đến dấu X và kiểm tra xem có kẻ đị…" at bounding box center [978, 258] width 340 height 457
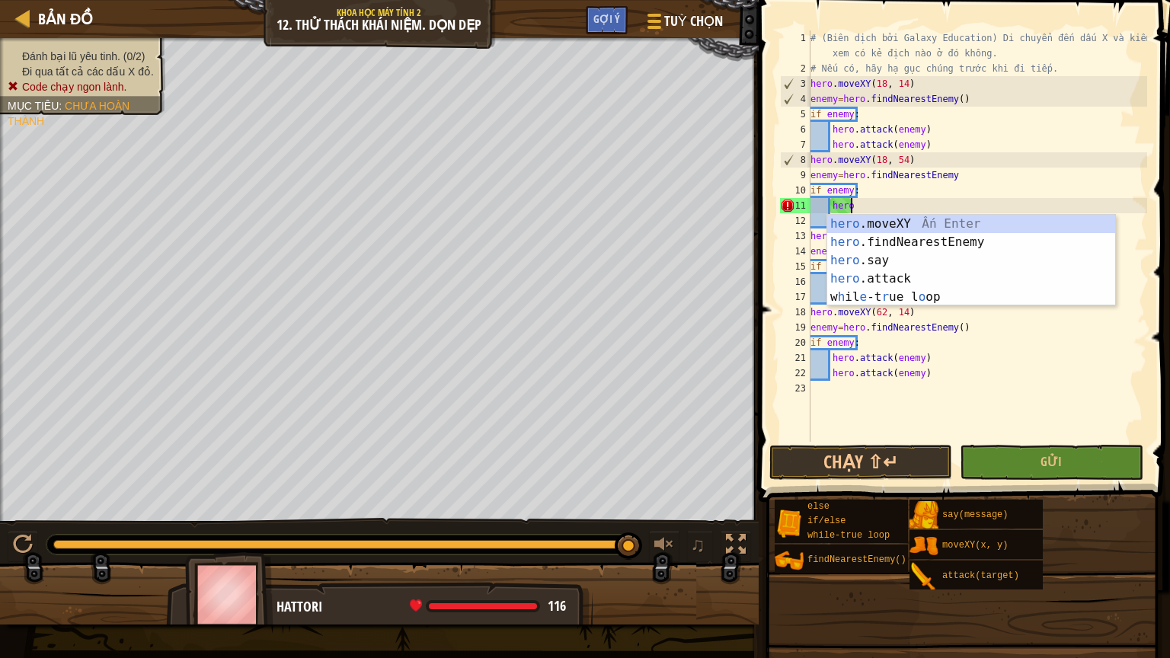
type textarea "h"
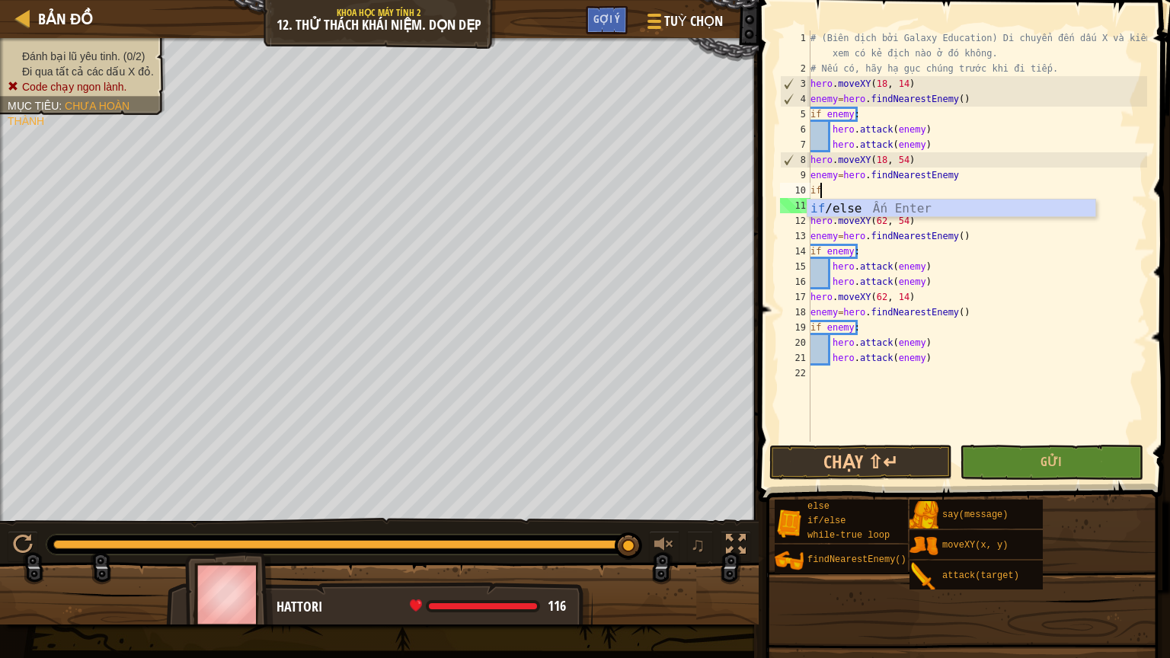
type textarea "i"
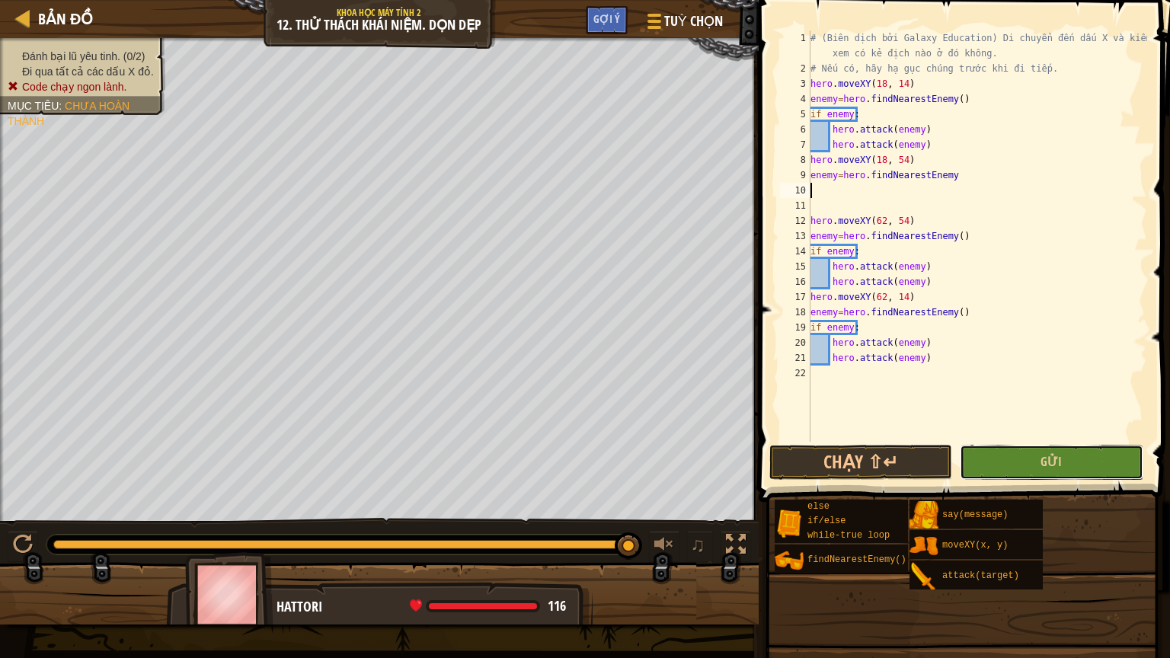
click at [1112, 469] on button "Gửi" at bounding box center [1051, 462] width 183 height 35
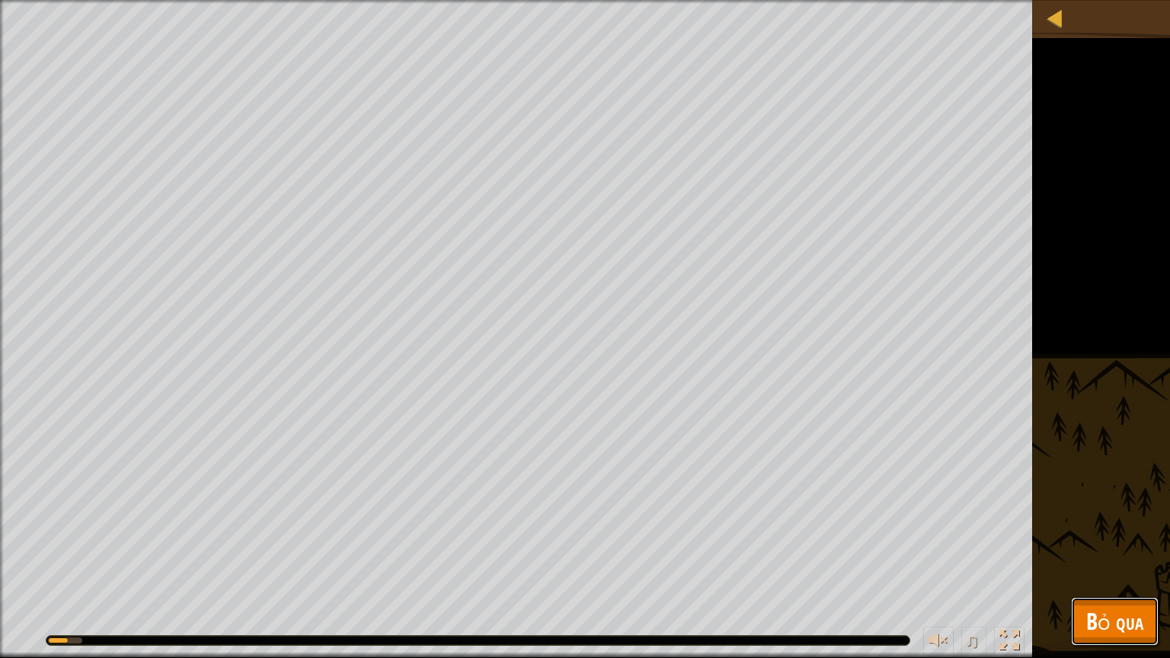
click at [1097, 555] on span "Bỏ qua" at bounding box center [1115, 621] width 57 height 31
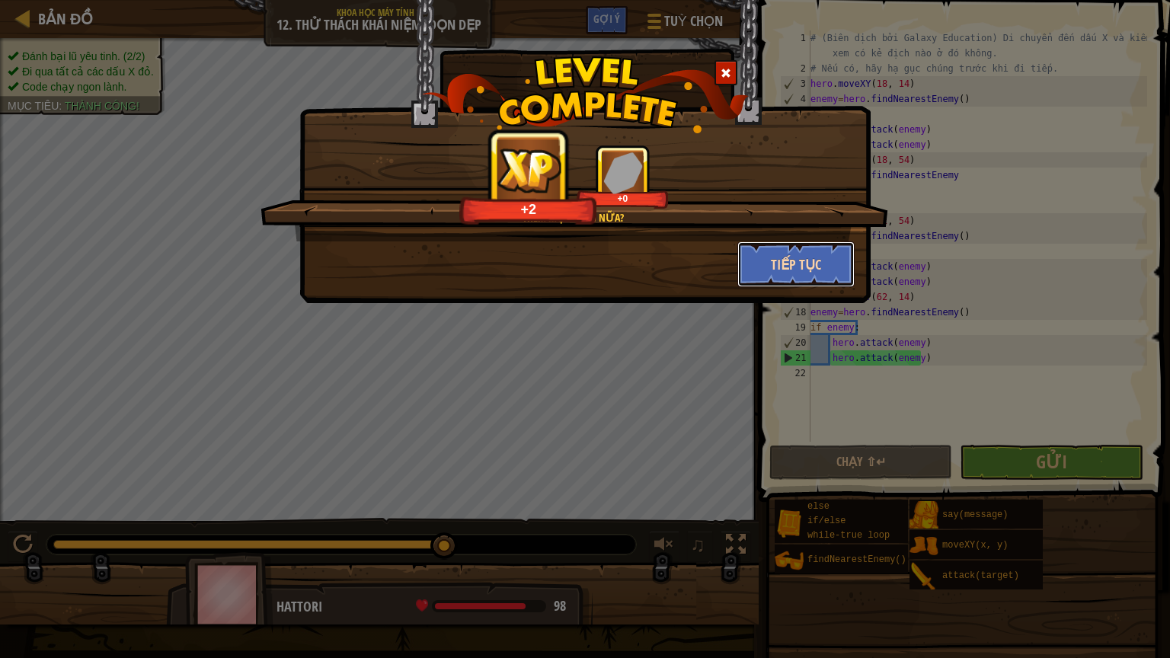
click at [799, 260] on button "Tiếp tục" at bounding box center [797, 265] width 118 height 46
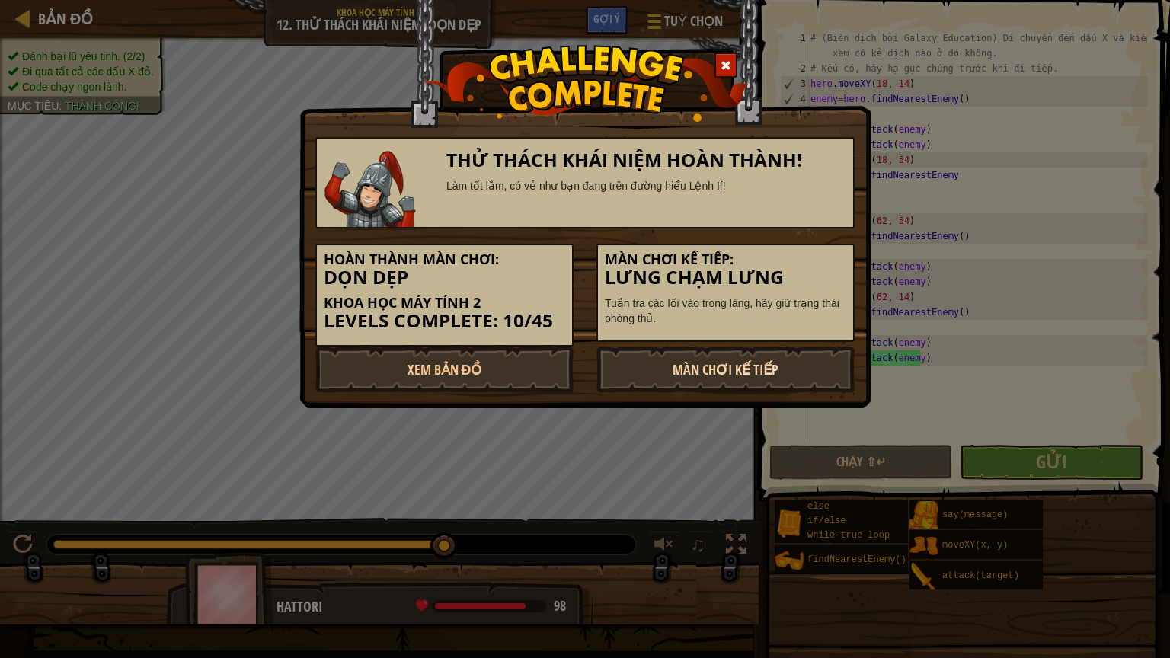
click at [773, 366] on link "Màn chơi kế tiếp" at bounding box center [726, 370] width 258 height 46
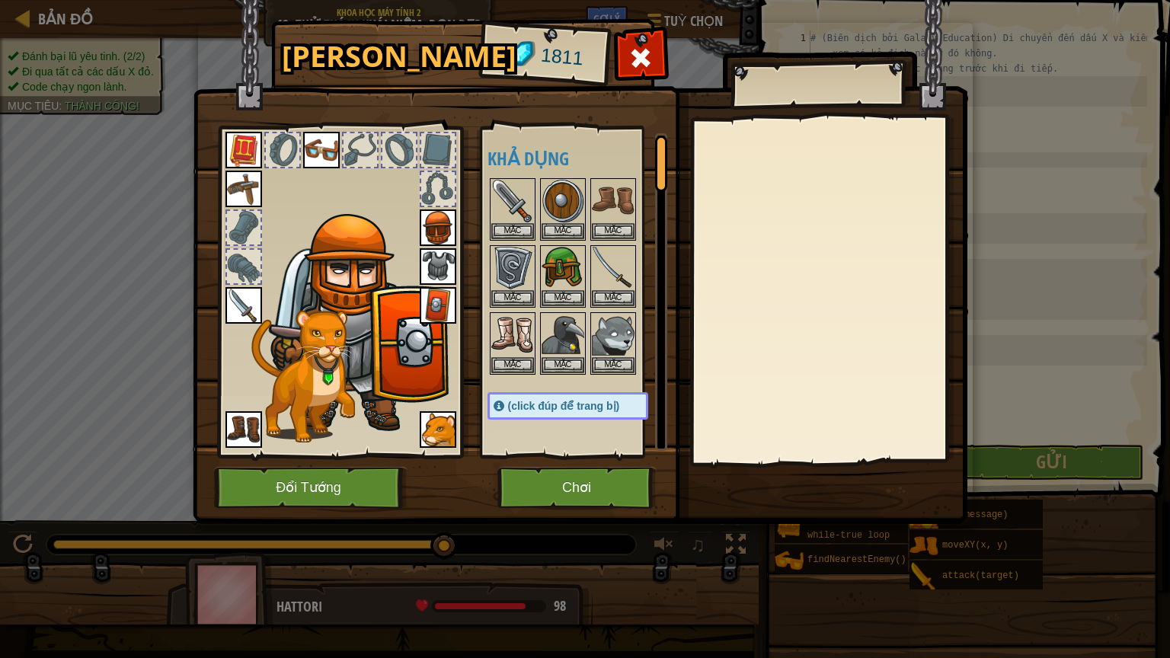
click at [247, 313] on img at bounding box center [244, 305] width 37 height 37
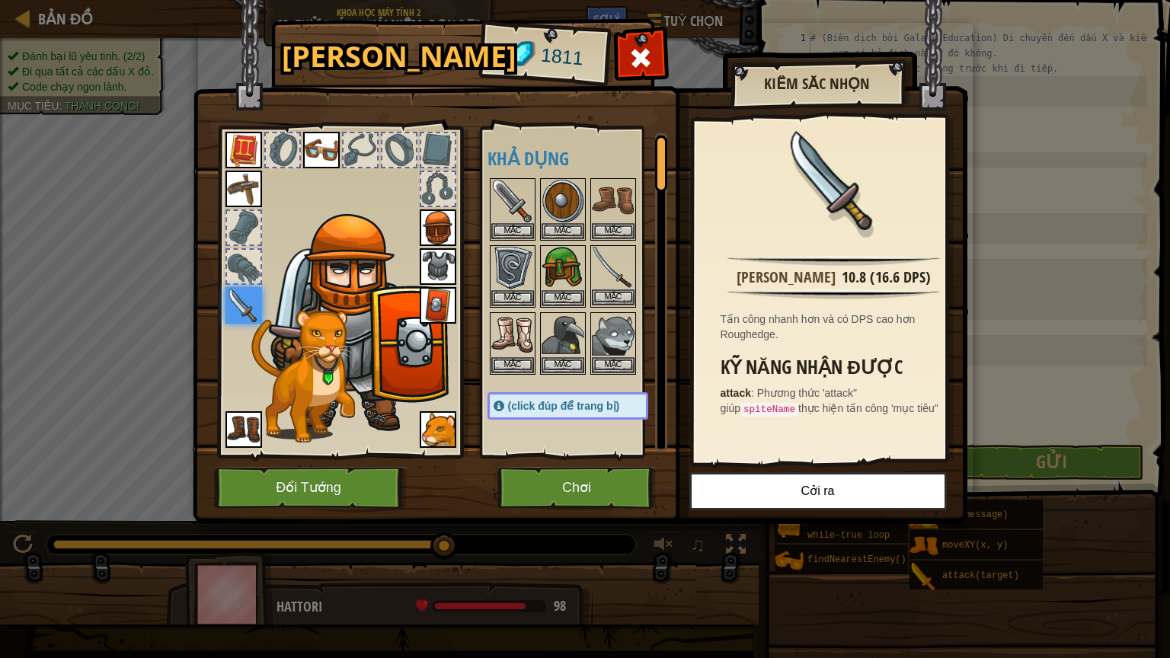
click at [614, 280] on img at bounding box center [613, 268] width 43 height 43
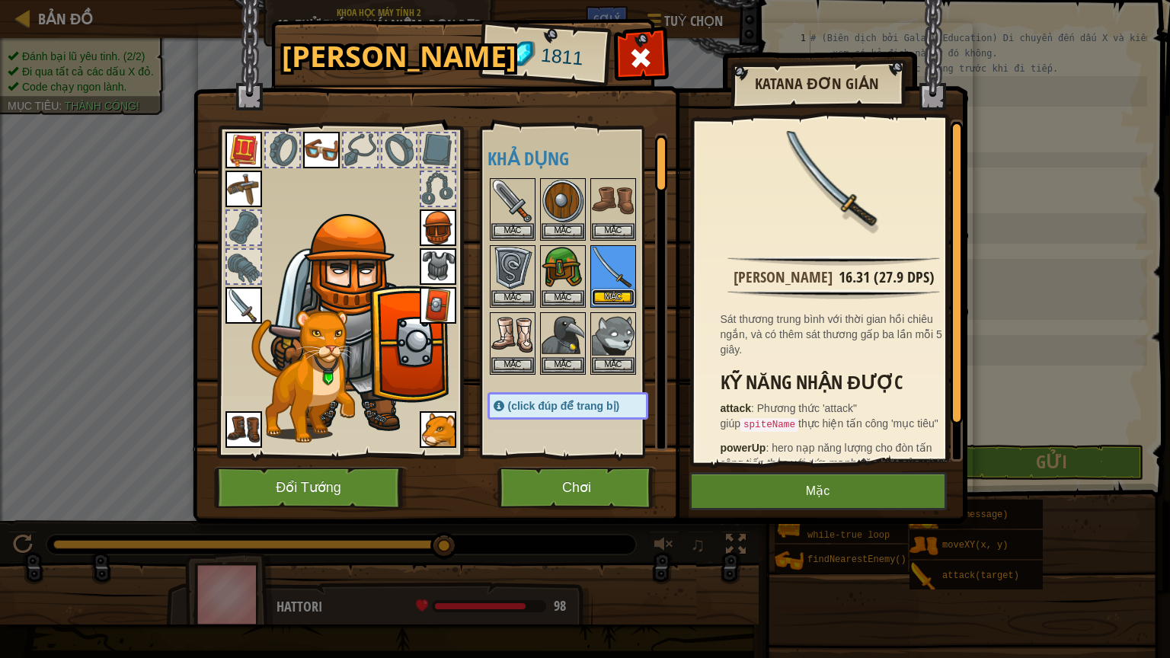
click at [616, 298] on button "Mặc" at bounding box center [613, 298] width 43 height 16
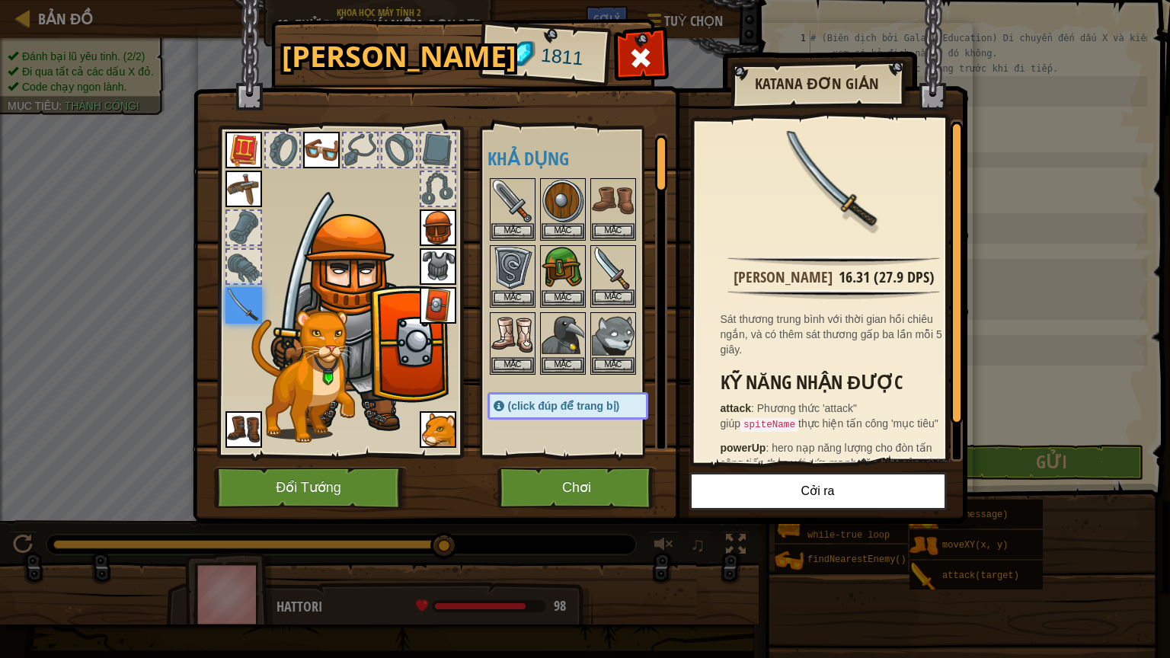
click at [622, 275] on img at bounding box center [613, 268] width 43 height 43
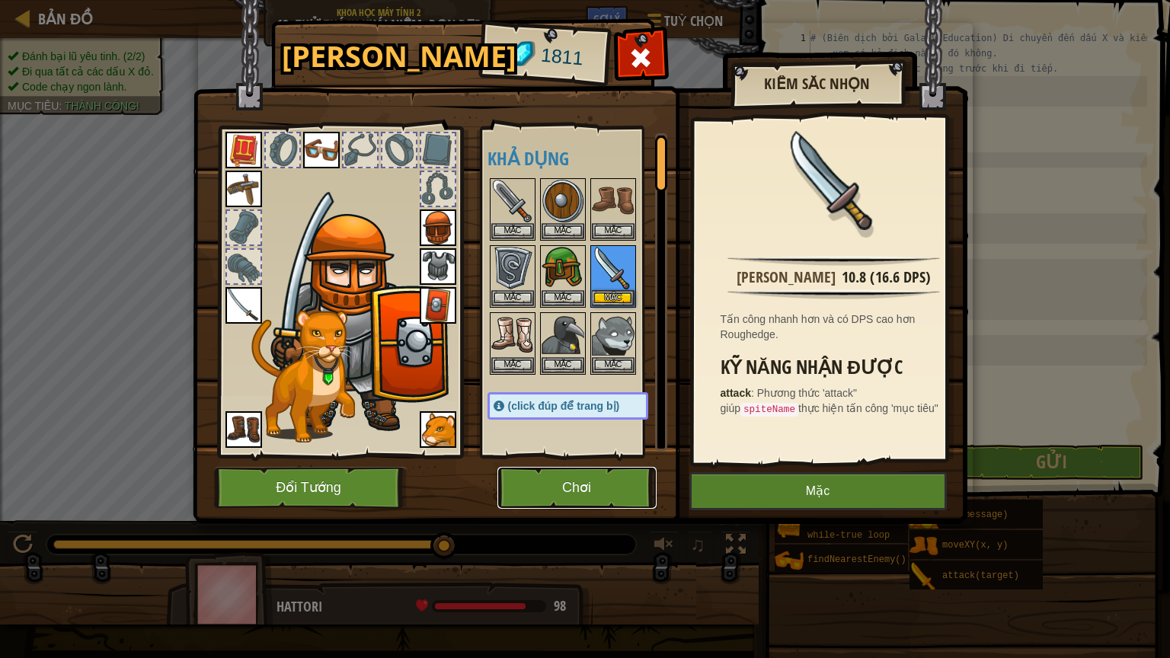
click at [562, 473] on button "Chơi" at bounding box center [577, 488] width 159 height 42
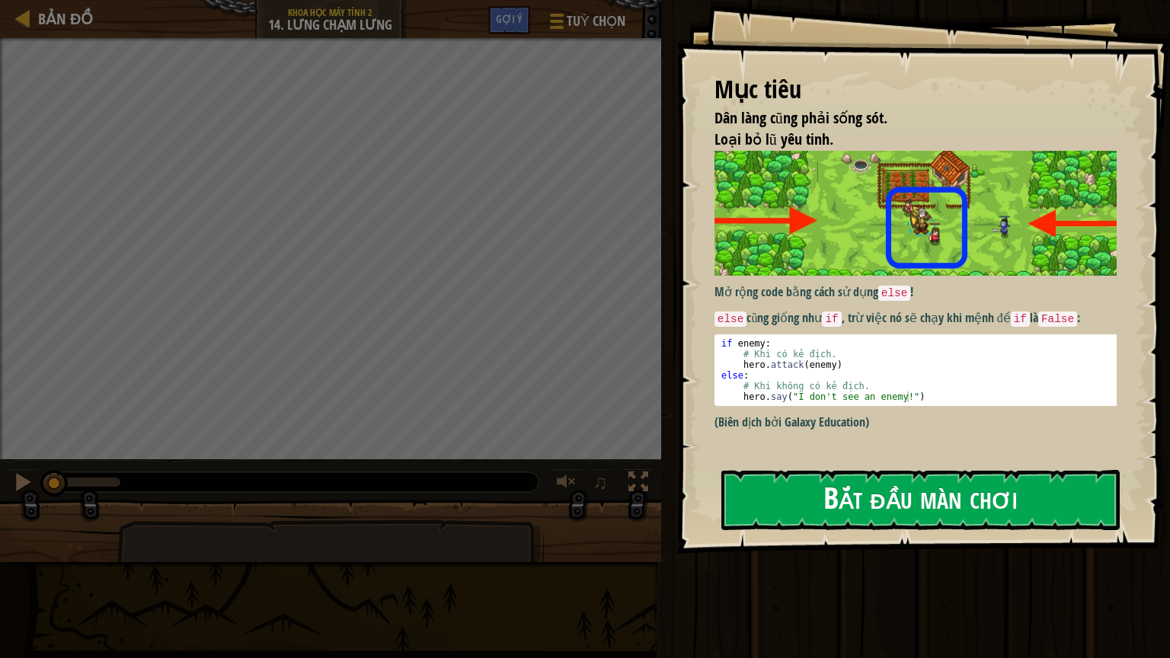
click at [809, 509] on button "Bắt đầu màn chơi" at bounding box center [921, 500] width 398 height 60
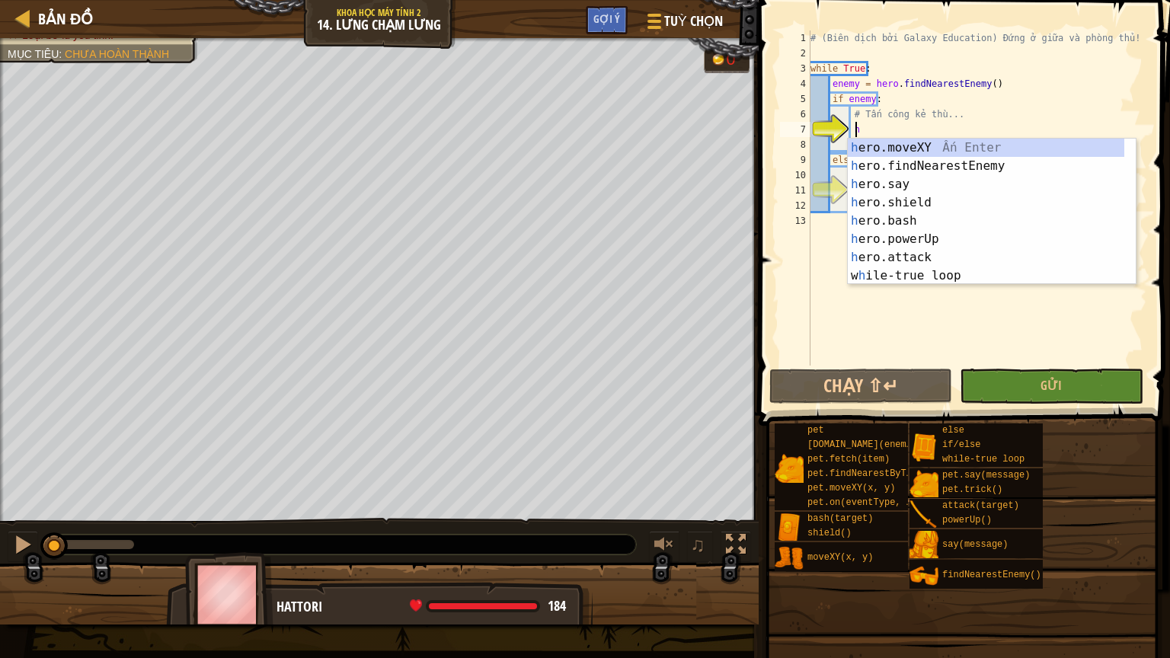
scroll to position [7, 2]
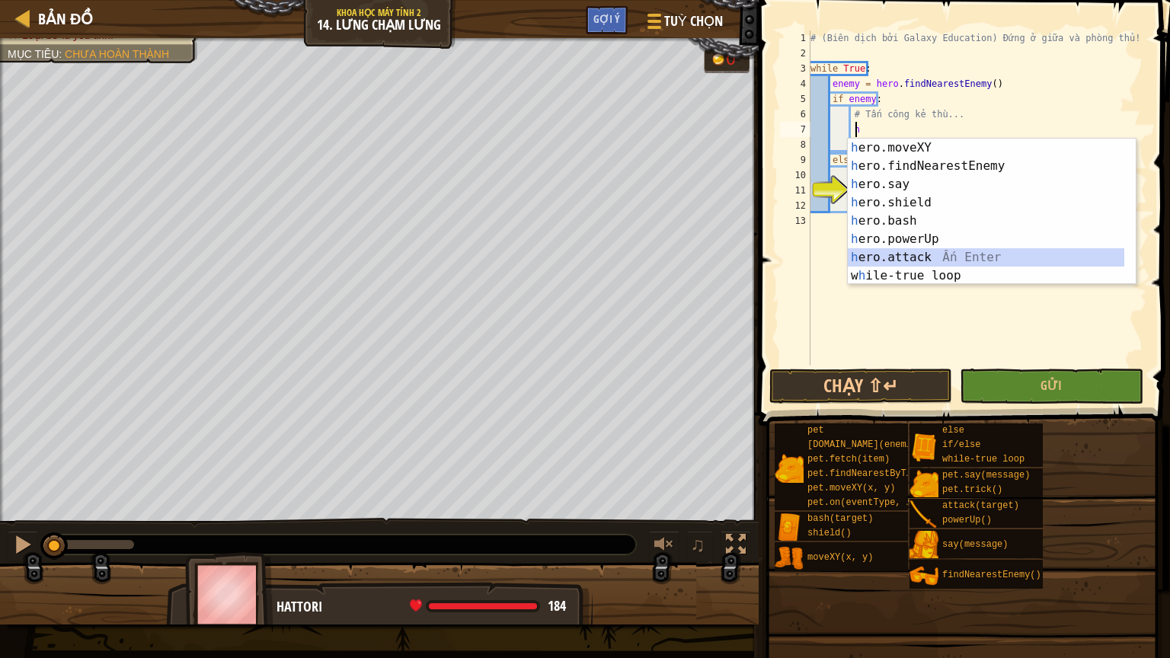
click at [885, 254] on div "h ero.moveXY Ấn Enter h ero.findNearestEnemy Ấn Enter h ero.say Ấn Enter h ero.…" at bounding box center [986, 230] width 277 height 183
type textarea "hero.attack(enemy)"
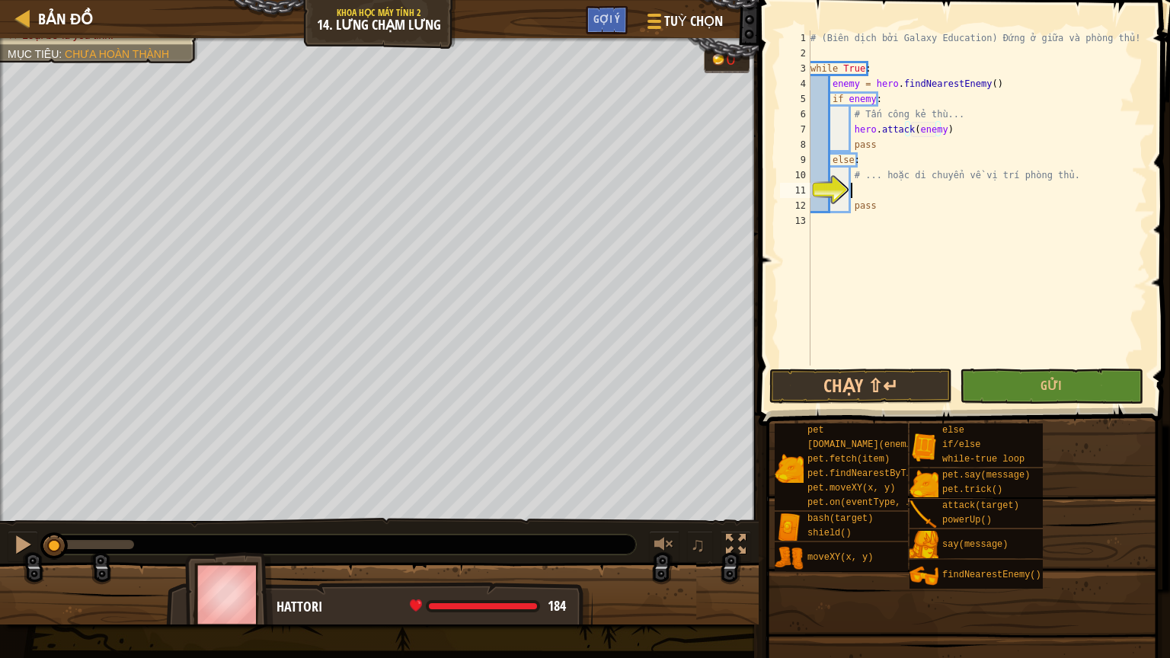
click at [853, 195] on div "# (Biên dịch bởi Galaxy Education) Đứng ở giữa và phòng thủ! while True : enemy…" at bounding box center [978, 213] width 340 height 366
click at [73, 8] on span "Bản đồ" at bounding box center [65, 18] width 55 height 21
select select "vi"
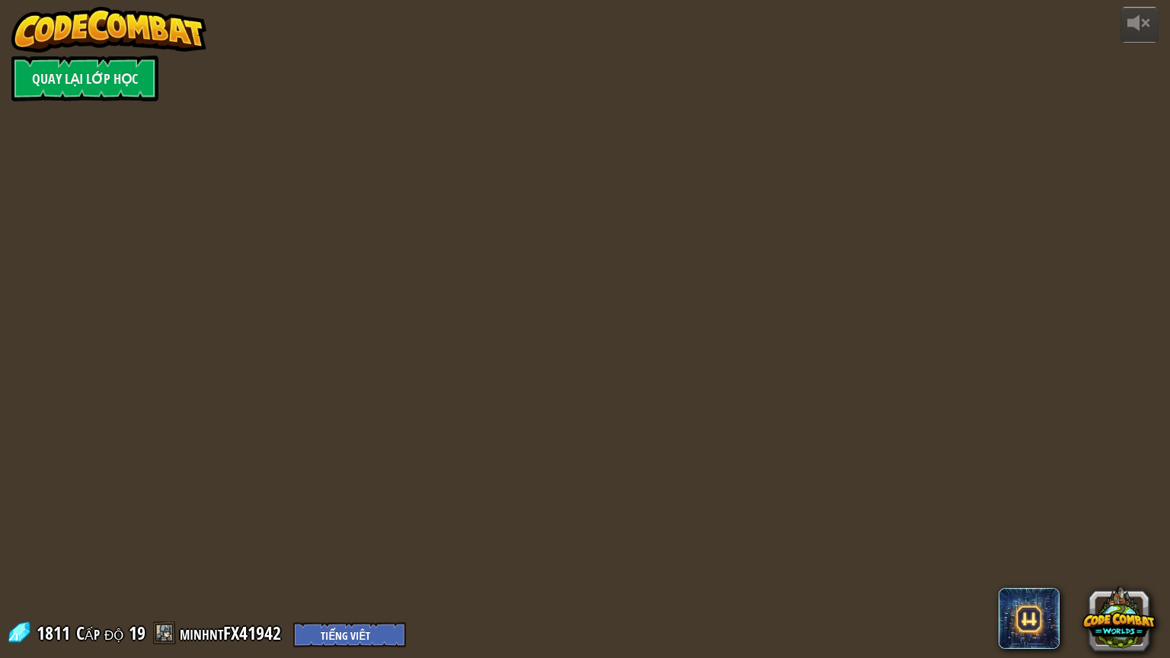
select select "vi"
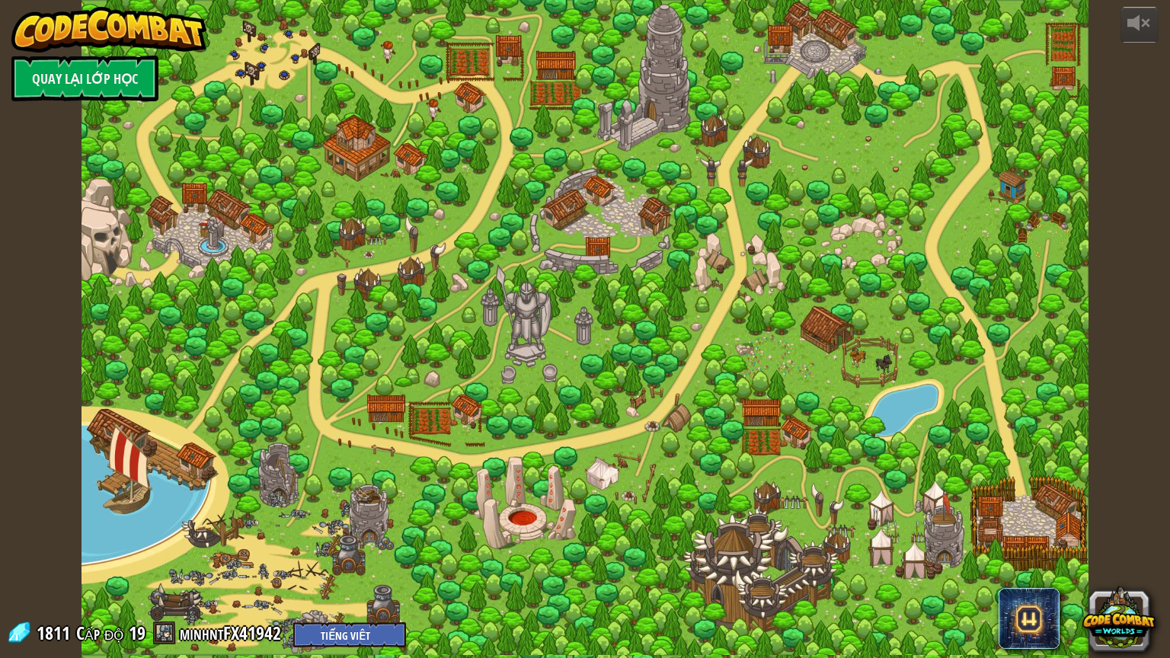
select select "vi"
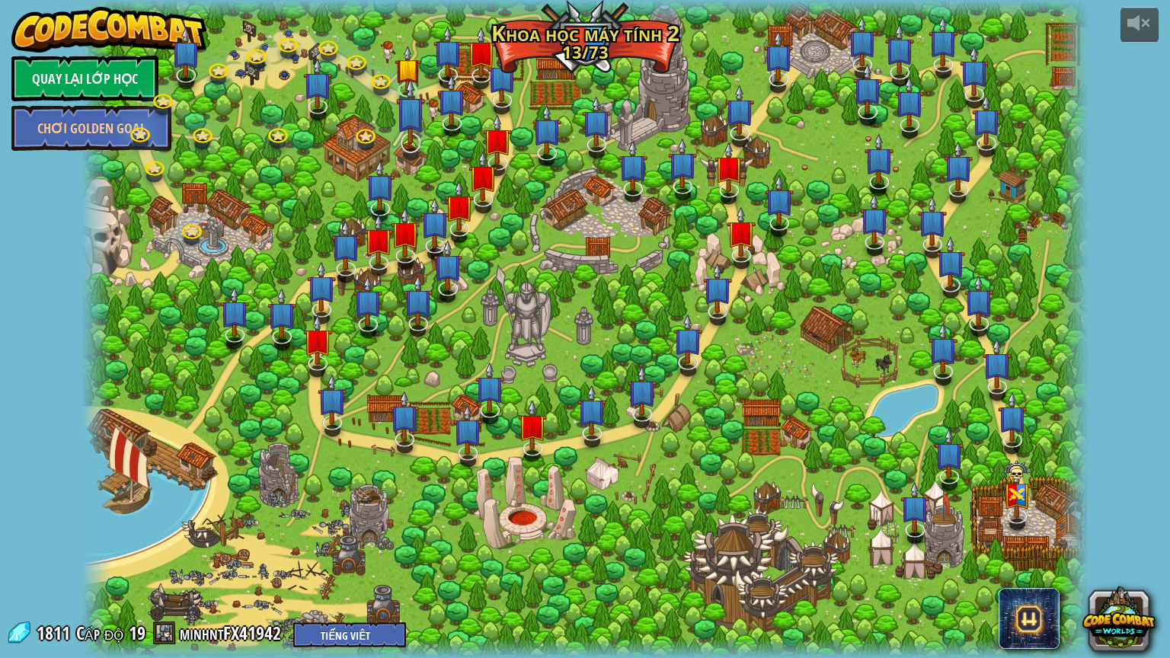
select select "vi"
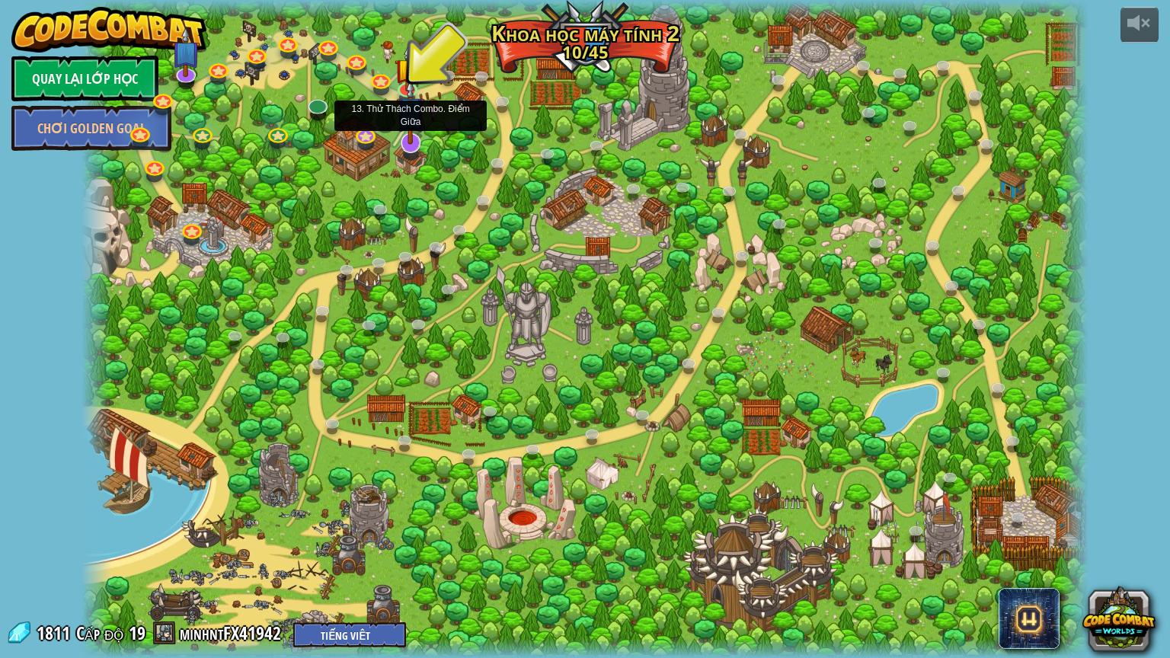
click at [408, 142] on img at bounding box center [410, 111] width 29 height 67
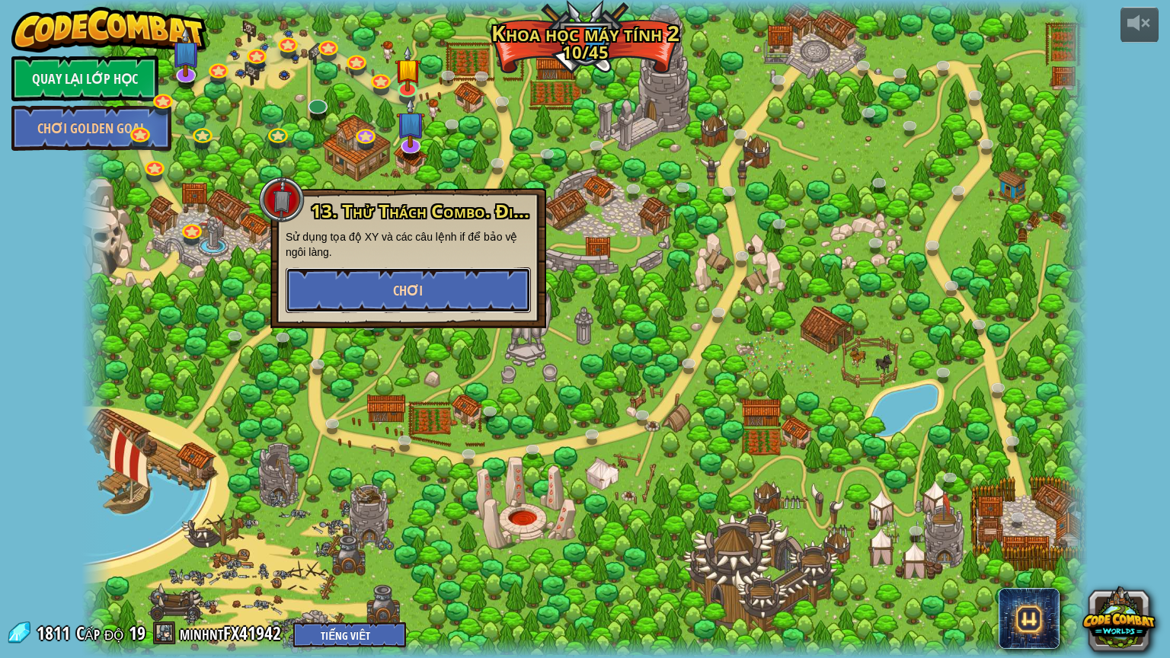
click at [469, 286] on button "Chơi" at bounding box center [408, 290] width 245 height 46
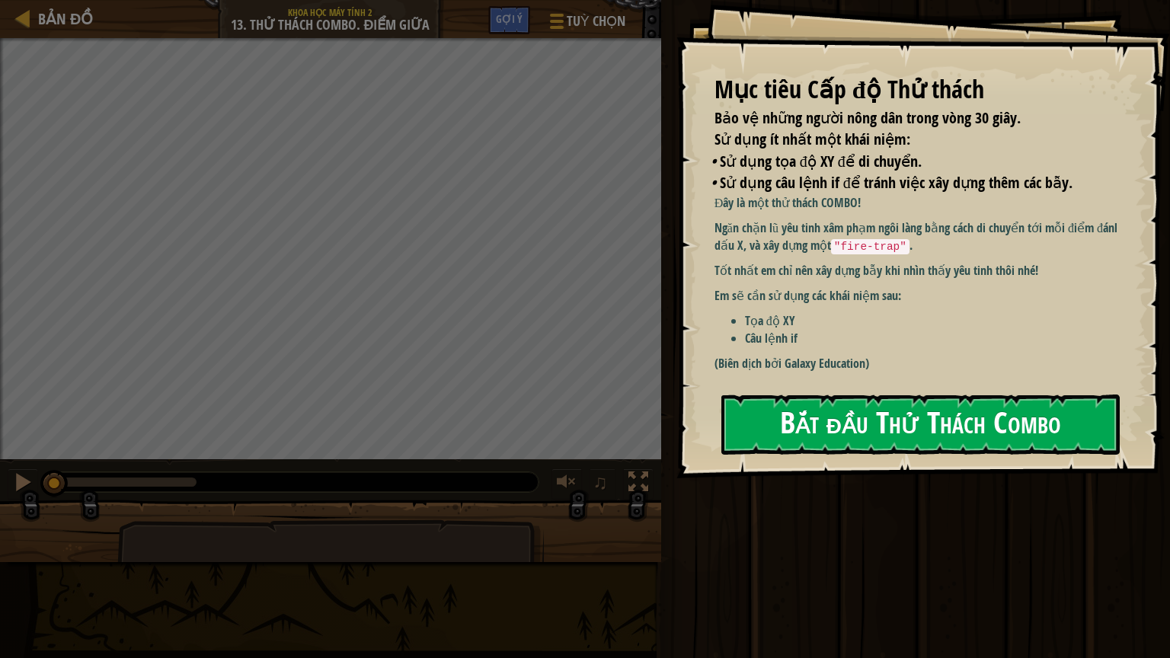
click at [848, 428] on button "Bắt đầu Thử Thách Combo" at bounding box center [921, 425] width 398 height 60
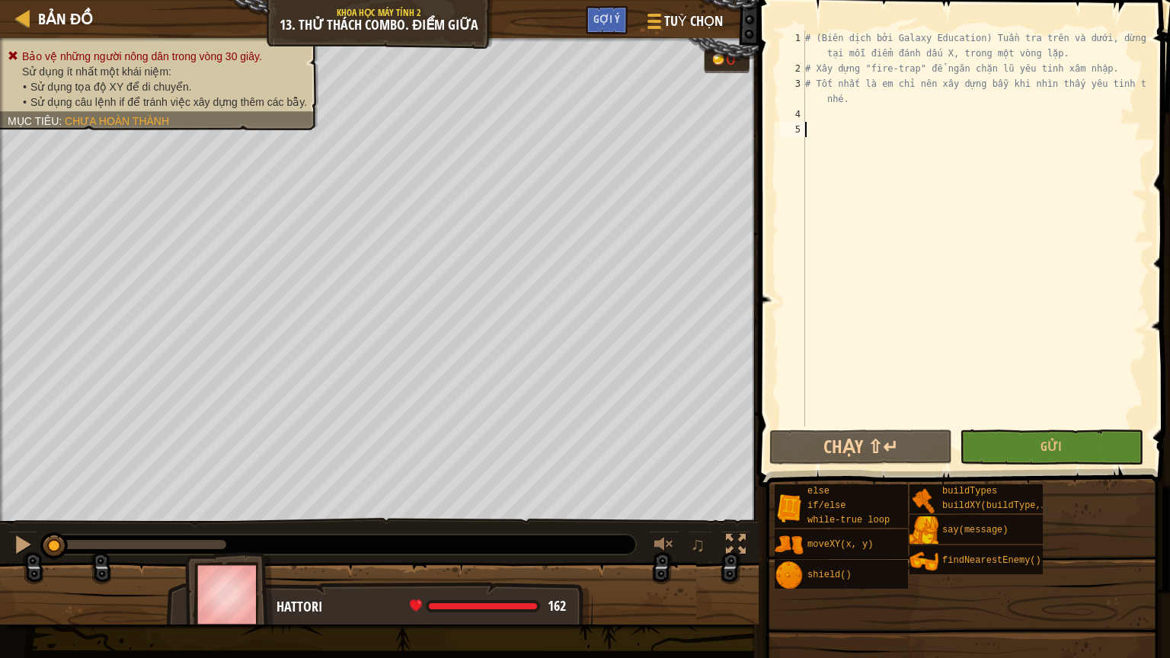
drag, startPoint x: 1000, startPoint y: 306, endPoint x: 987, endPoint y: 403, distance: 98.4
click at [988, 358] on div "# (Biên dịch bởi Galaxy Education) Tuần tra trên và dưới, dừng lại tại mỗi điểm…" at bounding box center [974, 251] width 345 height 442
click at [1004, 446] on button "Gửi" at bounding box center [1051, 447] width 183 height 35
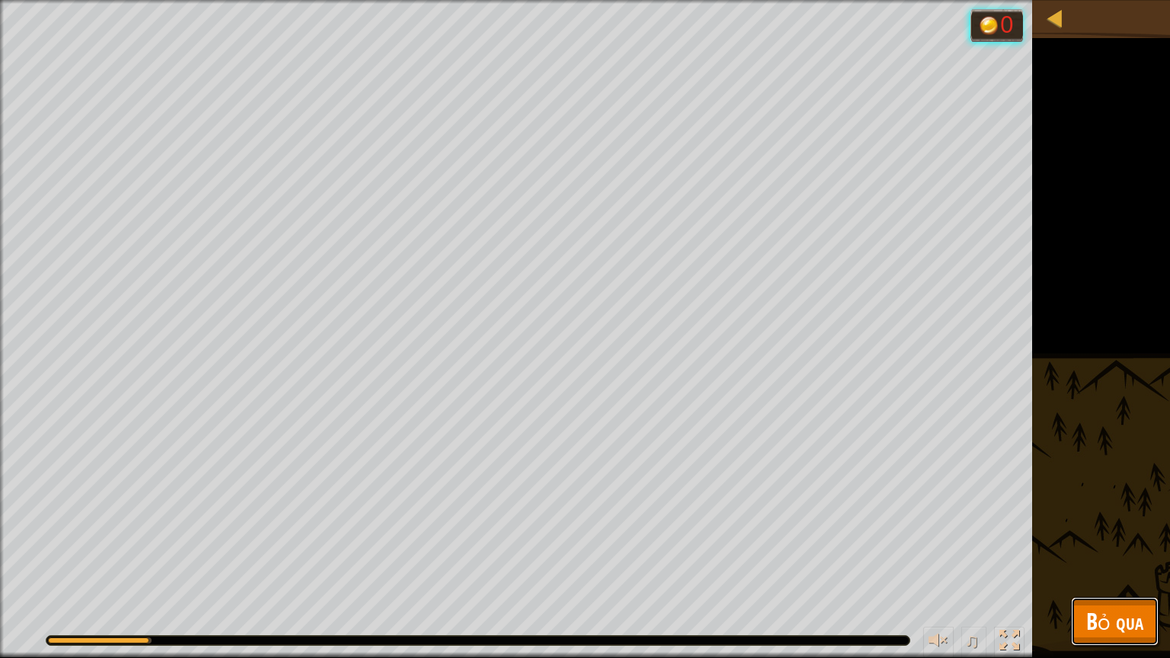
click at [1106, 555] on span "Bỏ qua" at bounding box center [1115, 621] width 57 height 31
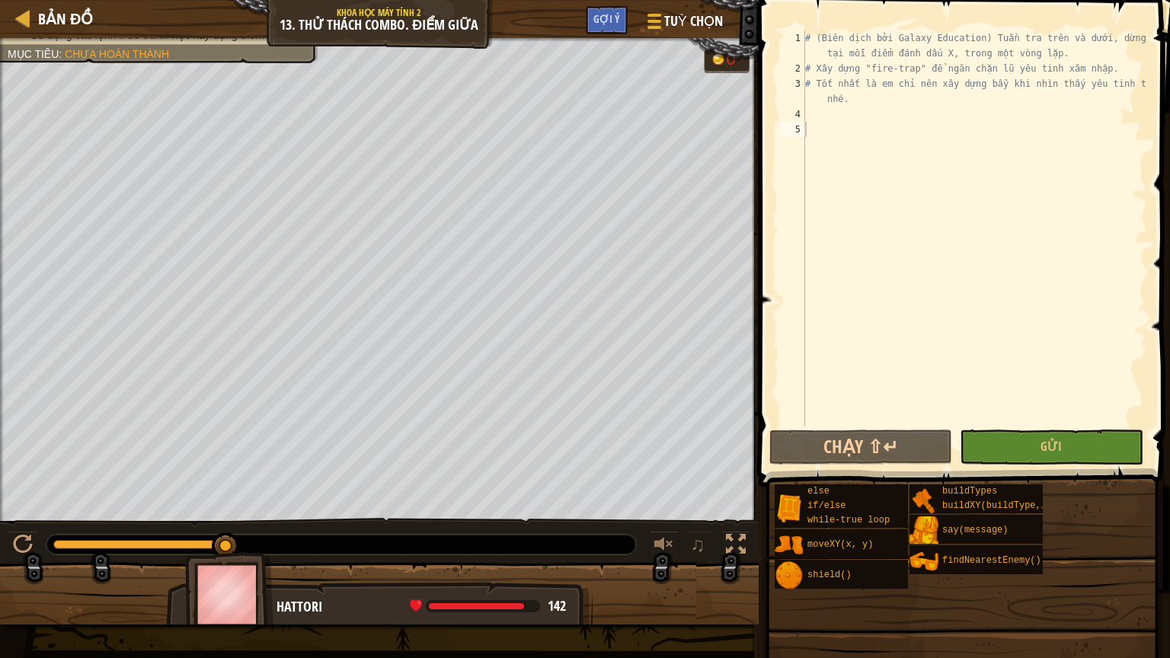
click at [837, 117] on div "# (Biên dịch bởi Galaxy Education) Tuần tra trên và dưới, dừng lại tại mỗi điểm…" at bounding box center [974, 251] width 345 height 442
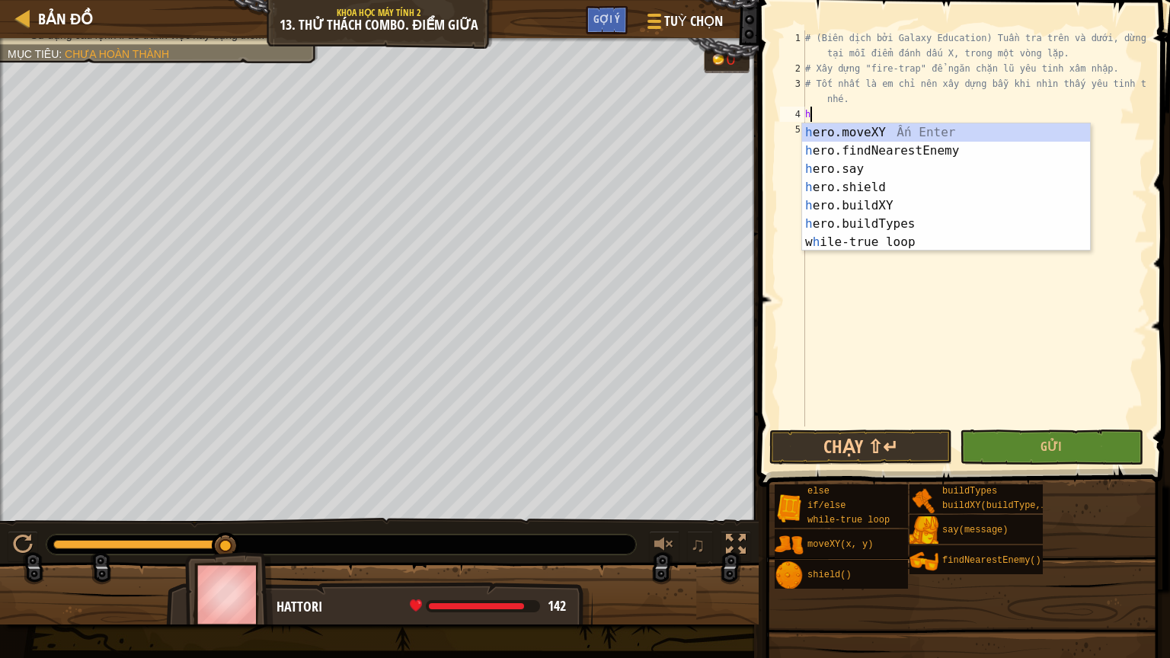
scroll to position [7, 0]
click at [878, 140] on div "h ero.moveXY Ấn Enter h ero.findNearestEnemy Ấn Enter h ero.say Ấn Enter h ero.…" at bounding box center [946, 205] width 288 height 165
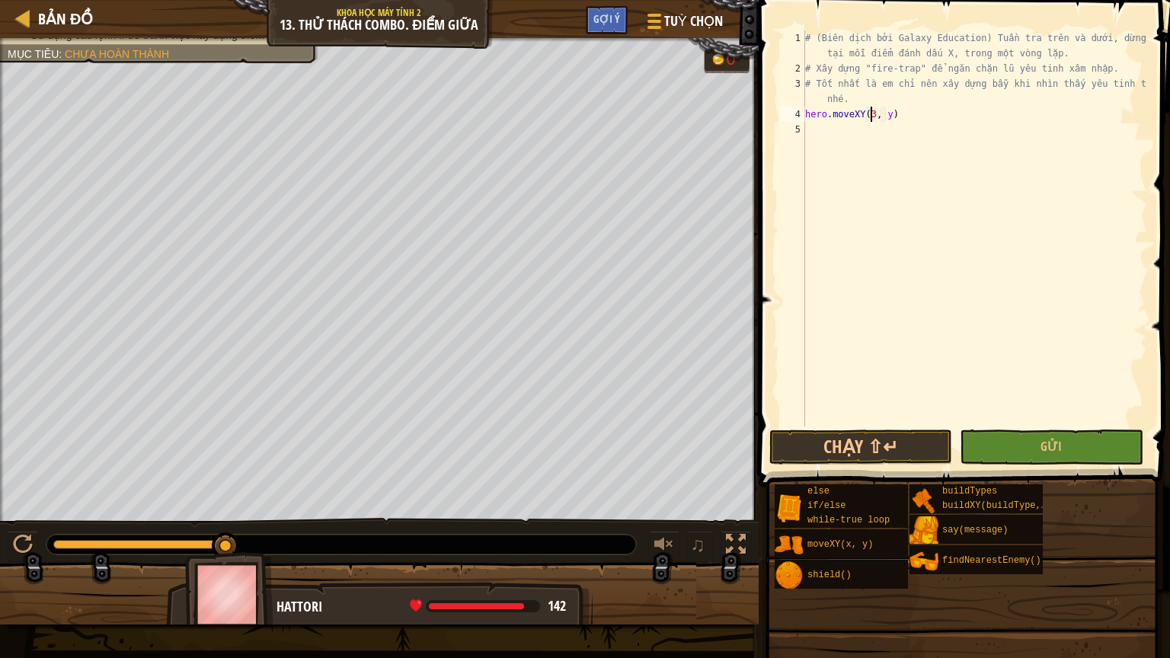
scroll to position [7, 5]
click at [892, 117] on div "# (Biên dịch bởi Galaxy Education) Tuần tra trên và dưới, dừng lại tại mỗi điểm…" at bounding box center [974, 251] width 345 height 442
type textarea "hero.moveXY(32, 52)"
click at [902, 120] on div "# (Biên dịch bởi Galaxy Education) Tuần tra trên và dưới, dừng lại tại mỗi điểm…" at bounding box center [974, 251] width 345 height 442
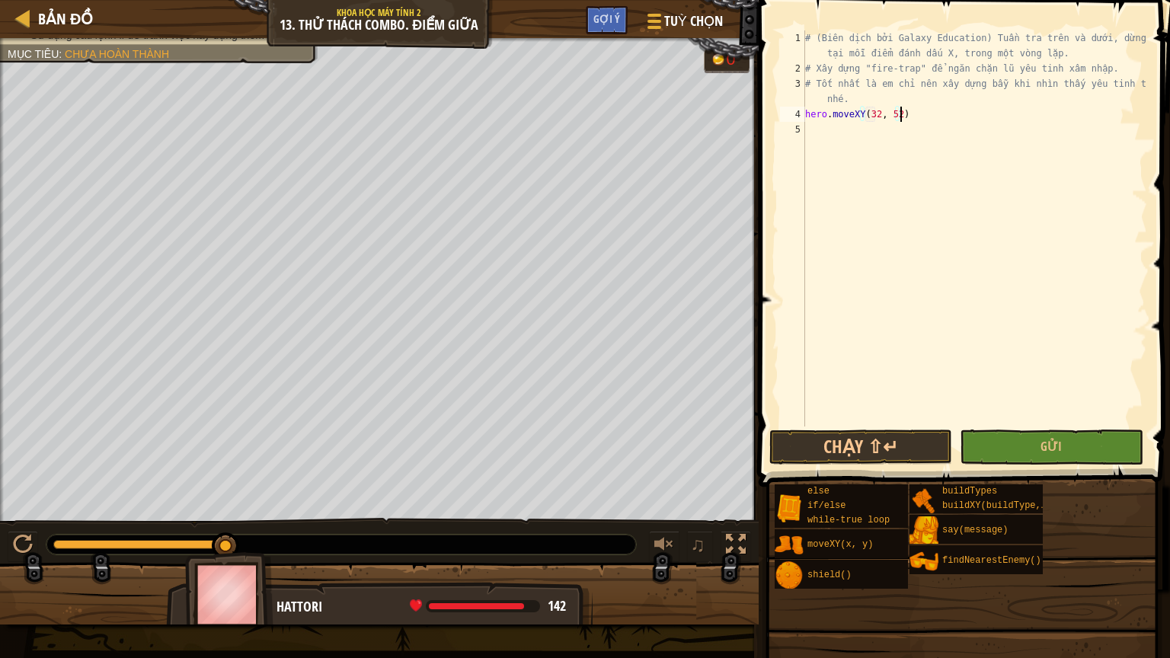
click at [899, 125] on div "# (Biên dịch bởi Galaxy Education) Tuần tra trên và dưới, dừng lại tại mỗi điểm…" at bounding box center [974, 251] width 345 height 442
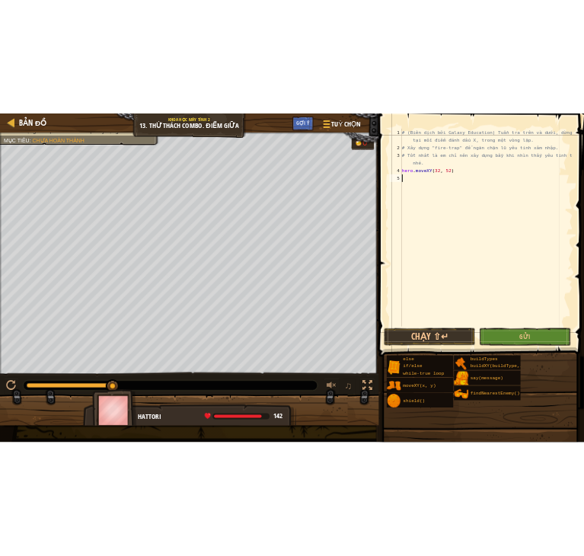
scroll to position [7, 0]
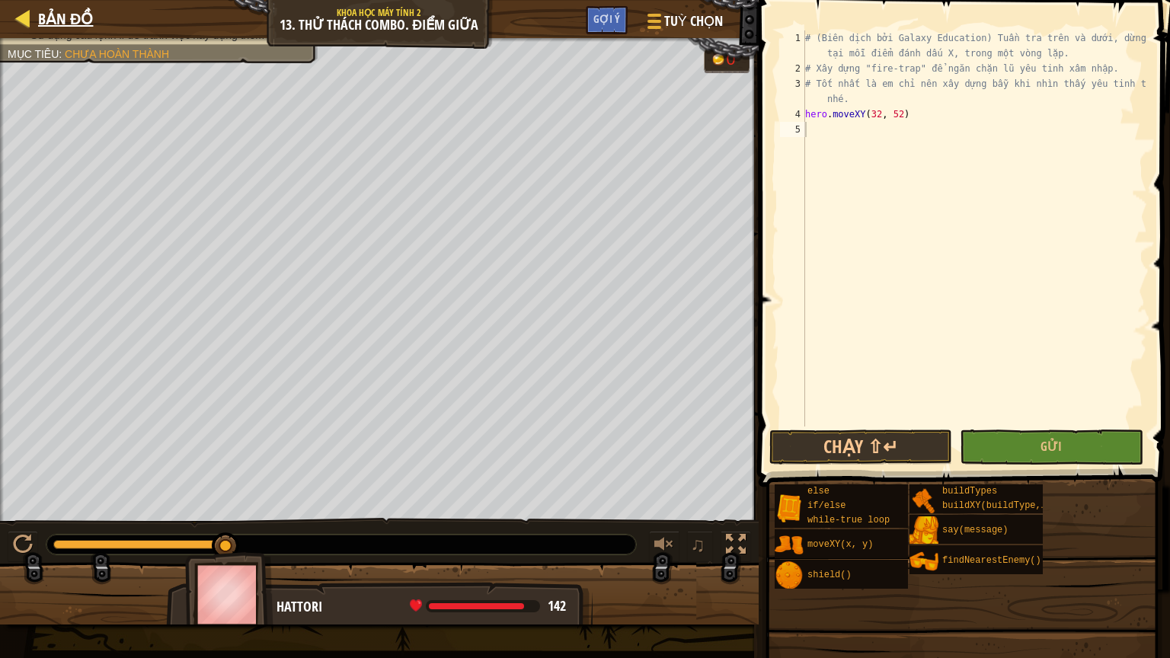
drag, startPoint x: 0, startPoint y: 0, endPoint x: 84, endPoint y: 24, distance: 87.1
click at [82, 24] on div "Bản đồ Khoa học máy tính 2 13. Thử Thách Combo. Điểm Giữa Tuỳ chọn Xong Gợi ý" at bounding box center [379, 19] width 759 height 38
click at [85, 24] on span "Bản đồ" at bounding box center [65, 18] width 55 height 21
select select "vi"
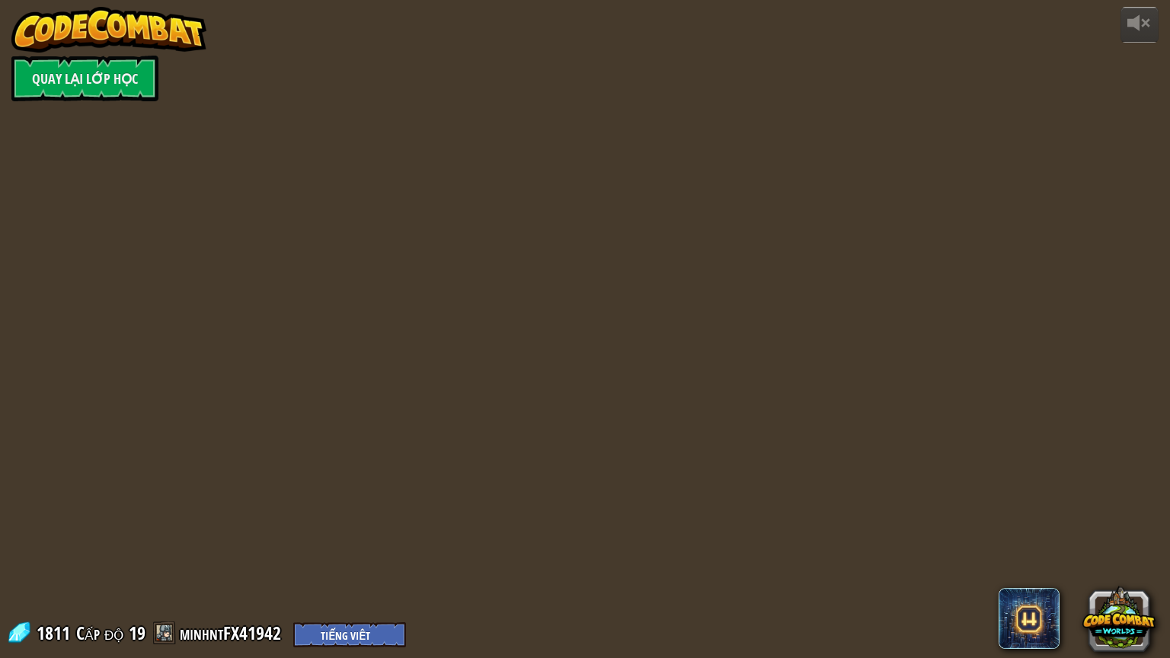
select select "vi"
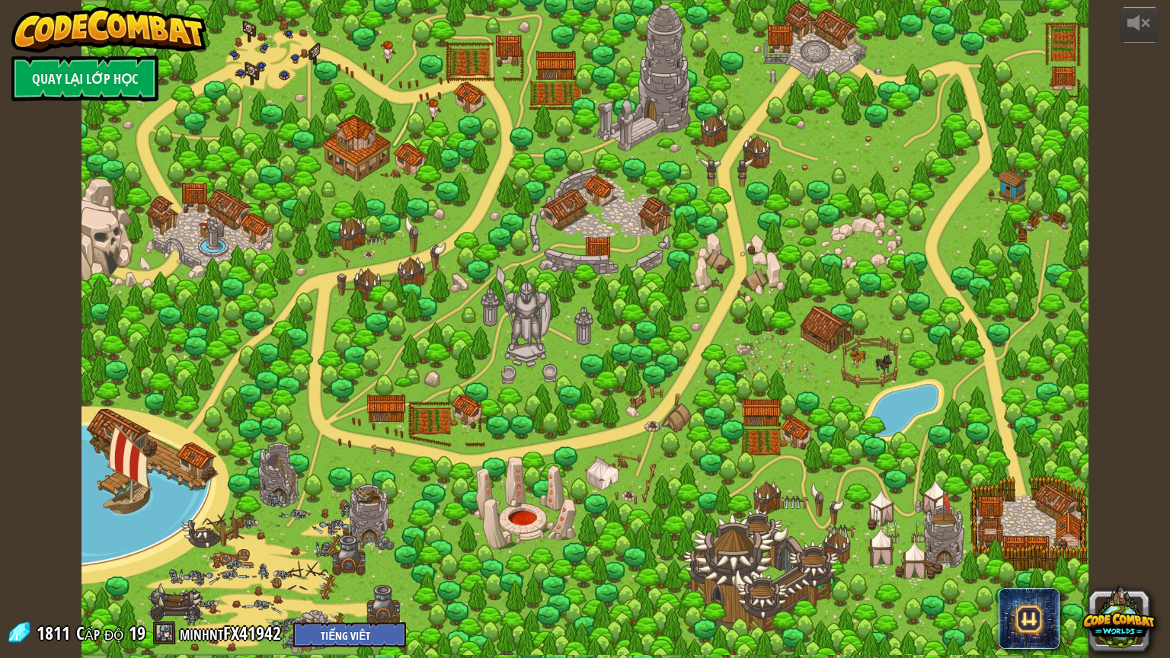
select select "vi"
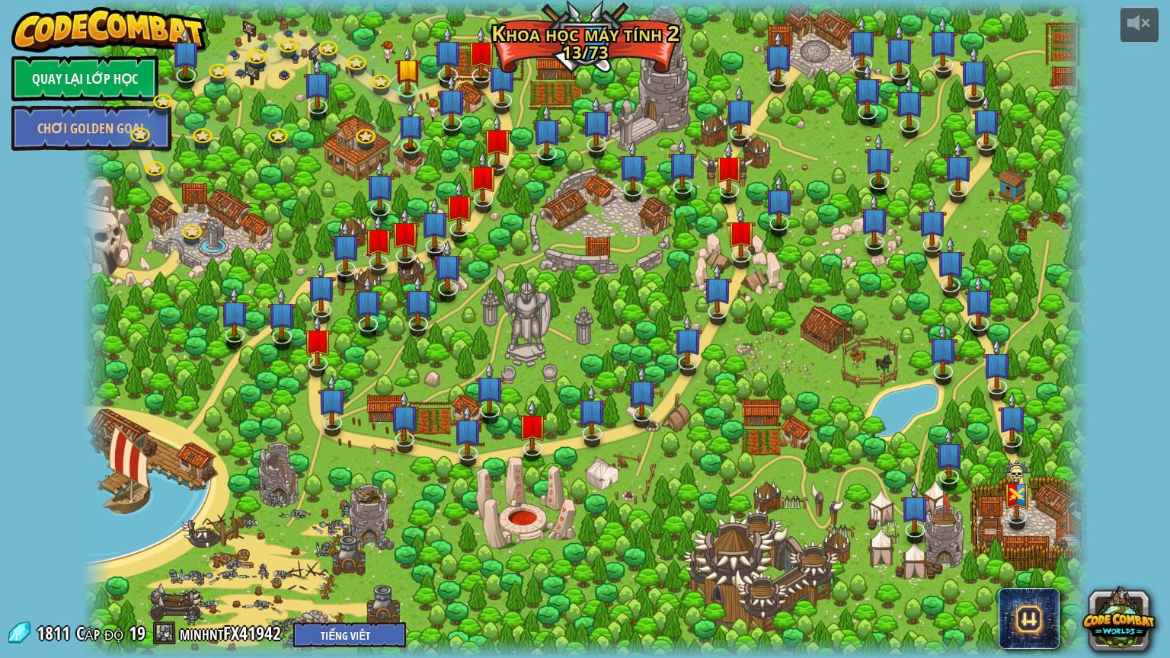
select select "vi"
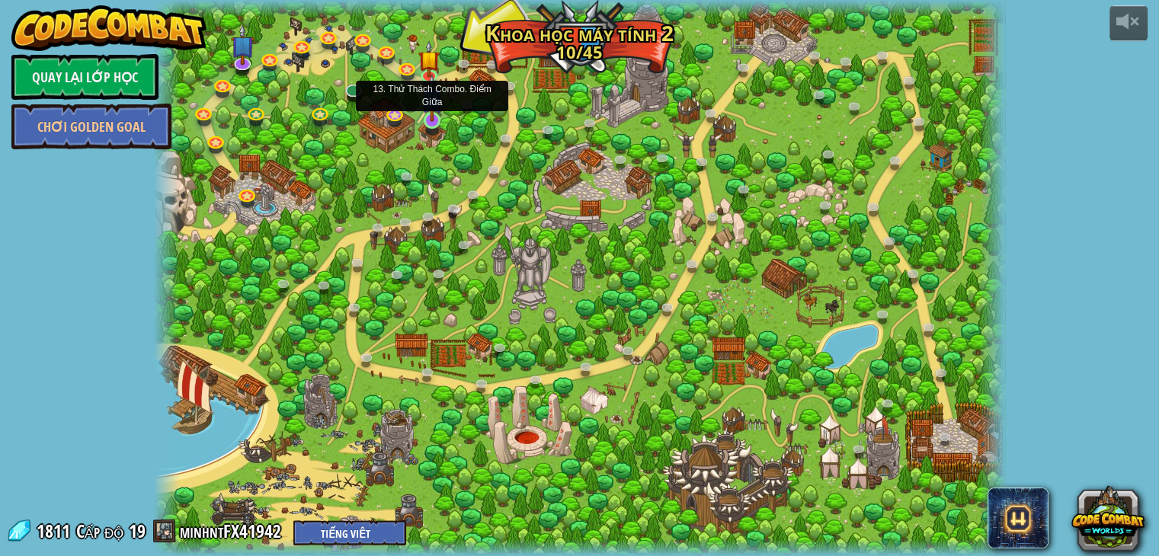
click at [424, 115] on img at bounding box center [431, 98] width 21 height 49
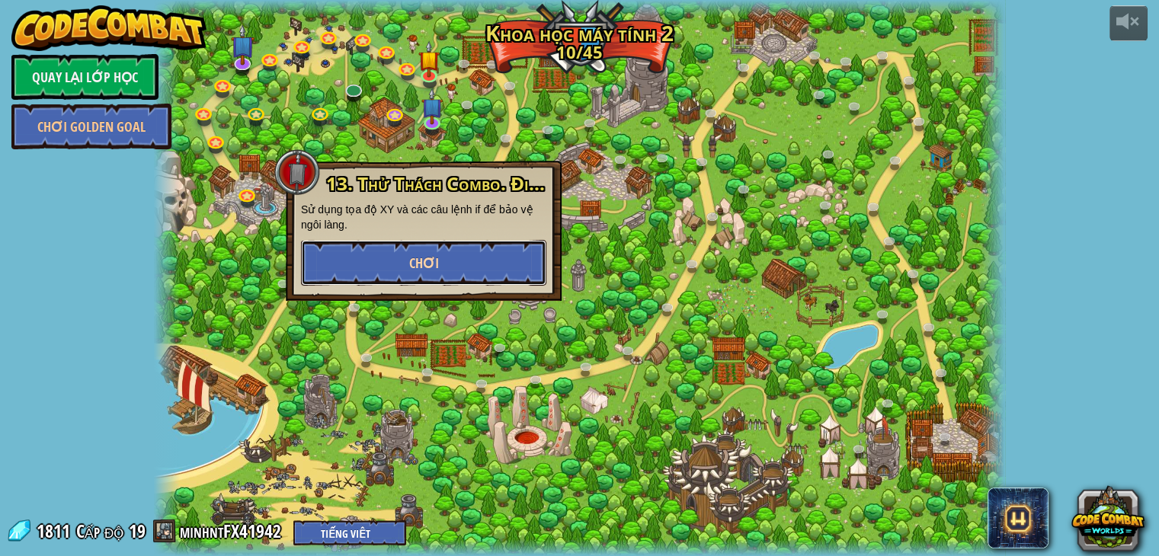
click at [464, 271] on button "Chơi" at bounding box center [423, 263] width 245 height 46
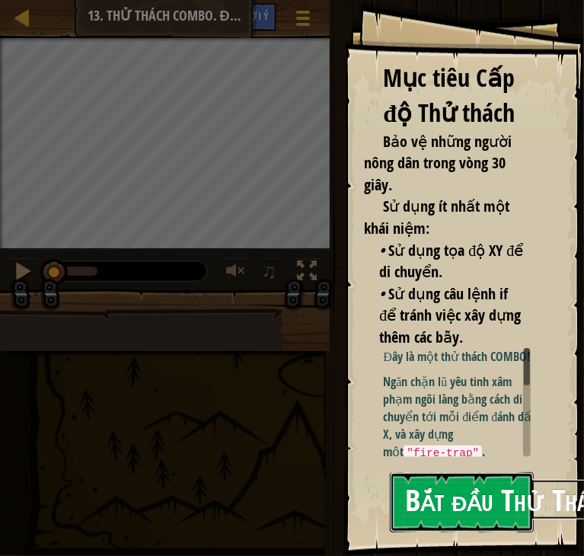
click at [463, 490] on button "Bắt đầu Thử Thách Combo" at bounding box center [462, 502] width 144 height 60
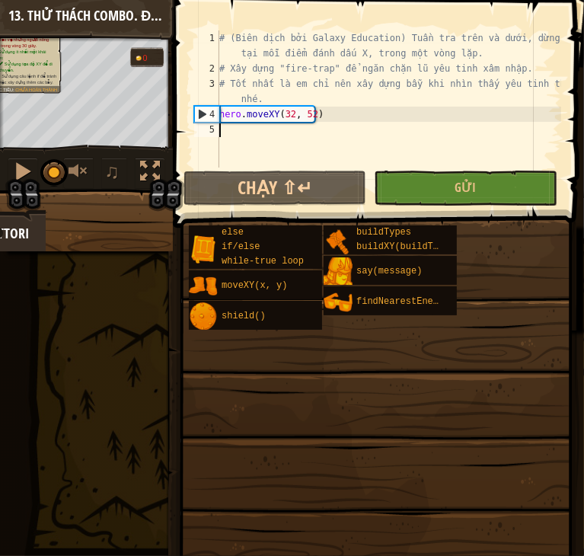
click at [332, 120] on div "# (Biên dịch bởi Galaxy Education) Tuần tra trên và dưới, dừng lại tại mỗi điểm…" at bounding box center [388, 121] width 345 height 183
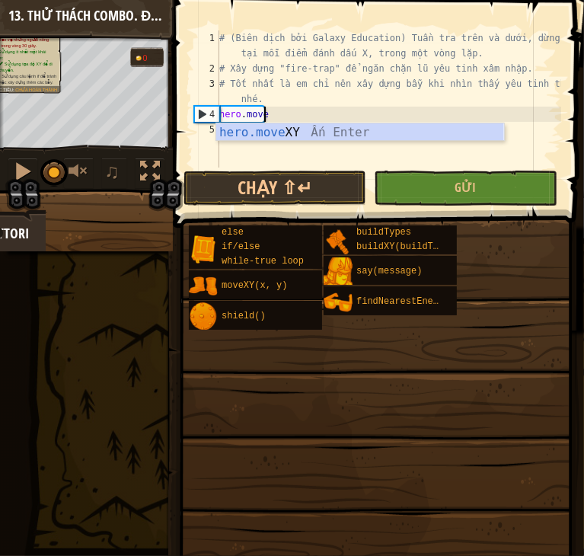
type textarea "h"
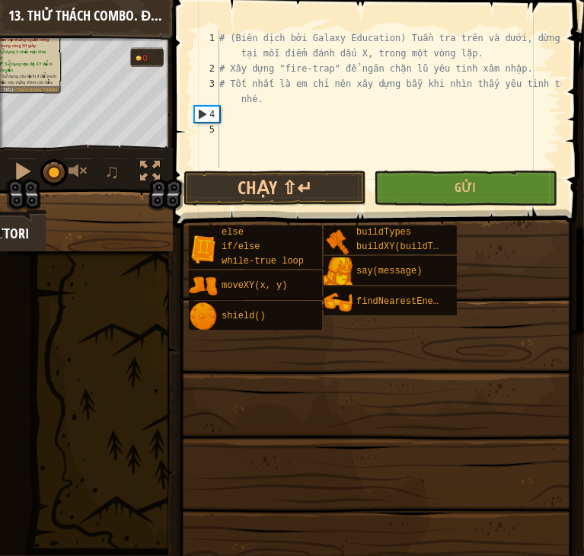
type textarea "# Tốt nhất là em chỉ nên xây dựng bẫy khi nhìn thấy yêu tinh thôi nhé."
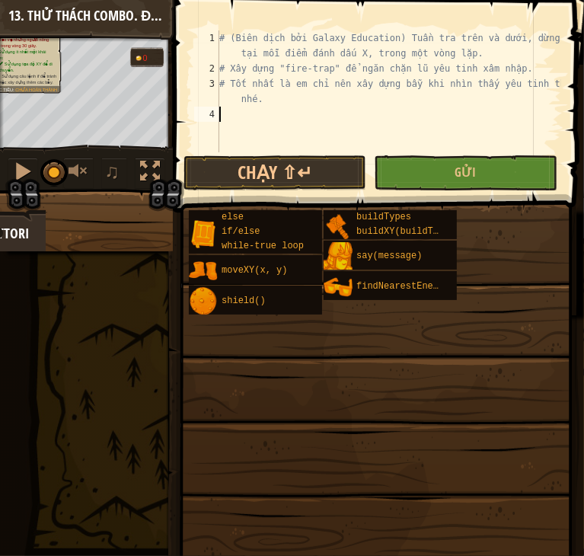
click at [312, 120] on div "# (Biên dịch bởi Galaxy Education) Tuần tra trên và dưới, dừng lại tại mỗi điểm…" at bounding box center [388, 114] width 345 height 168
type textarea "ư"
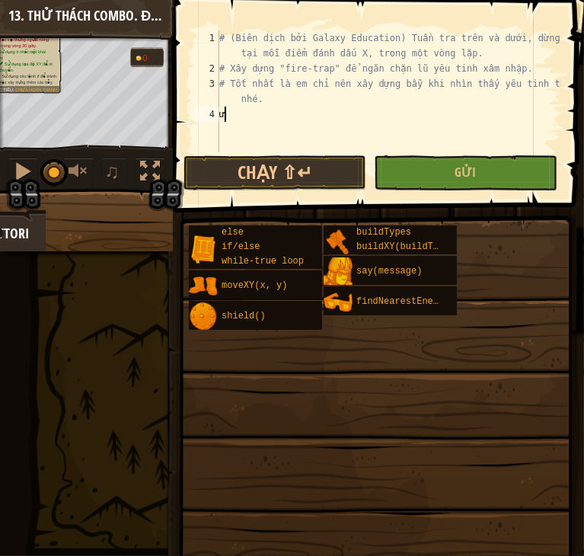
scroll to position [7, 0]
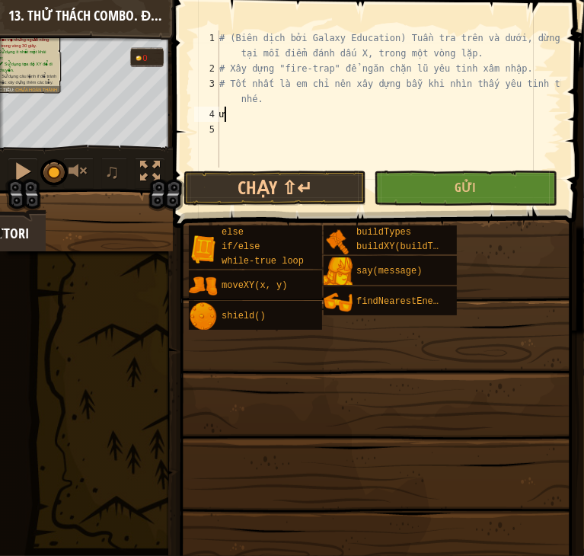
type textarea "w"
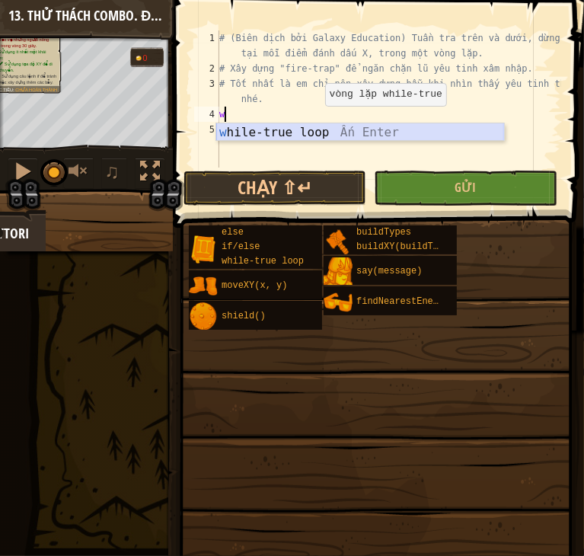
click at [304, 131] on div "w hile-true loop Ấn Enter" at bounding box center [360, 150] width 288 height 55
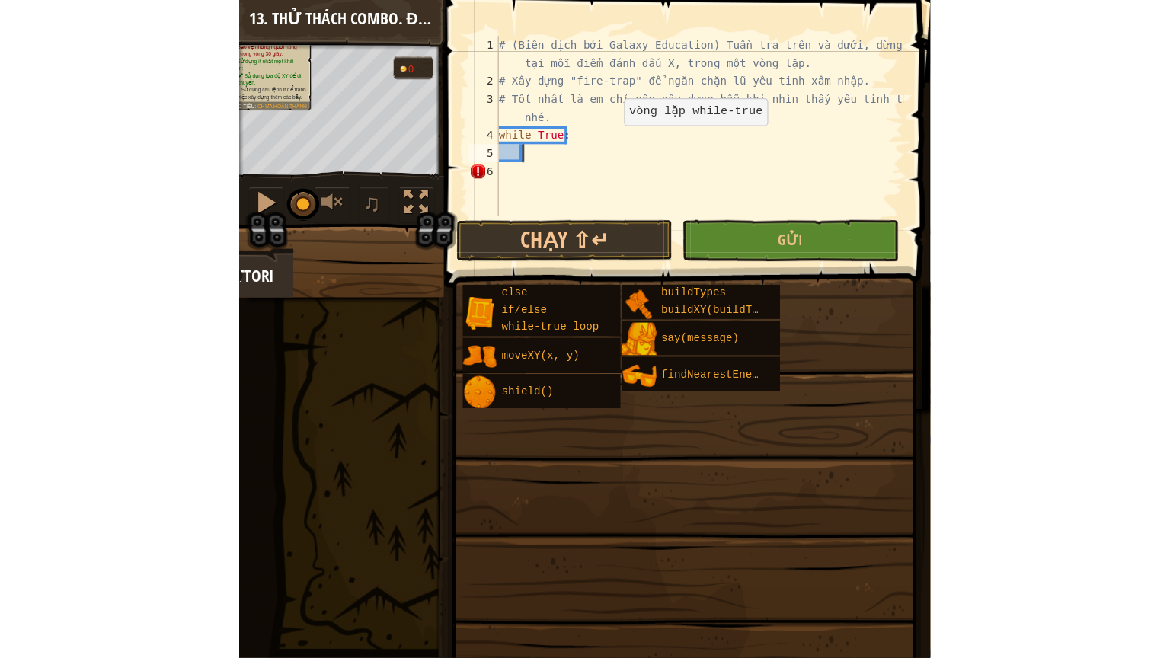
scroll to position [7, 1]
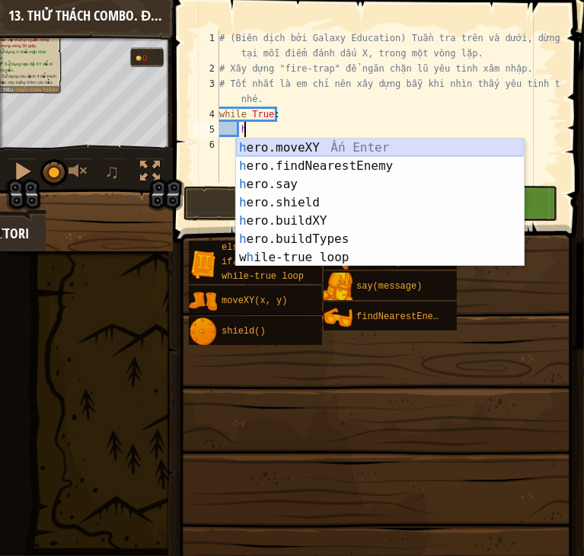
click at [253, 145] on div "h ero.moveXY Ấn Enter h ero.findNearestEnemy Ấn Enter h ero.say Ấn Enter h ero.…" at bounding box center [380, 221] width 288 height 165
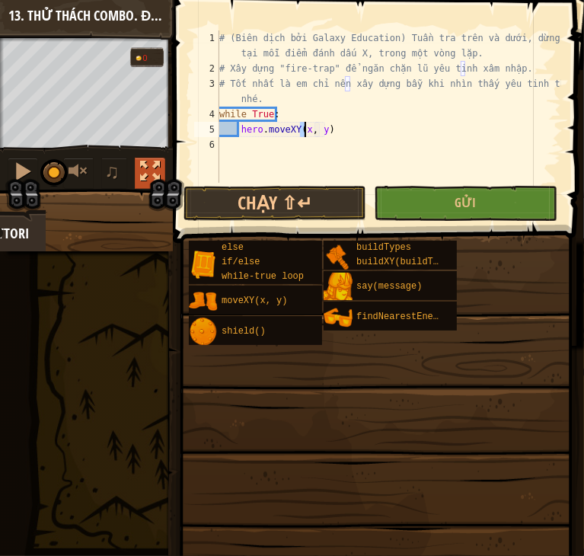
click at [152, 163] on div at bounding box center [150, 172] width 20 height 20
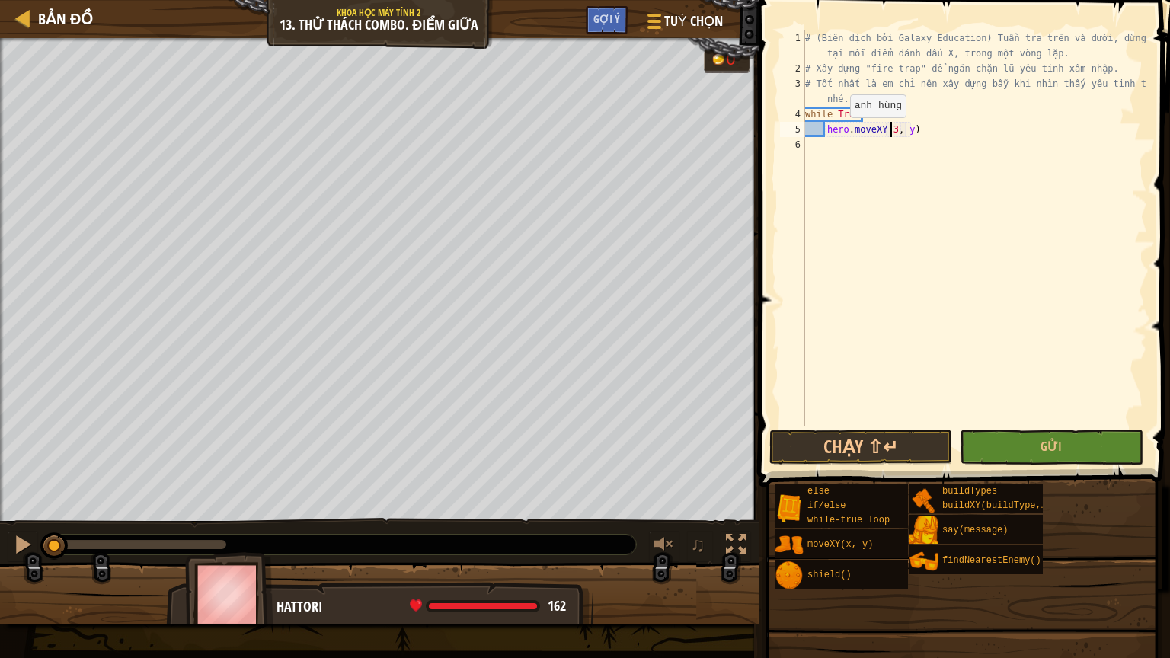
scroll to position [7, 7]
click at [911, 130] on div "# (Biên dịch bởi Galaxy Education) Tuần tra trên và dưới, dừng lại tại mỗi điểm…" at bounding box center [974, 251] width 345 height 442
type textarea "hero.moveXY(32, 52)"
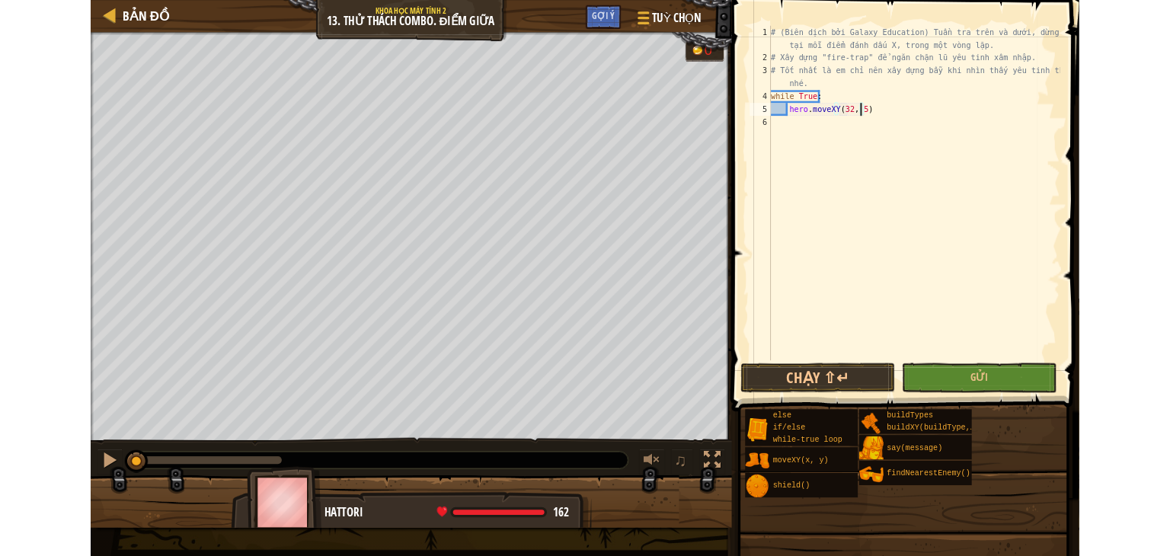
scroll to position [7, 8]
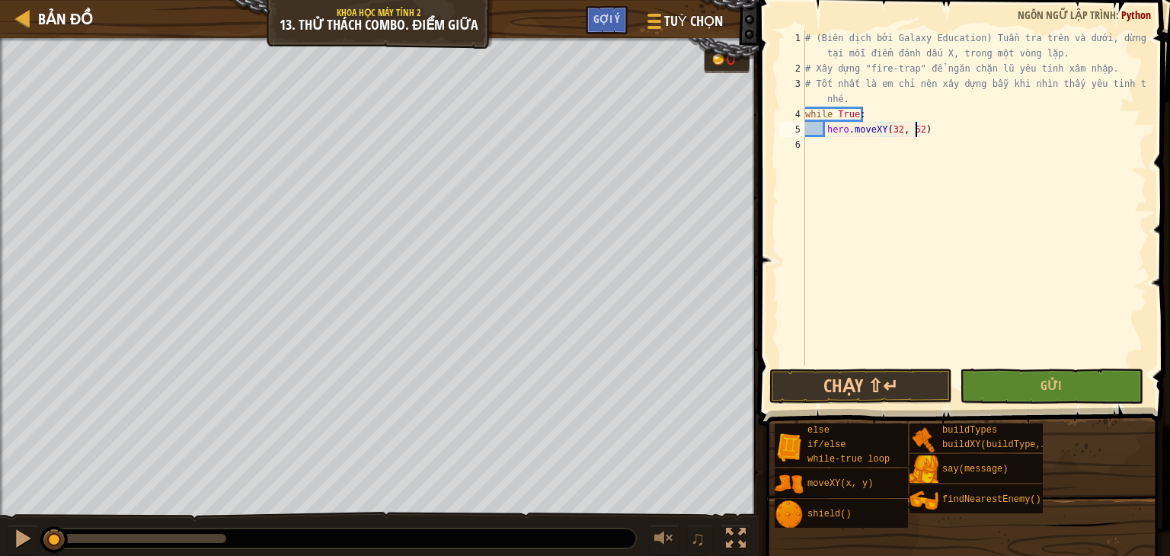
click at [942, 135] on div "# (Biên dịch bởi Galaxy Education) Tuần tra trên và dưới, dừng lại tại mỗi điểm…" at bounding box center [974, 220] width 345 height 381
type textarea "top=hero.findNearestEnemy"
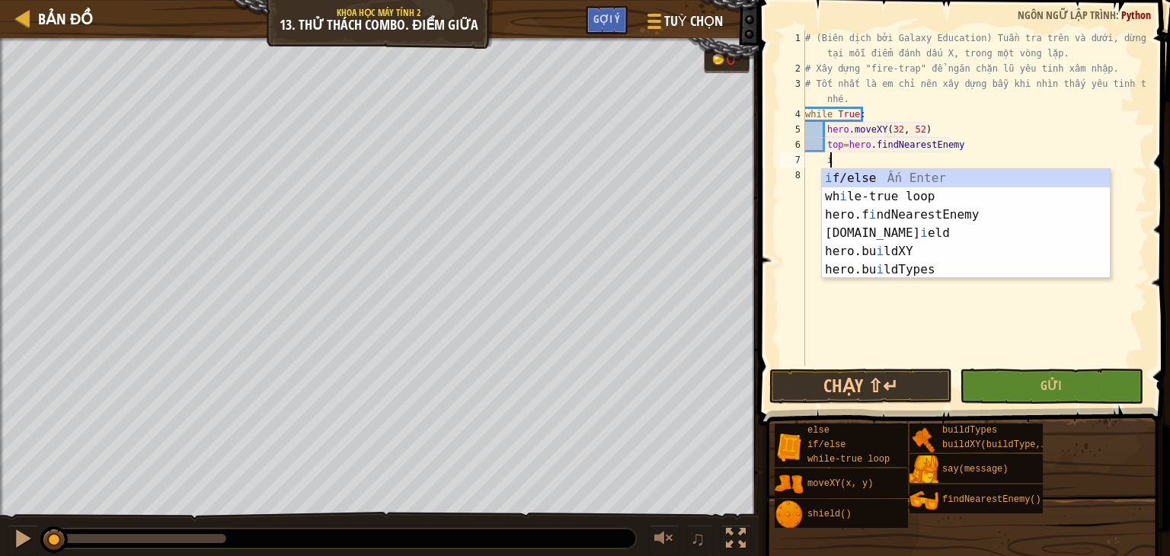
scroll to position [7, 1]
click at [965, 174] on div "i f/else Ấn Enter wh i le-true loop Ấn Enter hero.f i ndNearestEnemy Ấn Enter […" at bounding box center [966, 242] width 288 height 146
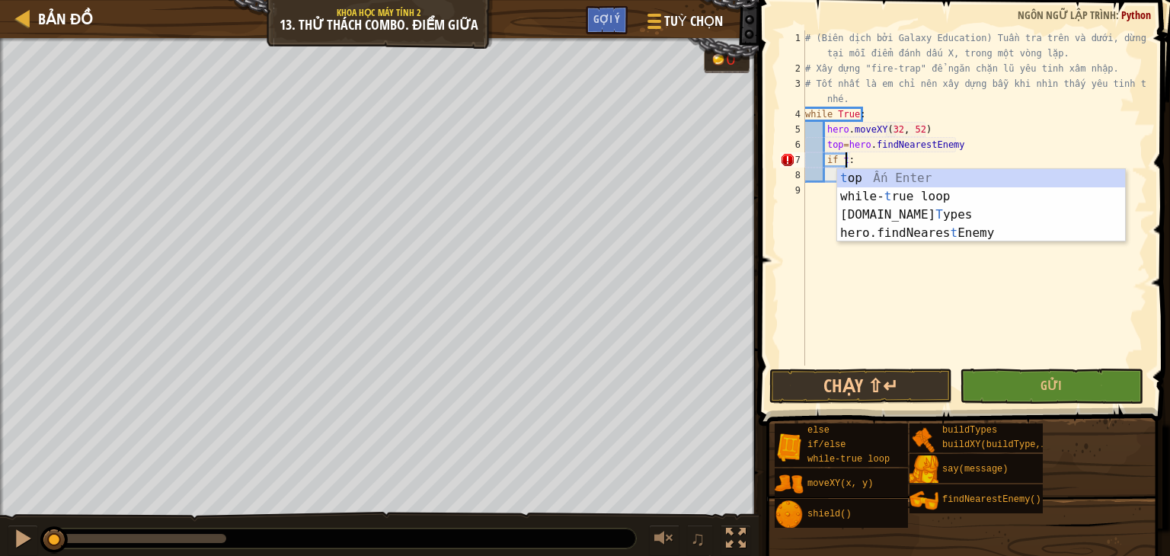
scroll to position [7, 3]
type textarea "if top:"
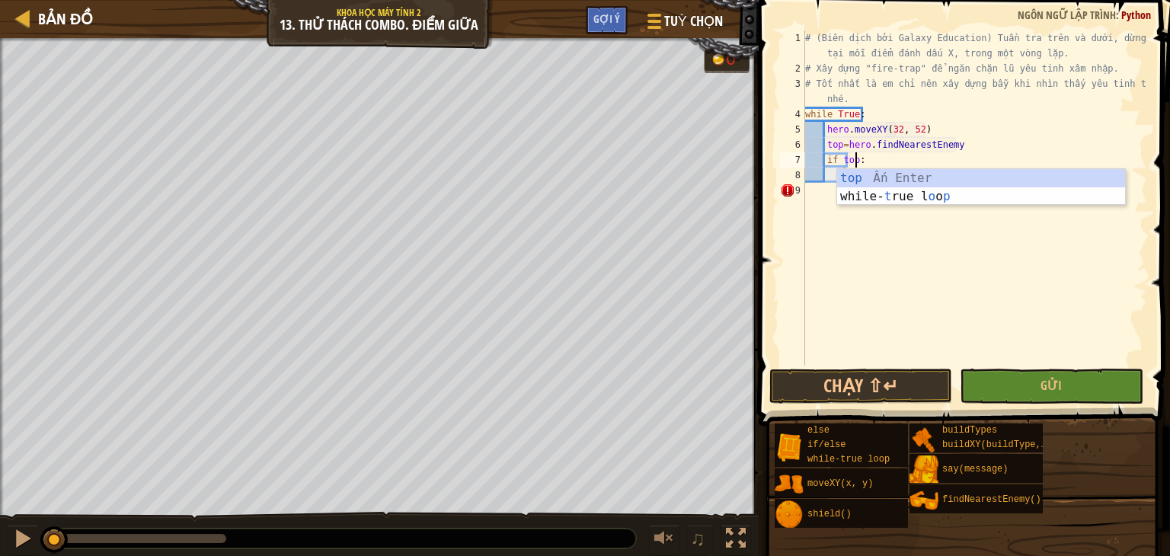
click at [859, 242] on div "# (Biên dịch bởi Galaxy Education) Tuần tra trên và dưới, dừng lại tại mỗi điểm…" at bounding box center [974, 220] width 345 height 381
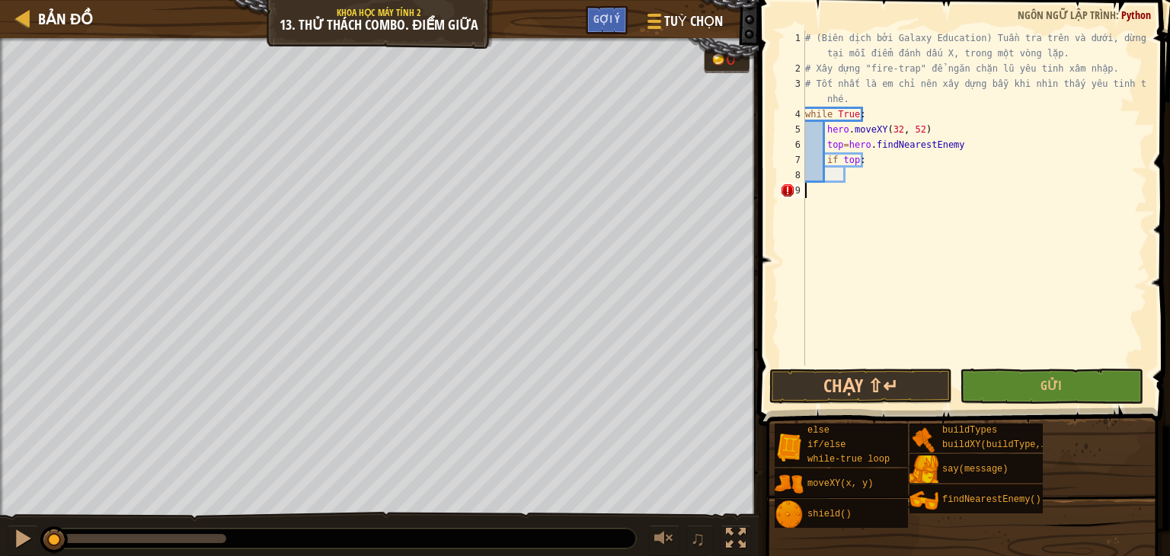
scroll to position [7, 0]
click at [856, 172] on div "# (Biên dịch bởi Galaxy Education) Tuần tra trên và dưới, dừng lại tại mỗi điểm…" at bounding box center [974, 220] width 345 height 381
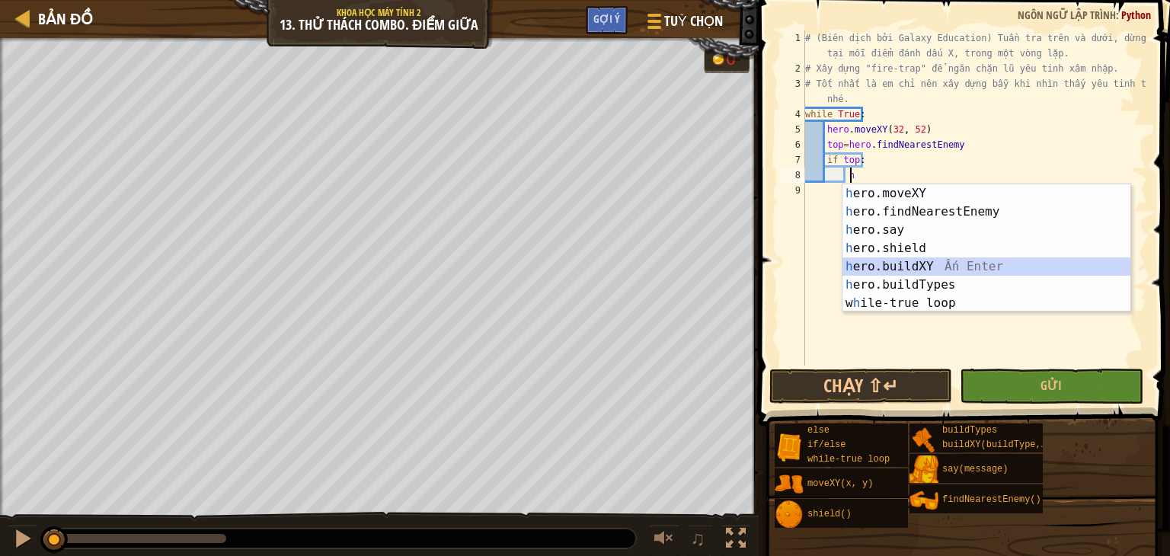
click at [894, 267] on div "h ero.moveXY Ấn Enter h ero.findNearestEnemy Ấn Enter h ero.say Ấn Enter h ero.…" at bounding box center [987, 266] width 288 height 165
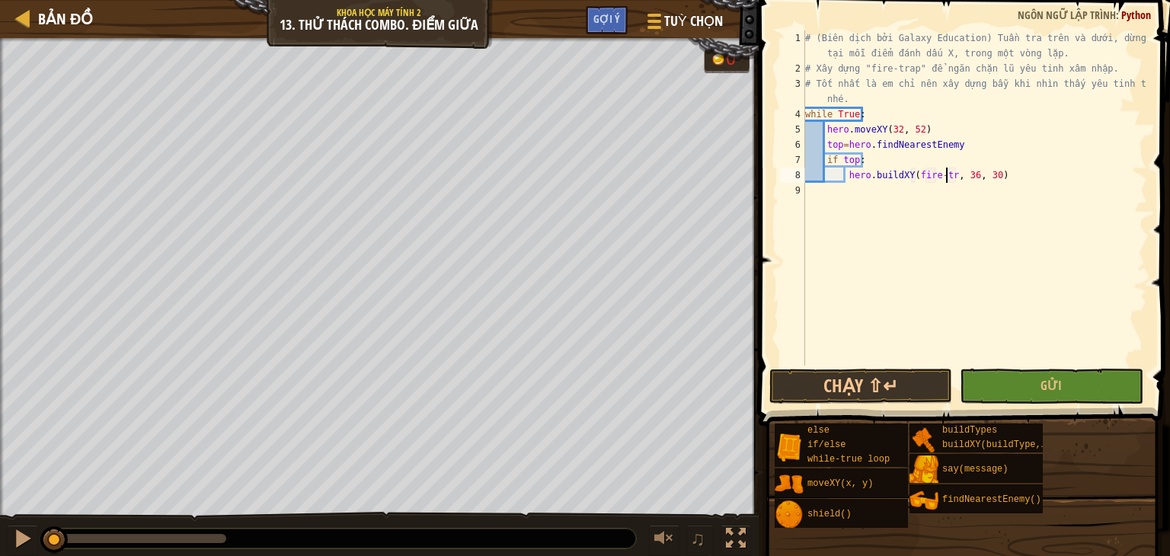
scroll to position [7, 12]
type textarea "hero.buildXY(fire-trap, 36, 30)"
click at [846, 193] on div "# (Biên dịch bởi Galaxy Education) Tuần tra trên và dưới, dừng lại tại mỗi điểm…" at bounding box center [974, 220] width 345 height 381
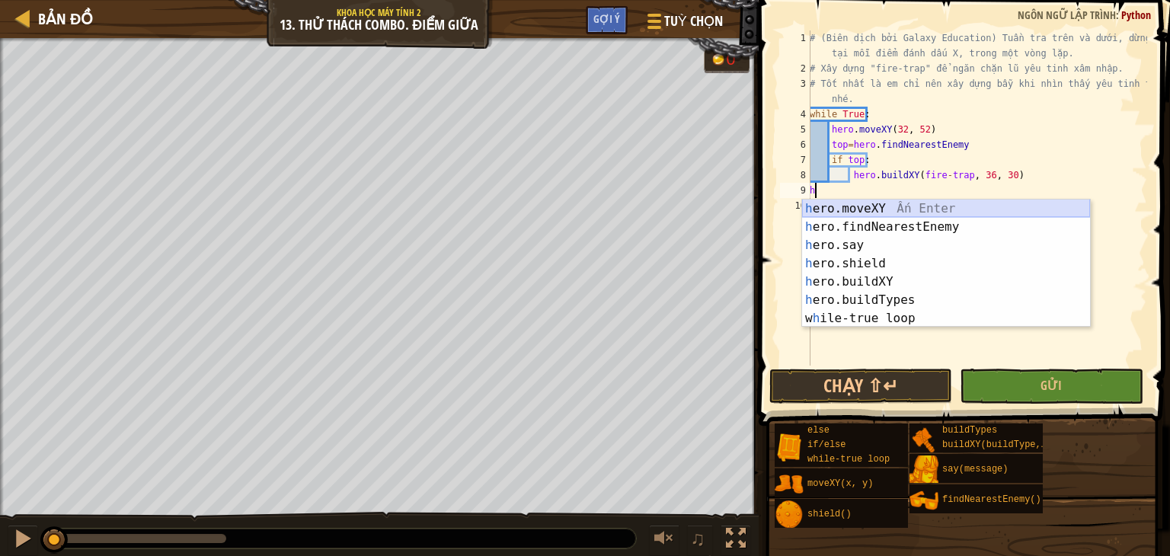
click at [852, 211] on div "h ero.moveXY Ấn Enter h ero.findNearestEnemy Ấn Enter h ero.say Ấn Enter h ero.…" at bounding box center [946, 282] width 288 height 165
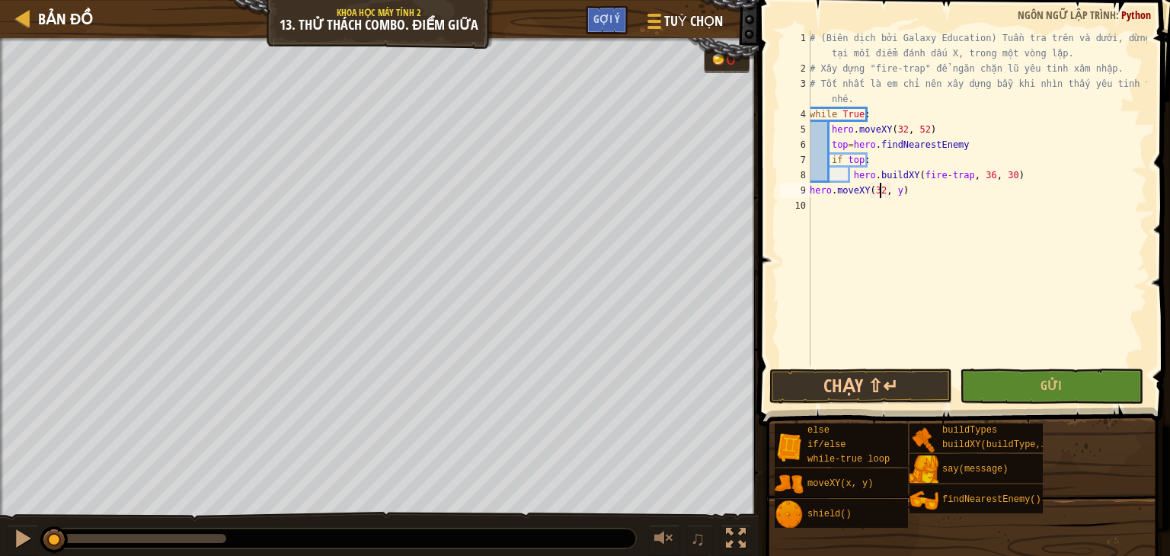
scroll to position [7, 5]
click at [897, 191] on div "# (Biên dịch bởi Galaxy Education) Tuần tra trên và dưới, dừng lại tại mỗi điểm…" at bounding box center [977, 220] width 341 height 381
type textarea "hero.moveXY(32, 35)"
click at [917, 190] on div "# (Biên dịch bởi Galaxy Education) Tuần tra trên và dưới, dừng lại tại mỗi điểm…" at bounding box center [978, 220] width 340 height 381
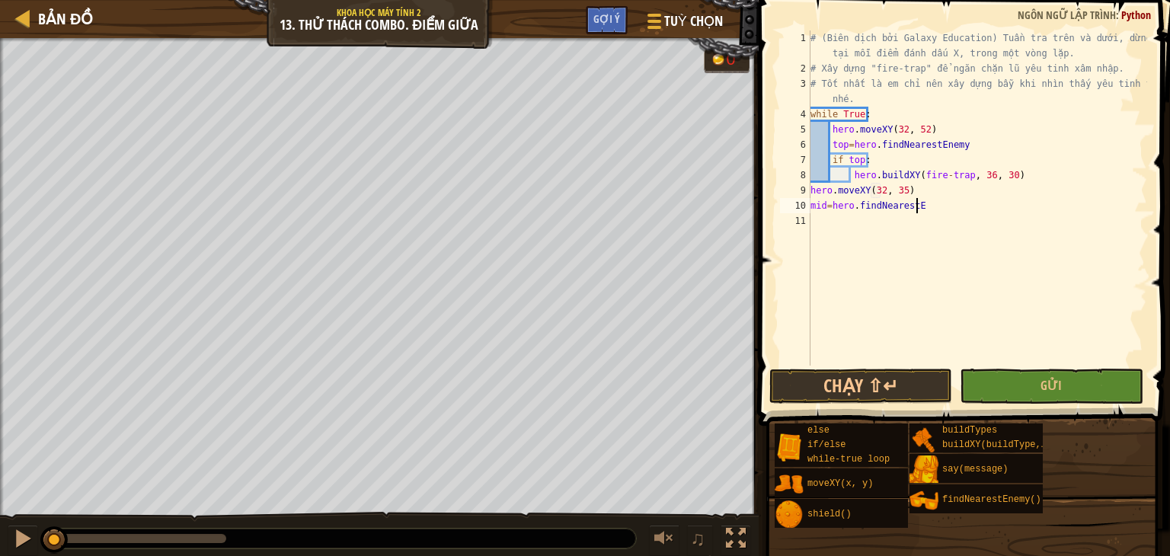
scroll to position [7, 8]
type textarea "mid=hero.findNearestEnemy"
click at [826, 220] on div "# (Biên dịch bởi Galaxy Education) Tuần tra trên và dưới, dừng lại tại mỗi điểm…" at bounding box center [978, 220] width 340 height 381
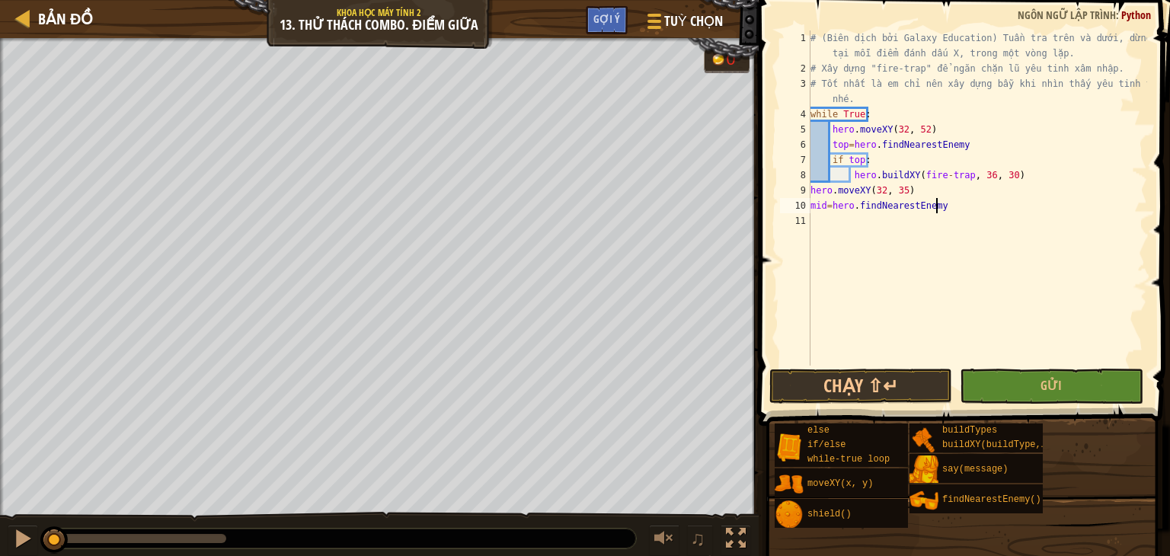
click at [955, 206] on div "# (Biên dịch bởi Galaxy Education) Tuần tra trên và dưới, dừng lại tại mỗi điểm…" at bounding box center [978, 220] width 340 height 381
type textarea "mid=hero.findNearestEnemy"
click at [856, 229] on div "# (Biên dịch bởi Galaxy Education) Tuần tra trên và dưới, dừng lại tại mỗi điểm…" at bounding box center [978, 220] width 340 height 381
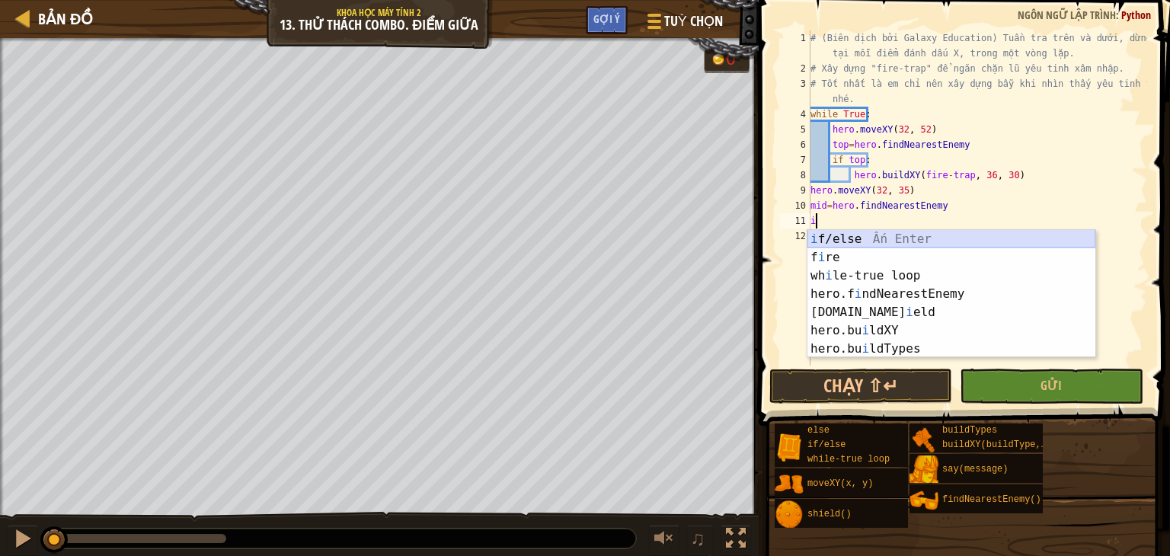
click at [838, 232] on div "i f/else Ấn Enter f i re Ấn Enter wh i le-true loop Ấn Enter hero.f i ndNearest…" at bounding box center [952, 312] width 288 height 165
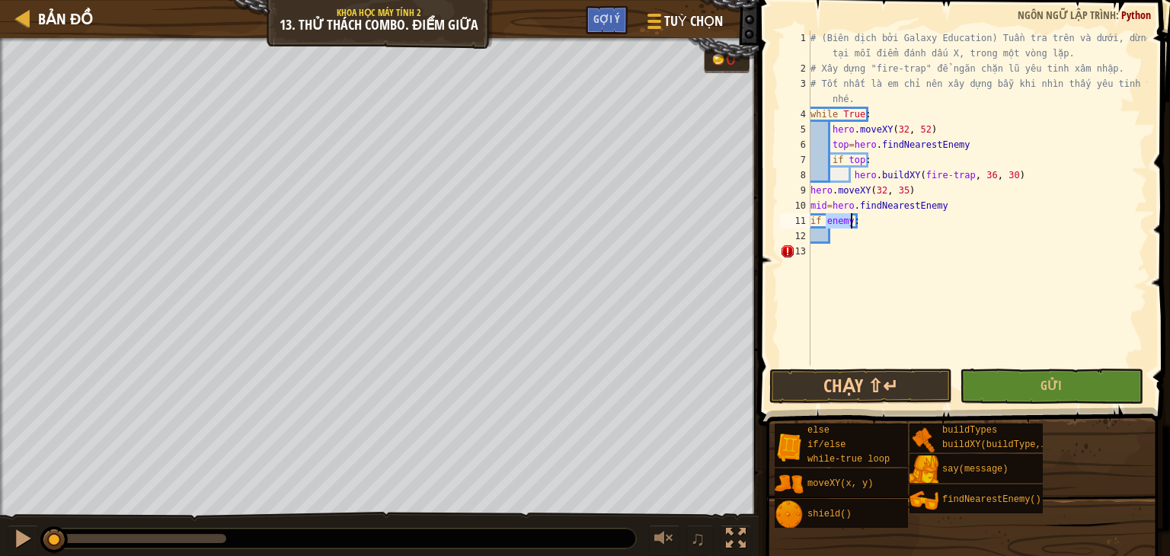
click at [954, 212] on div "# (Biên dịch bởi Galaxy Education) Tuần tra trên và dưới, dừng lại tại mỗi điểm…" at bounding box center [978, 220] width 340 height 381
click at [968, 146] on div "# (Biên dịch bởi Galaxy Education) Tuần tra trên và dưới, dừng lại tại mỗi điểm…" at bounding box center [978, 220] width 340 height 381
type textarea "top=hero.findNearestEnemy()"
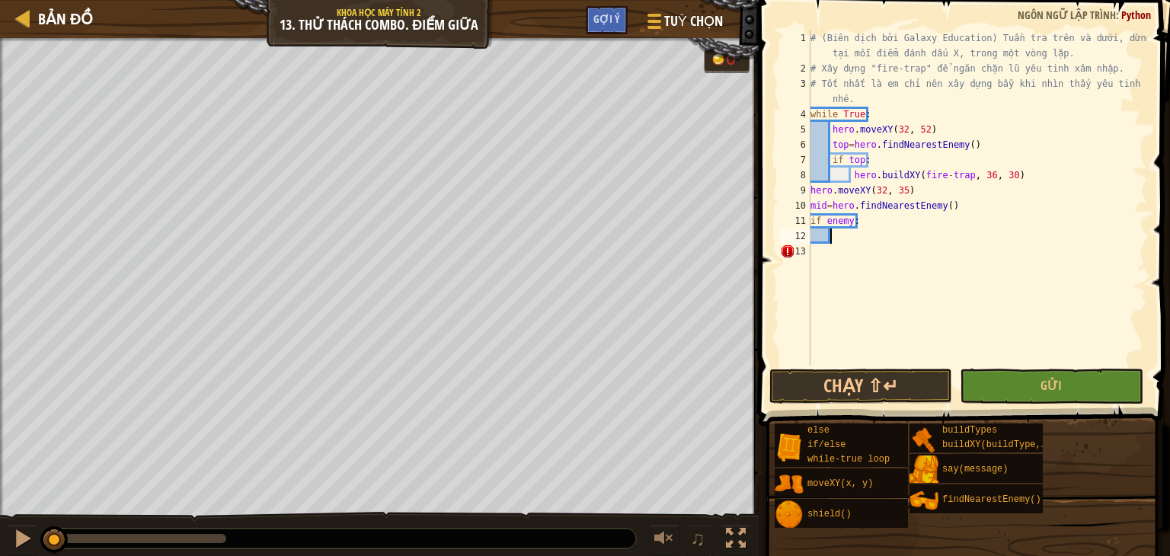
click at [862, 236] on div "# (Biên dịch bởi Galaxy Education) Tuần tra trên và dưới, dừng lại tại mỗi điểm…" at bounding box center [978, 220] width 340 height 381
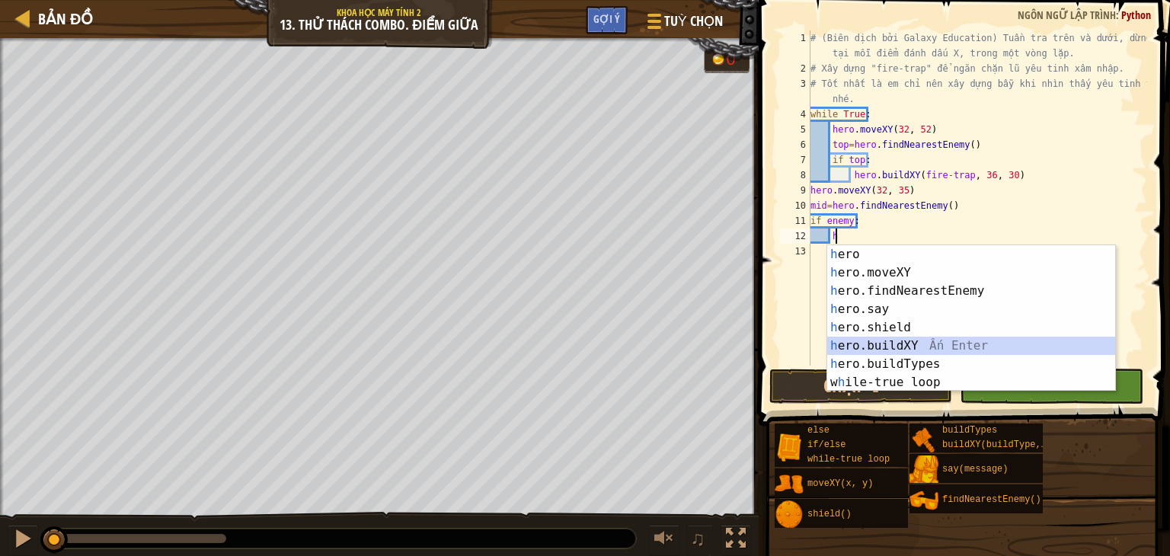
click at [886, 347] on div "h ero Ấn Enter h ero.moveXY Ấn Enter h ero.findNearestEnemy Ấn Enter h ero.say …" at bounding box center [971, 336] width 288 height 183
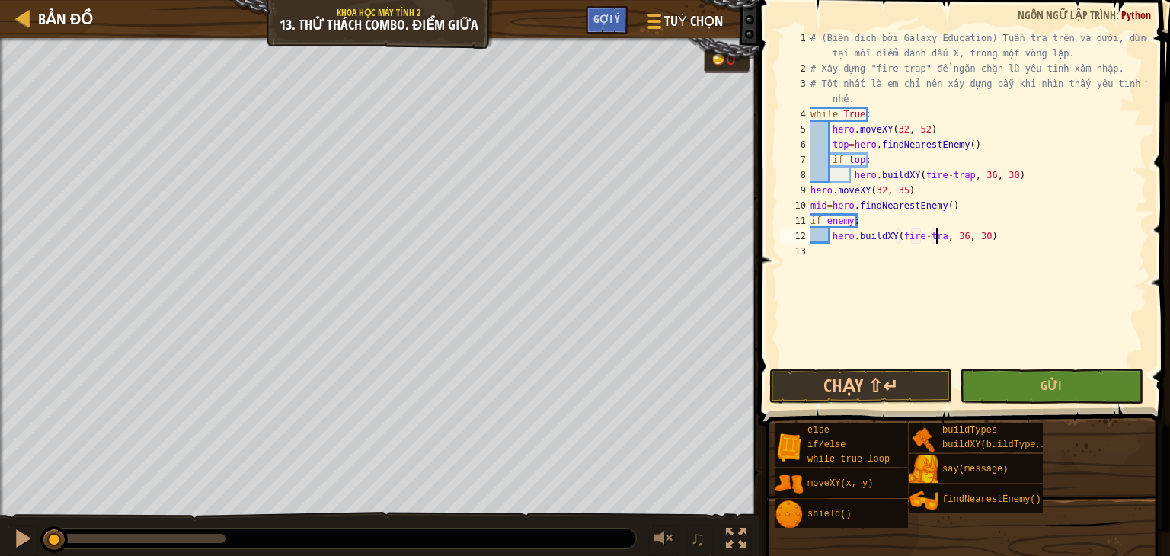
scroll to position [7, 11]
type textarea "hero.buildXY(fire-trap, 36, 30)"
click at [834, 261] on div "# (Biên dịch bởi Galaxy Education) Tuần tra trên và dưới, dừng lại tại mỗi điểm…" at bounding box center [978, 220] width 340 height 381
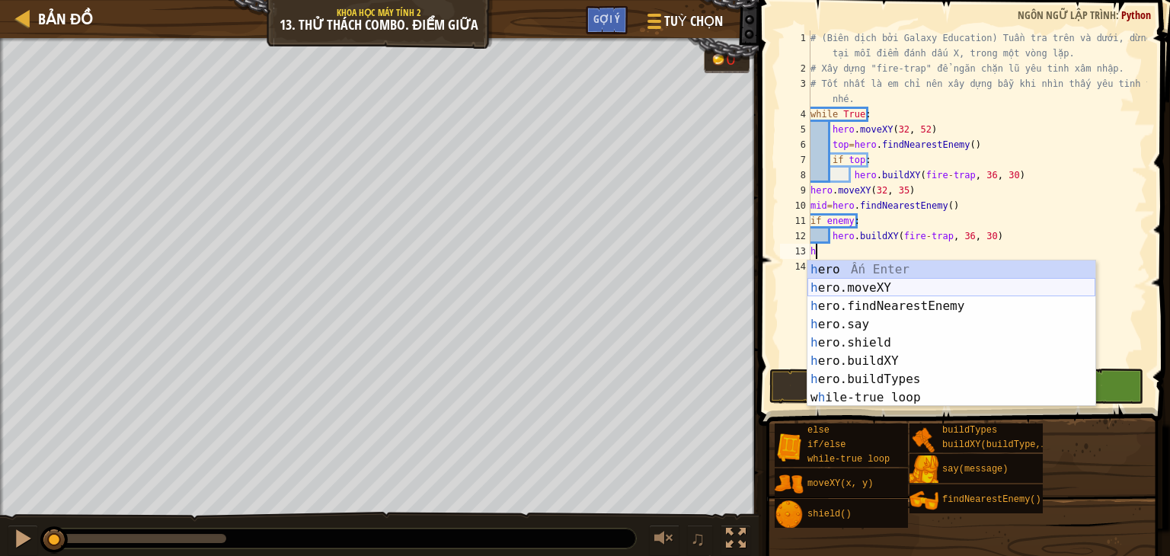
click at [838, 284] on div "h ero Ấn Enter h ero.moveXY Ấn Enter h ero.findNearestEnemy Ấn Enter h ero.say …" at bounding box center [952, 352] width 288 height 183
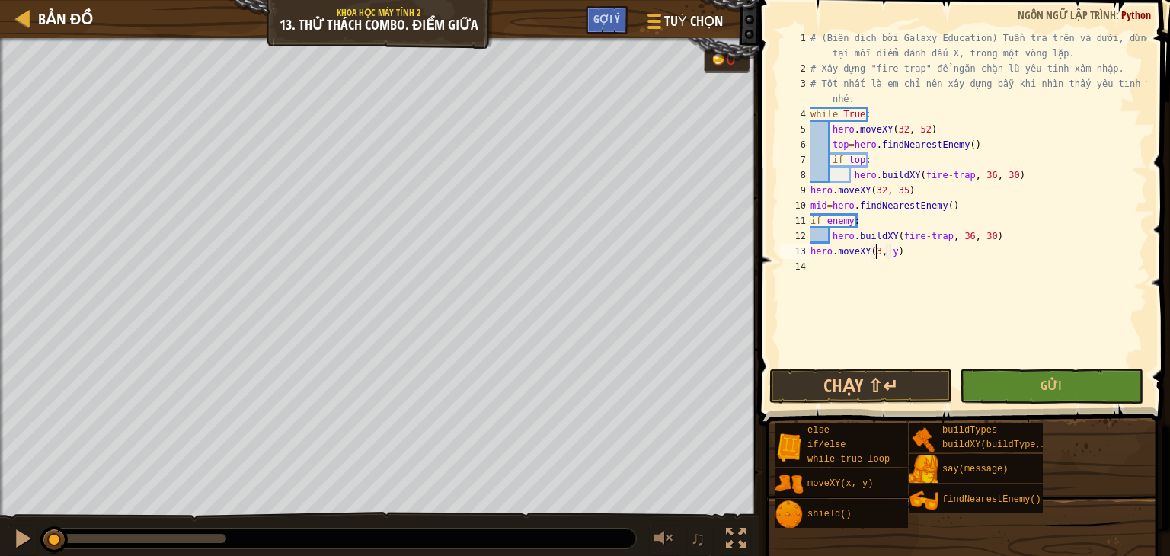
scroll to position [7, 6]
click at [895, 251] on div "# (Biên dịch bởi Galaxy Education) Tuần tra trên và dưới, dừng lại tại mỗi điểm…" at bounding box center [978, 220] width 340 height 381
type textarea "hero.moveXY(32, 19)"
click at [914, 251] on div "# (Biên dịch bởi Galaxy Education) Tuần tra trên và dưới, dừng lại tại mỗi điểm…" at bounding box center [978, 220] width 340 height 381
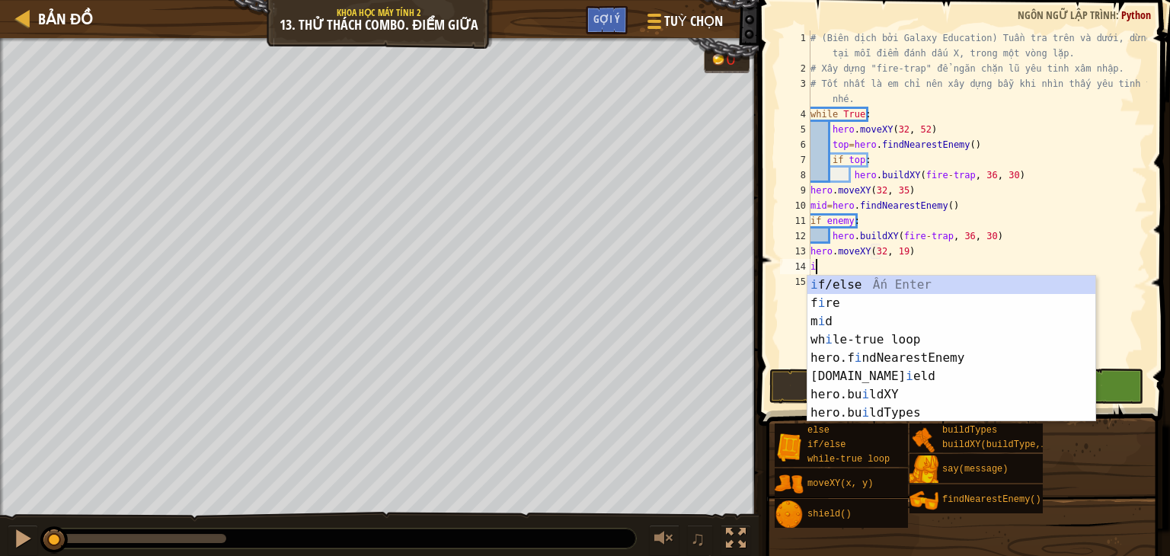
click at [899, 279] on div "i f/else Ấn Enter f i re Ấn Enter m i d Ấn Enter wh i le-true loop Ấn Enter her…" at bounding box center [952, 367] width 288 height 183
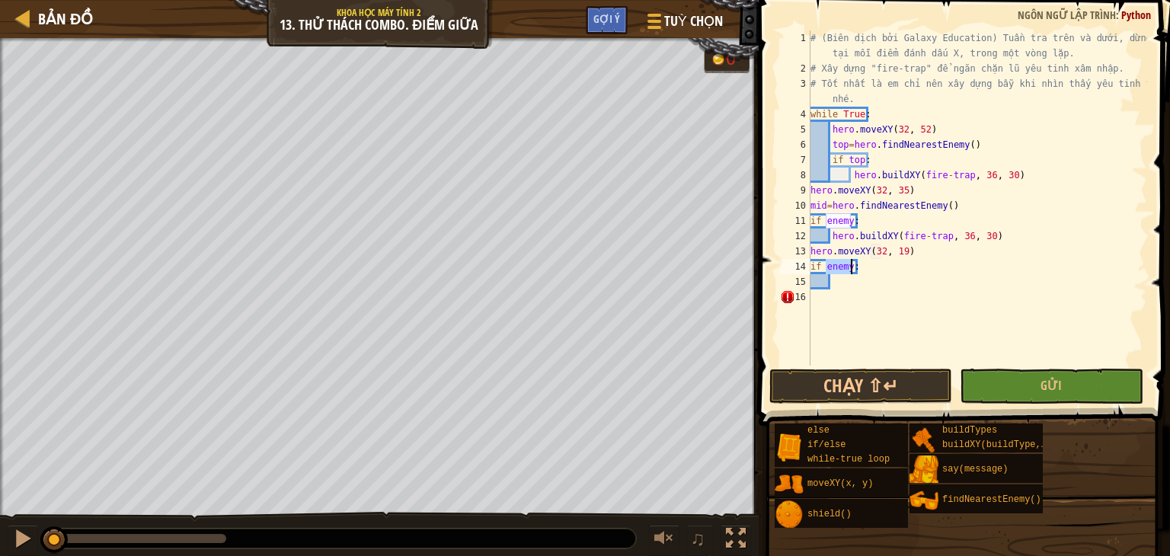
click at [872, 263] on div "# (Biên dịch bởi Galaxy Education) Tuần tra trên và dưới, dừng lại tại mỗi điểm…" at bounding box center [978, 220] width 340 height 381
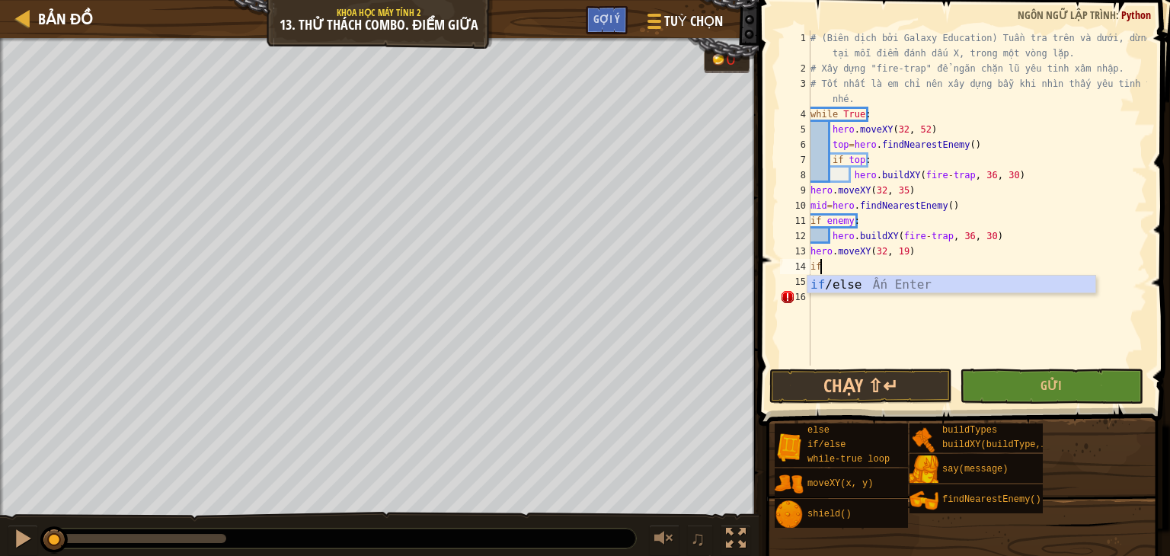
type textarea "i"
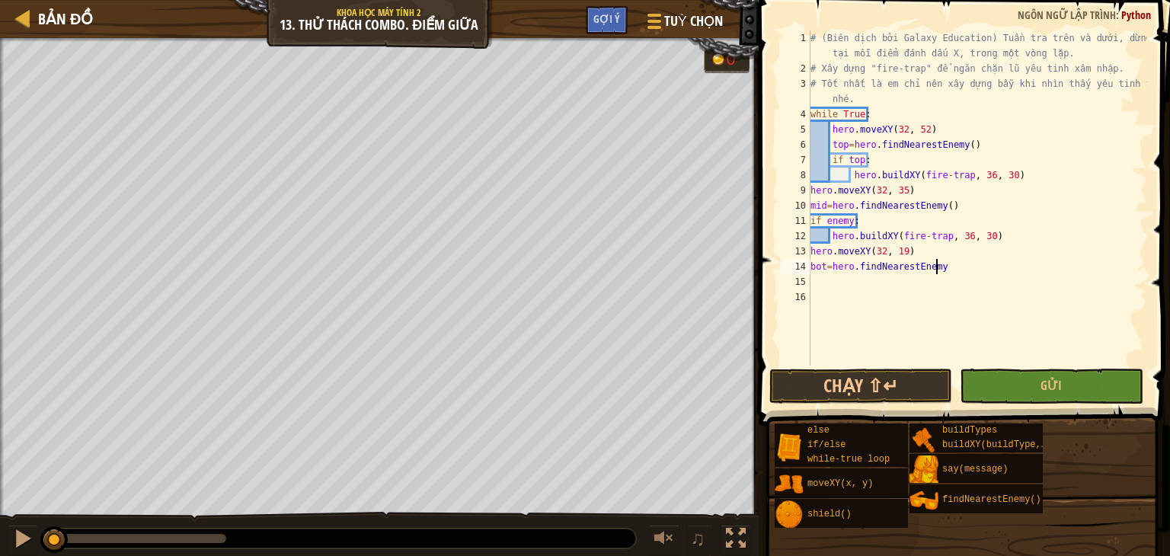
scroll to position [7, 10]
type textarea "bot=hero.findNearestEnemy()"
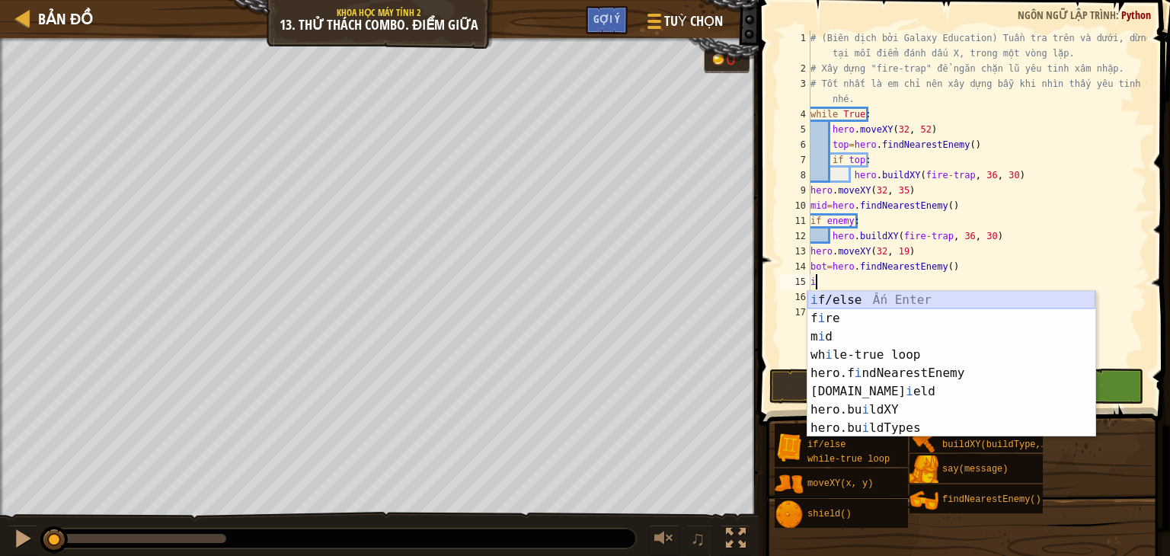
click at [971, 294] on div "i f/else Ấn Enter f i re Ấn Enter m i d Ấn Enter wh i le-true loop Ấn Enter her…" at bounding box center [952, 382] width 288 height 183
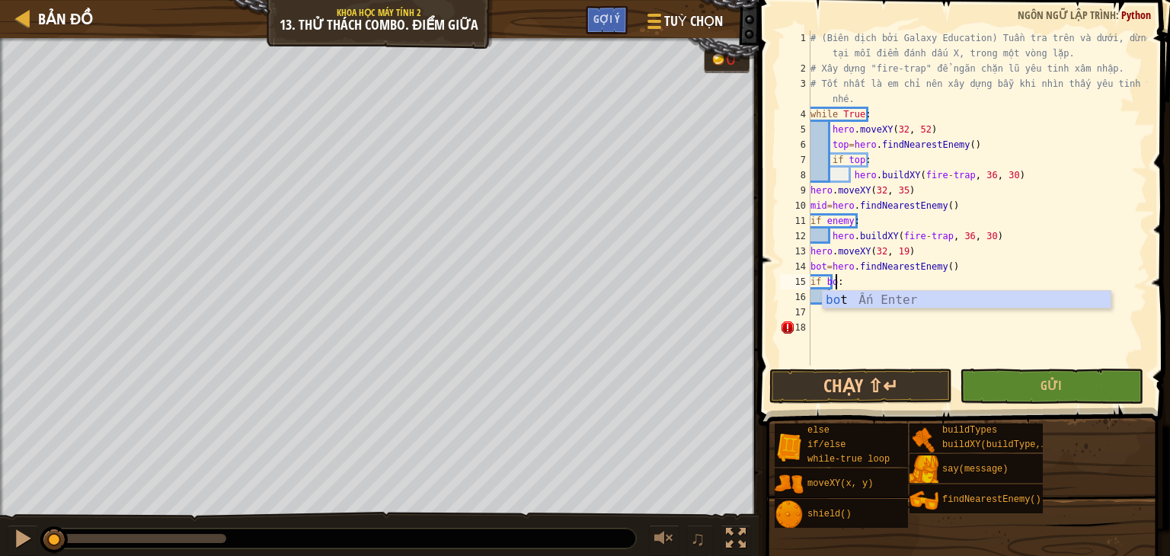
type textarea "if bot:"
click at [834, 297] on div "bot Ấn Enter" at bounding box center [967, 318] width 288 height 55
click at [838, 298] on div "# (Biên dịch bởi Galaxy Education) Tuần tra trên và dưới, dừng lại tại mỗi điểm…" at bounding box center [978, 220] width 340 height 381
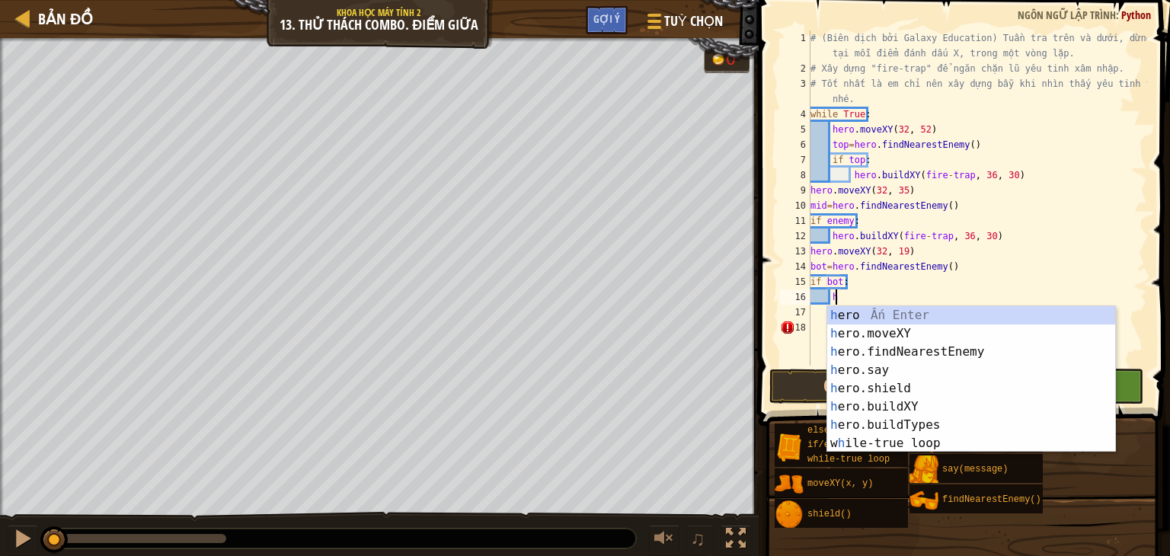
scroll to position [7, 1]
click at [862, 401] on div "h ero Ấn Enter h ero.moveXY Ấn Enter h ero.findNearestEnemy Ấn Enter h ero.say …" at bounding box center [971, 397] width 288 height 183
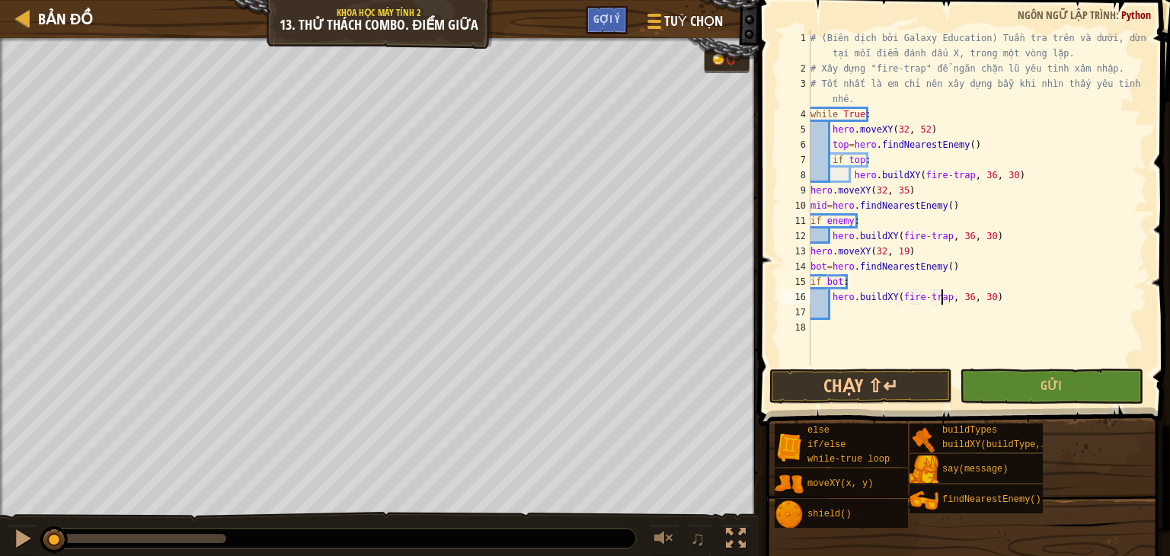
scroll to position [7, 11]
click at [967, 298] on div "# (Biên dịch bởi Galaxy Education) Tuần tra trên và dưới, dừng lại tại mỗi điểm…" at bounding box center [978, 220] width 340 height 381
click at [961, 296] on div "# (Biên dịch bởi Galaxy Education) Tuần tra trên và dưới, dừng lại tại mỗi điểm…" at bounding box center [978, 220] width 340 height 381
click at [987, 293] on div "# (Biên dịch bởi Galaxy Education) Tuần tra trên và dưới, dừng lại tại mỗi điểm…" at bounding box center [978, 220] width 340 height 381
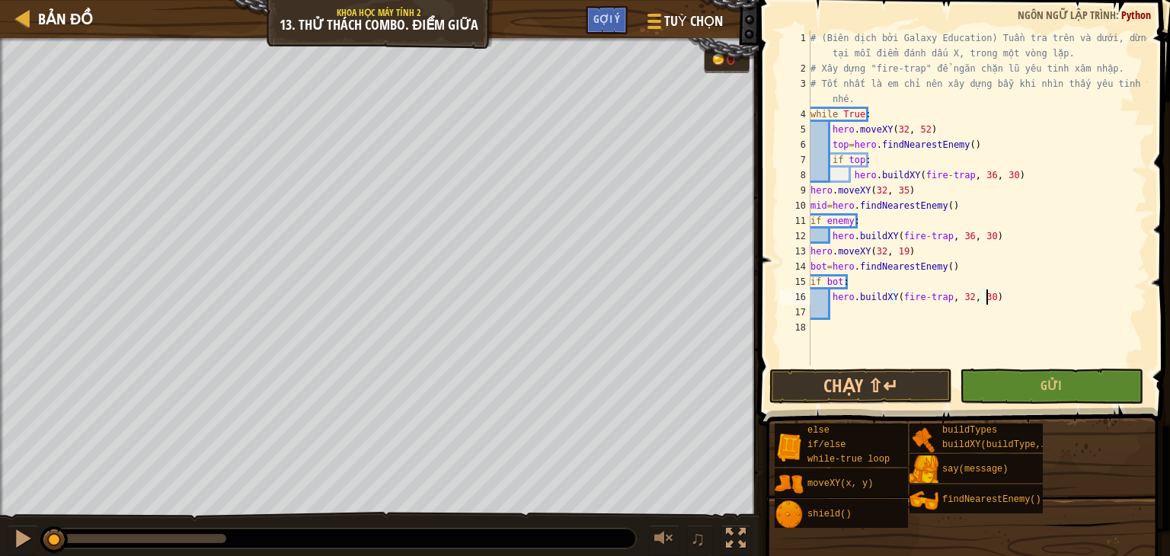
click at [984, 293] on div "# (Biên dịch bởi Galaxy Education) Tuần tra trên và dưới, dừng lại tại mỗi điểm…" at bounding box center [978, 220] width 340 height 381
click at [850, 217] on div "# (Biên dịch bởi Galaxy Education) Tuần tra trên và dưới, dừng lại tại mỗi điểm…" at bounding box center [978, 220] width 340 height 381
click at [1003, 379] on button "Gửi" at bounding box center [1051, 386] width 183 height 35
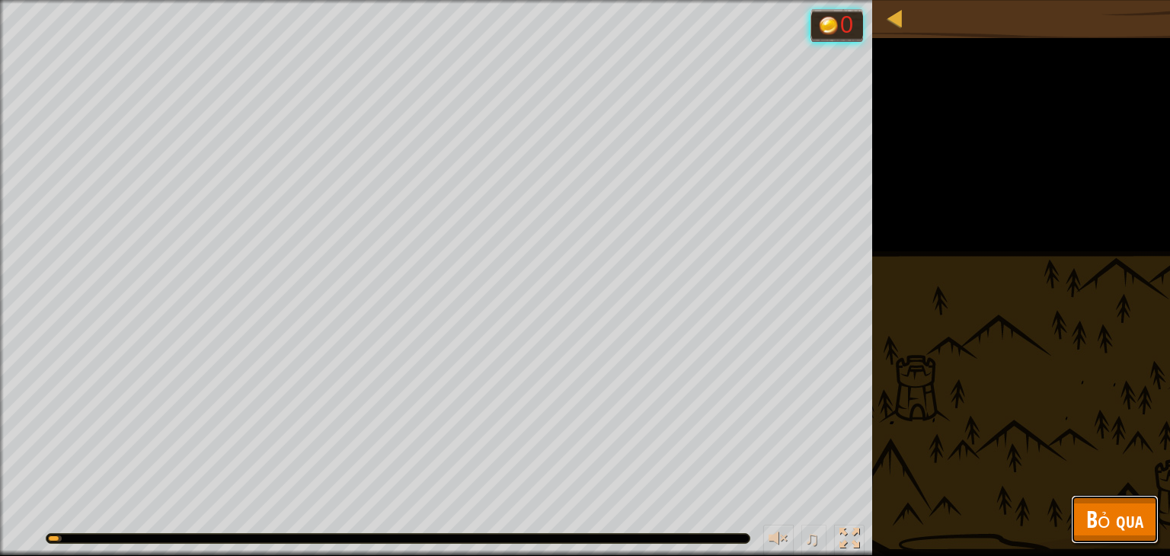
click at [1085, 526] on button "Bỏ qua" at bounding box center [1115, 519] width 88 height 49
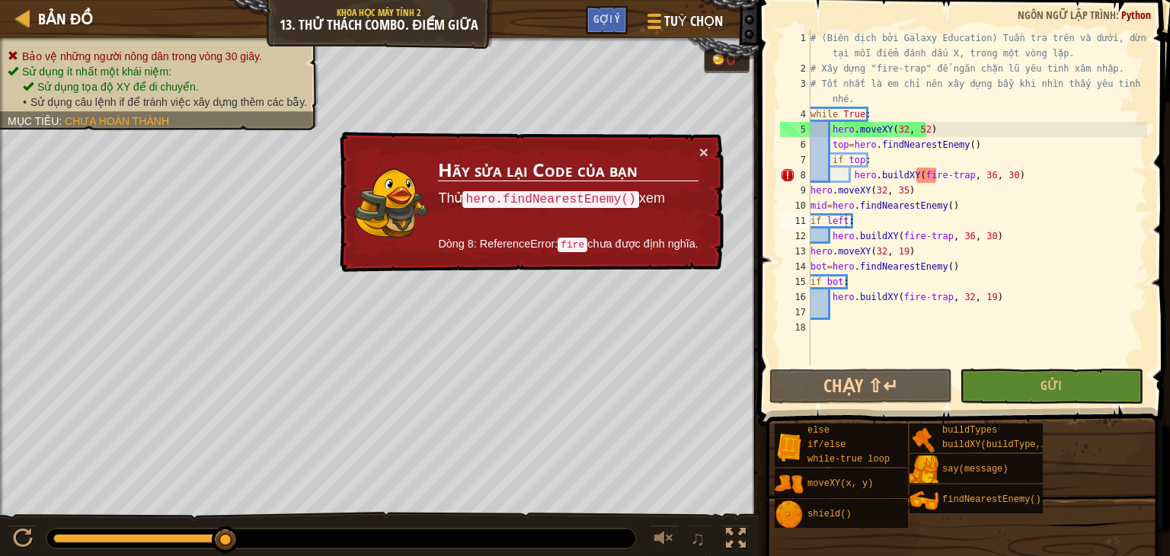
click at [936, 178] on div "# (Biên dịch bởi Galaxy Education) Tuần tra trên và dưới, dừng lại tại mỗi điểm…" at bounding box center [978, 220] width 340 height 381
click at [712, 152] on div "× Hãy sửa lại Code của bạn Thử hero.findNearestEnemy() xem Dòng 8: ReferenceErr…" at bounding box center [530, 202] width 387 height 141
click at [1006, 396] on button "Gửi" at bounding box center [1051, 386] width 183 height 35
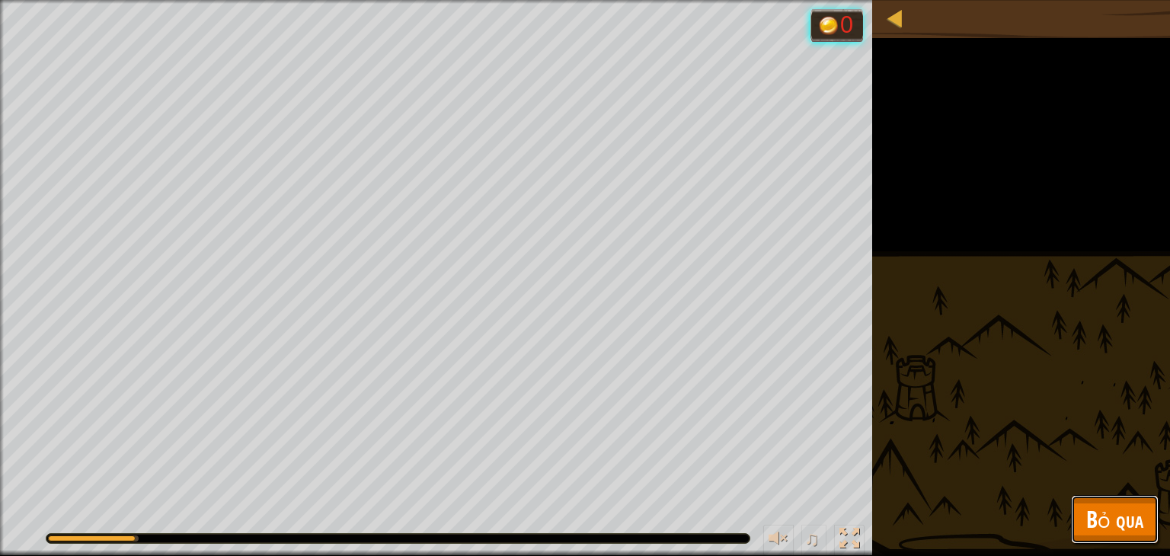
click at [1100, 525] on span "Bỏ qua" at bounding box center [1115, 519] width 57 height 31
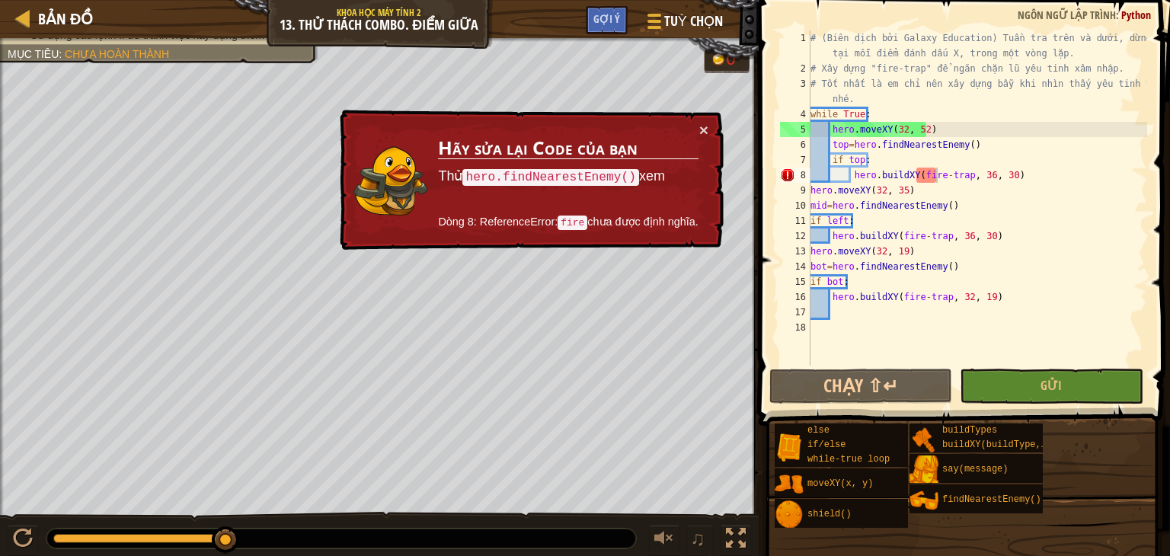
click at [931, 168] on div "# (Biên dịch bởi Galaxy Education) Tuần tra trên và dưới, dừng lại tại mỗi điểm…" at bounding box center [978, 220] width 340 height 381
click at [1041, 174] on div "# (Biên dịch bởi Galaxy Education) Tuần tra trên và dưới, dừng lại tại mỗi điểm…" at bounding box center [978, 220] width 340 height 381
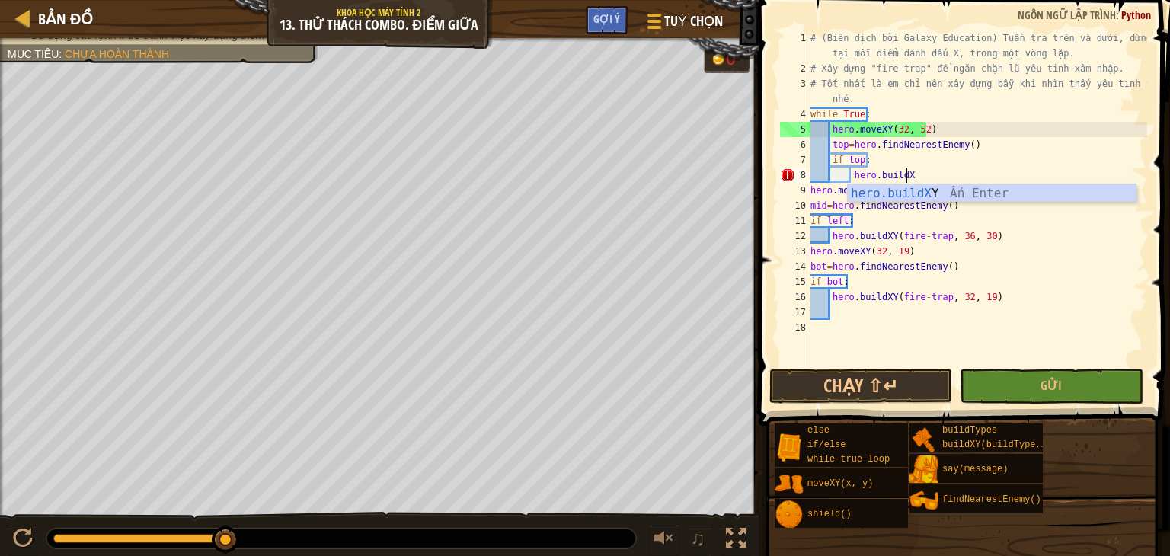
type textarea "hero."
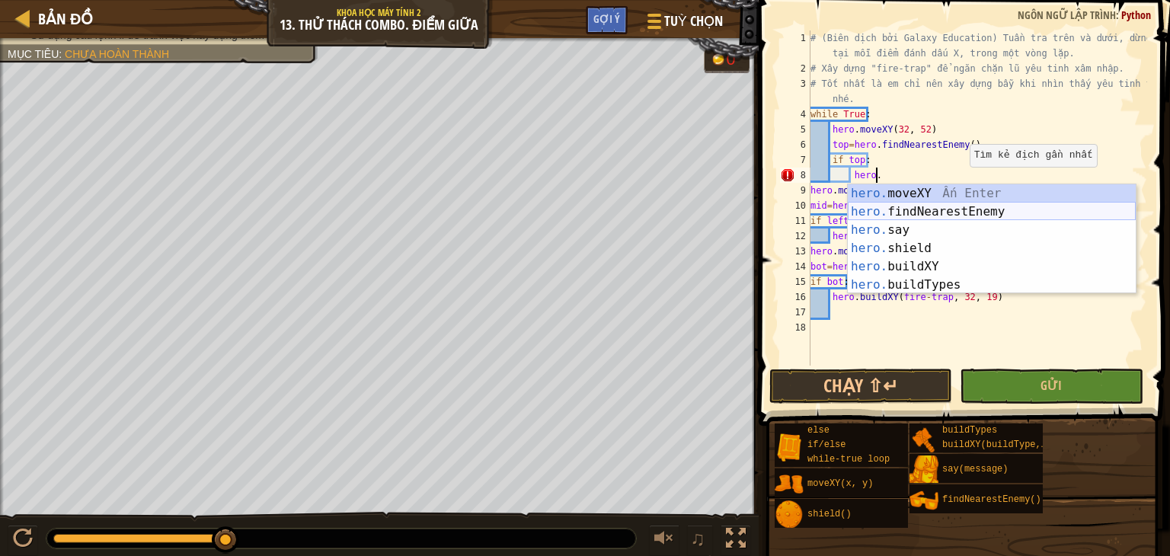
click at [1000, 205] on div "hero. moveXY Ấn Enter hero. findNearestEnemy Ấn Enter hero. say Ấn Enter hero. …" at bounding box center [992, 257] width 288 height 146
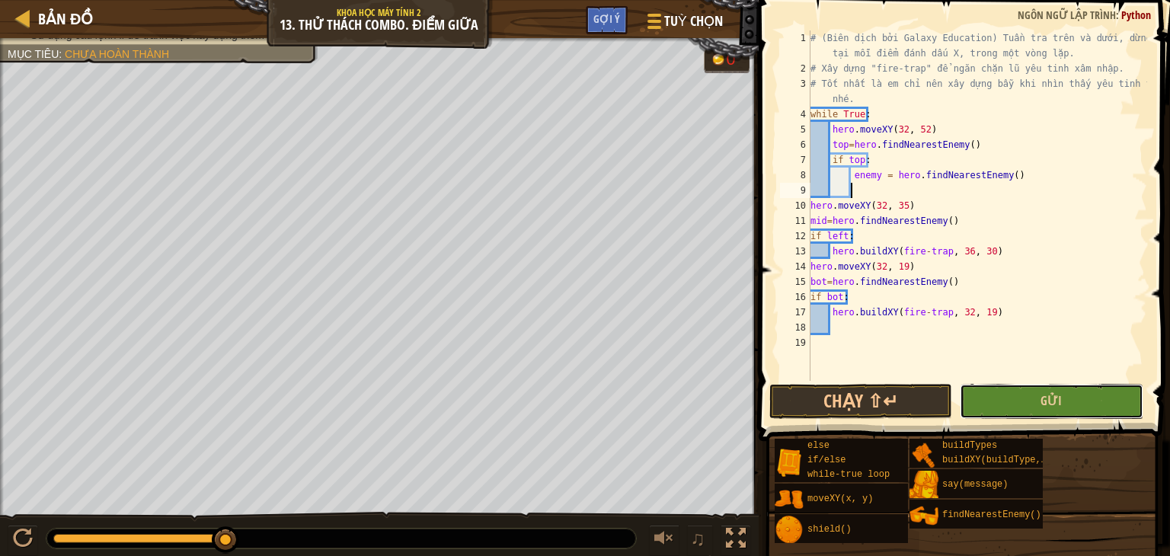
click at [1026, 402] on button "Gửi" at bounding box center [1051, 401] width 183 height 35
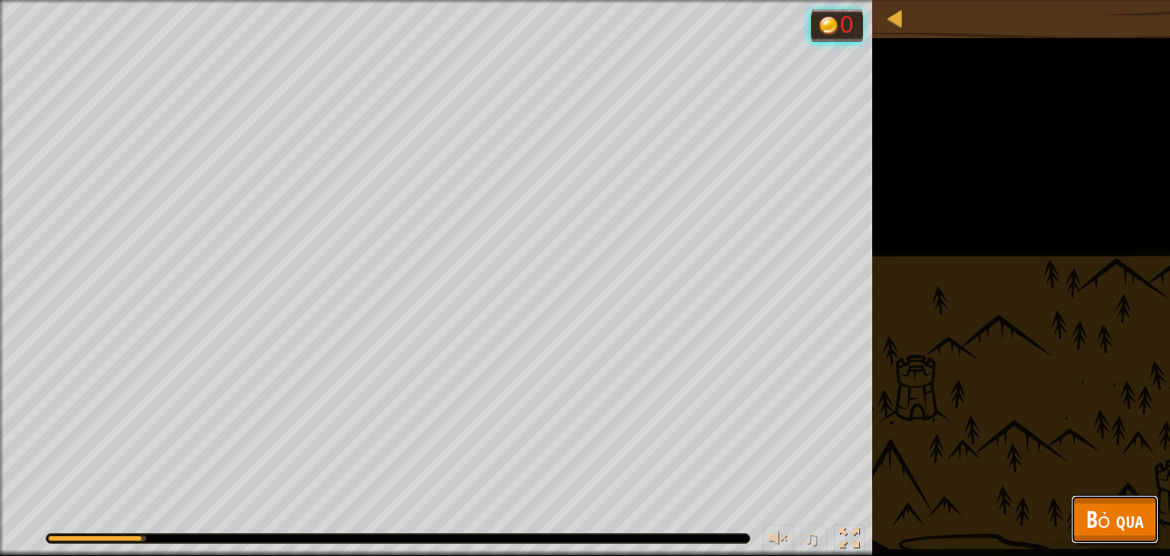
click at [1091, 518] on span "Bỏ qua" at bounding box center [1115, 519] width 57 height 31
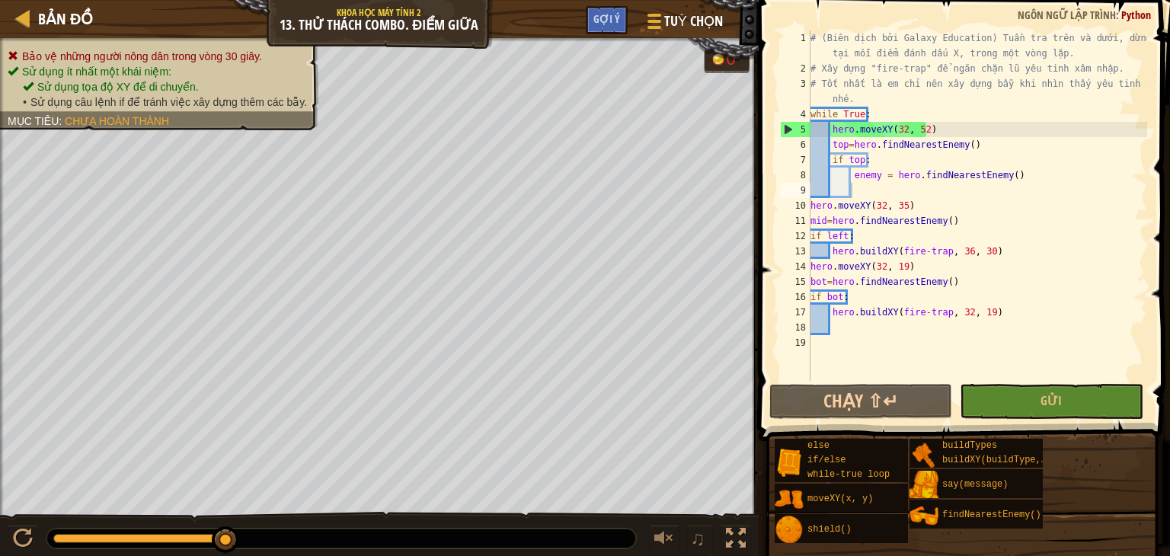
click at [894, 195] on div "# (Biên dịch bởi Galaxy Education) Tuần tra trên và dưới, dừng lại tại mỗi điểm…" at bounding box center [978, 228] width 340 height 396
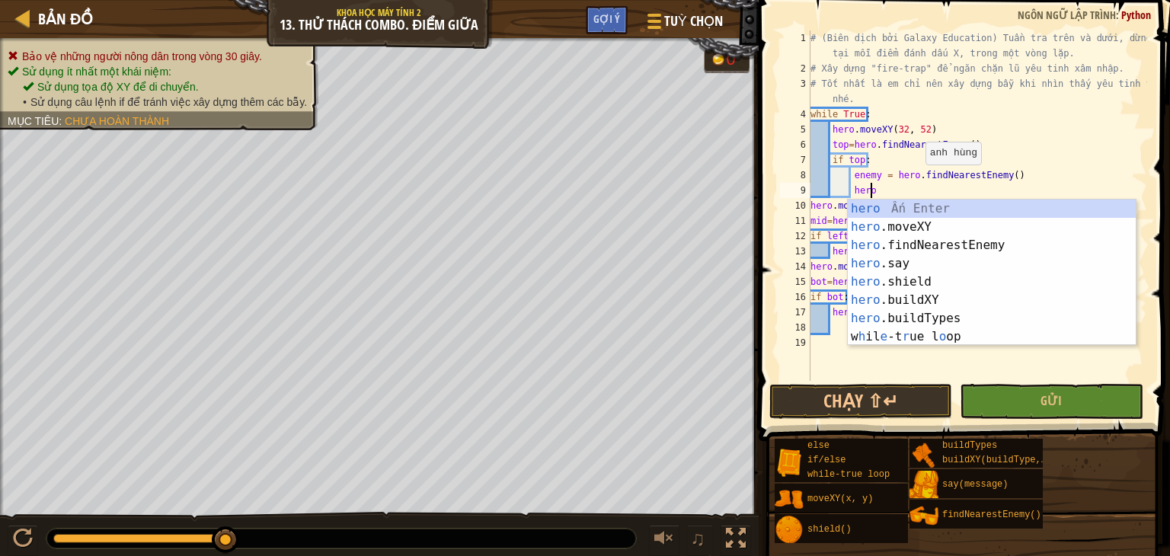
scroll to position [7, 4]
type textarea "h"
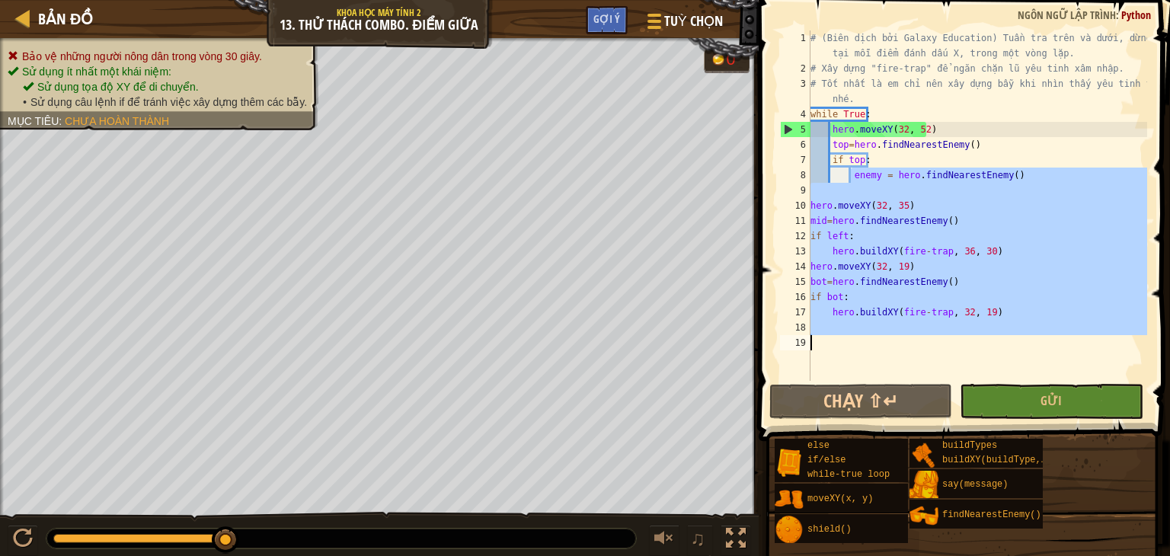
drag, startPoint x: 850, startPoint y: 175, endPoint x: 957, endPoint y: 379, distance: 230.4
click at [957, 379] on div "# (Biên dịch bởi Galaxy Education) Tuần tra trên và dưới, dừng lại tại mỗi điểm…" at bounding box center [978, 228] width 340 height 396
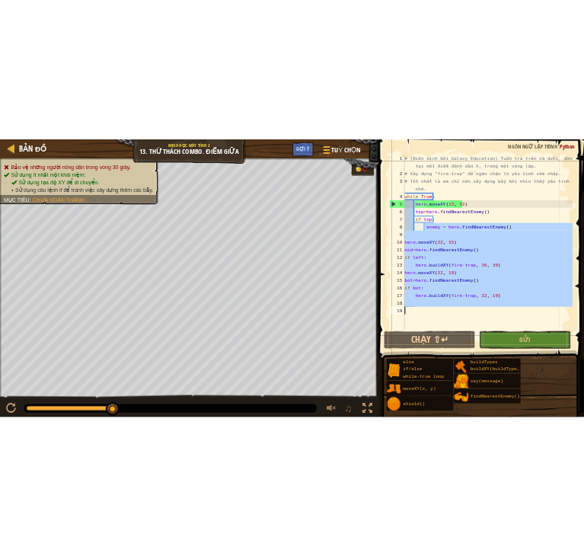
scroll to position [7, 0]
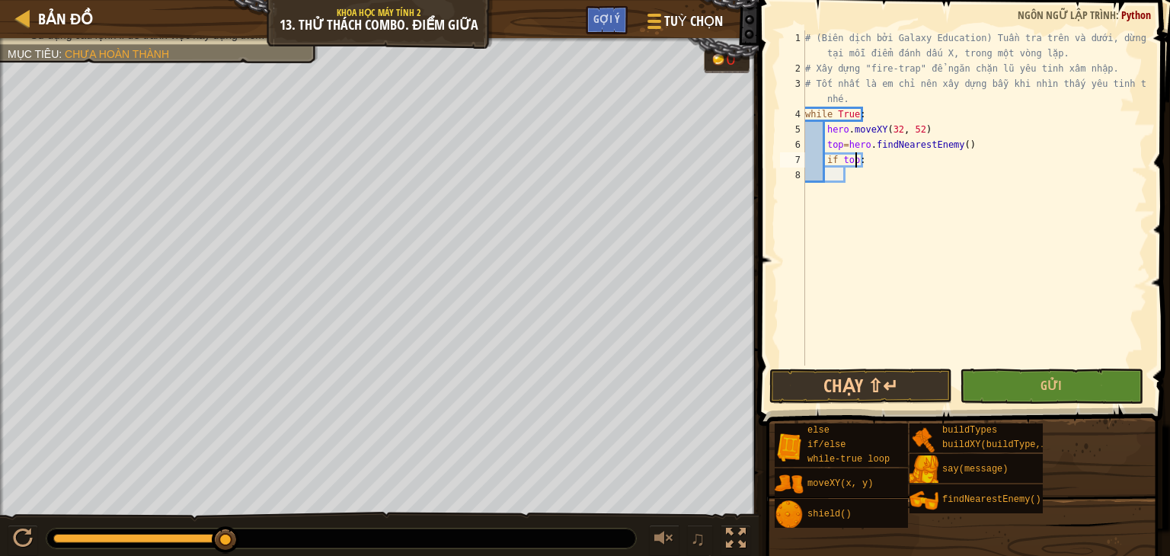
click at [856, 162] on div "# (Biên dịch bởi Galaxy Education) Tuần tra trên và dưới, dừng lại tại mỗi điểm…" at bounding box center [974, 220] width 345 height 381
type textarea "if :"
